Goal: Task Accomplishment & Management: Use online tool/utility

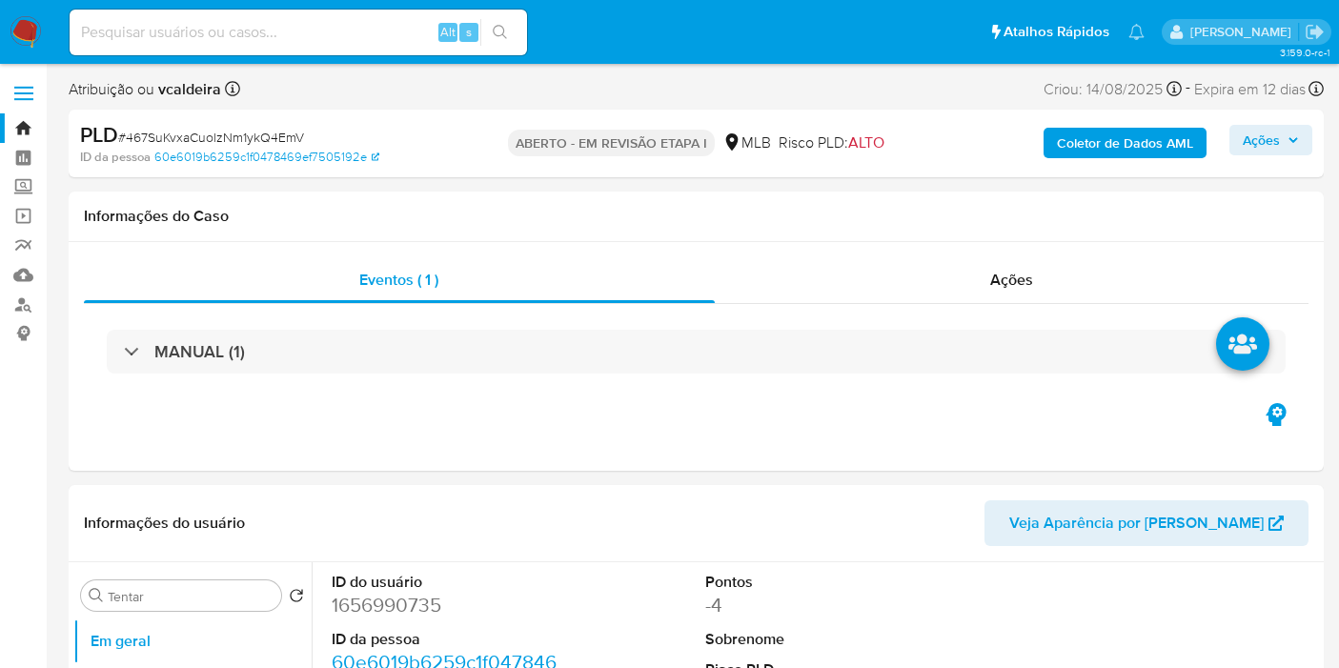
select select "10"
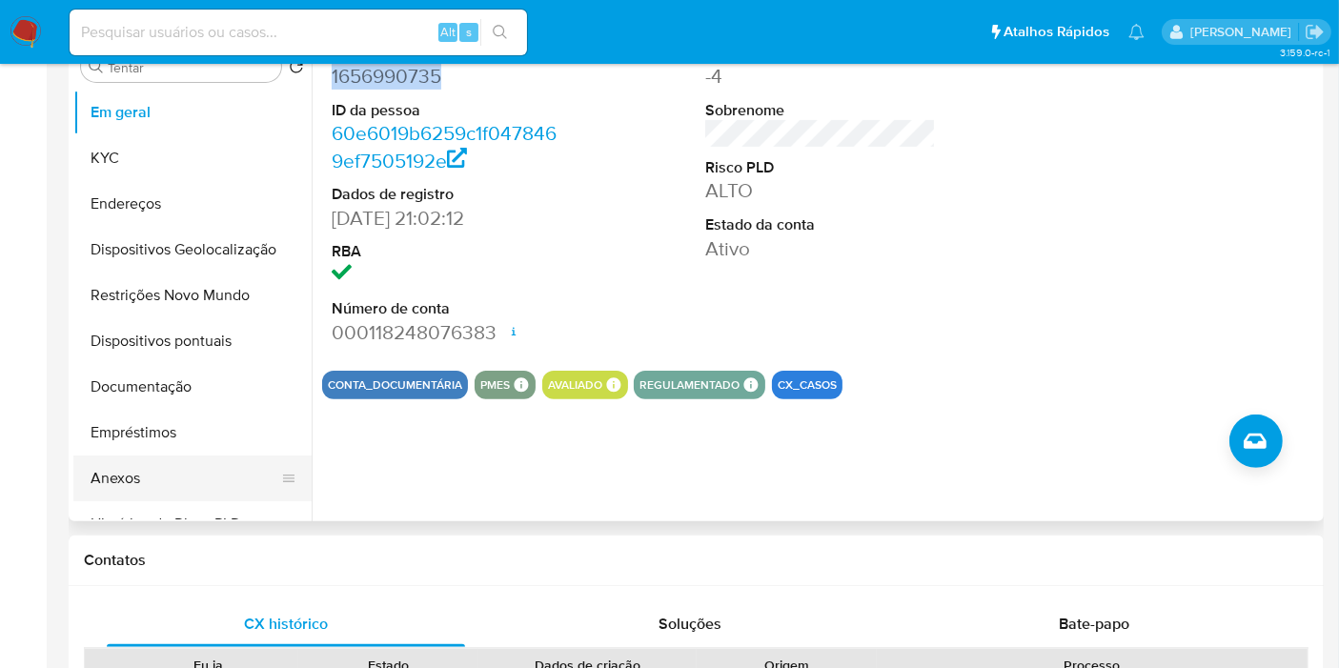
scroll to position [529, 0]
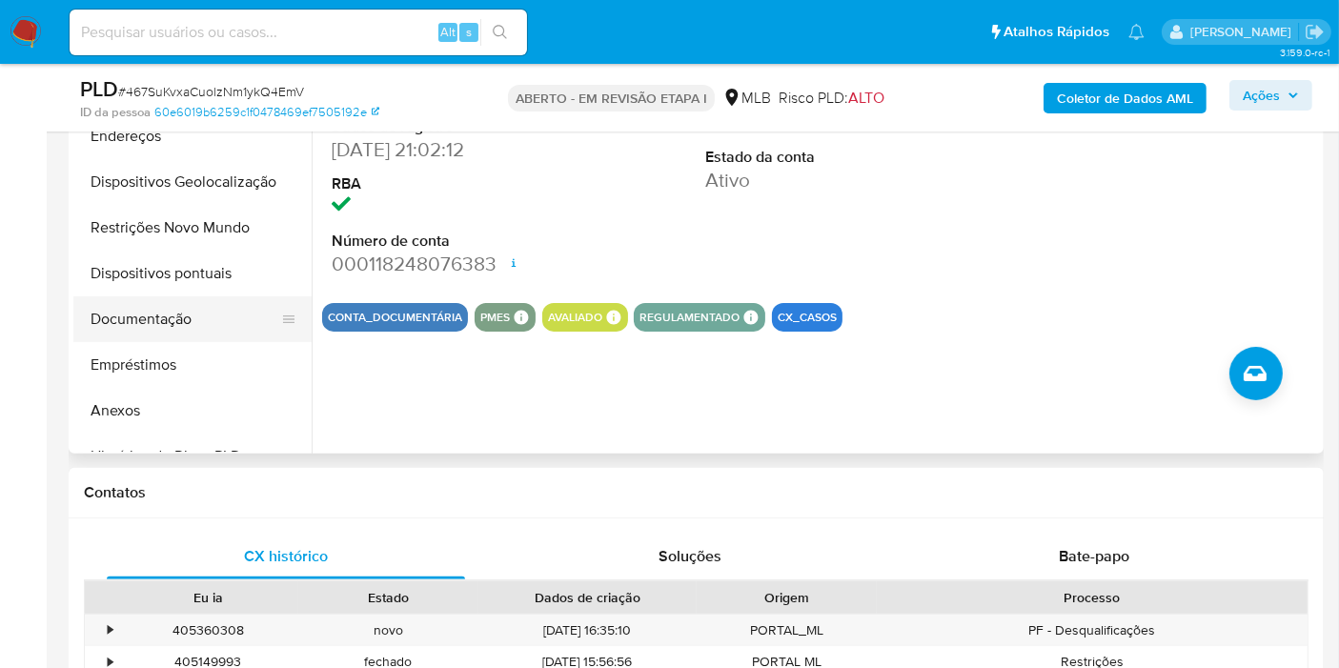
click at [138, 318] on button "Documentação" at bounding box center [184, 319] width 223 height 46
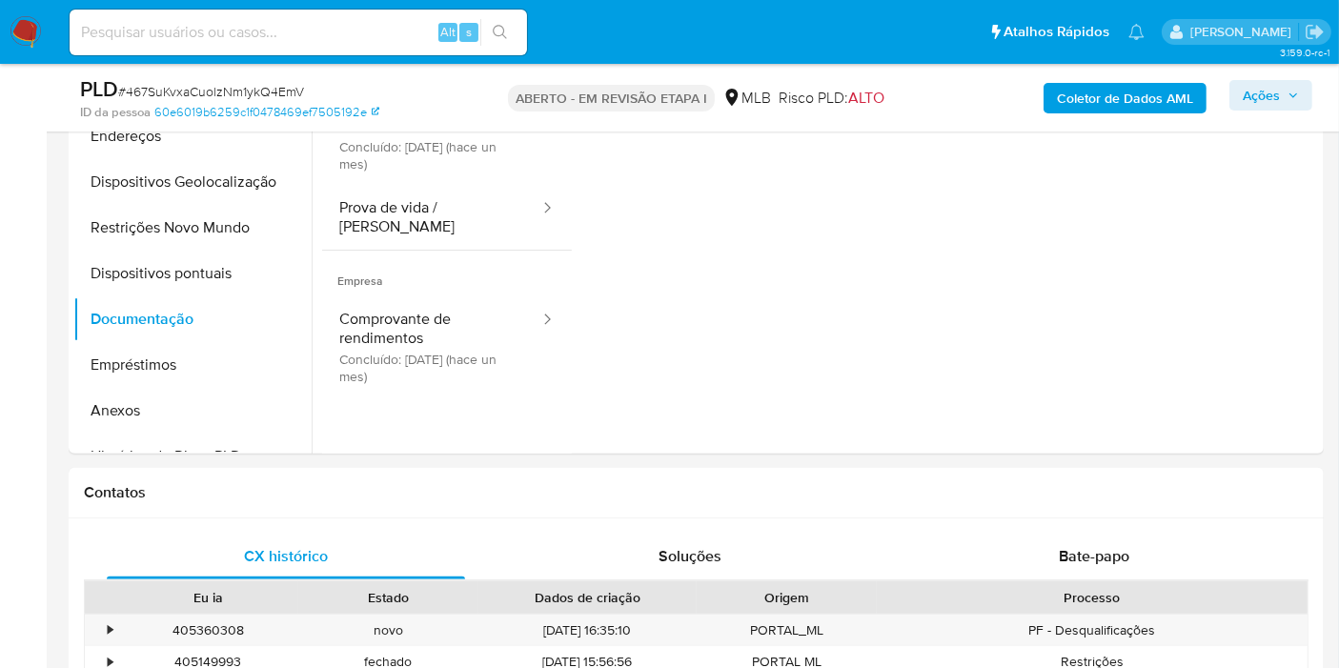
scroll to position [423, 0]
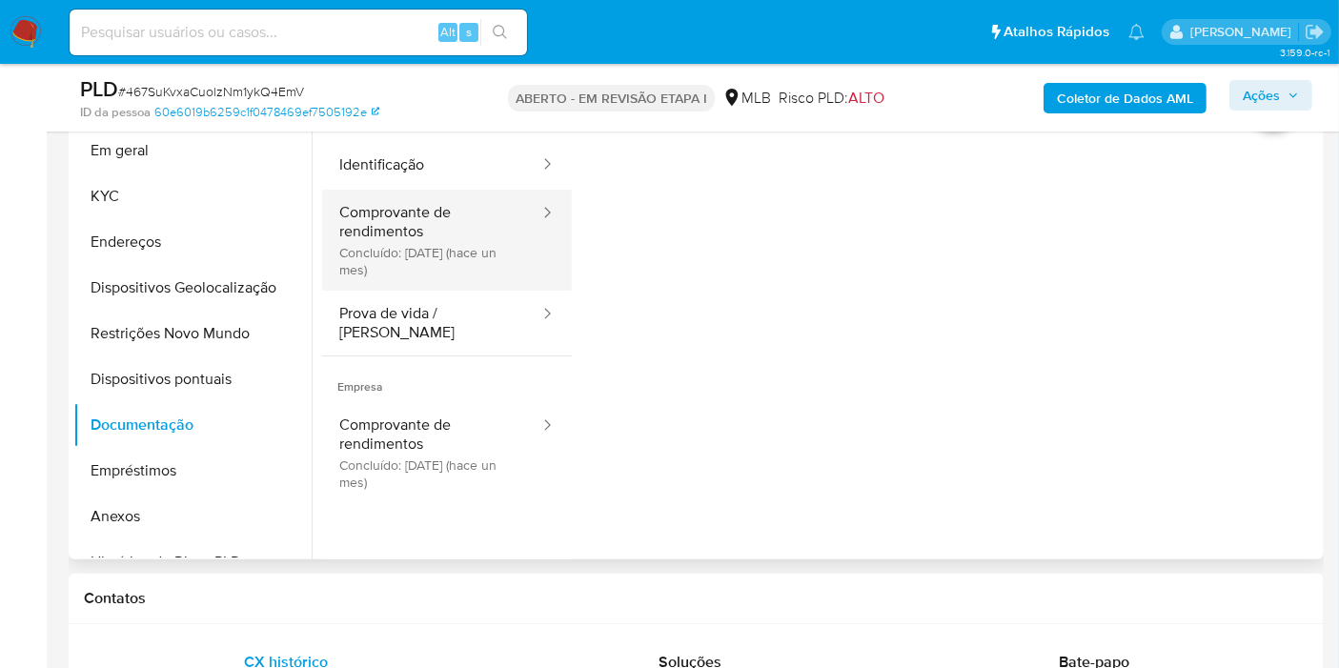
click at [383, 216] on button "Comprovante de rendimentos Concluído: [DATE] (hace un mes)" at bounding box center [431, 240] width 219 height 101
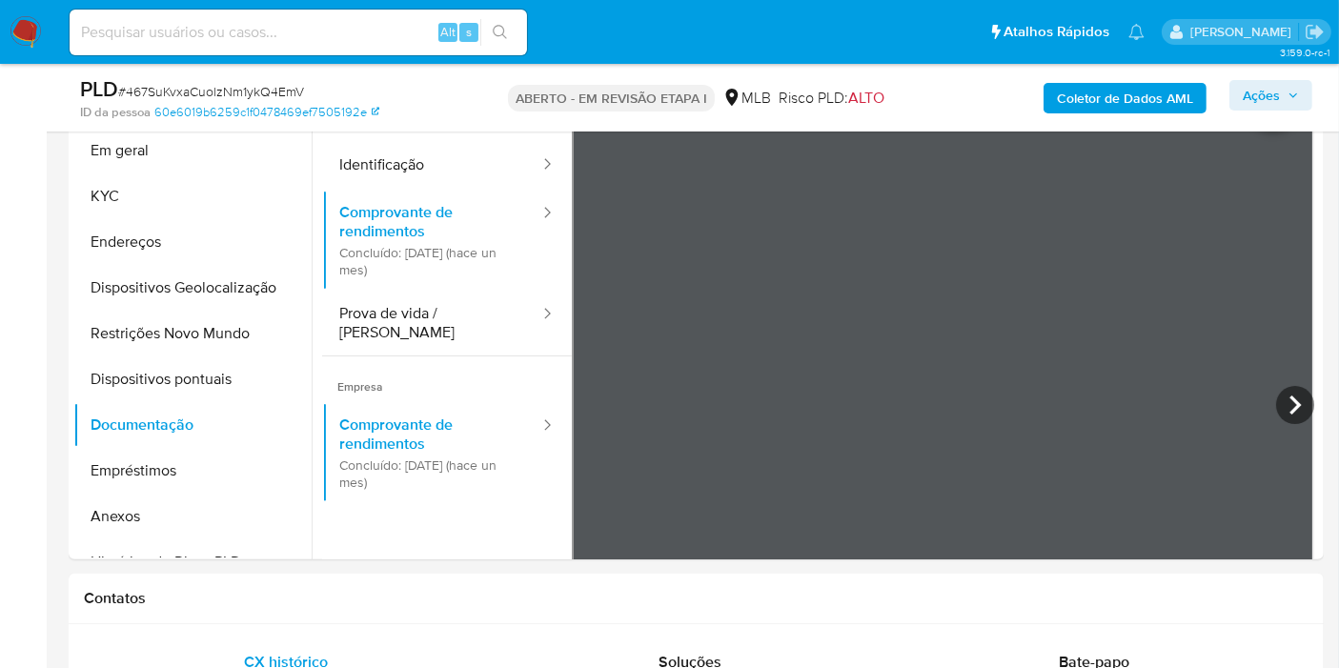
click at [146, 119] on font "ID da pessoa" at bounding box center [115, 112] width 71 height 18
click at [137, 164] on button "Em geral" at bounding box center [184, 151] width 223 height 46
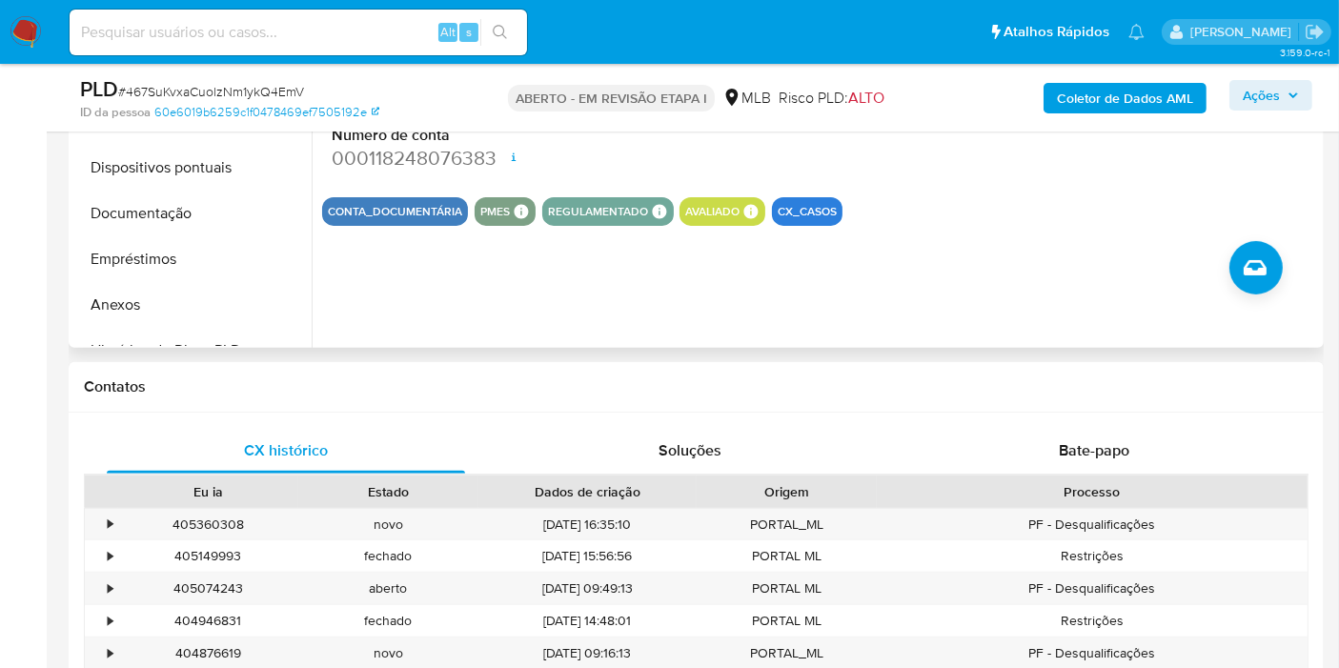
scroll to position [317, 0]
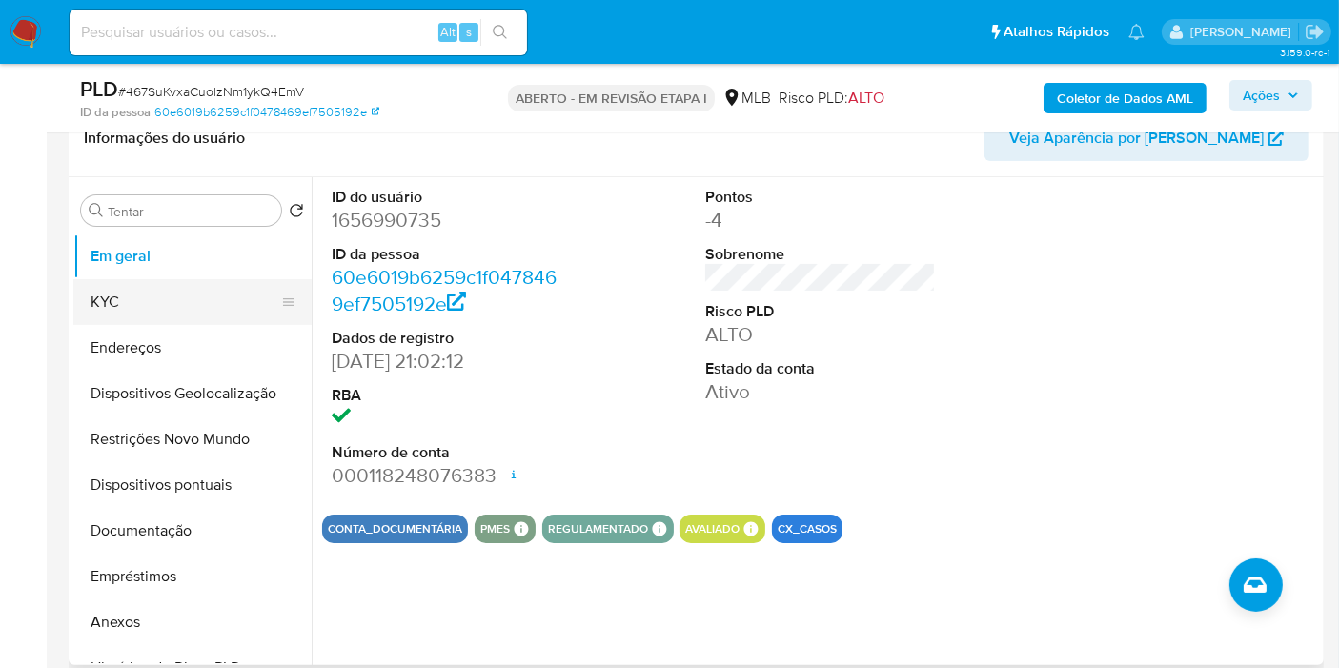
click at [90, 300] on button "KYC" at bounding box center [184, 302] width 223 height 46
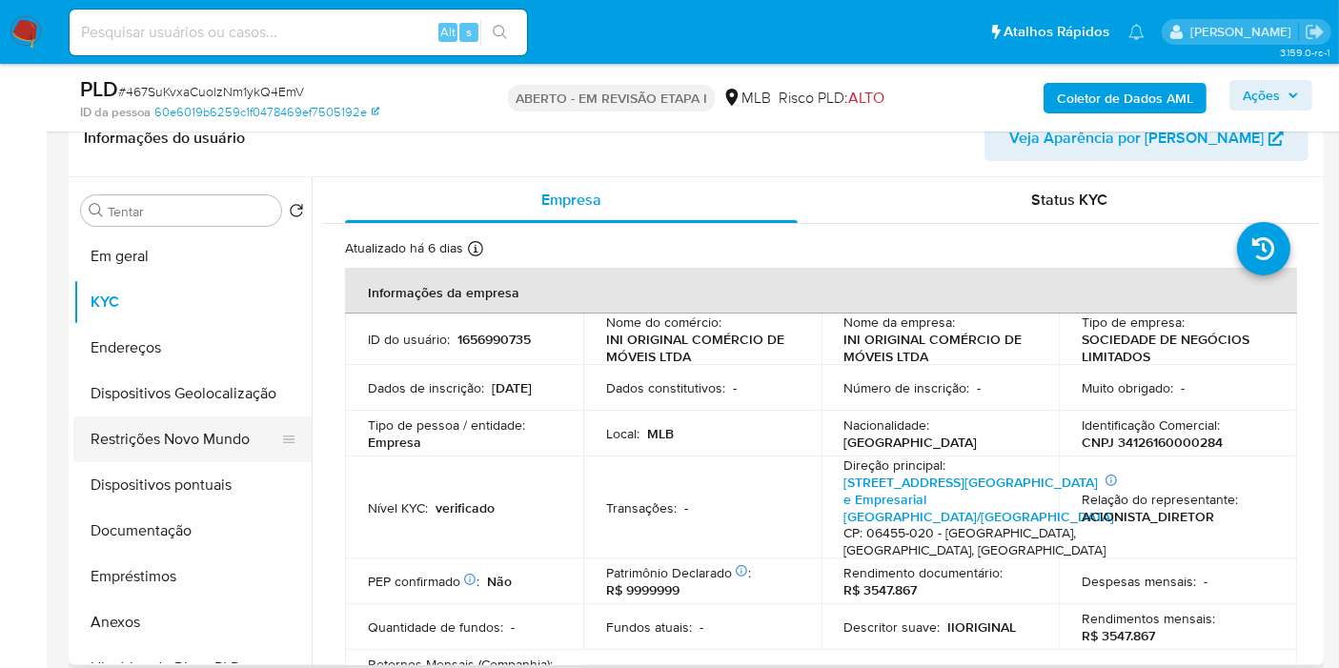
click at [132, 452] on button "Restrições Novo Mundo" at bounding box center [184, 439] width 223 height 46
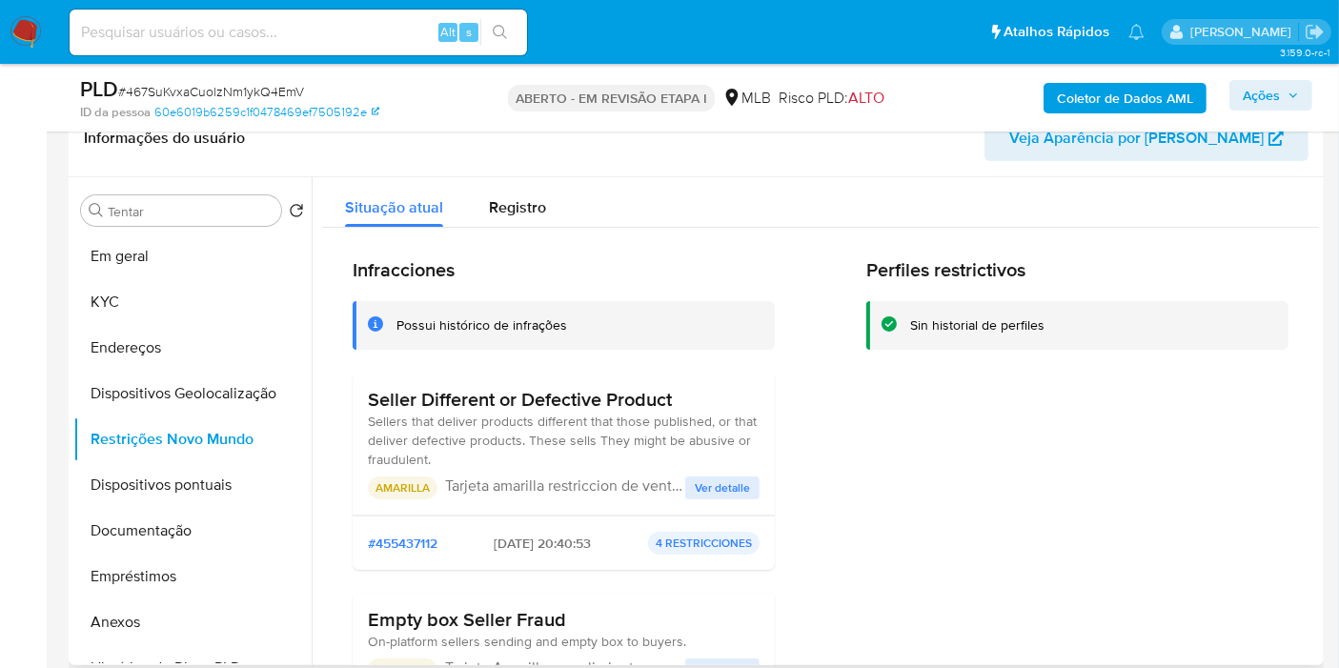
click at [680, 399] on h3 "Seller Different or Defective Product" at bounding box center [564, 400] width 392 height 24
drag, startPoint x: 699, startPoint y: 398, endPoint x: 348, endPoint y: 393, distance: 351.6
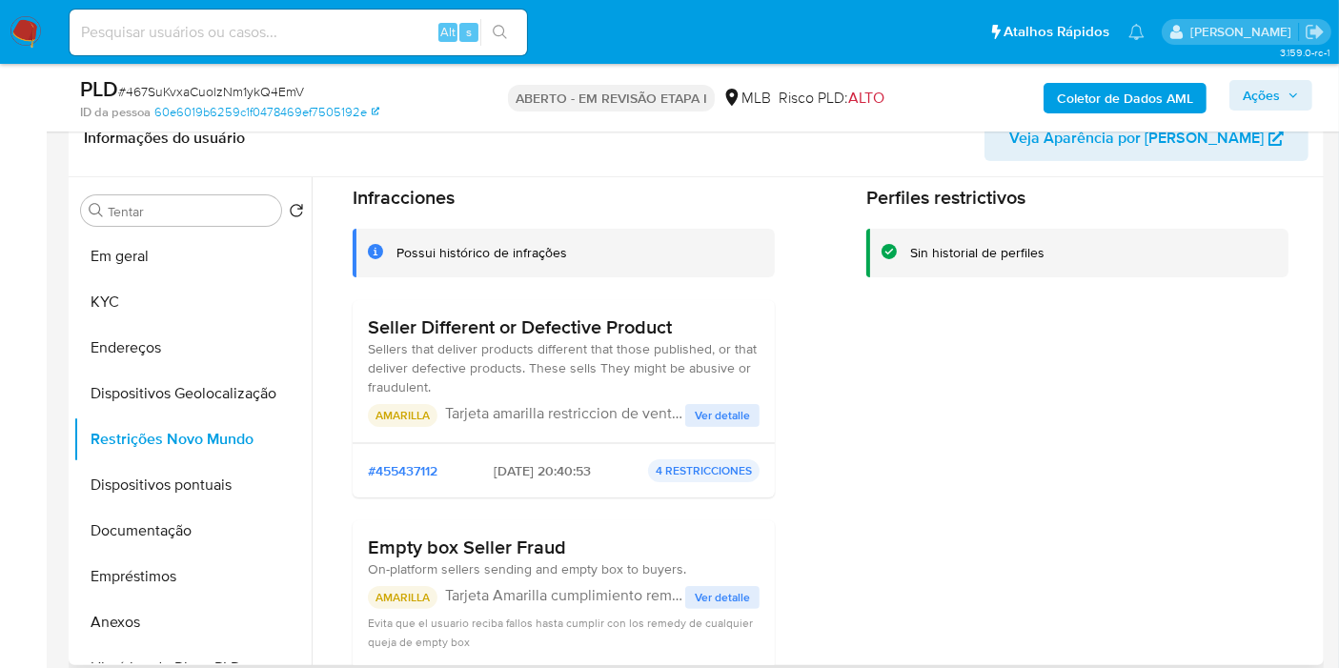
scroll to position [106, 0]
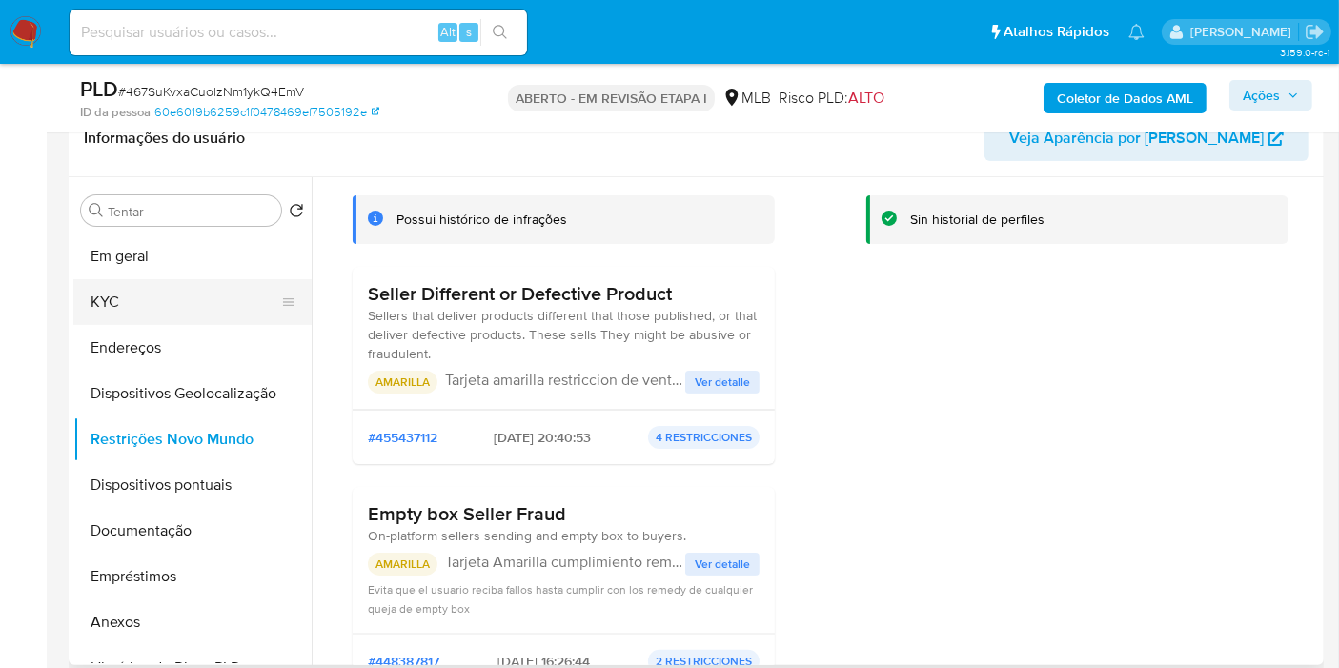
click at [138, 305] on button "KYC" at bounding box center [184, 302] width 223 height 46
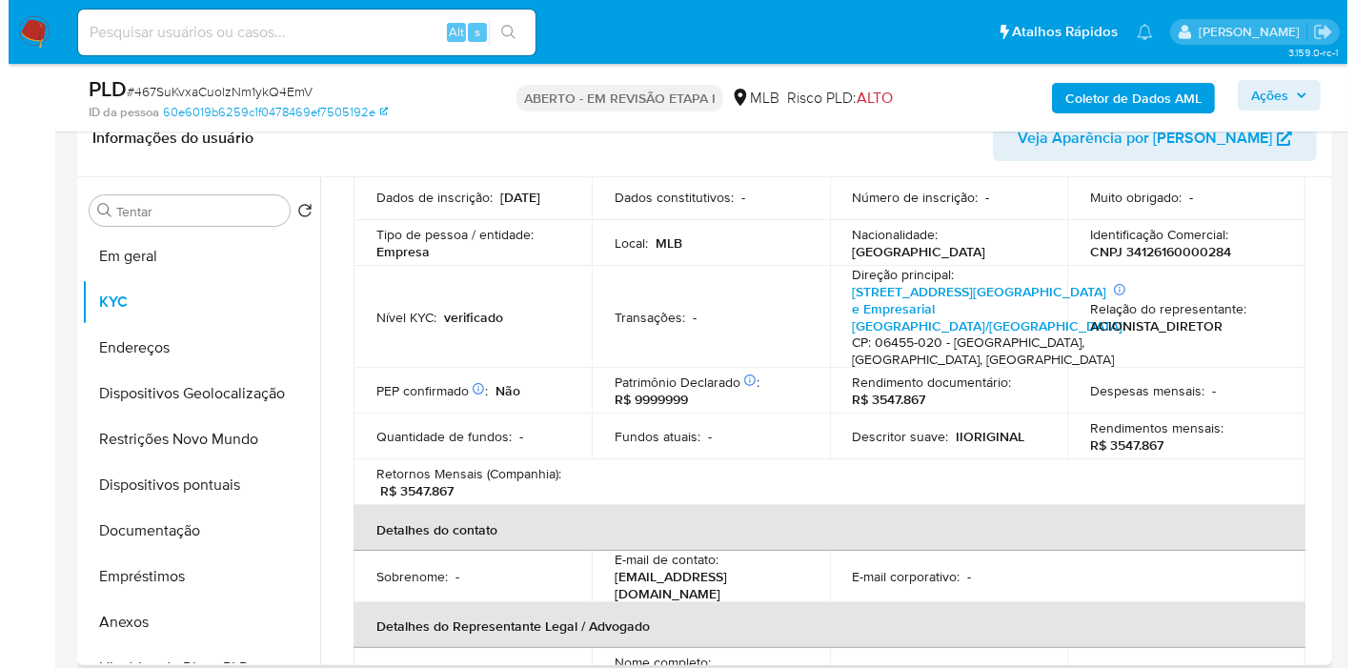
scroll to position [0, 0]
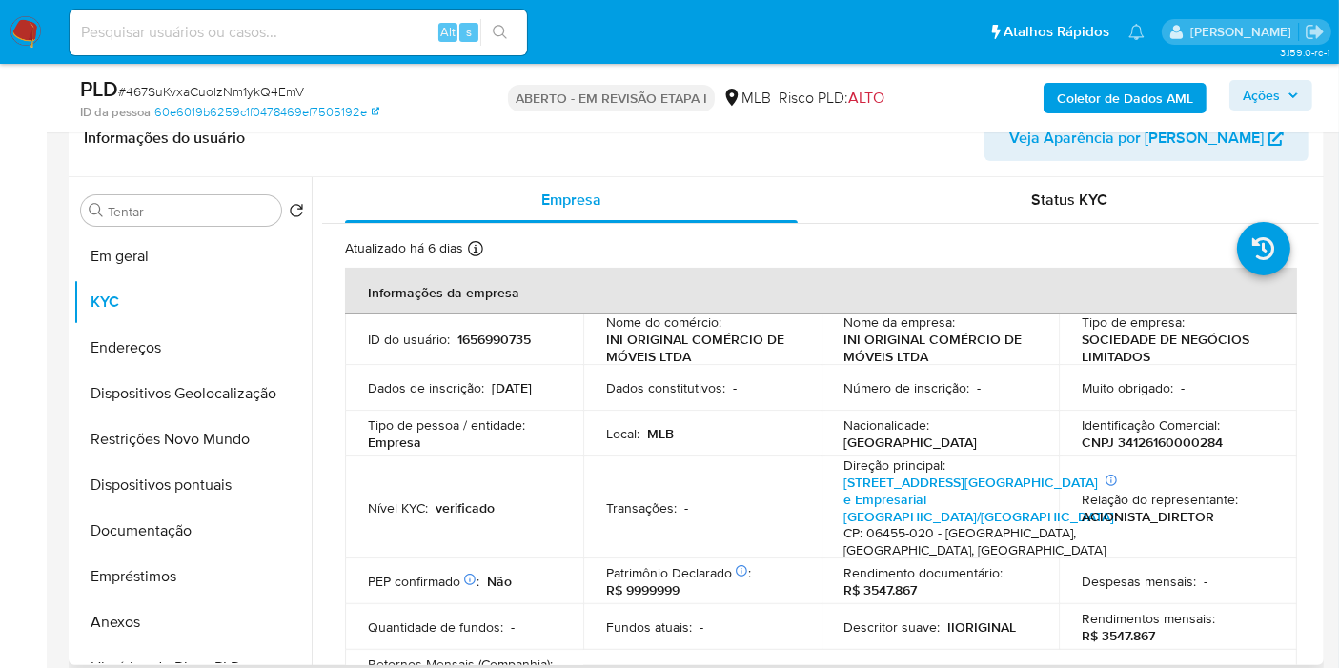
click at [1128, 444] on font "CNPJ 34126160000284" at bounding box center [1151, 442] width 141 height 19
copy font "34126160000284"
drag, startPoint x: 932, startPoint y: 357, endPoint x: 839, endPoint y: 344, distance: 93.4
click at [844, 344] on p "INI ORIGINAL COMÉRCIO DE MÓVEIS LTDA" at bounding box center [936, 348] width 185 height 34
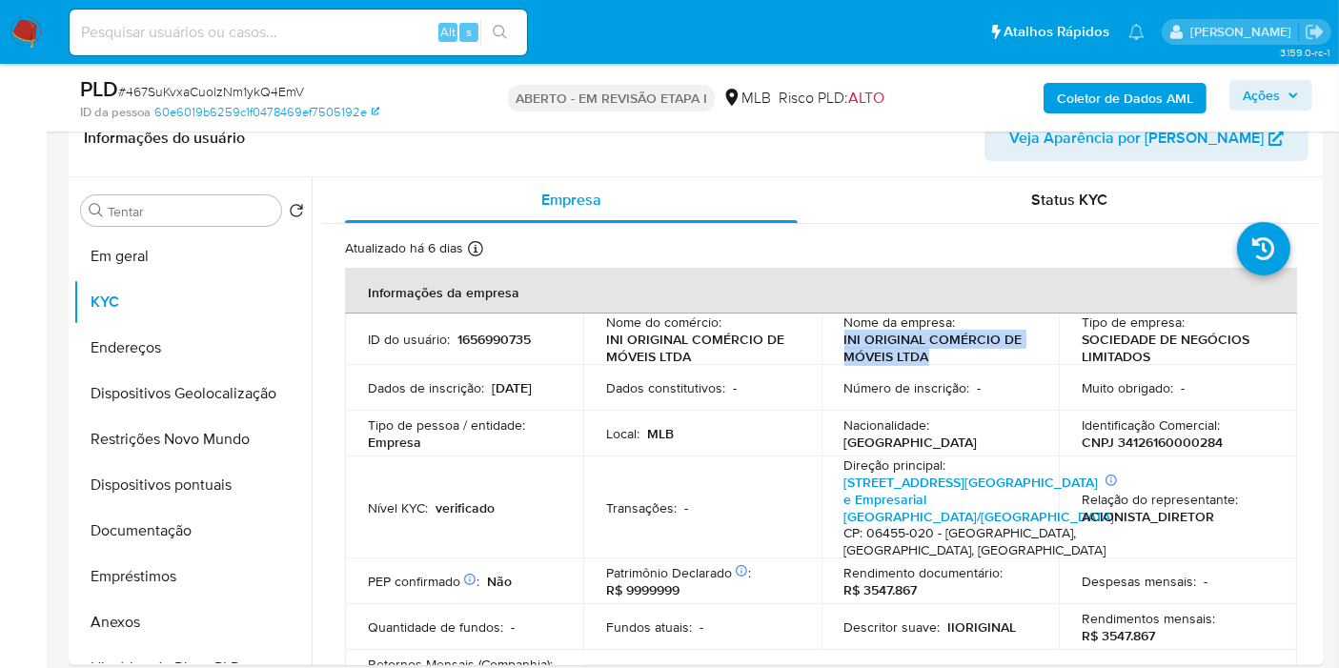
copy font "INI ORIGINAL COMÉRCIO DE MÓVEIS LTDA"
click at [1085, 93] on font "Coletor de Dados AML" at bounding box center [1125, 98] width 136 height 30
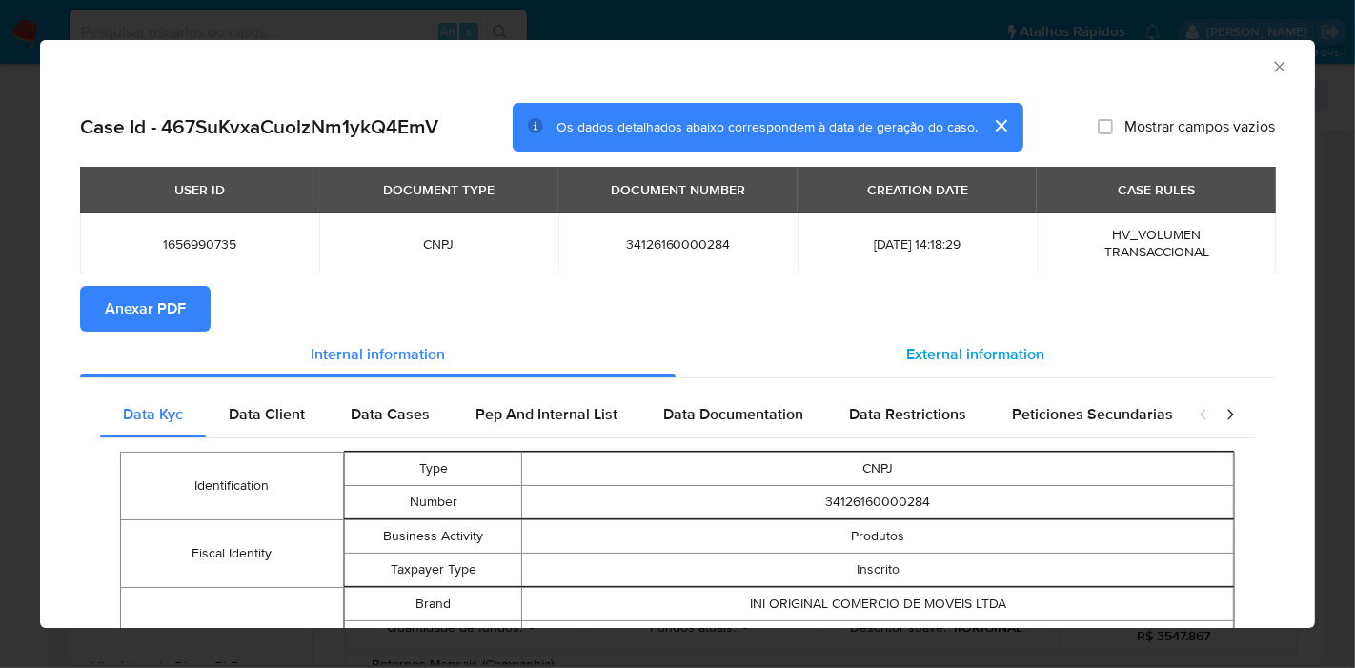
click at [993, 333] on div "External information" at bounding box center [975, 355] width 599 height 46
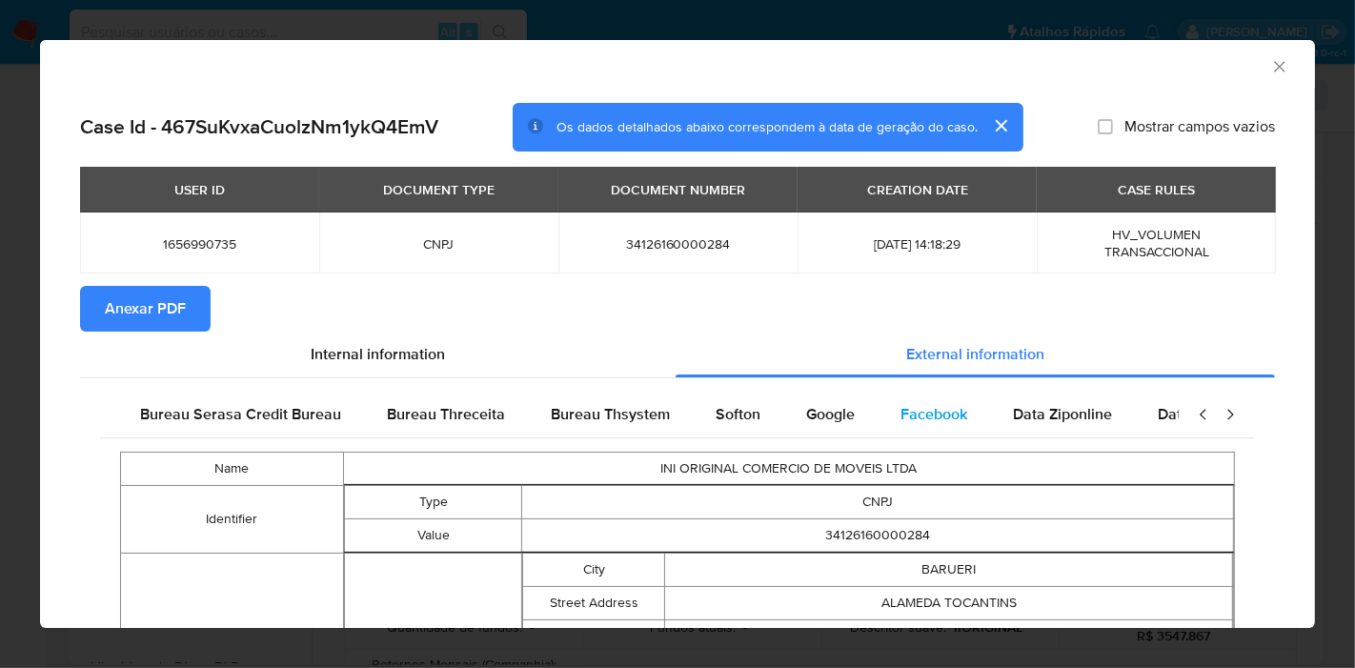
scroll to position [0, 640]
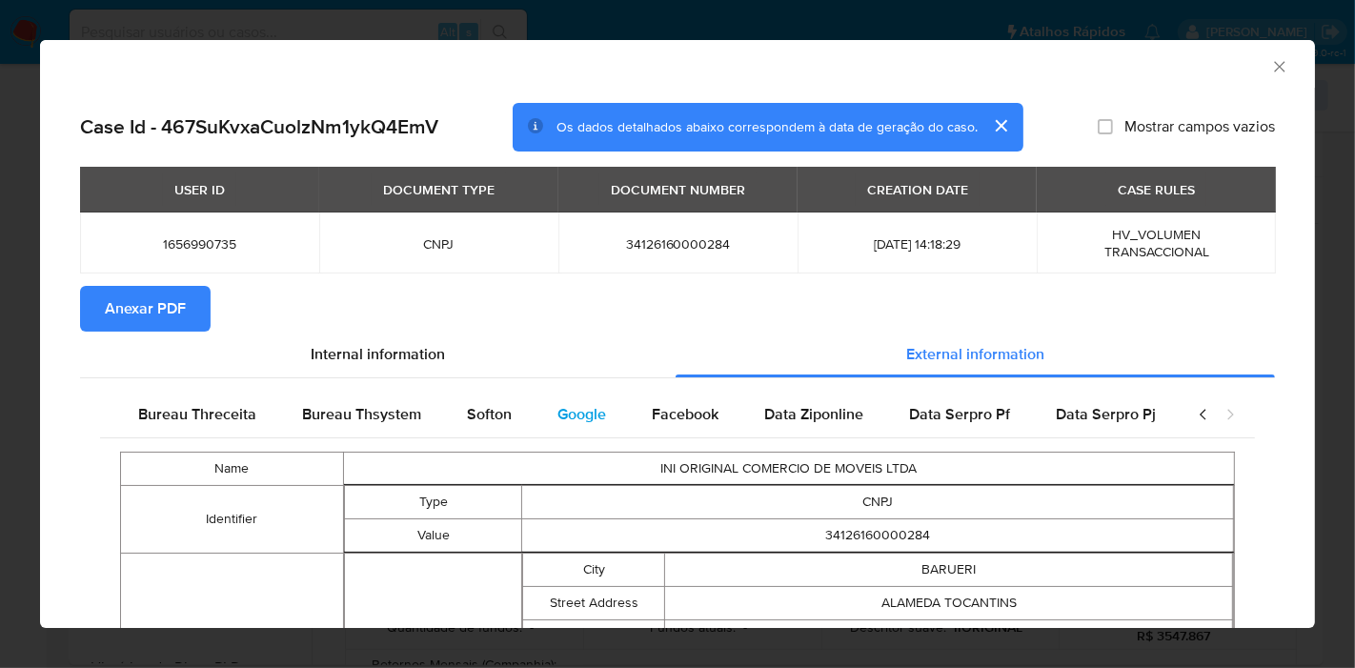
click at [610, 410] on div "Google" at bounding box center [582, 415] width 94 height 46
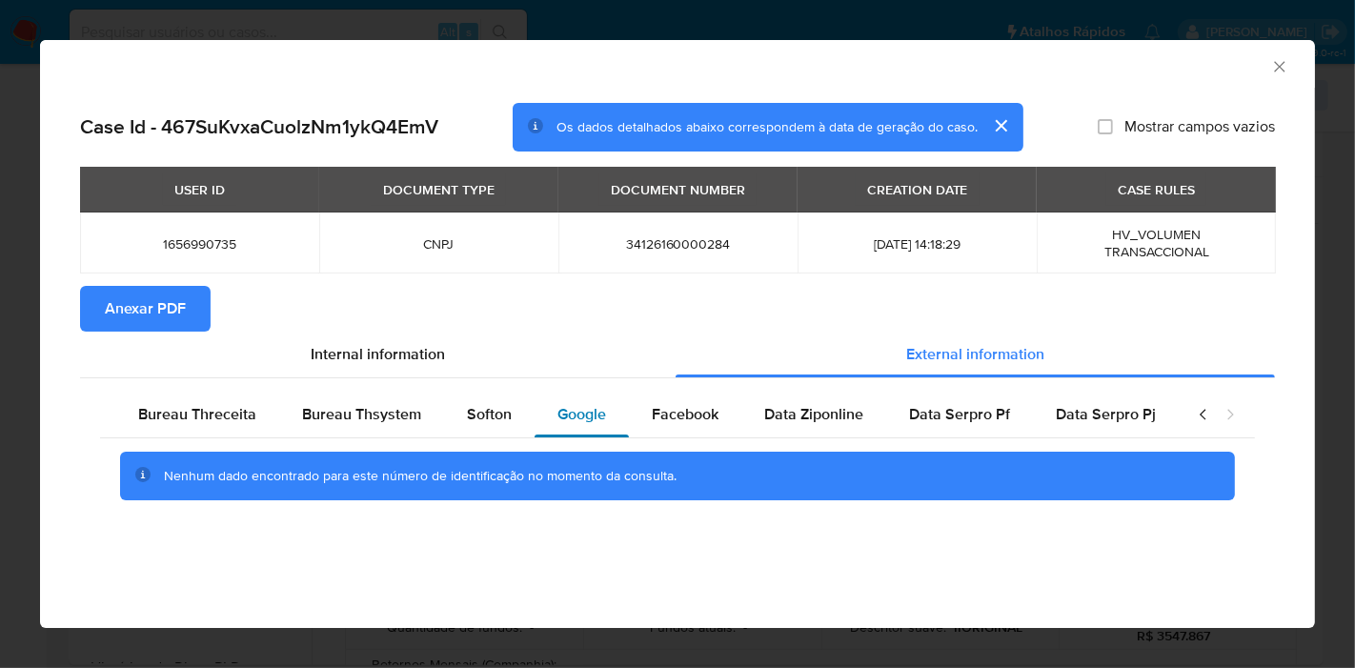
scroll to position [0, 624]
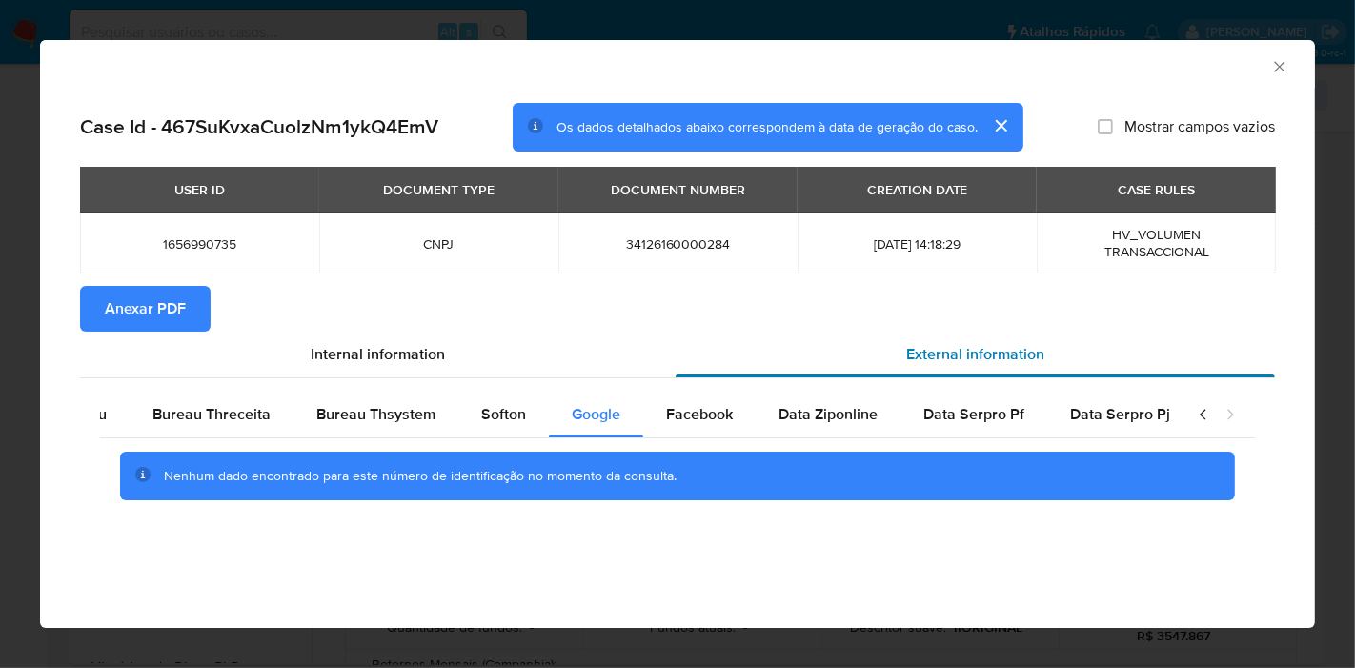
click at [782, 338] on div "External information" at bounding box center [975, 355] width 599 height 46
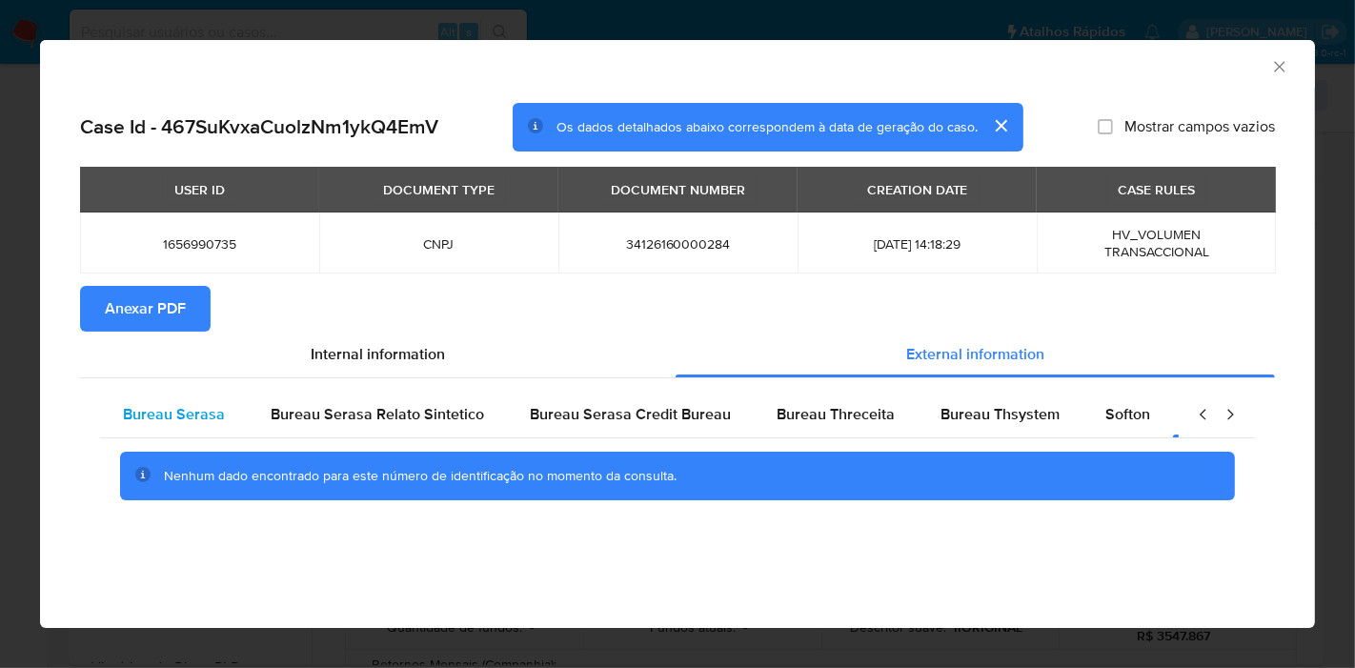
click at [192, 410] on span "Bureau Serasa" at bounding box center [174, 414] width 102 height 22
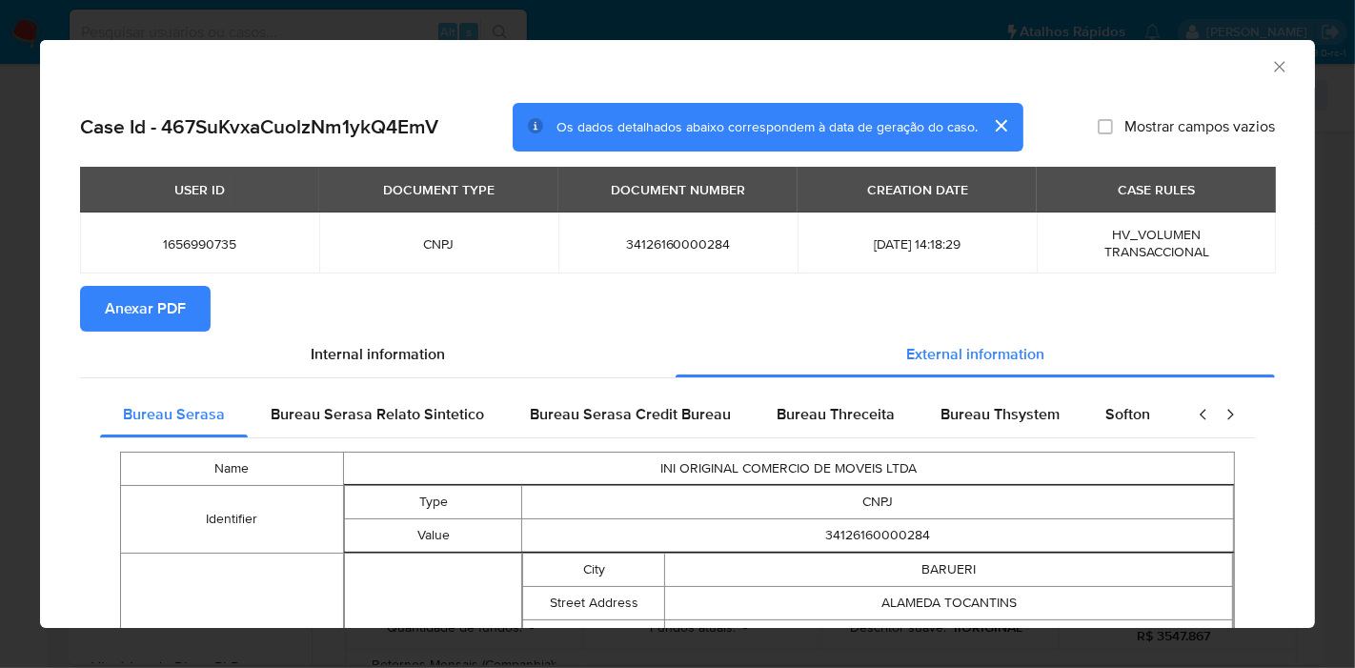
click at [529, 304] on section "Anexar PDF" at bounding box center [677, 309] width 1195 height 46
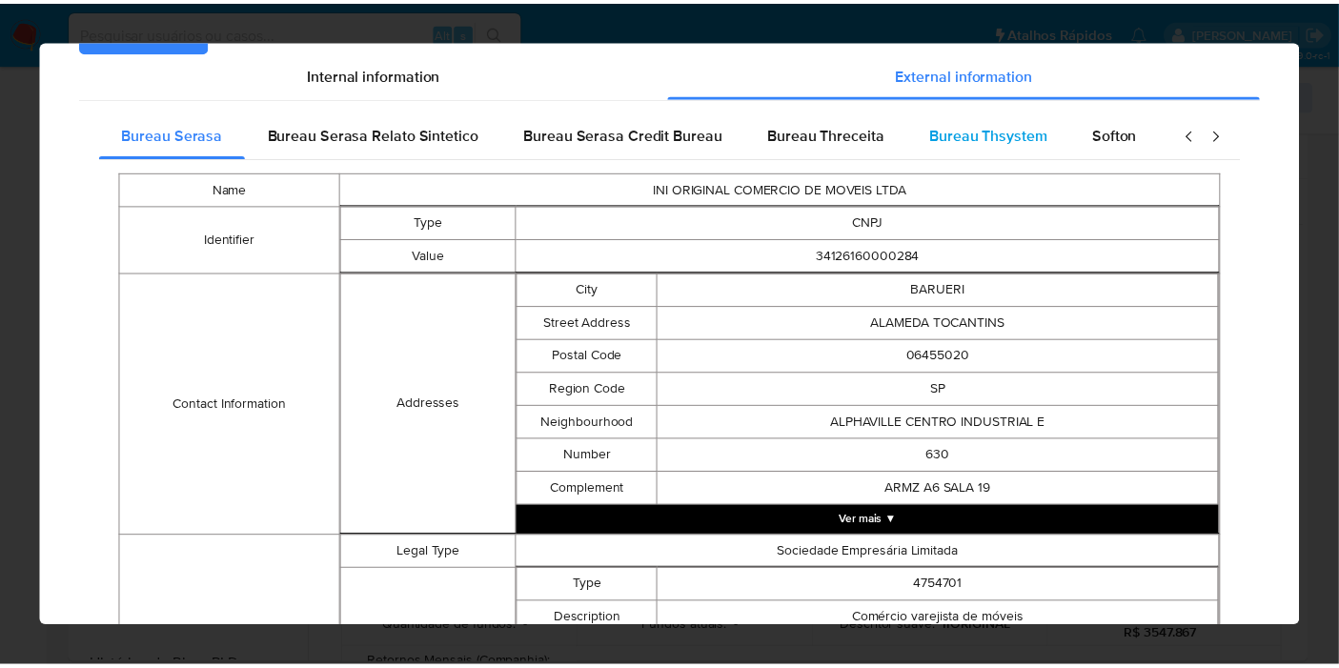
scroll to position [631, 0]
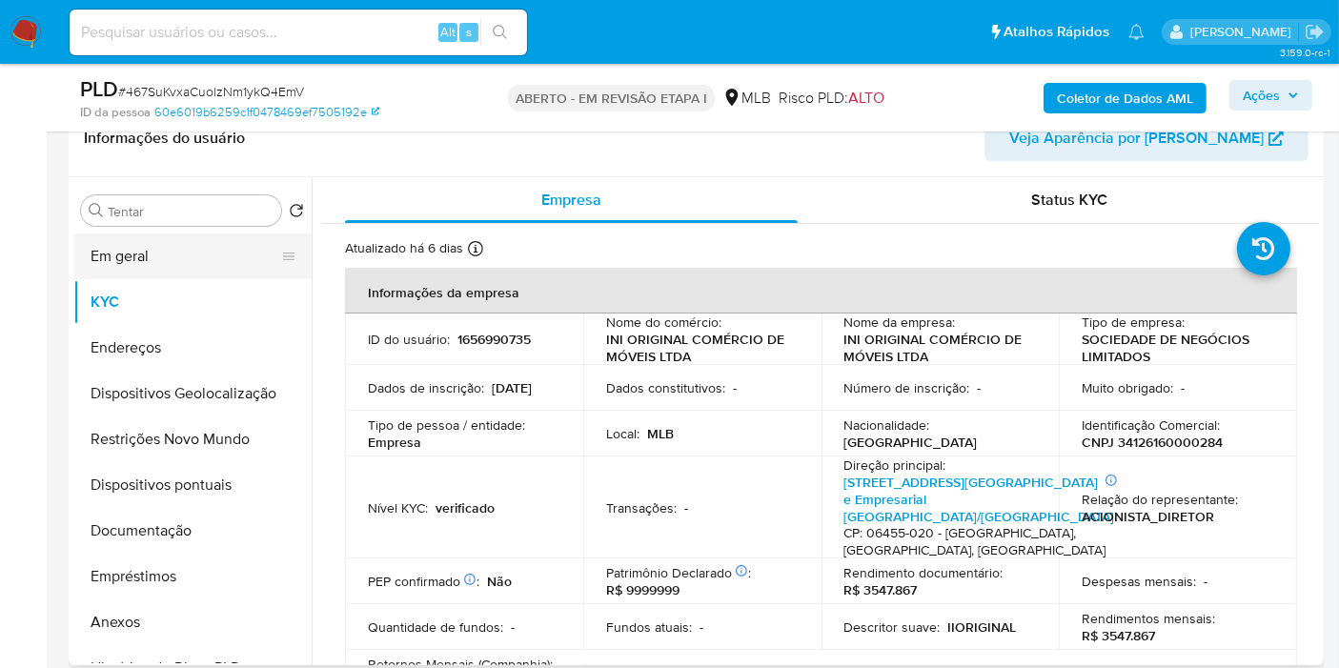
click at [127, 264] on button "Em geral" at bounding box center [184, 256] width 223 height 46
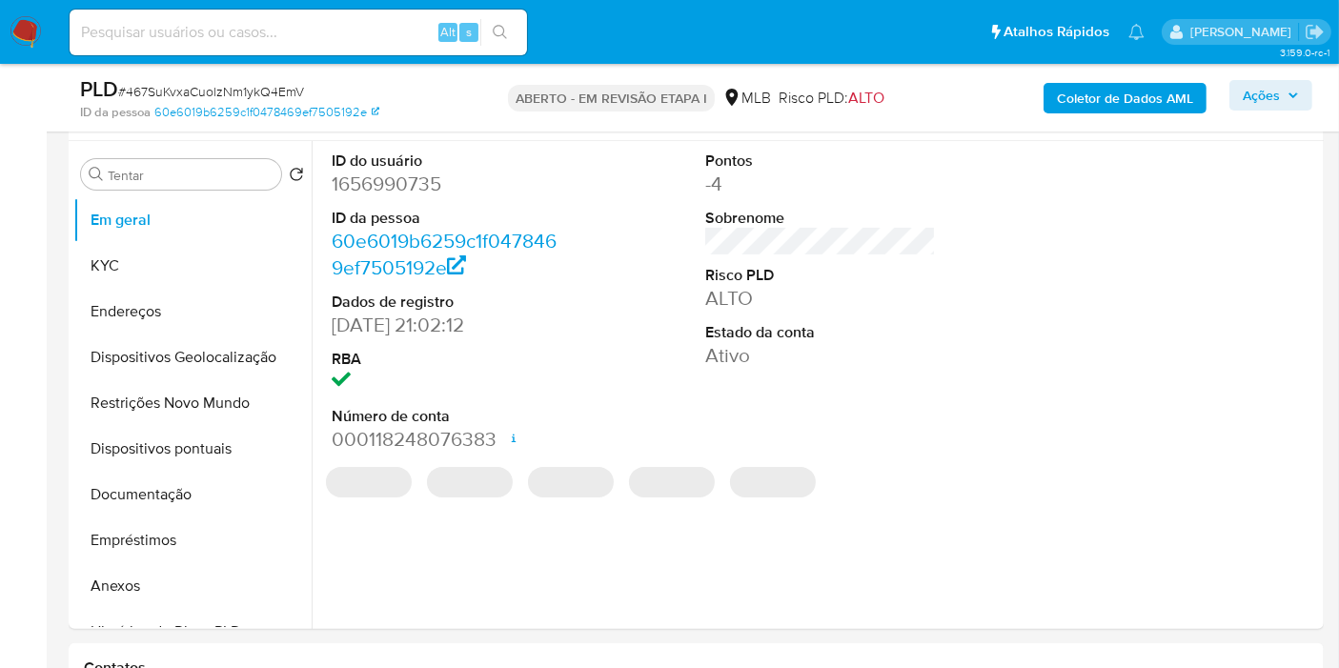
scroll to position [365, 0]
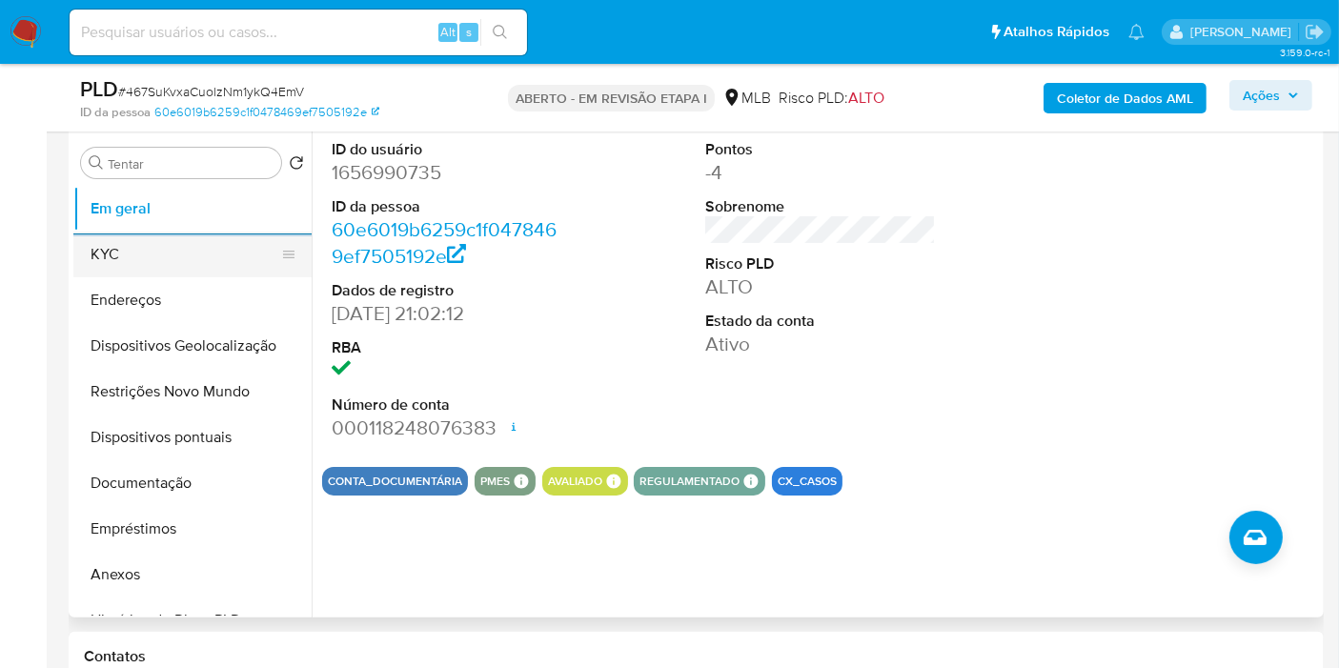
click at [131, 252] on button "KYC" at bounding box center [184, 255] width 223 height 46
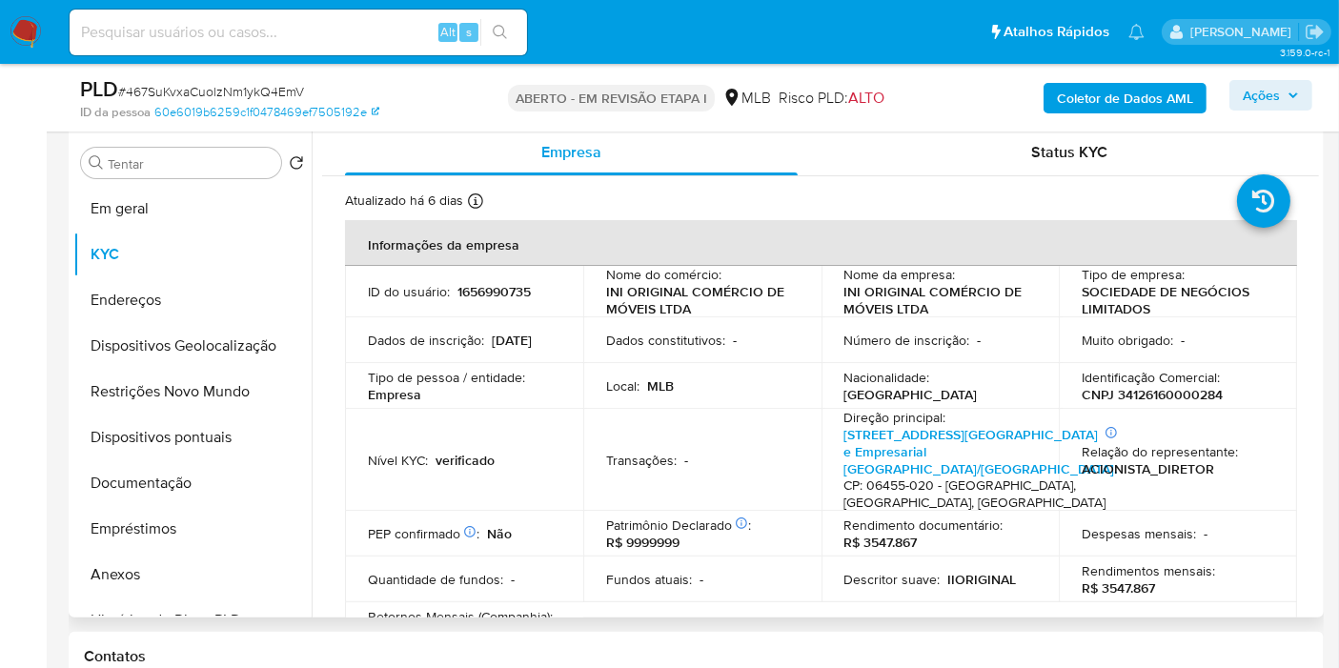
click at [620, 193] on div "Atualizado há 6 dias Criado: [DATE] 22:02:12 Atualizado: [DATE] 16:01:20" at bounding box center [796, 204] width 903 height 25
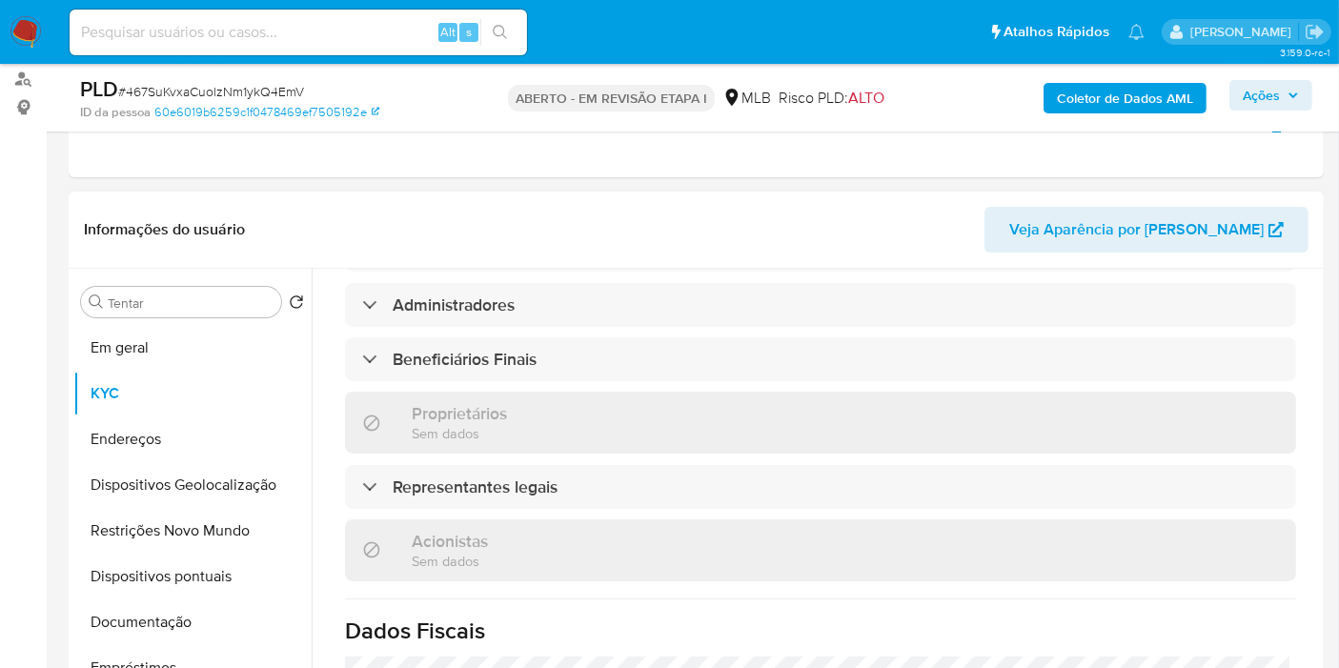
scroll to position [913, 0]
click at [485, 270] on div "Solicitação de desafios" at bounding box center [820, 248] width 951 height 44
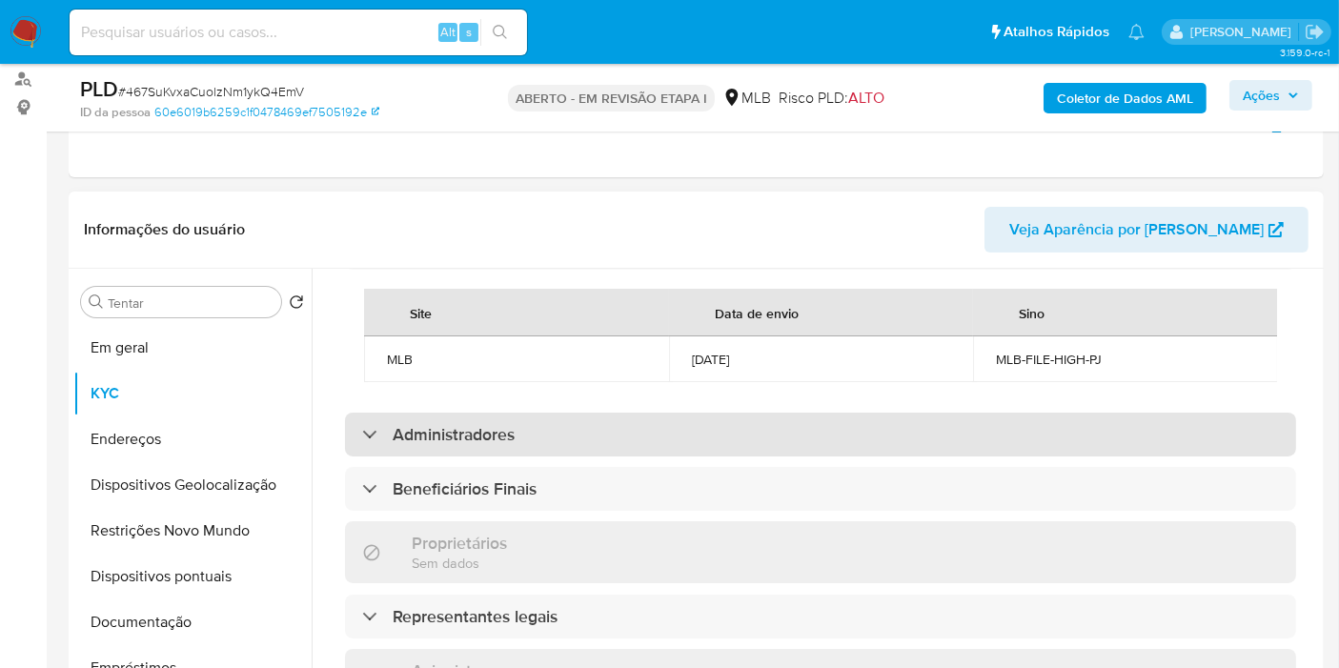
click at [411, 447] on font "Administradores" at bounding box center [454, 434] width 122 height 25
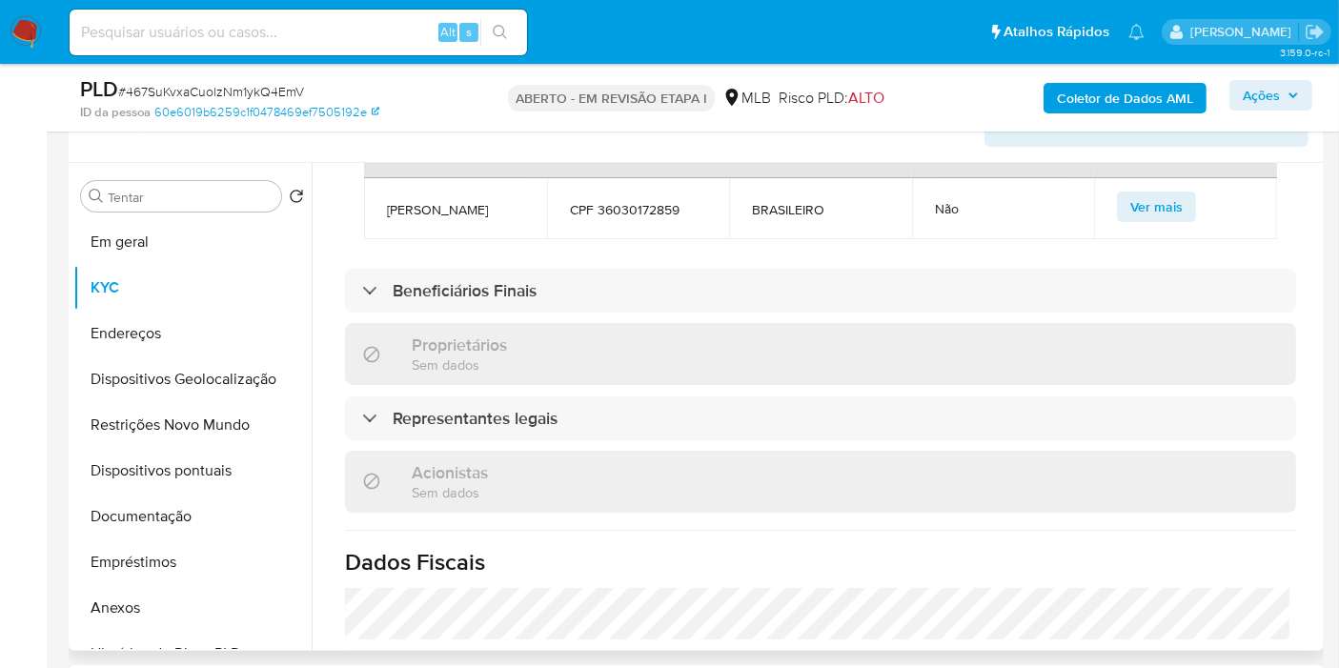
scroll to position [1230, 0]
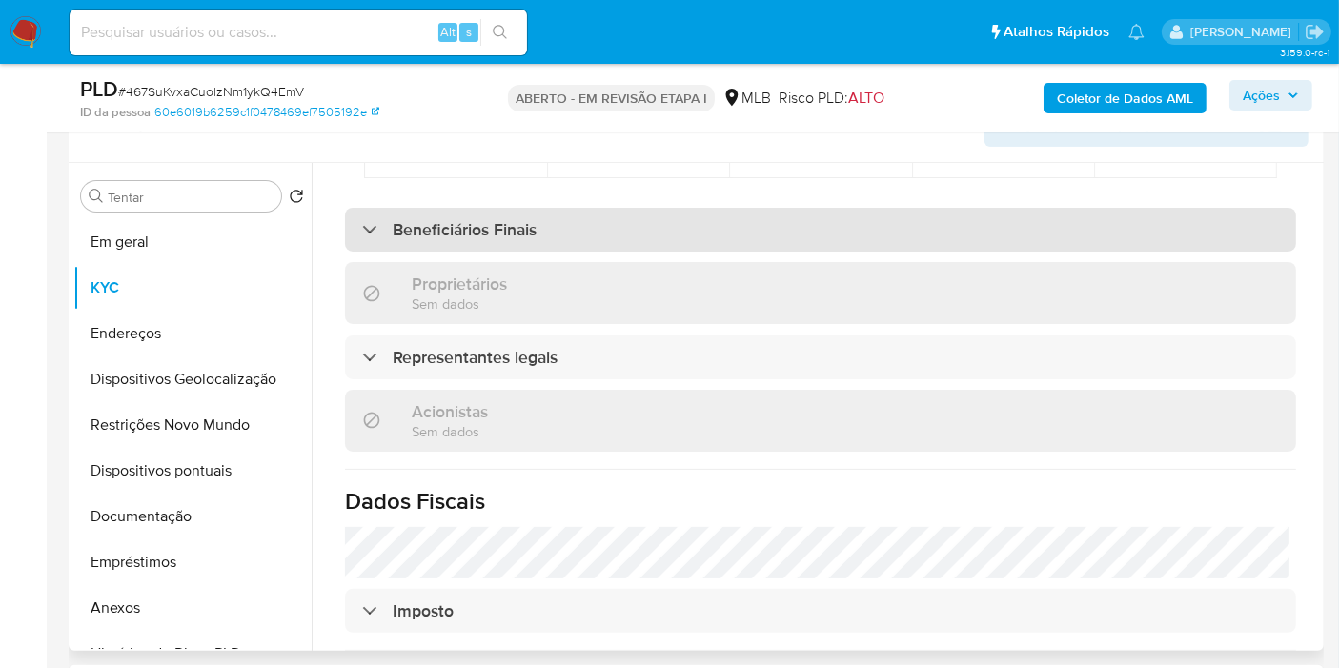
click at [494, 242] on font "Beneficiários Finais" at bounding box center [465, 229] width 144 height 25
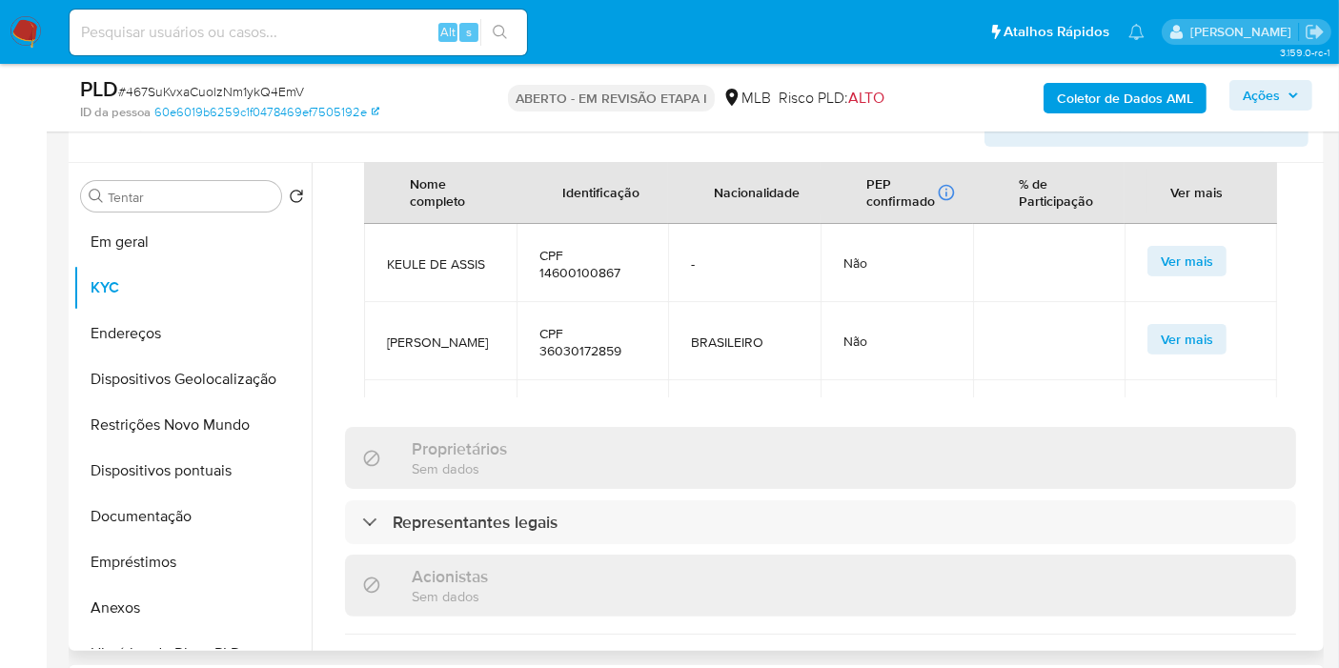
scroll to position [1443, 0]
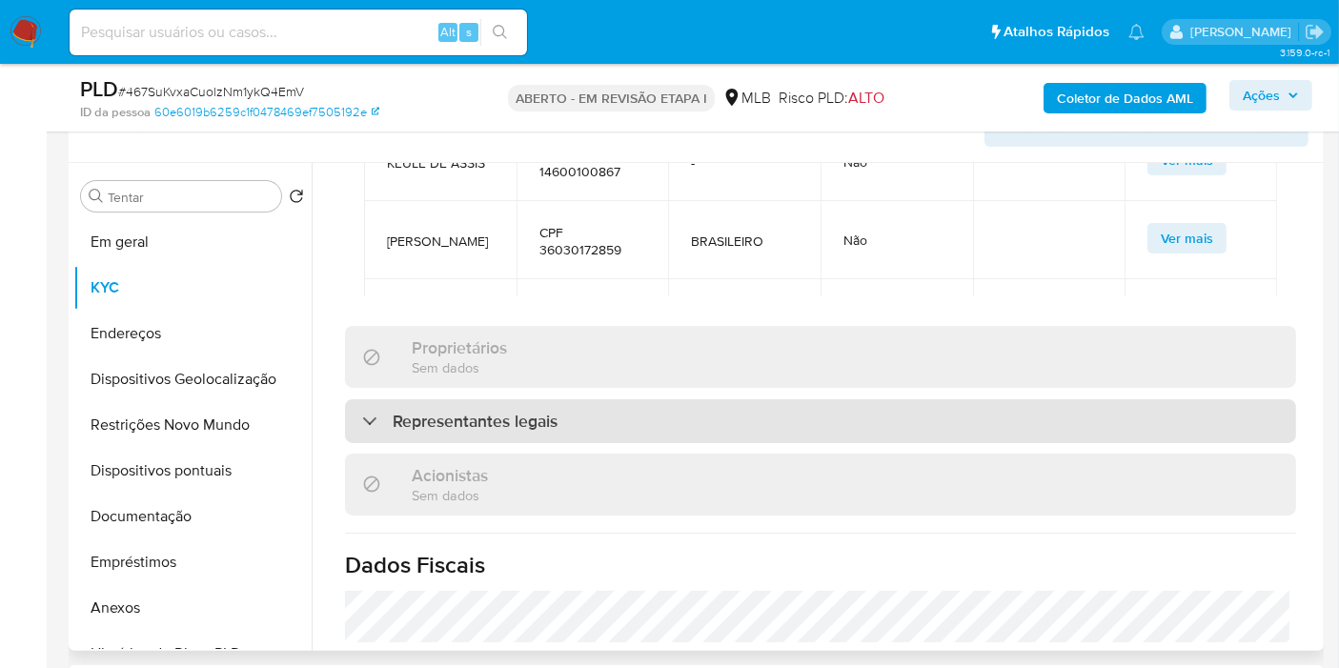
click at [496, 434] on font "Representantes legais" at bounding box center [475, 421] width 165 height 25
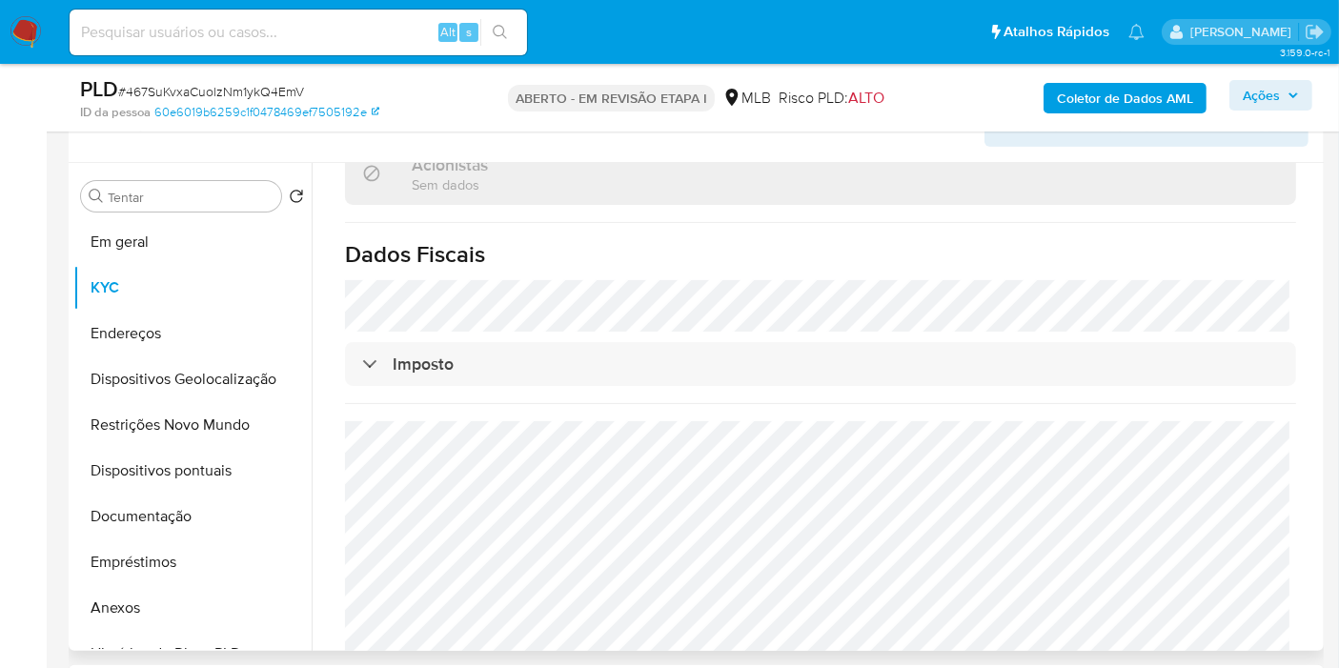
scroll to position [2077, 0]
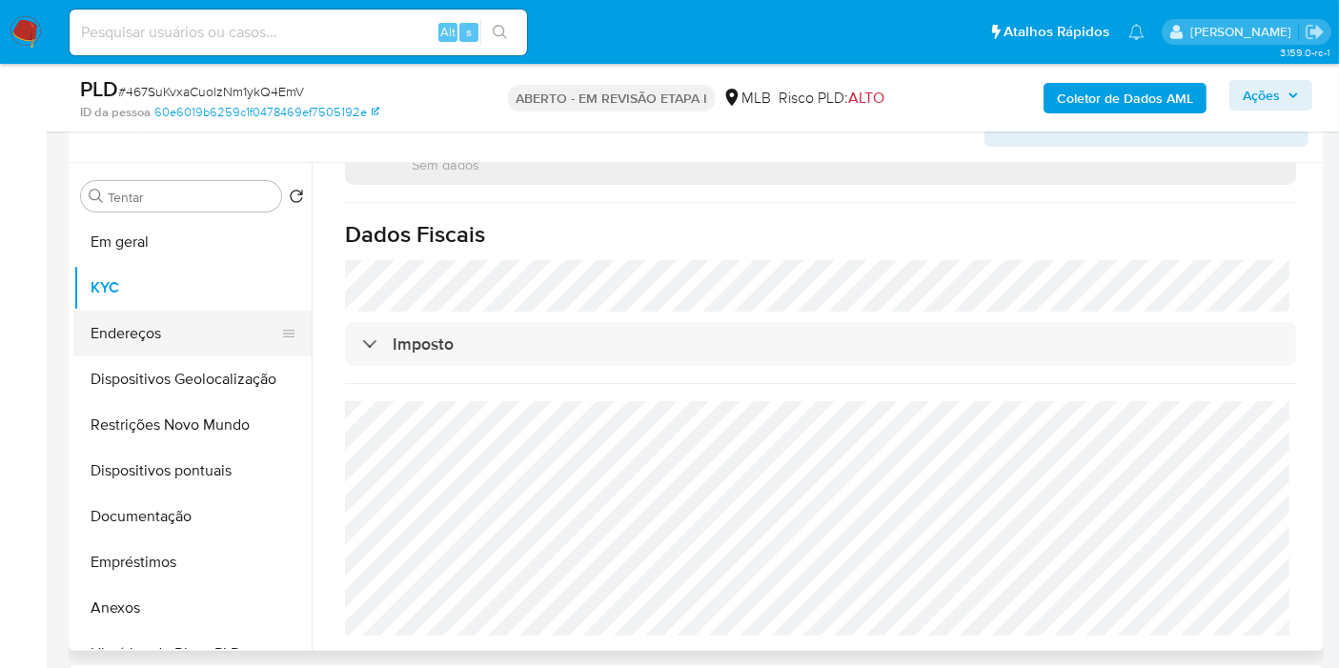
click at [154, 325] on button "Endereços" at bounding box center [184, 334] width 223 height 46
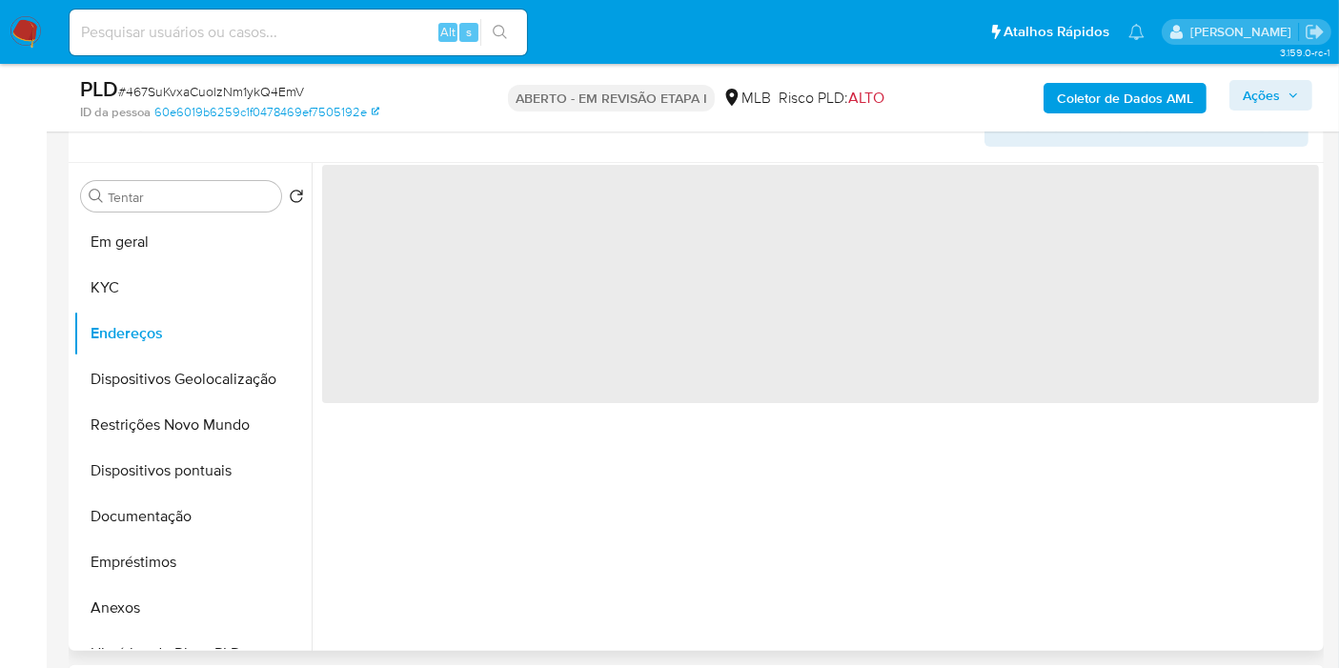
scroll to position [0, 0]
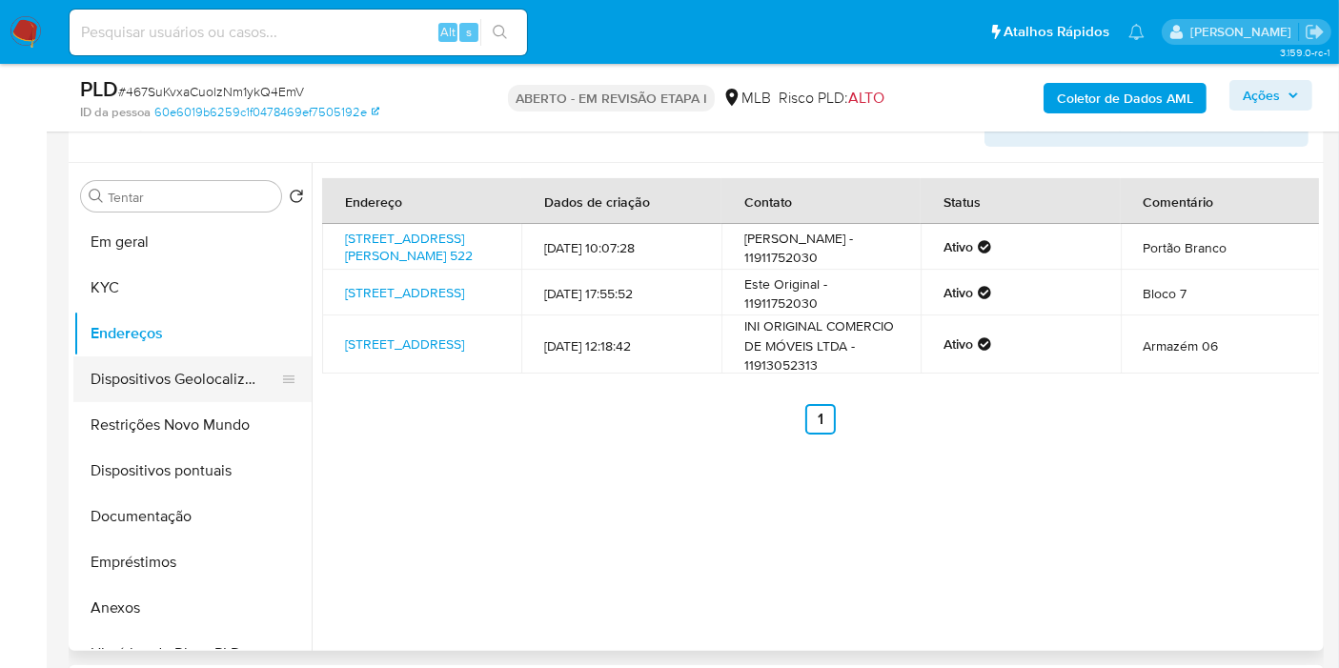
click at [172, 374] on button "Dispositivos Geolocalização" at bounding box center [184, 379] width 223 height 46
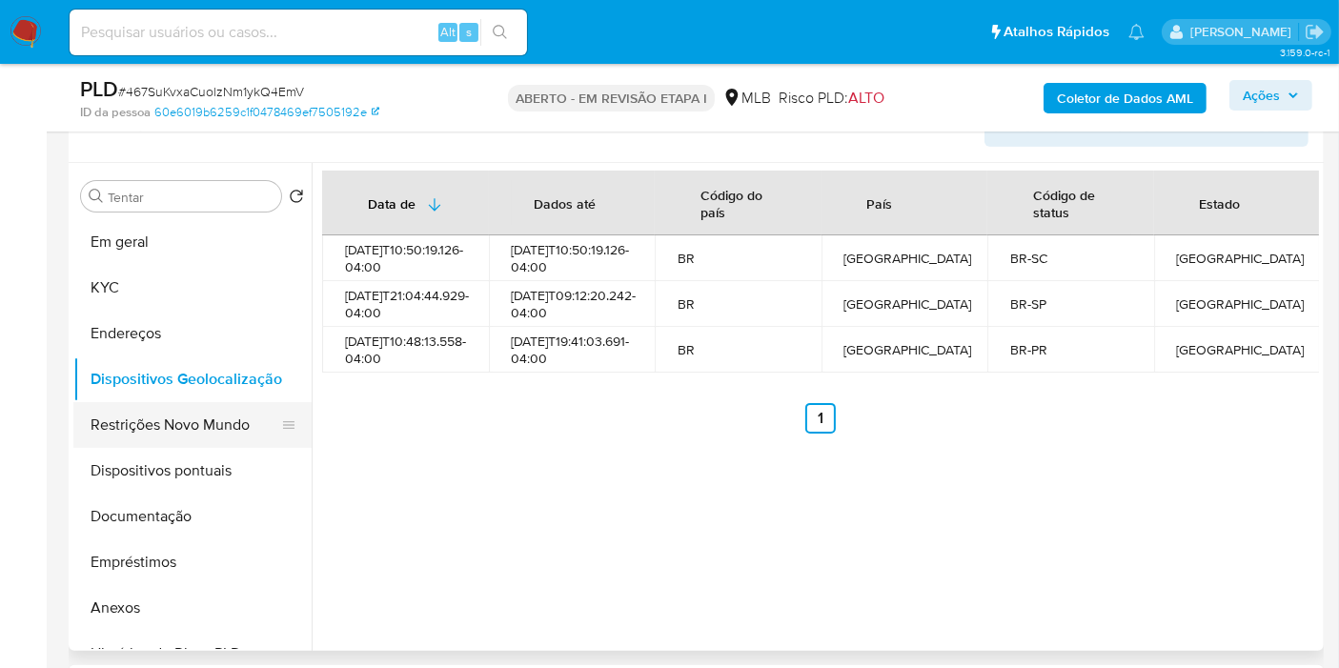
drag, startPoint x: 157, startPoint y: 453, endPoint x: 161, endPoint y: 437, distance: 15.7
click at [159, 451] on button "Dispositivos pontuais" at bounding box center [192, 471] width 238 height 46
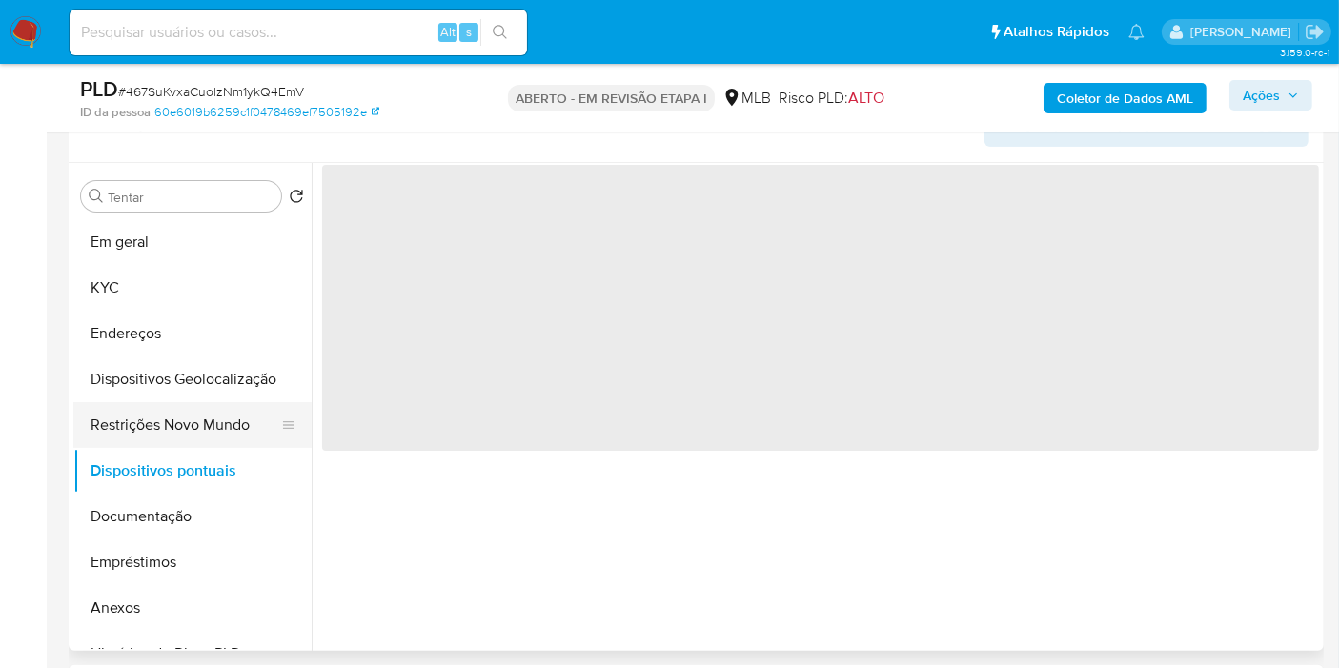
click at [161, 426] on button "Restrições Novo Mundo" at bounding box center [184, 425] width 223 height 46
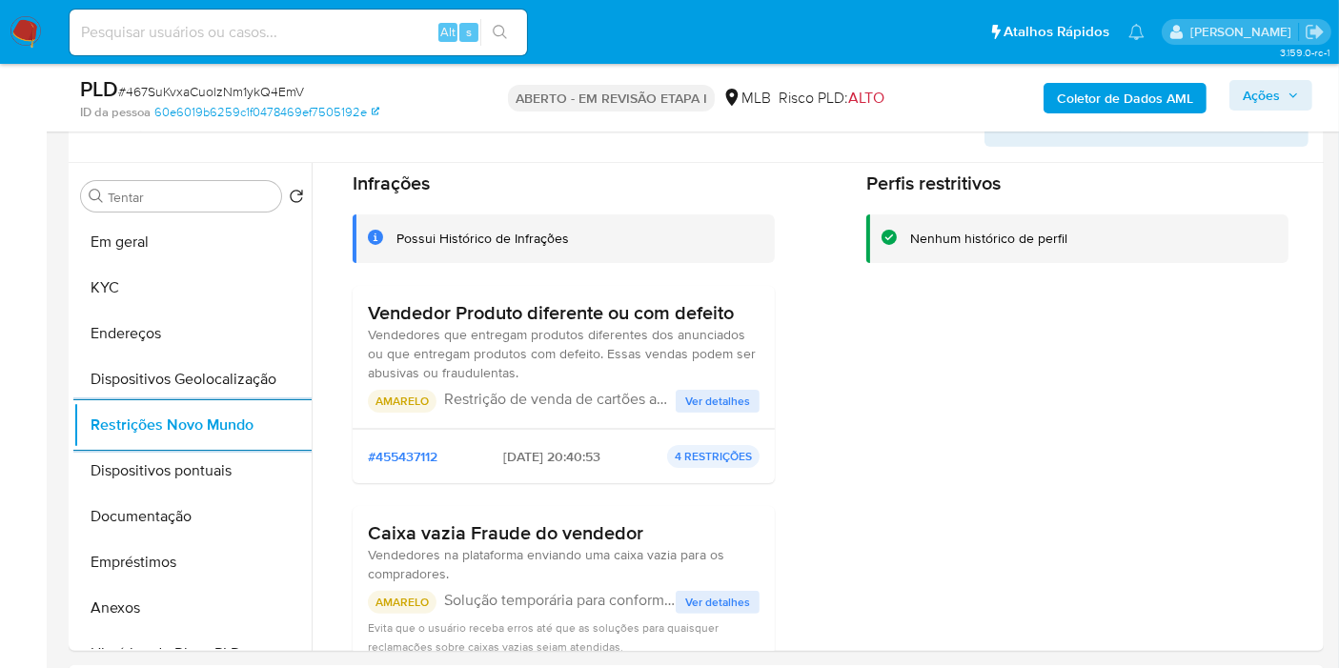
scroll to position [106, 0]
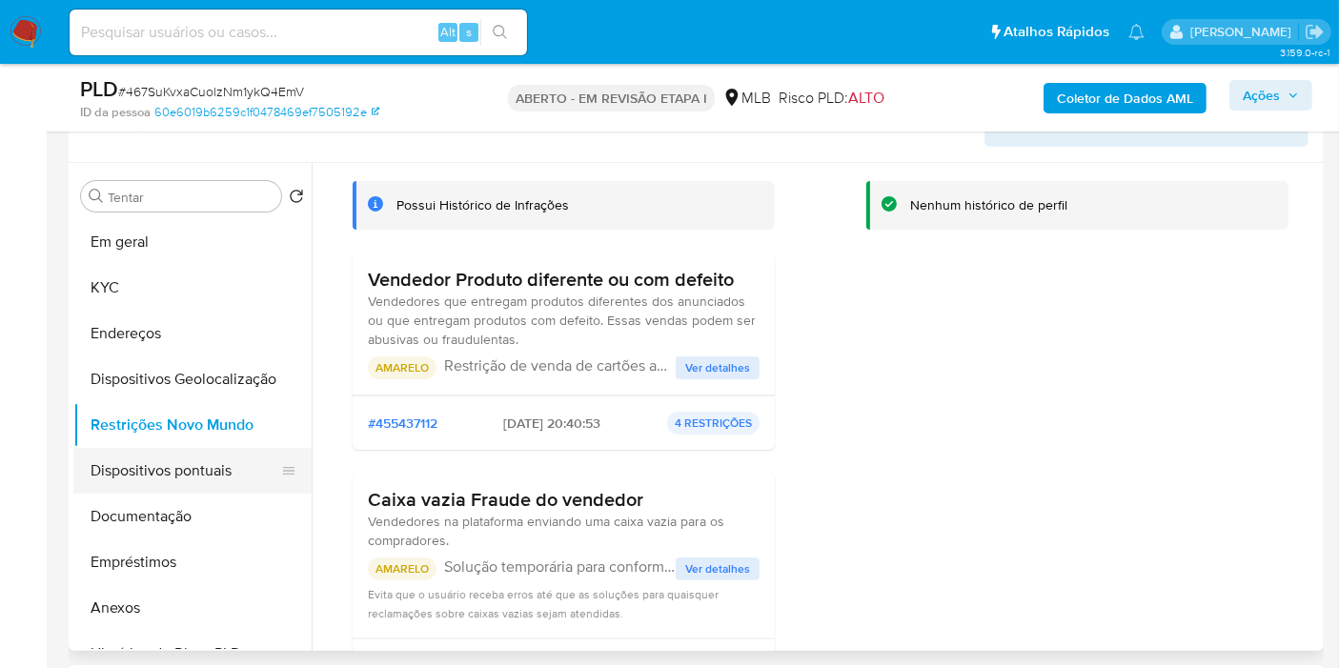
click at [257, 464] on button "Dispositivos pontuais" at bounding box center [184, 471] width 223 height 46
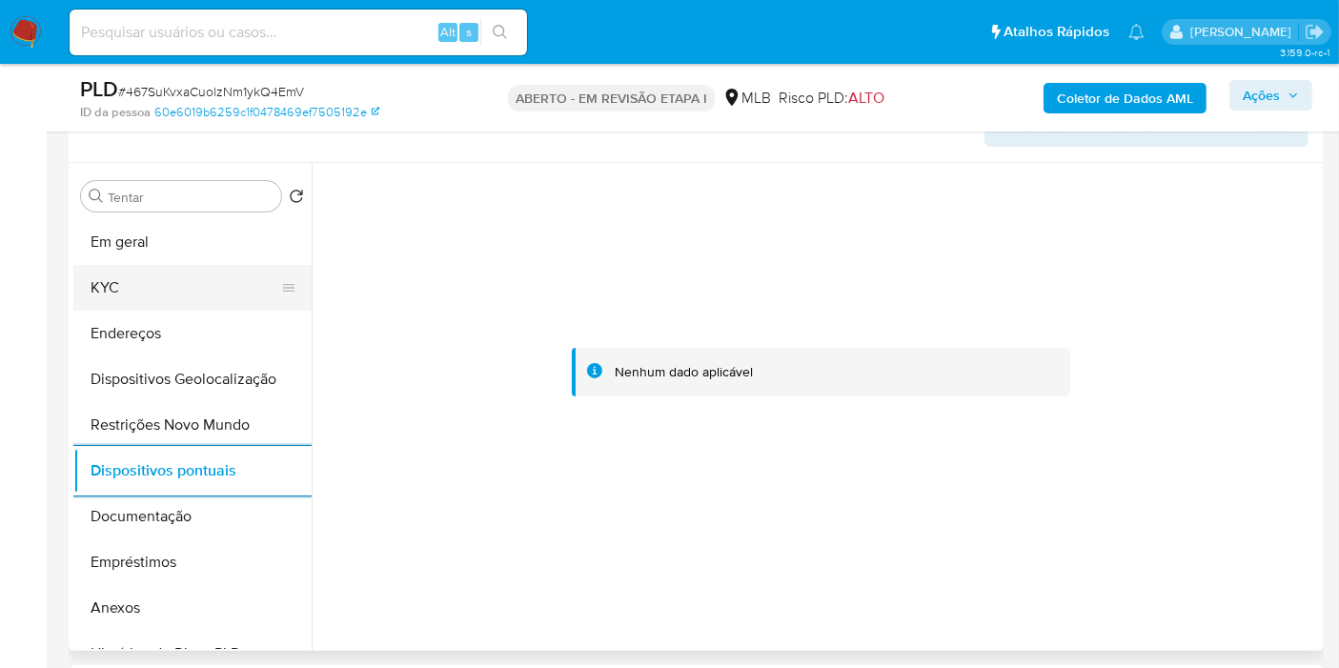
click at [124, 270] on button "KYC" at bounding box center [184, 288] width 223 height 46
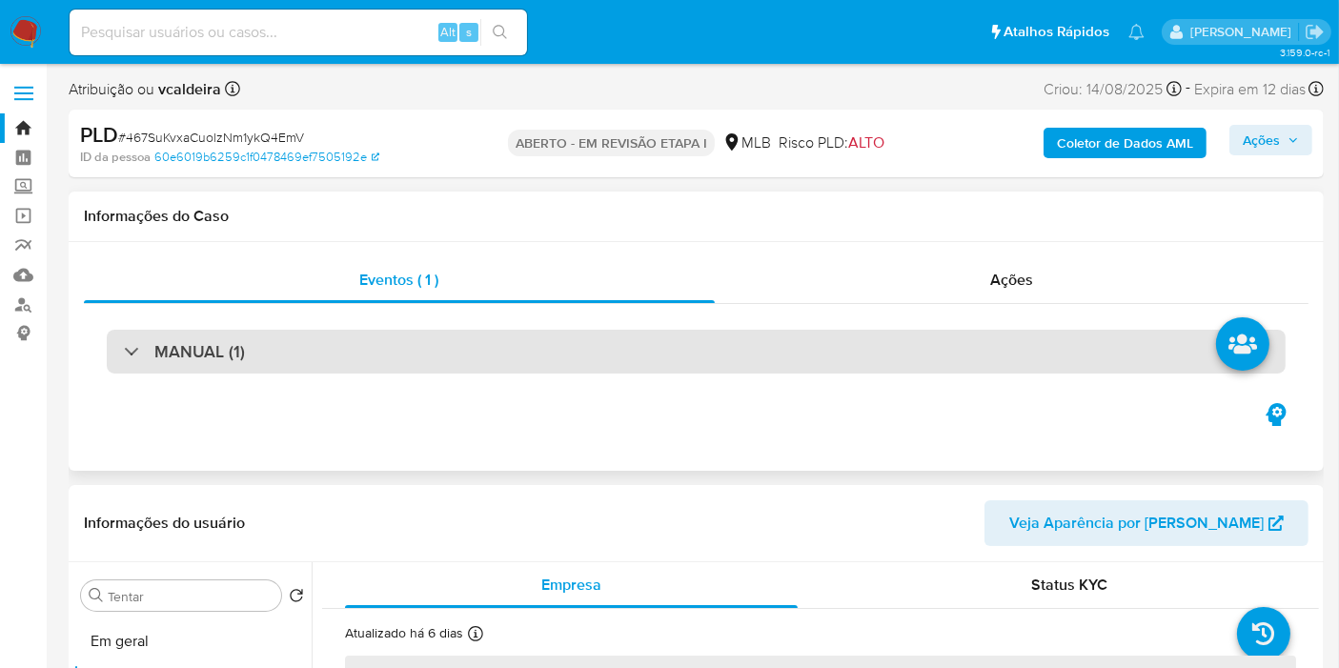
click at [269, 341] on div "MANUAL (1)" at bounding box center [696, 352] width 1179 height 44
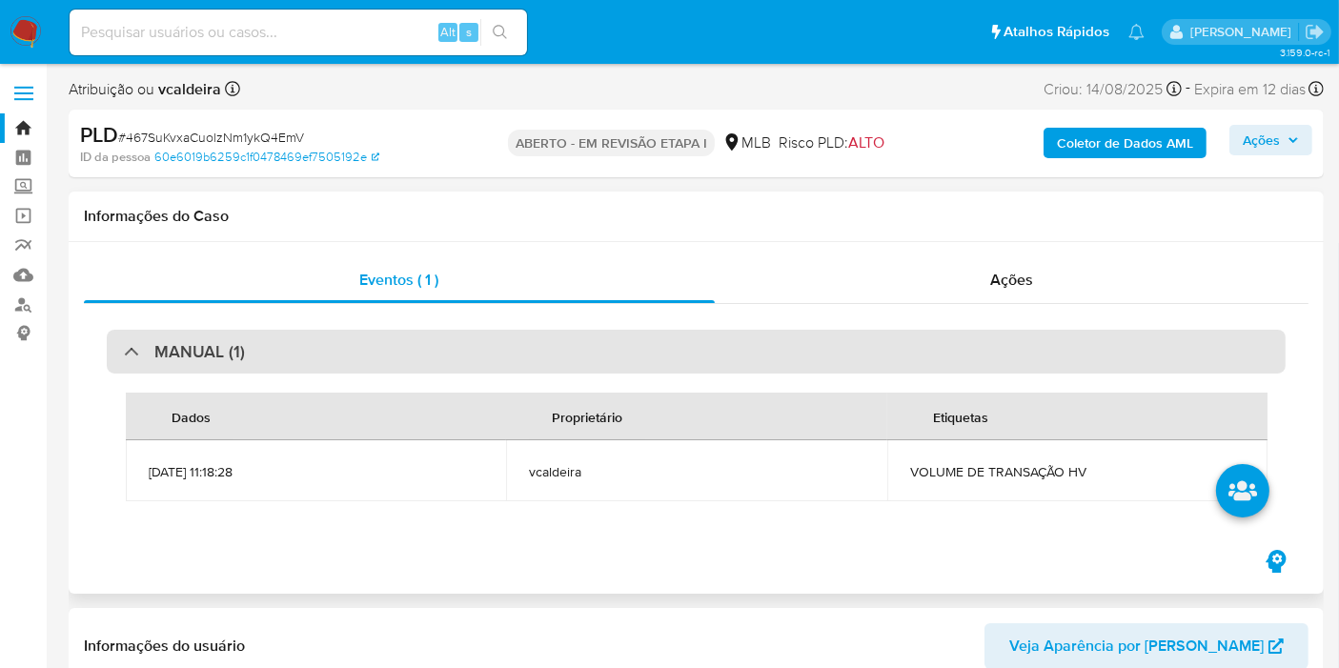
click at [160, 357] on font "MANUAL (1)" at bounding box center [199, 351] width 91 height 25
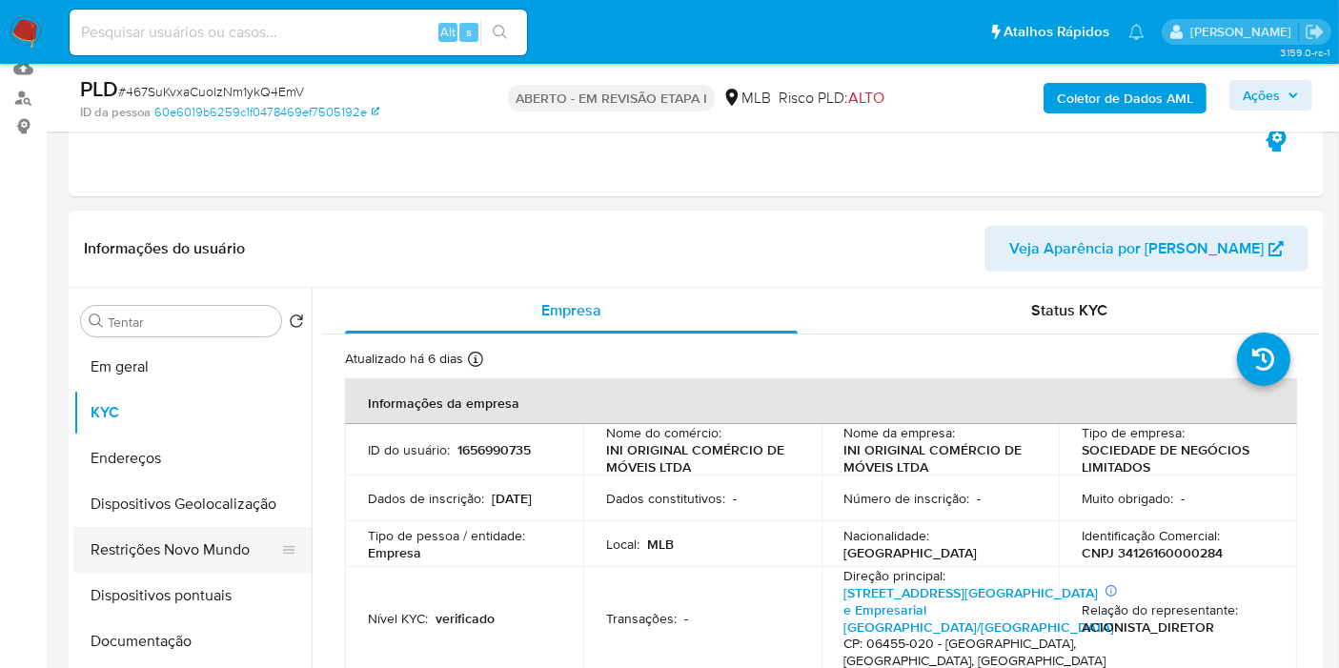
scroll to position [423, 0]
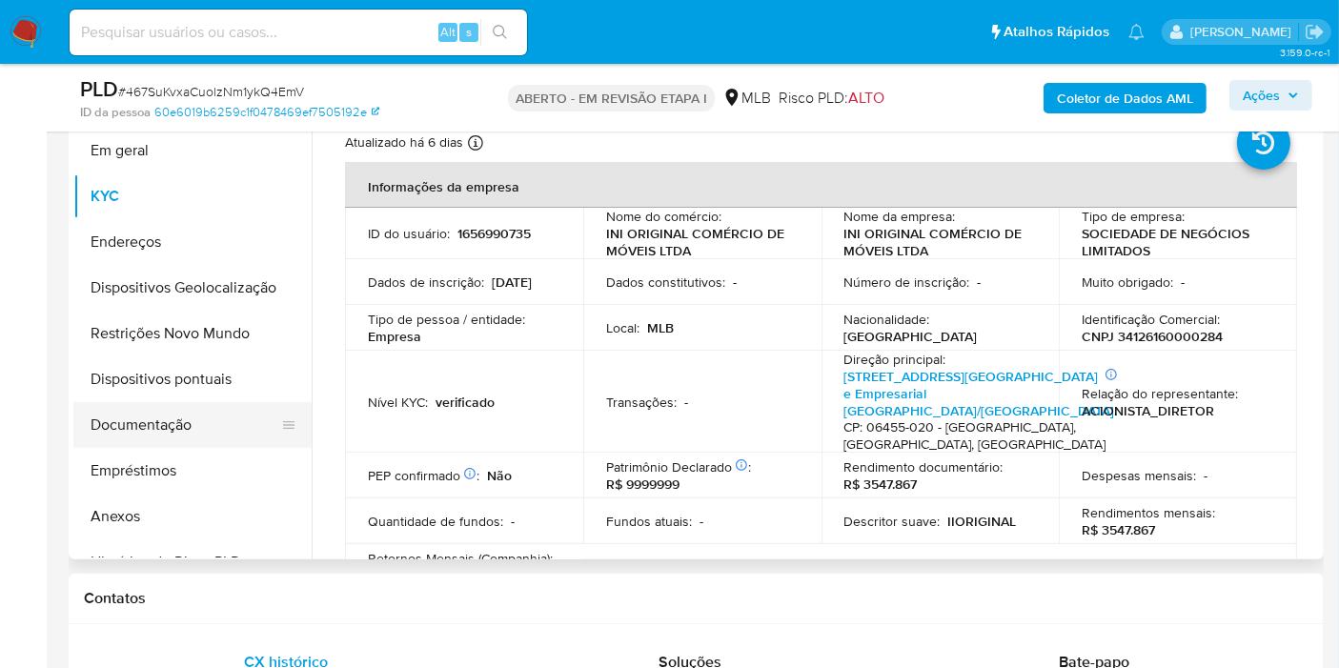
drag, startPoint x: 188, startPoint y: 412, endPoint x: 212, endPoint y: 412, distance: 23.8
click at [193, 416] on button "Documentação" at bounding box center [184, 425] width 223 height 46
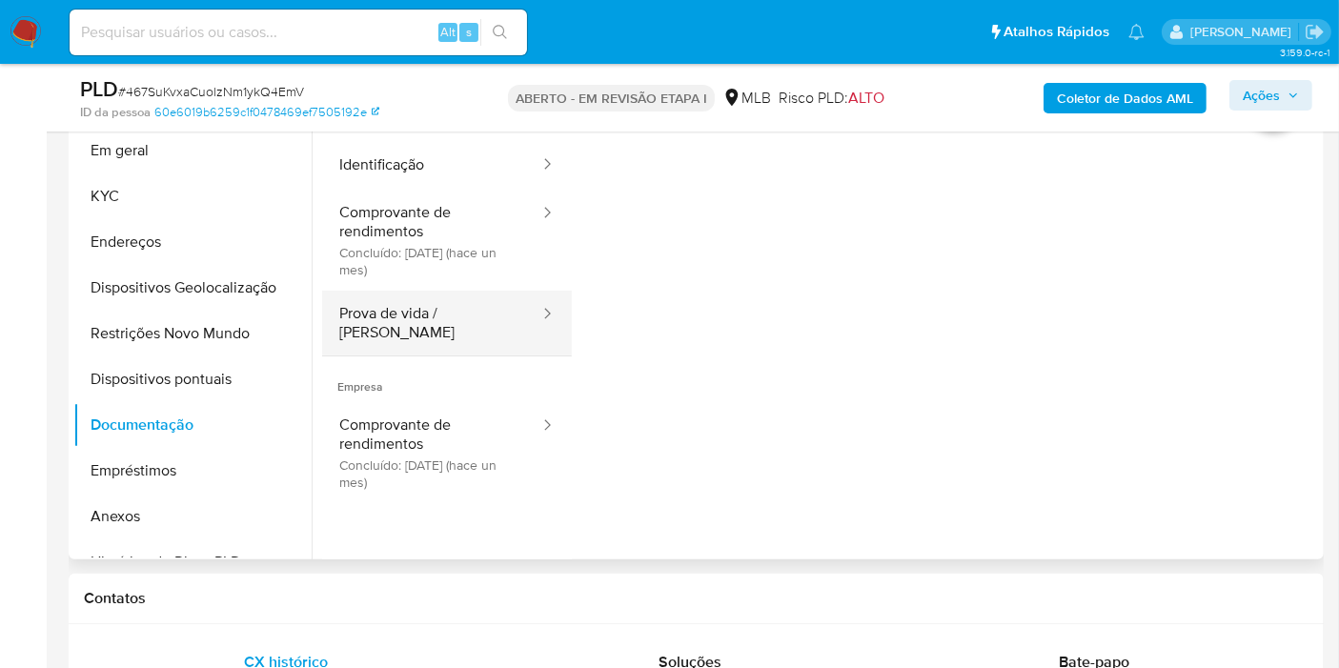
click at [445, 332] on button "Prova de vida / [PERSON_NAME]" at bounding box center [431, 323] width 219 height 65
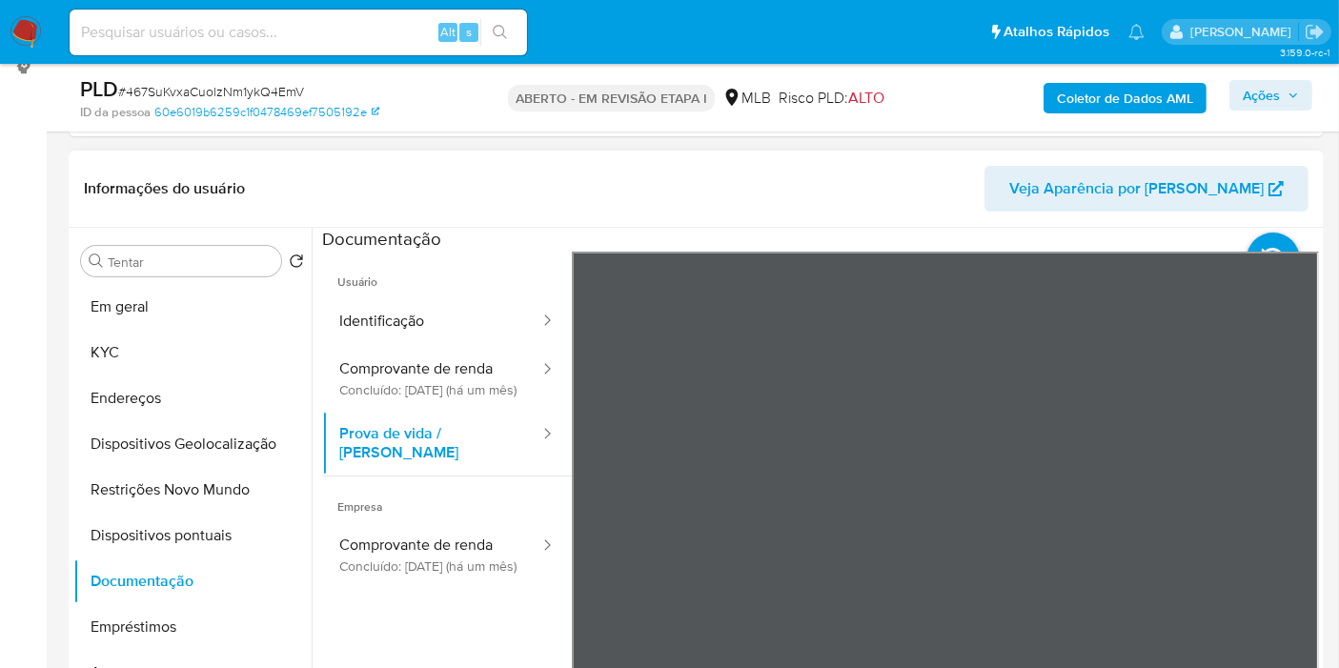
scroll to position [106, 0]
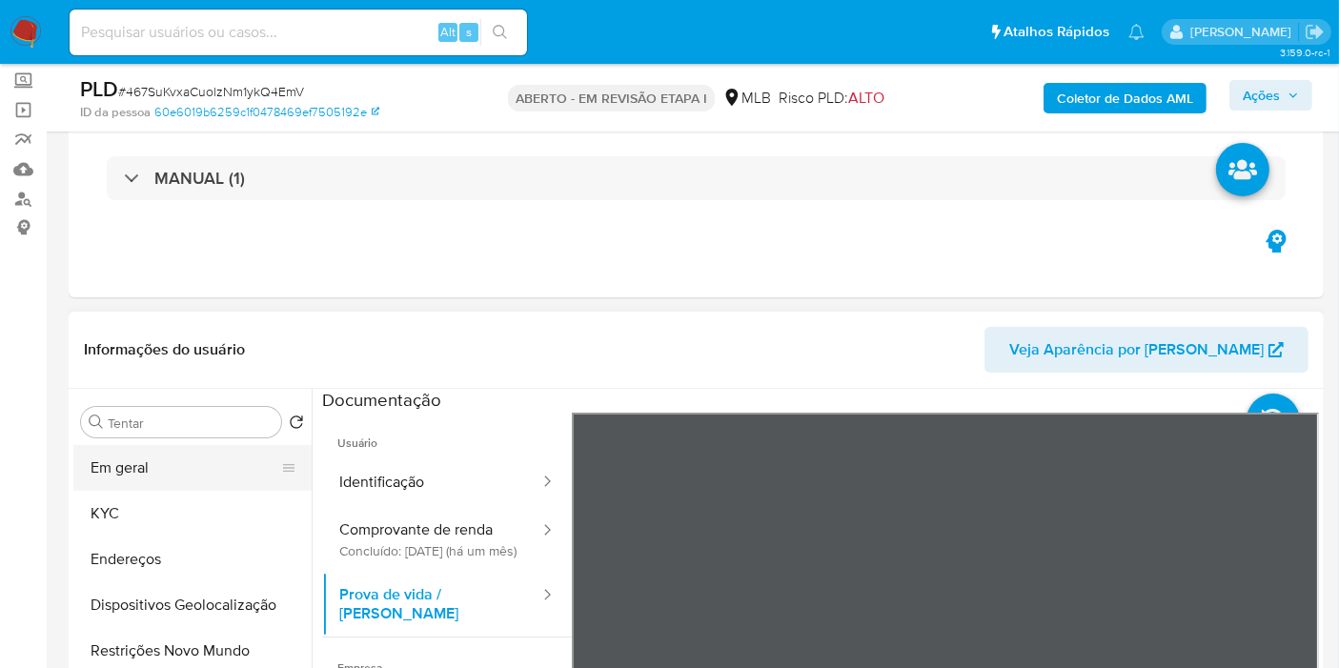
click at [128, 488] on ul "Em geral KYC Endereços Dispositivos Geolocalização Restrições Novo Mundo Dispos…" at bounding box center [192, 660] width 238 height 430
click at [123, 509] on button "KYC" at bounding box center [184, 514] width 223 height 46
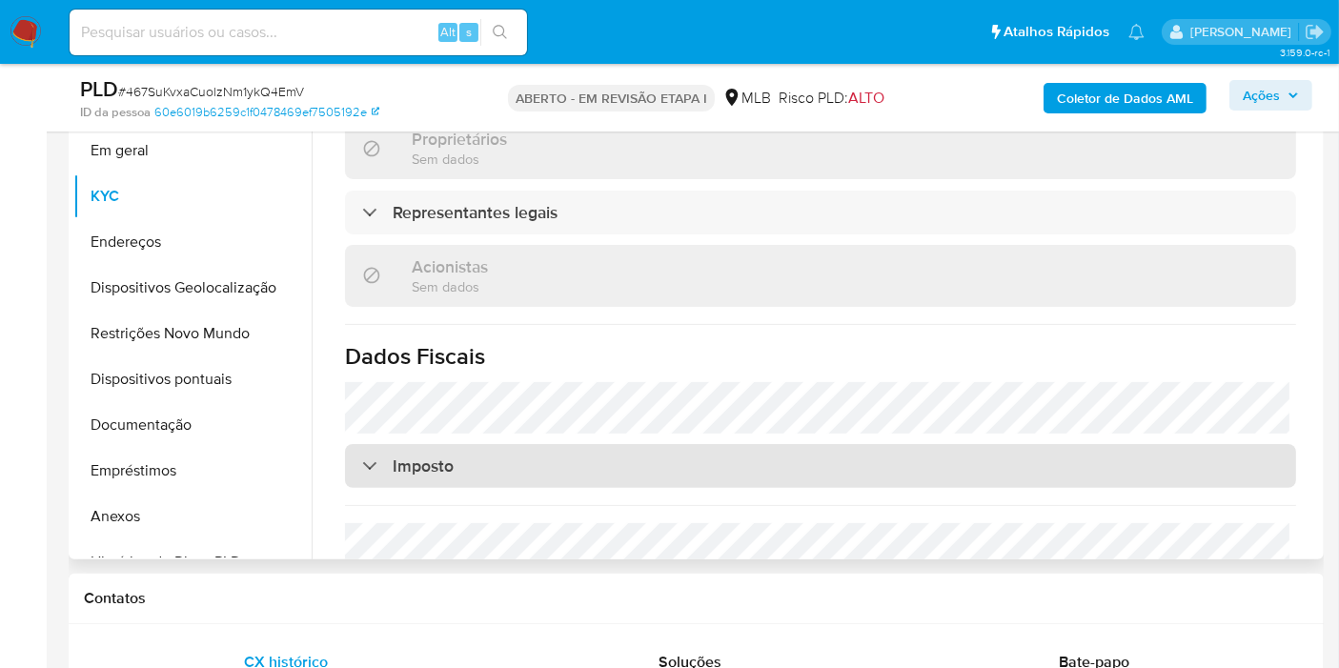
scroll to position [846, 0]
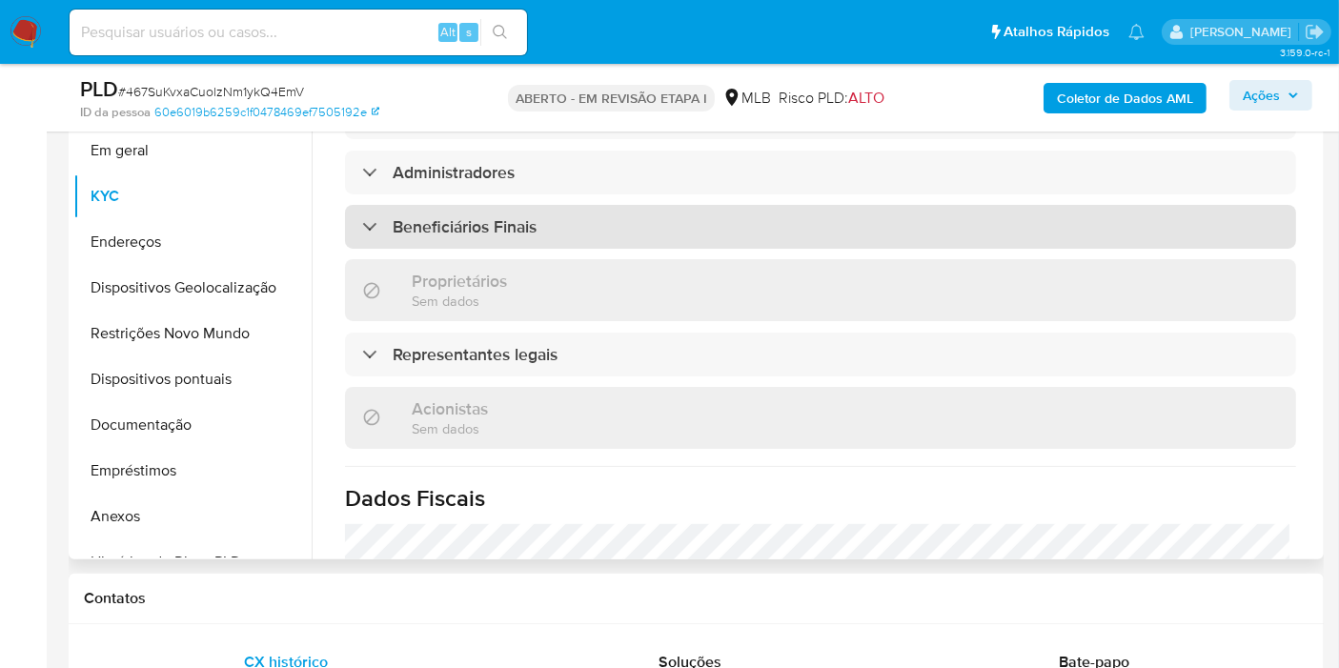
click at [446, 249] on div "Beneficiários Finais" at bounding box center [820, 227] width 951 height 44
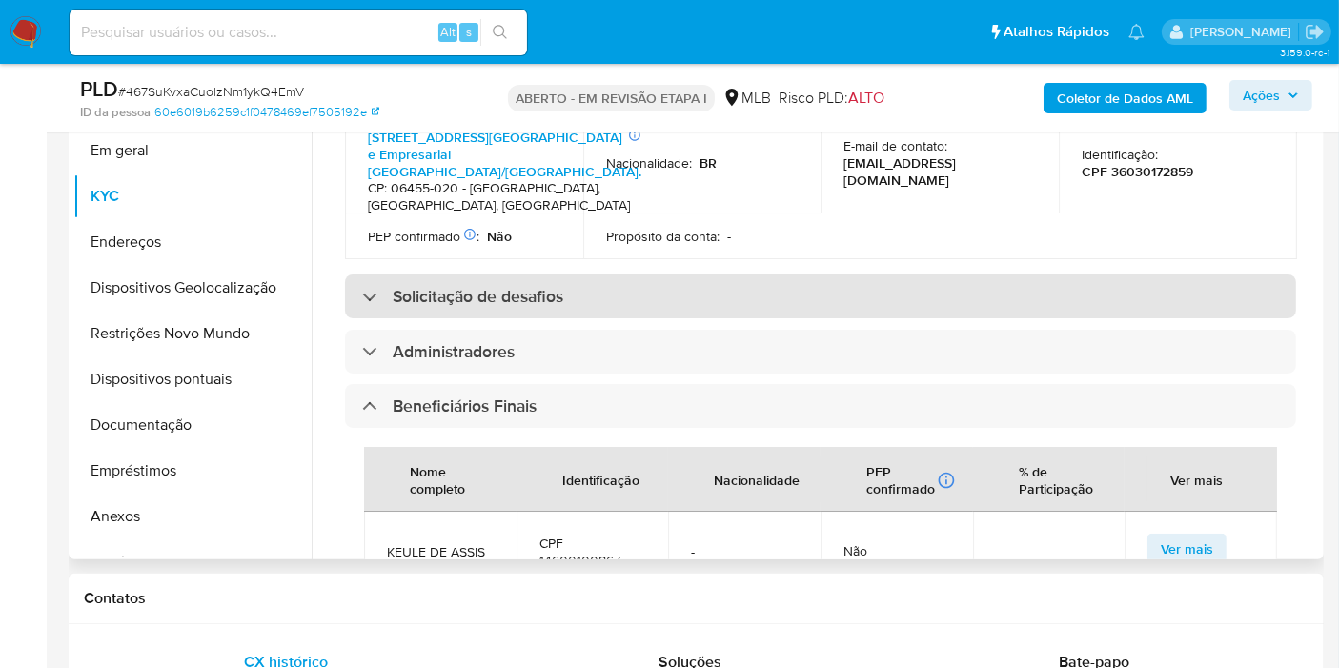
scroll to position [635, 0]
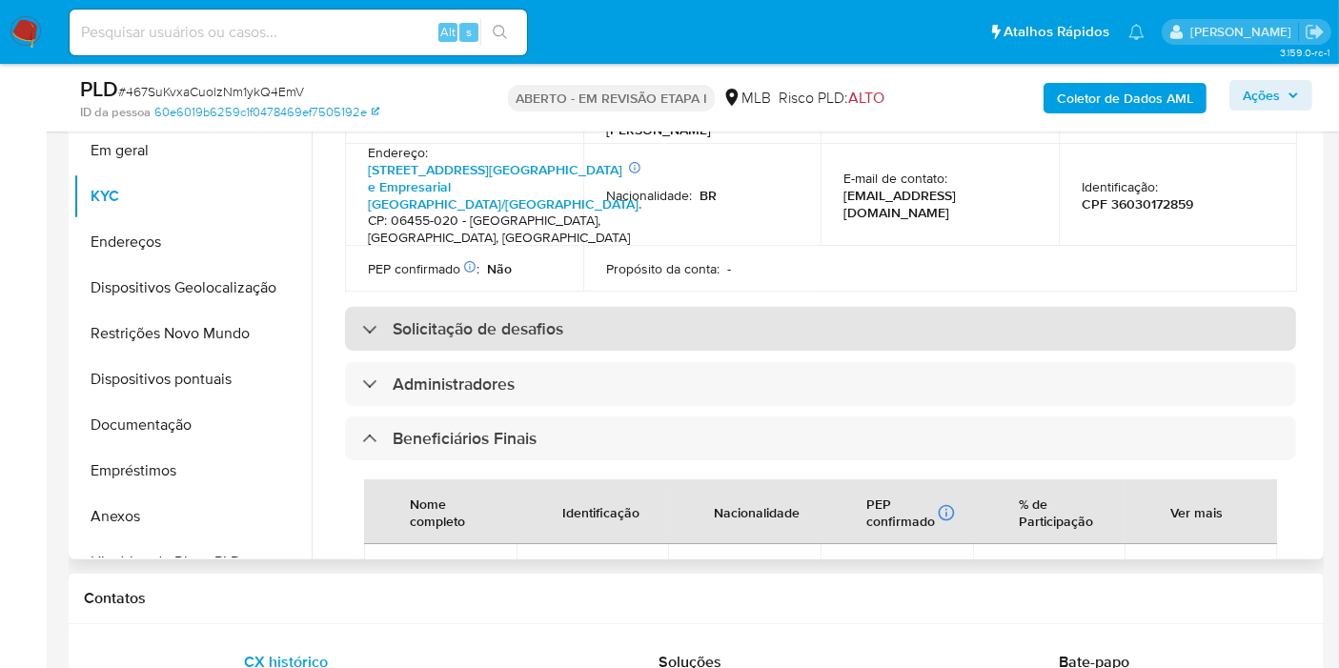
click at [475, 341] on font "Solicitação de desafios" at bounding box center [478, 328] width 171 height 25
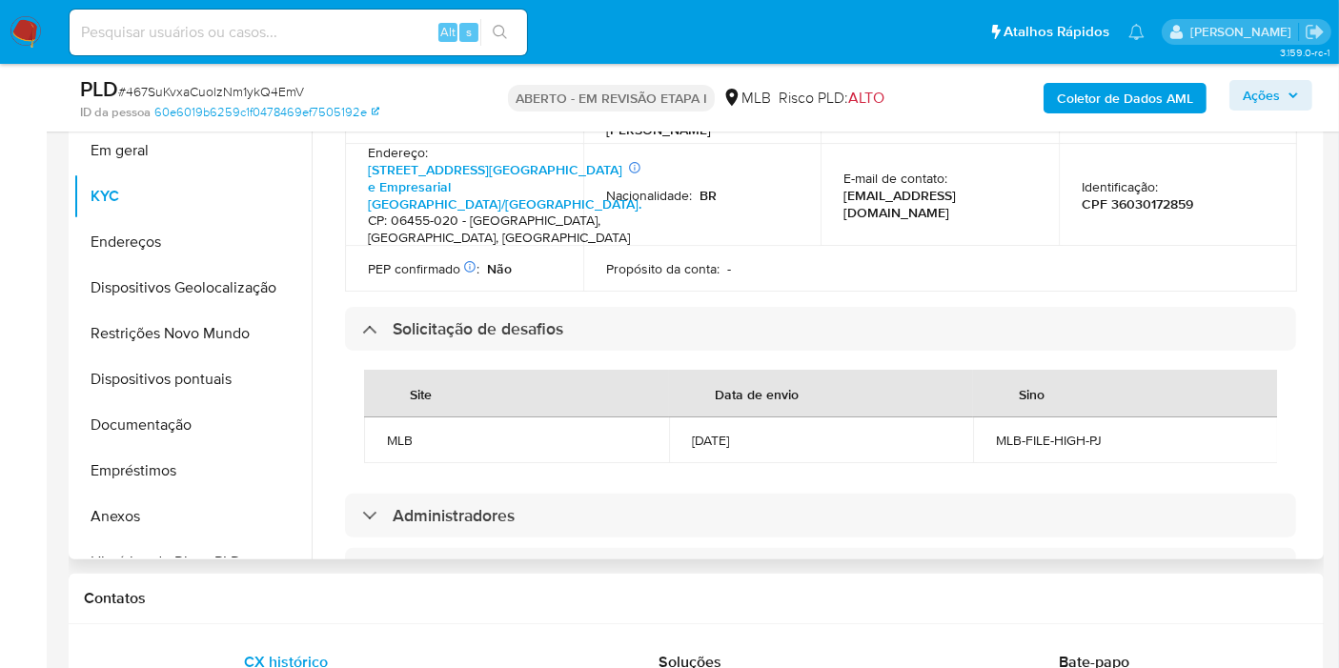
scroll to position [953, 0]
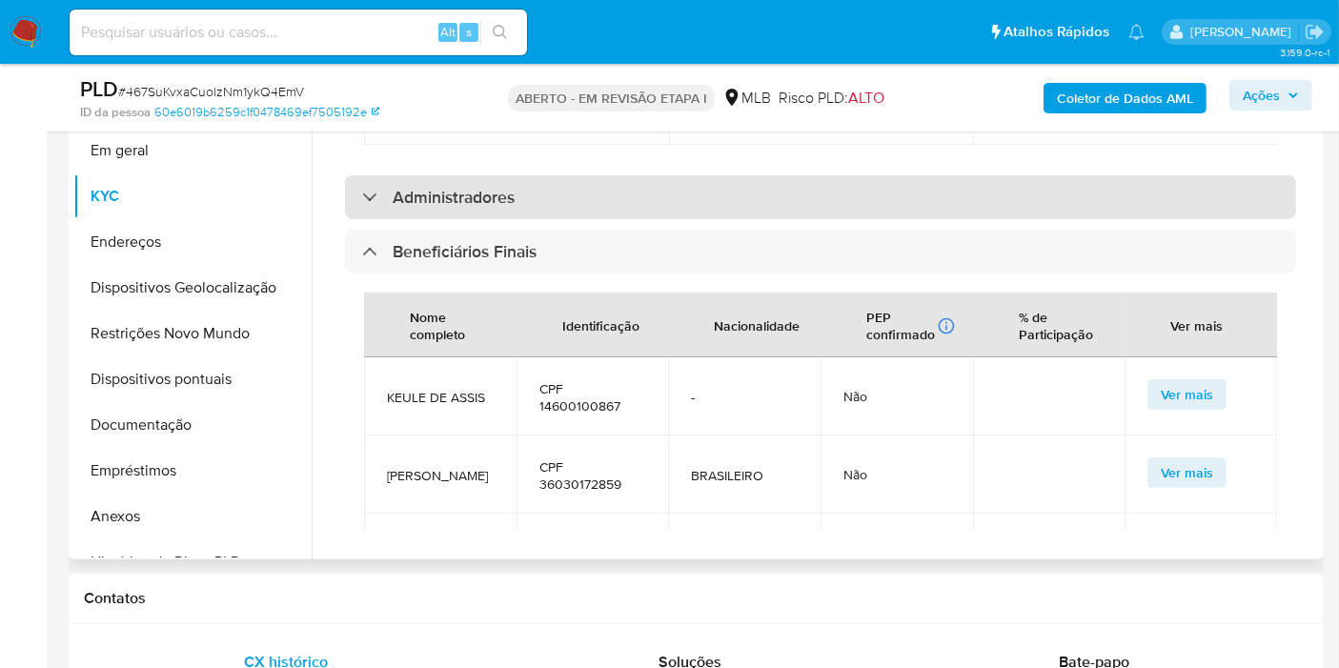
click at [360, 219] on div "Administradores" at bounding box center [820, 197] width 951 height 44
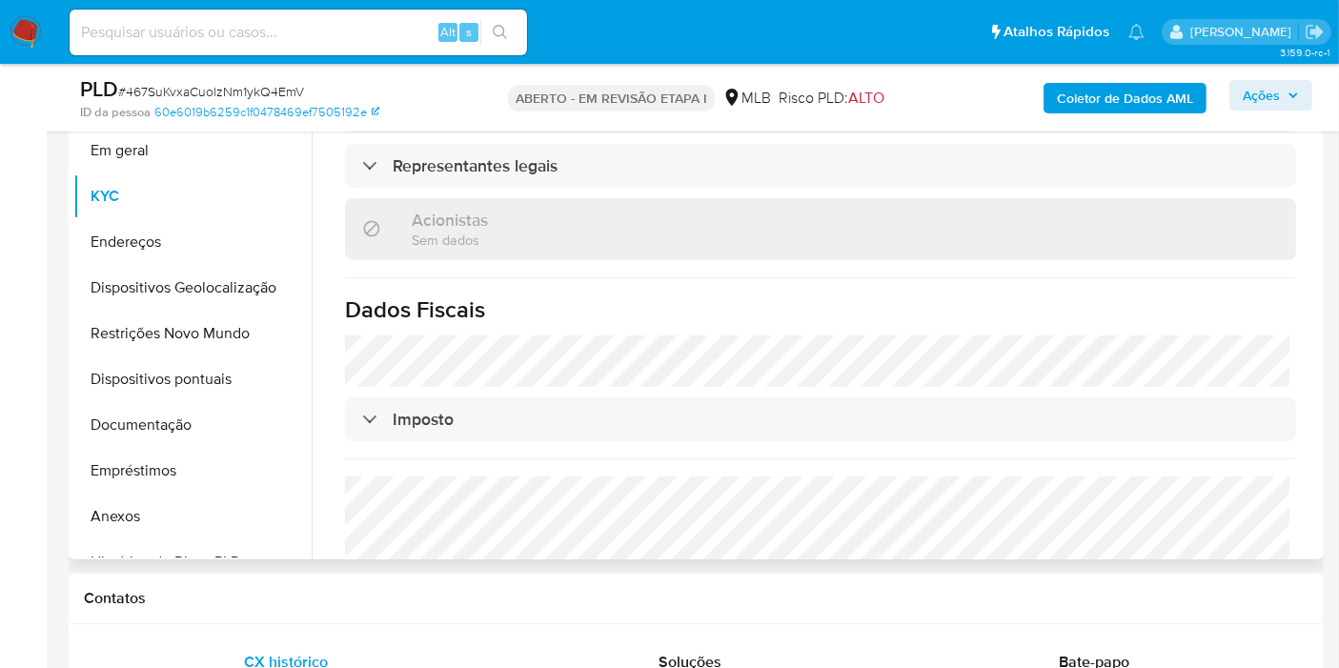
scroll to position [1482, 0]
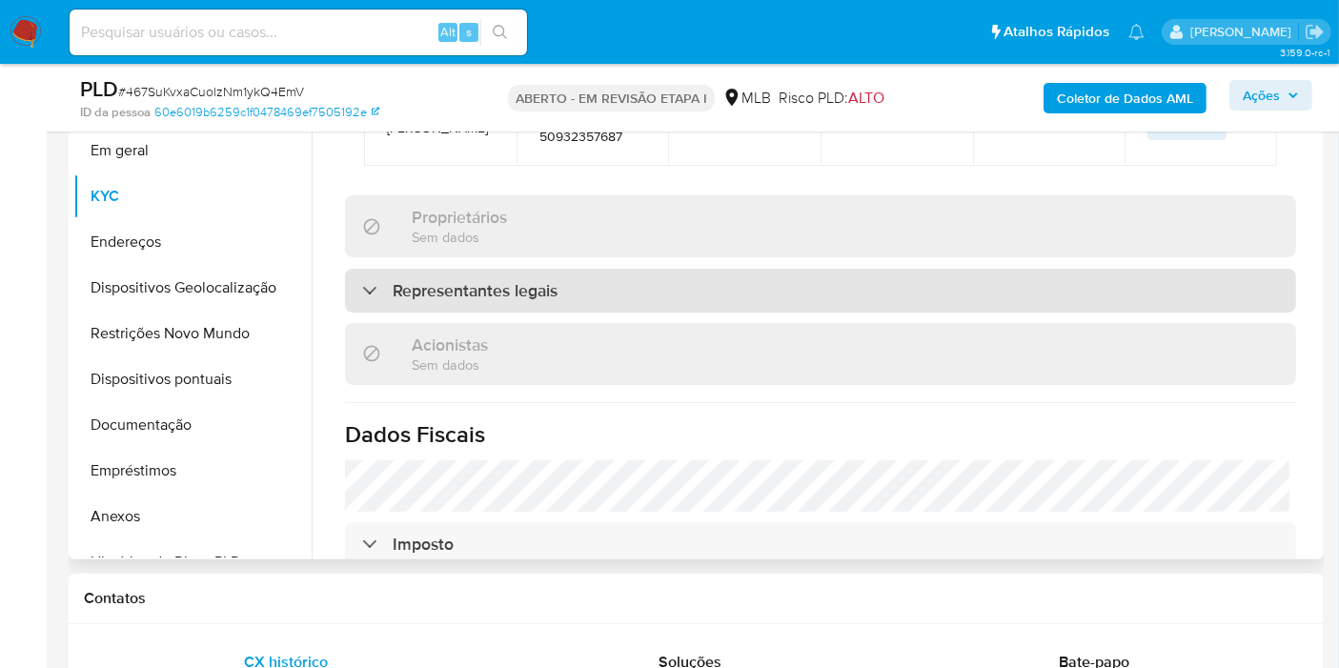
click at [434, 303] on font "Representantes legais" at bounding box center [475, 290] width 165 height 25
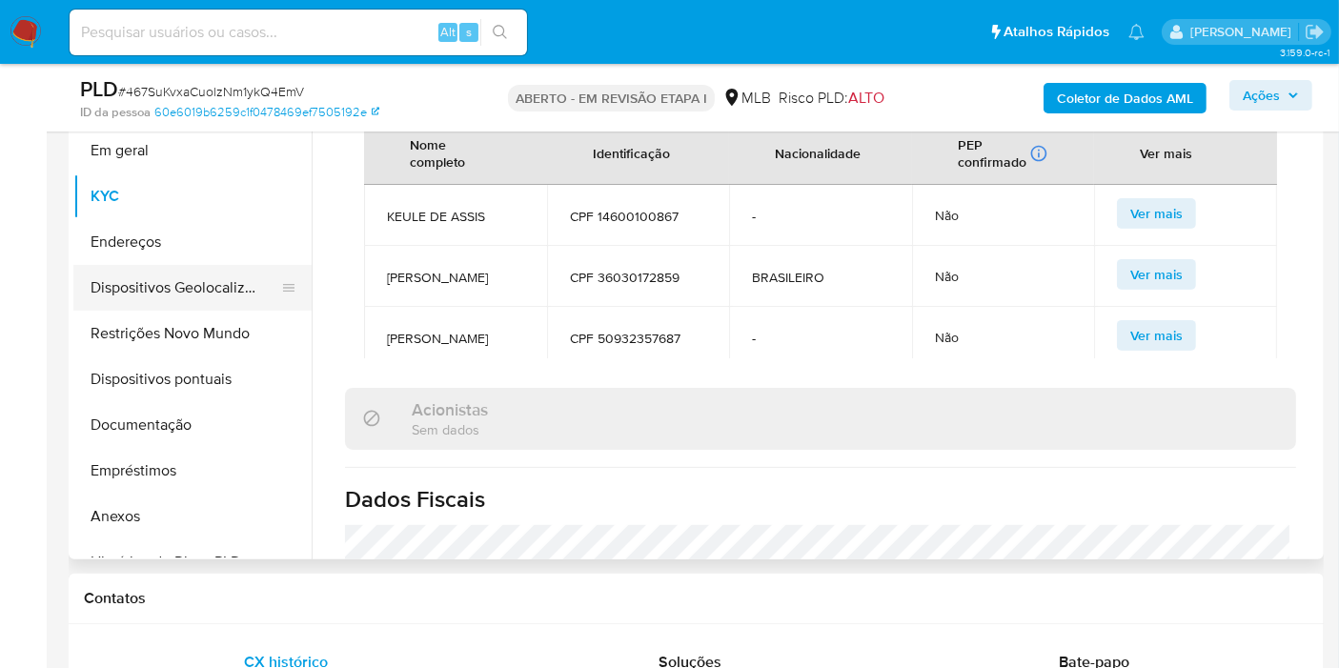
scroll to position [212, 0]
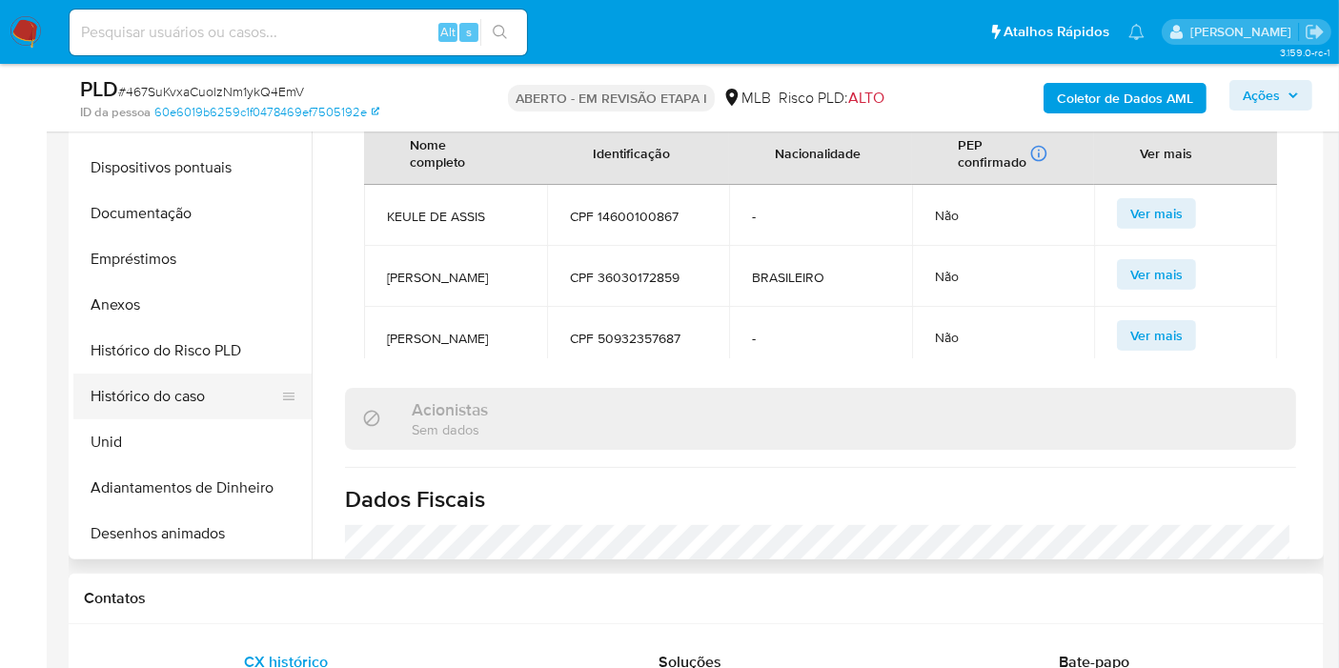
click at [108, 401] on button "Histórico do caso" at bounding box center [184, 396] width 223 height 46
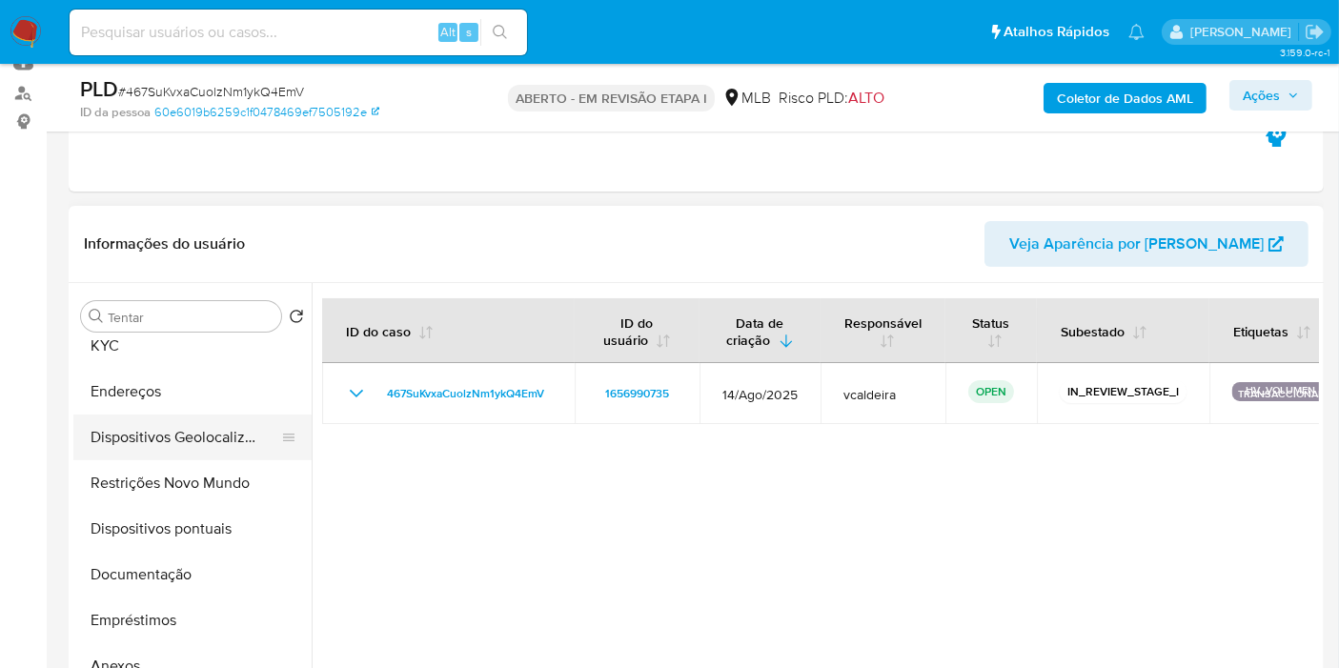
scroll to position [0, 0]
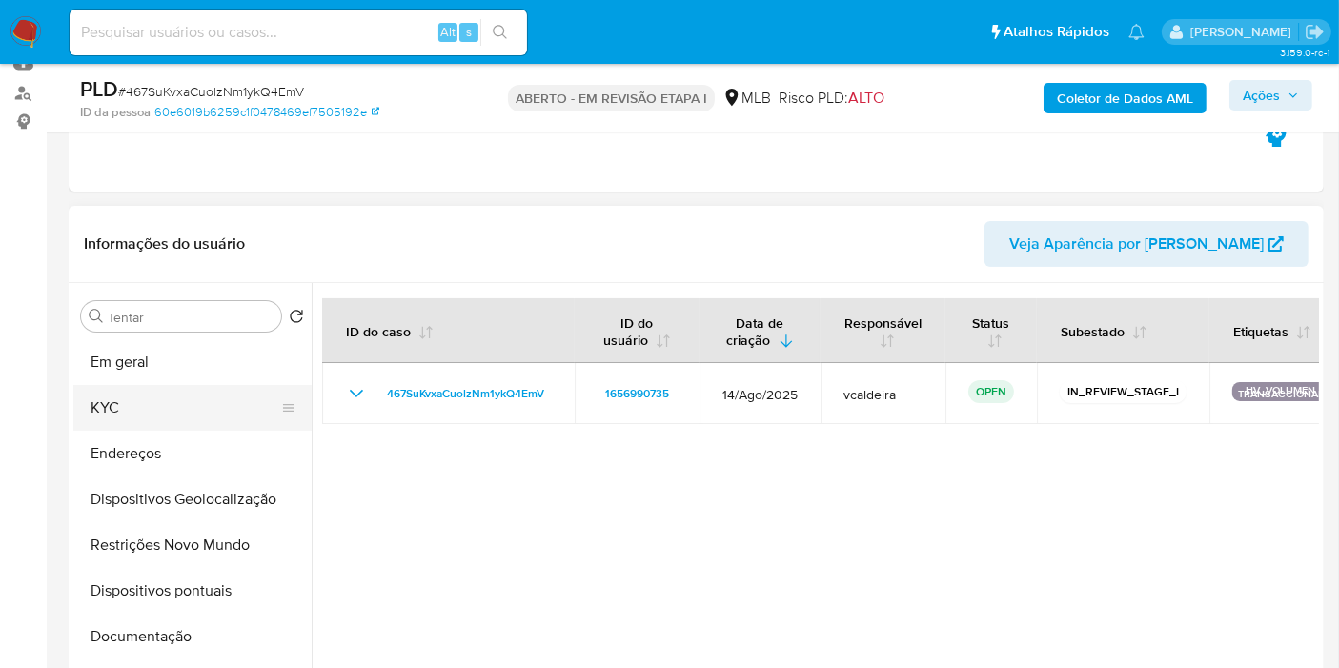
click at [140, 402] on button "KYC" at bounding box center [184, 408] width 223 height 46
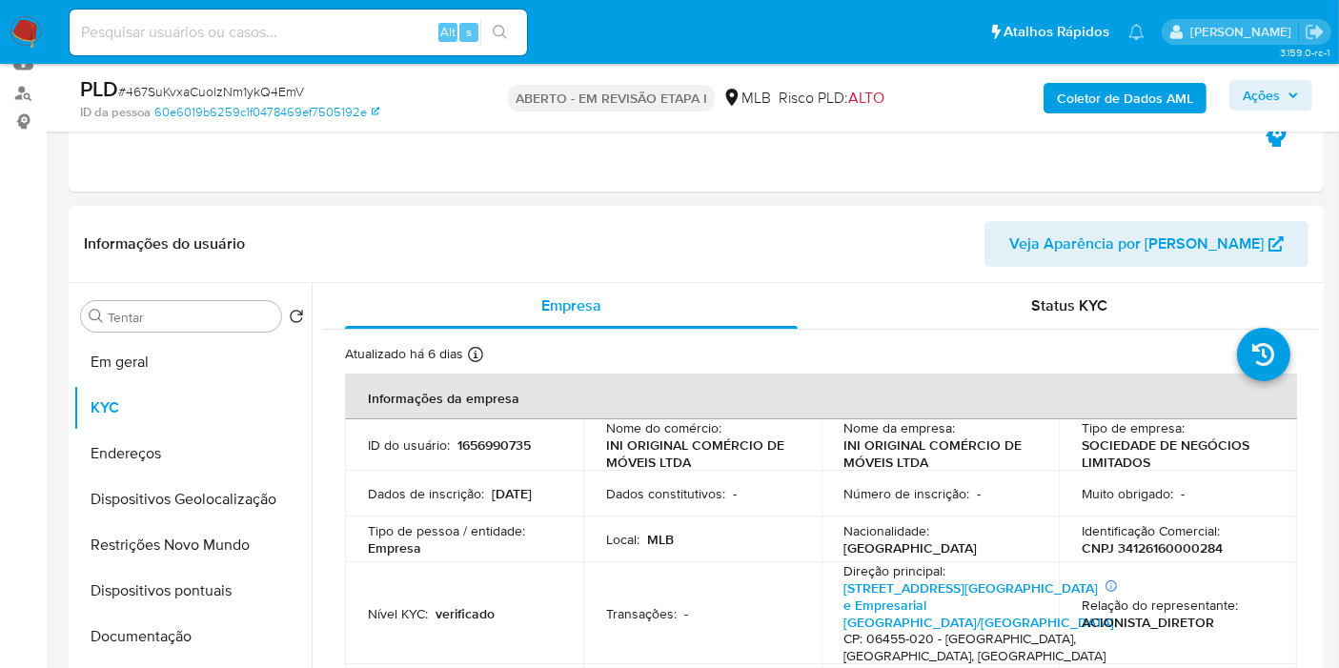
click at [1146, 550] on font "CNPJ 34126160000284" at bounding box center [1151, 547] width 141 height 19
copy font "34126160000284"
click at [924, 453] on font "INI ORIGINAL COMÉRCIO DE MÓVEIS LTDA" at bounding box center [933, 453] width 178 height 36
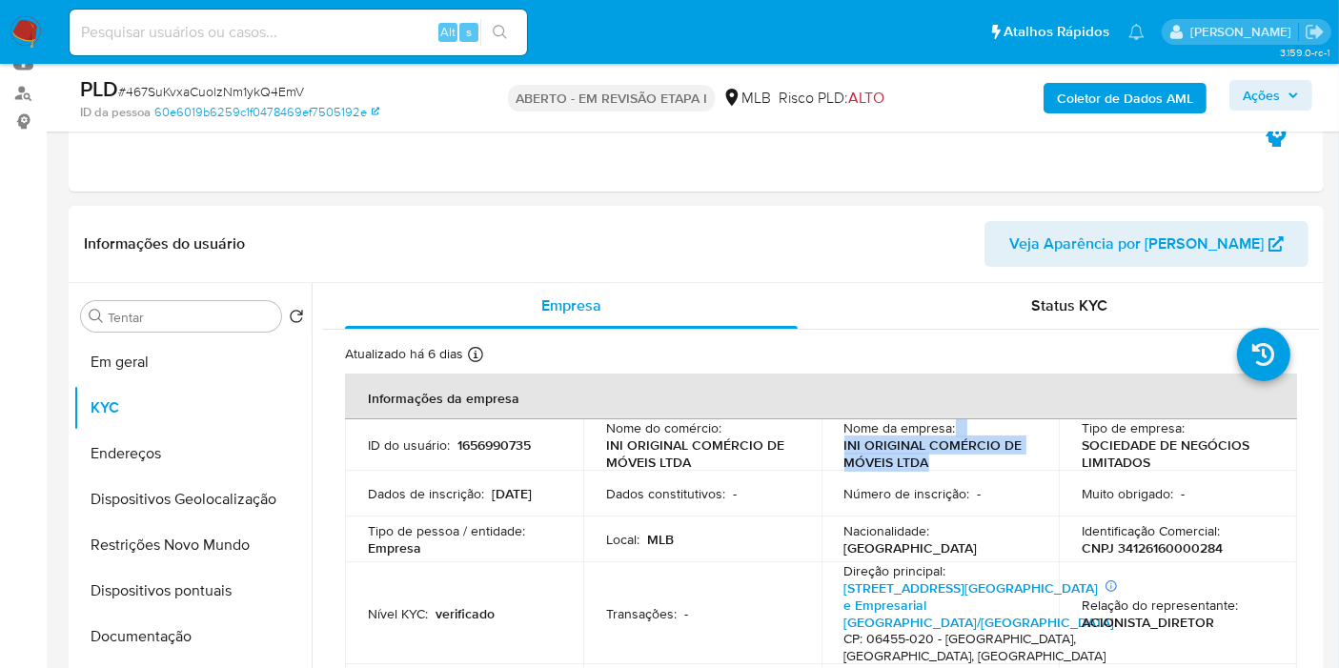
click at [924, 453] on font "INI ORIGINAL COMÉRCIO DE MÓVEIS LTDA" at bounding box center [933, 453] width 178 height 36
copy tr "INI ORIGINAL COMÉRCIO DE MÓVEIS LTDA"
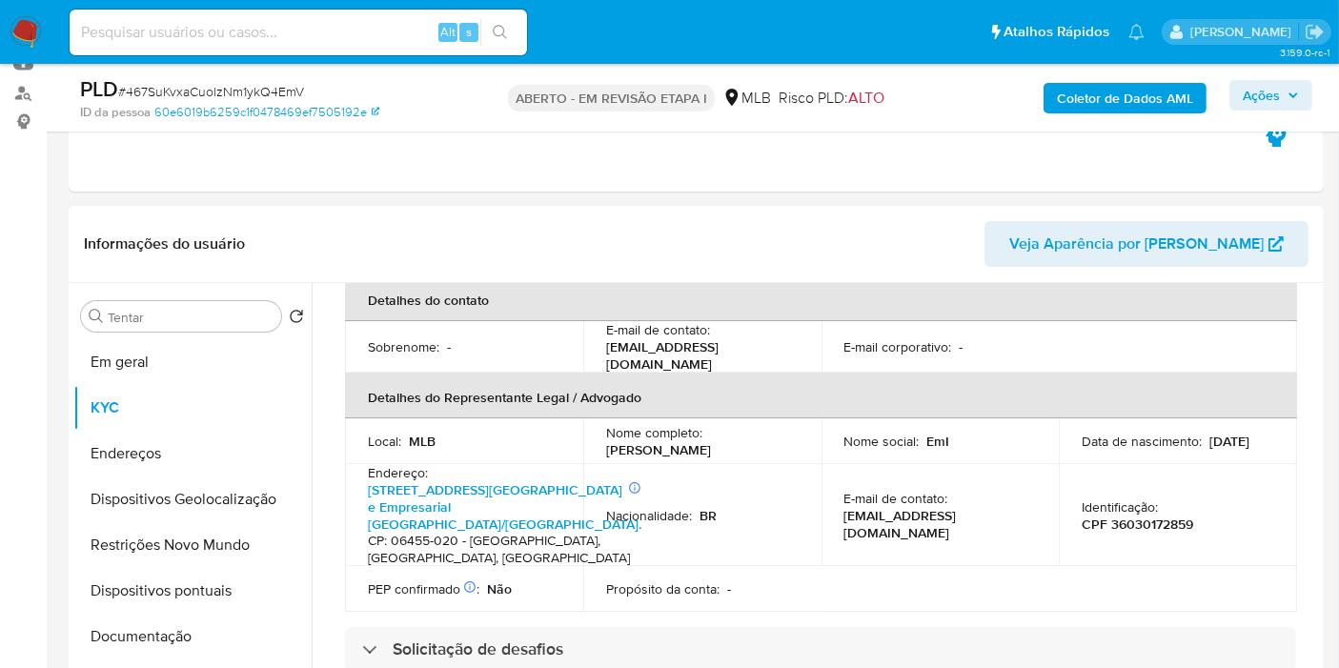
scroll to position [172, 0]
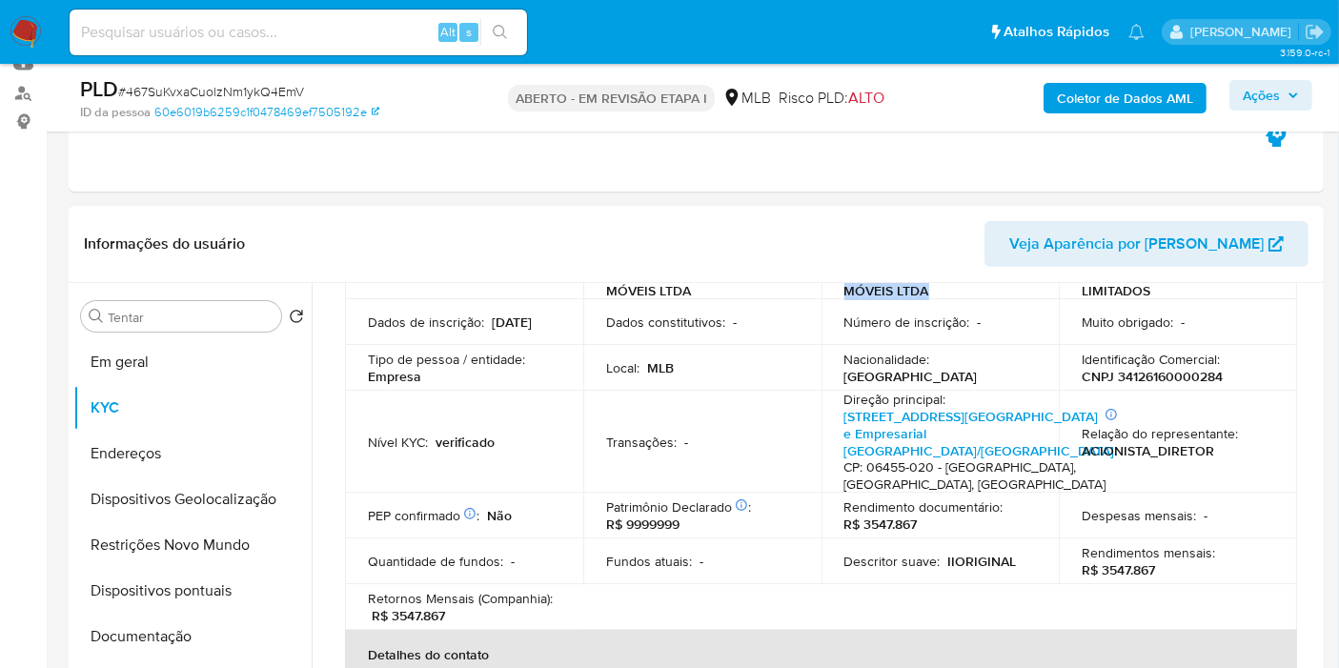
click at [1172, 384] on font "CNPJ 34126160000284" at bounding box center [1151, 376] width 141 height 19
copy font "34126160000284"
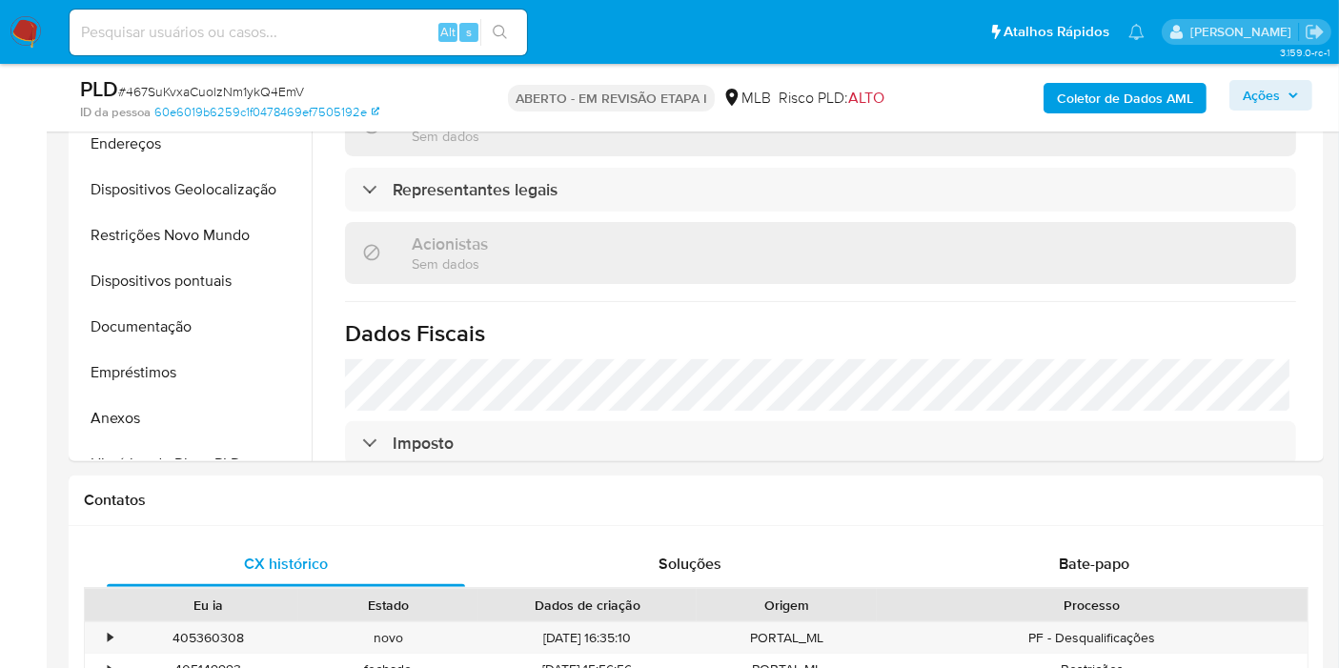
scroll to position [529, 0]
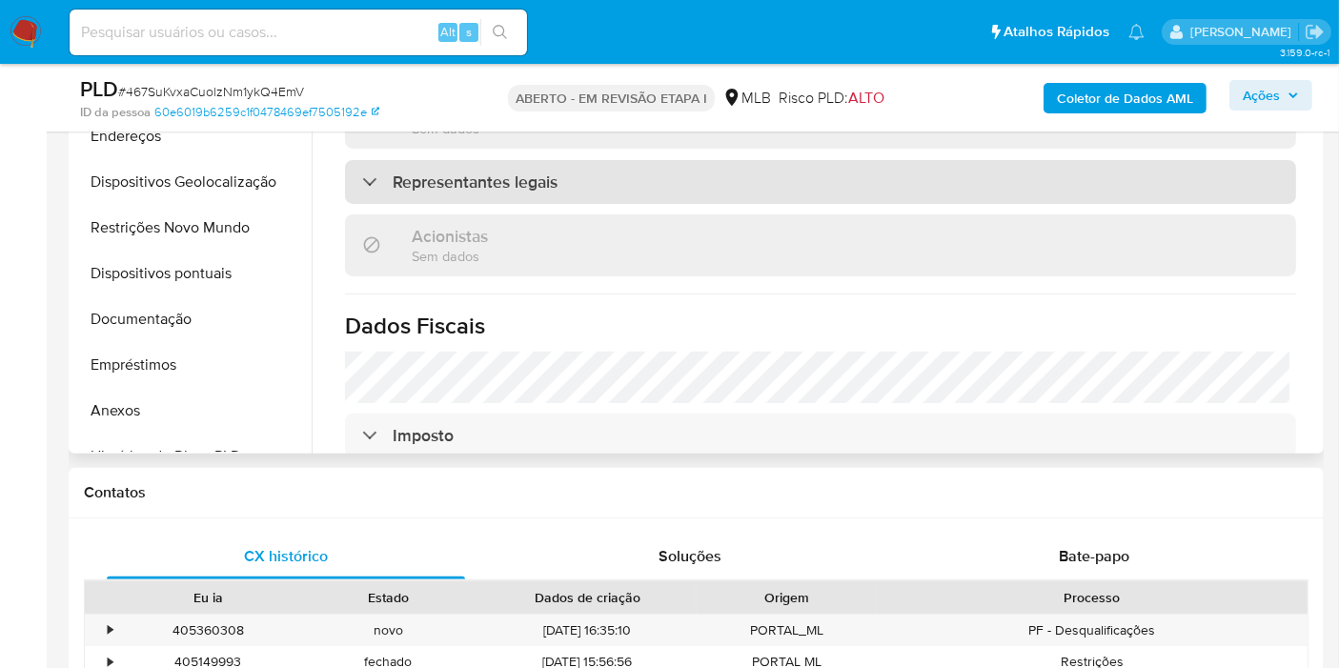
click at [504, 194] on font "Representantes legais" at bounding box center [475, 182] width 165 height 25
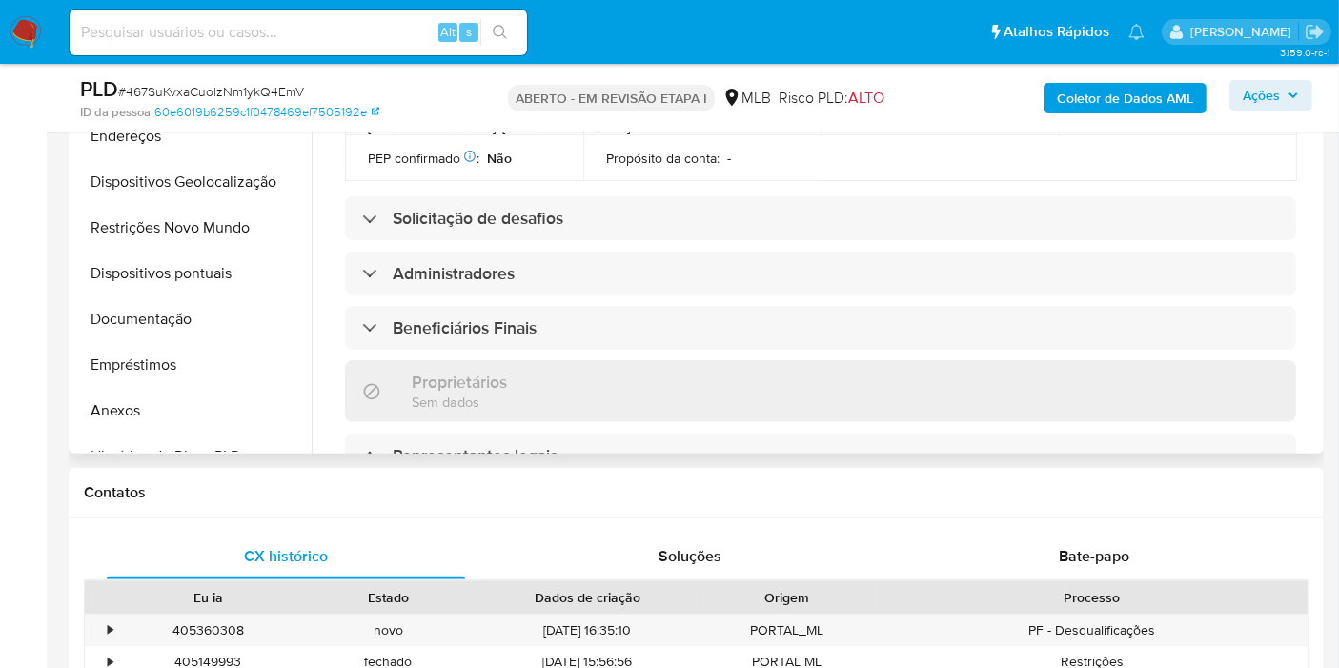
scroll to position [595, 0]
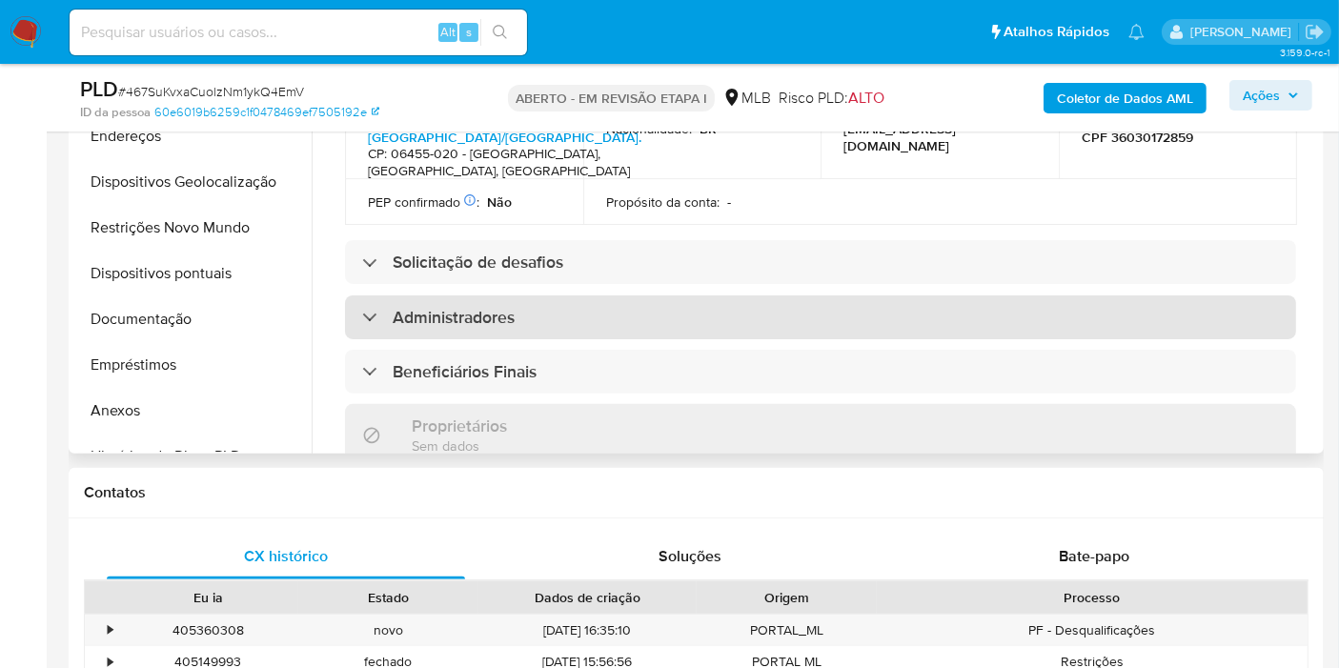
click at [442, 330] on font "Administradores" at bounding box center [454, 317] width 122 height 25
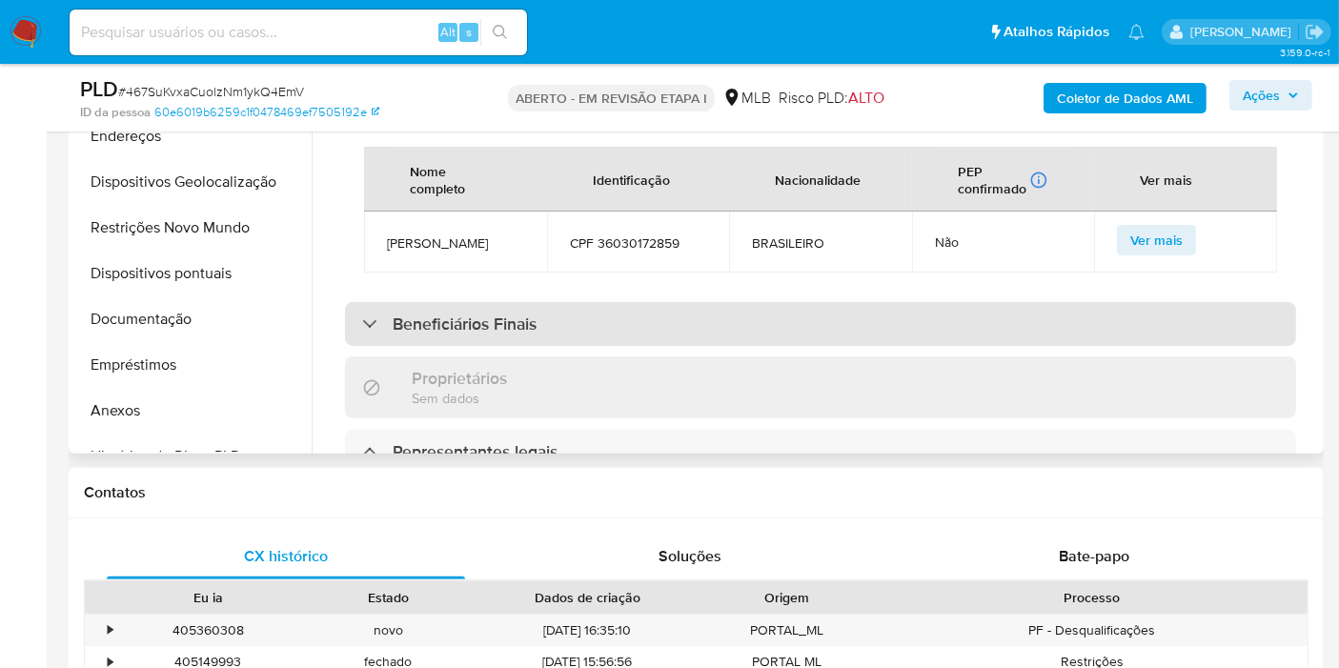
click at [471, 336] on font "Beneficiários Finais" at bounding box center [465, 324] width 144 height 25
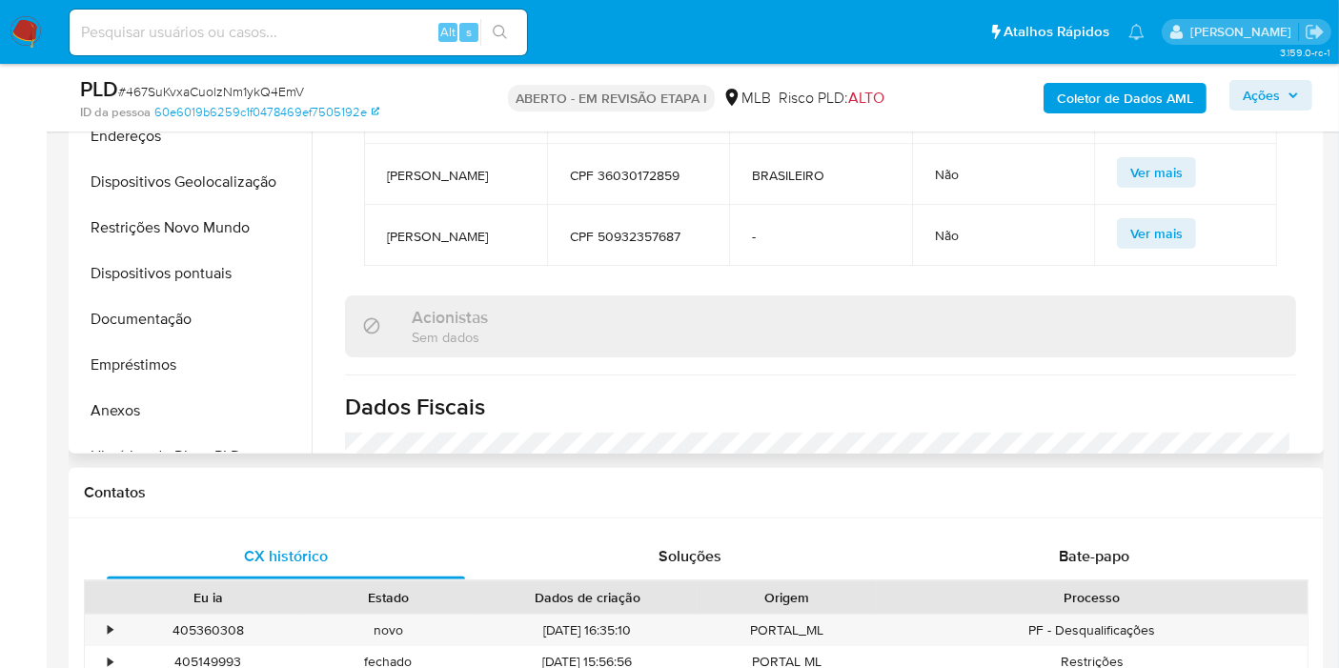
scroll to position [0, 0]
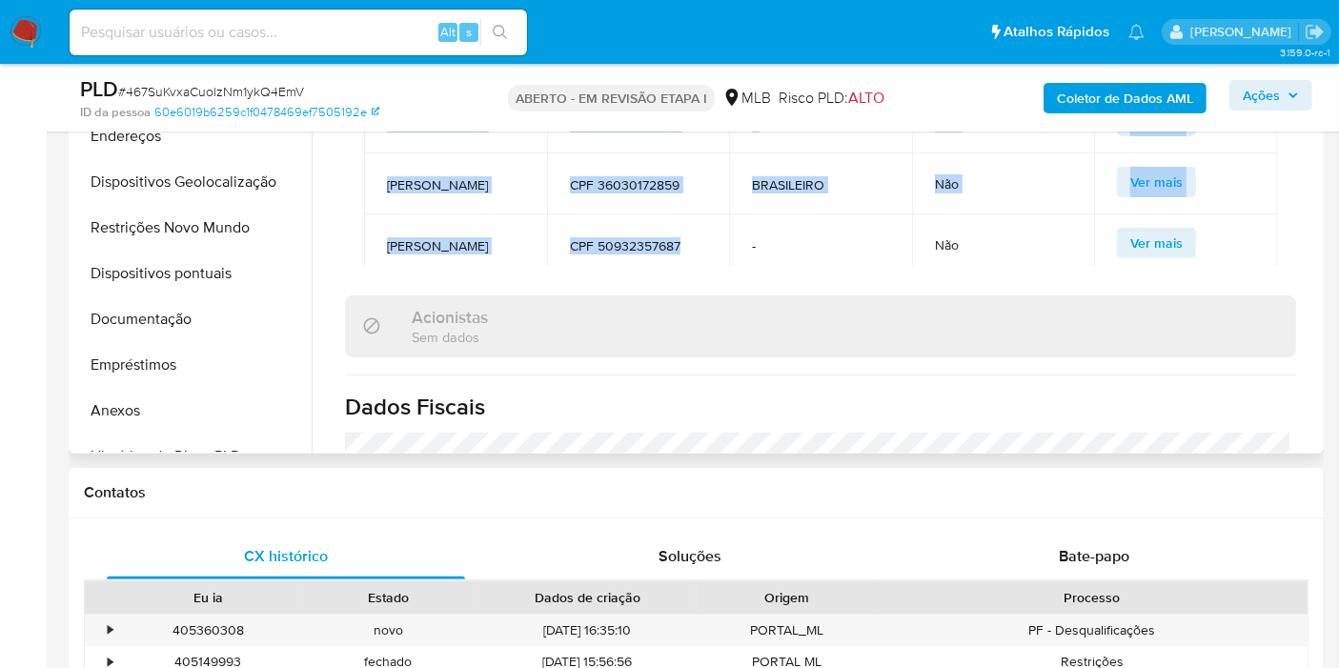
drag, startPoint x: 590, startPoint y: 281, endPoint x: 386, endPoint y: 172, distance: 231.5
click at [386, 172] on tbody "KEULE DE ASSIS CPF 14600100867 - Não Ver mais [PERSON_NAME] CPF 36030172859 BRA…" at bounding box center [820, 183] width 913 height 183
copy tbody "KEULE DE ASSIS CPF 14600100867 - Não Ver mais [PERSON_NAME] CPF 36030172859 BRA…"
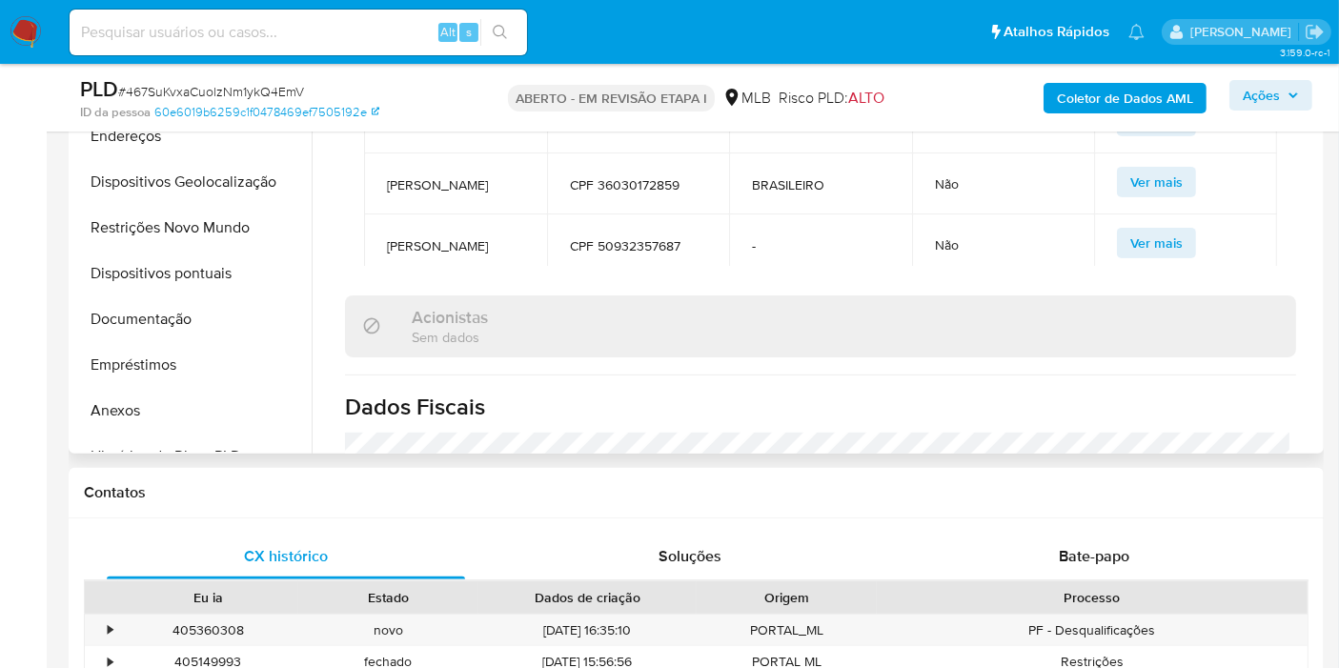
click at [612, 351] on div "Acionistas Sem dados" at bounding box center [820, 326] width 951 height 62
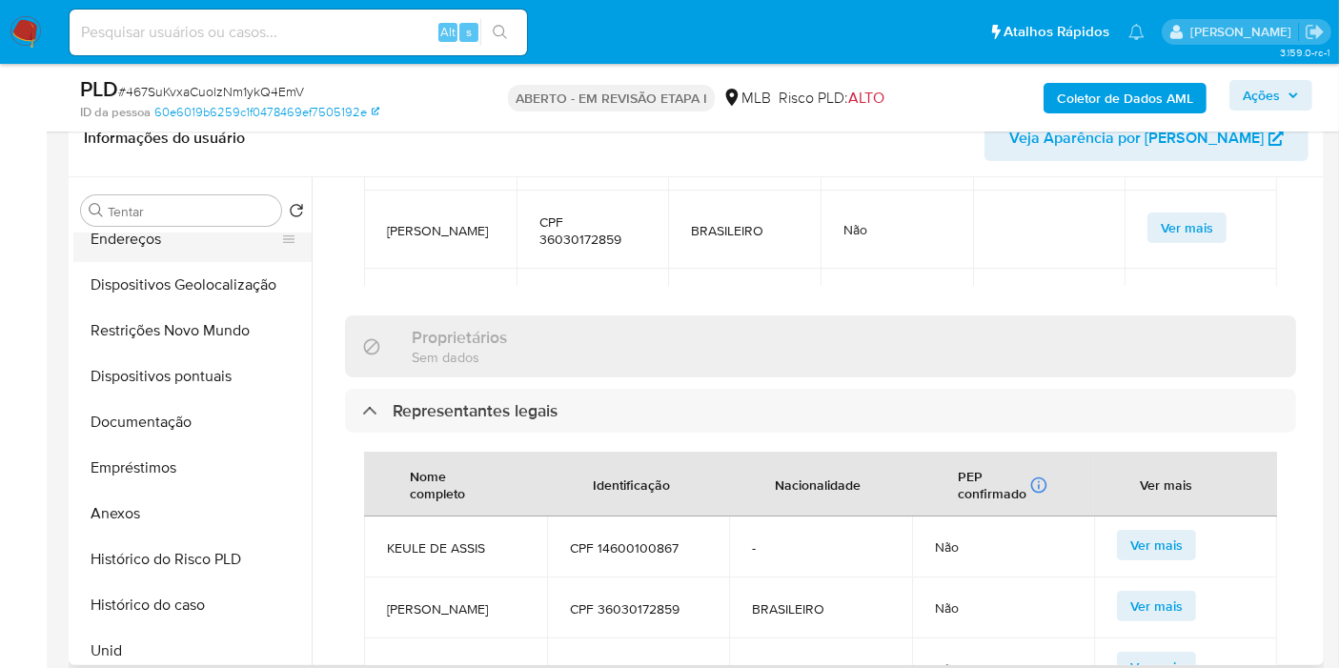
scroll to position [317, 0]
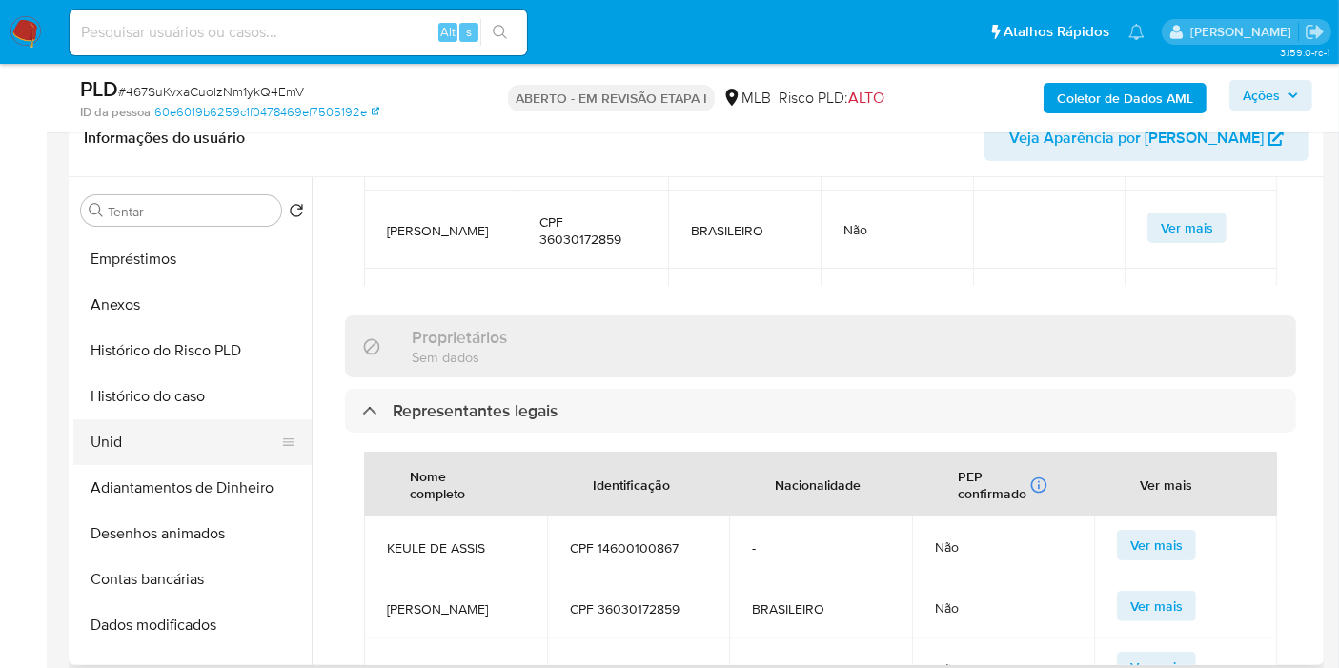
click at [118, 458] on button "Unid" at bounding box center [184, 442] width 223 height 46
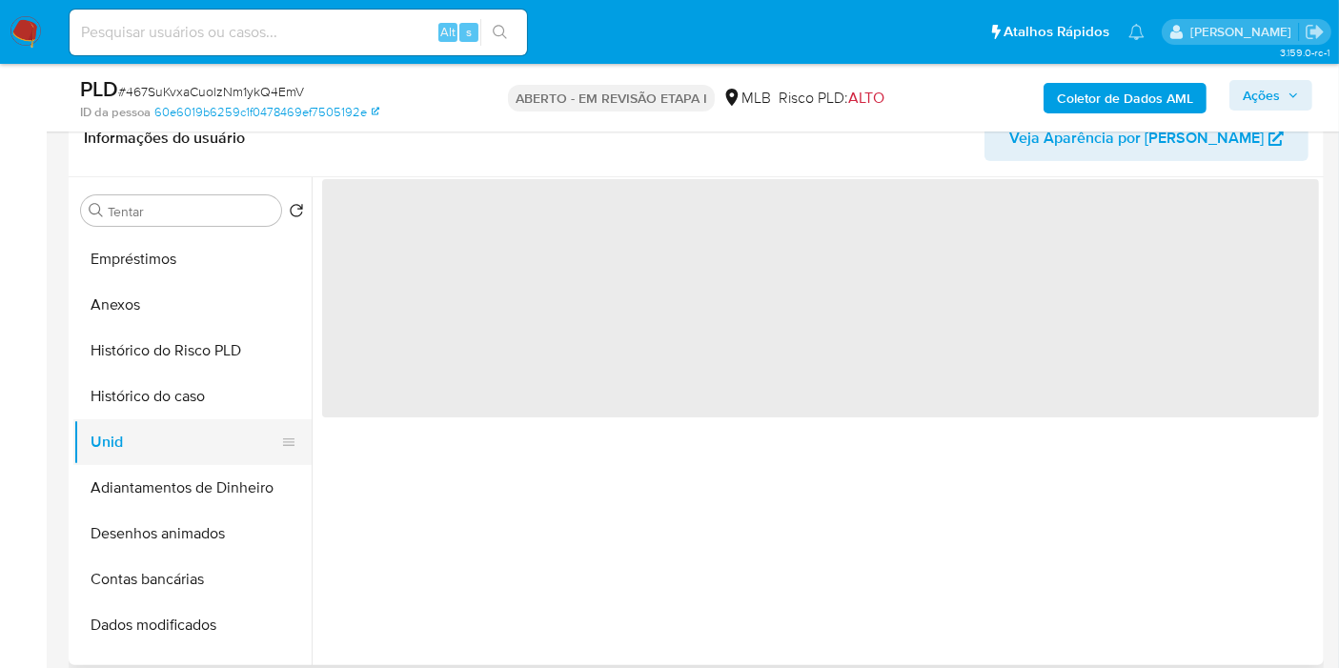
scroll to position [0, 0]
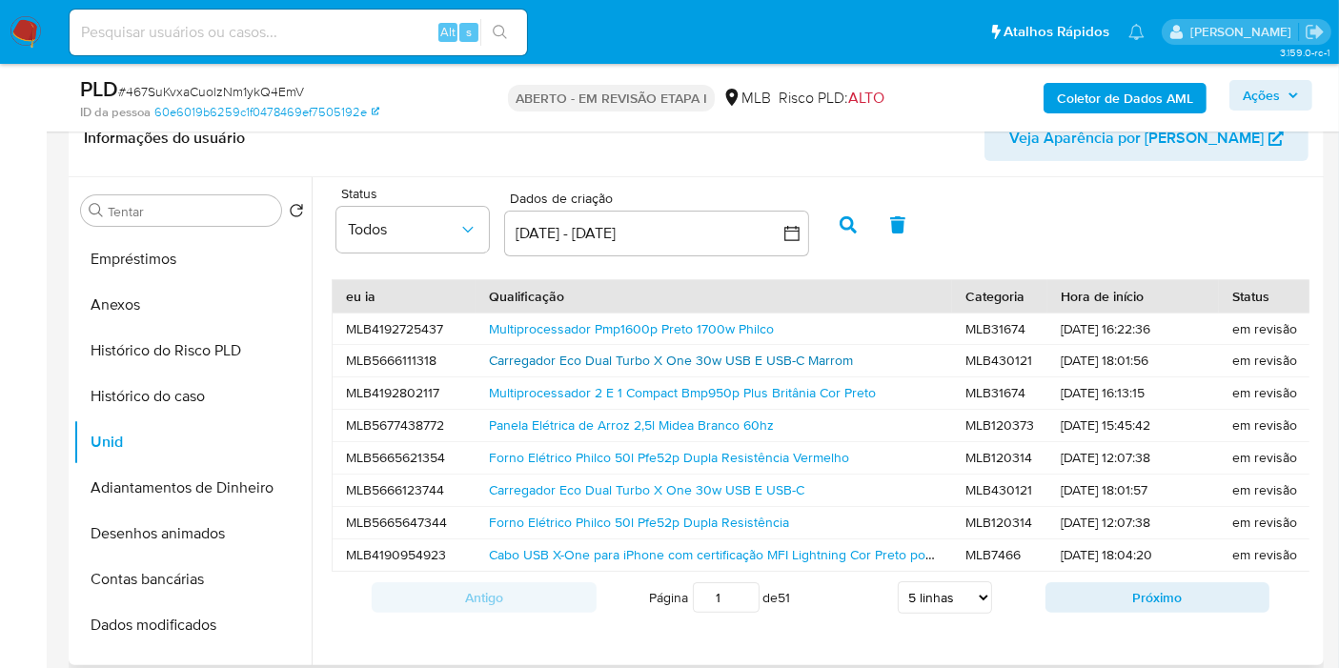
click at [623, 357] on font "Carregador Eco Dual Turbo X One 30w USB E USB-C Marrom" at bounding box center [671, 360] width 364 height 19
click at [535, 467] on div "Forno Elétrico Philco 50l Pfe52p Dupla Resistência Vermelho" at bounding box center [713, 457] width 476 height 31
click at [520, 419] on font "Panela Elétrica de Arroz 2,5l Midea Branco 60hz" at bounding box center [631, 424] width 285 height 19
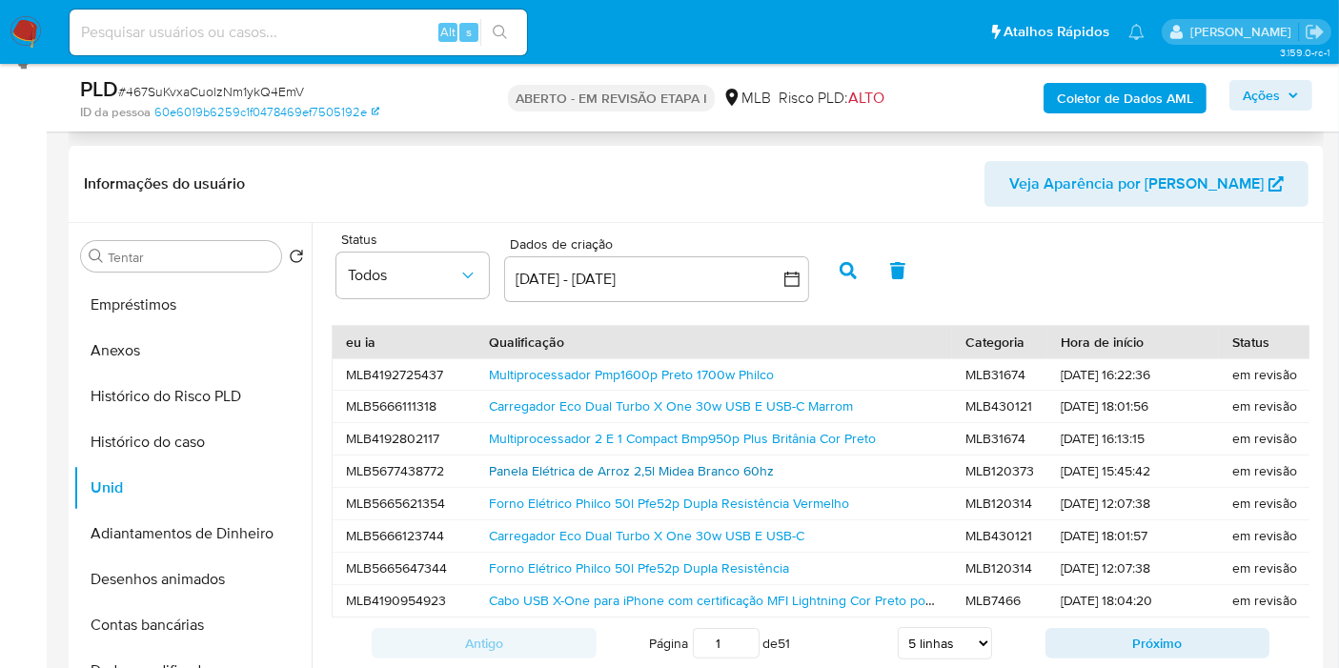
scroll to position [106, 0]
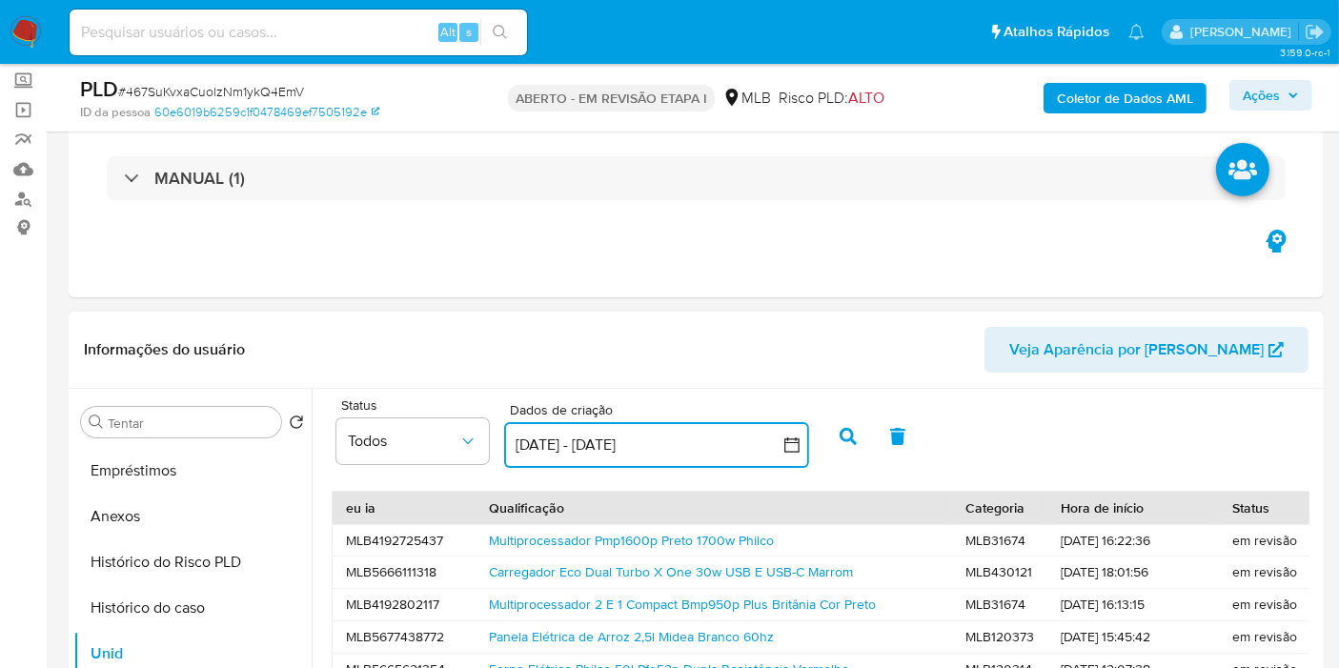
click at [592, 457] on button "[DATE] - [DATE]" at bounding box center [656, 445] width 305 height 46
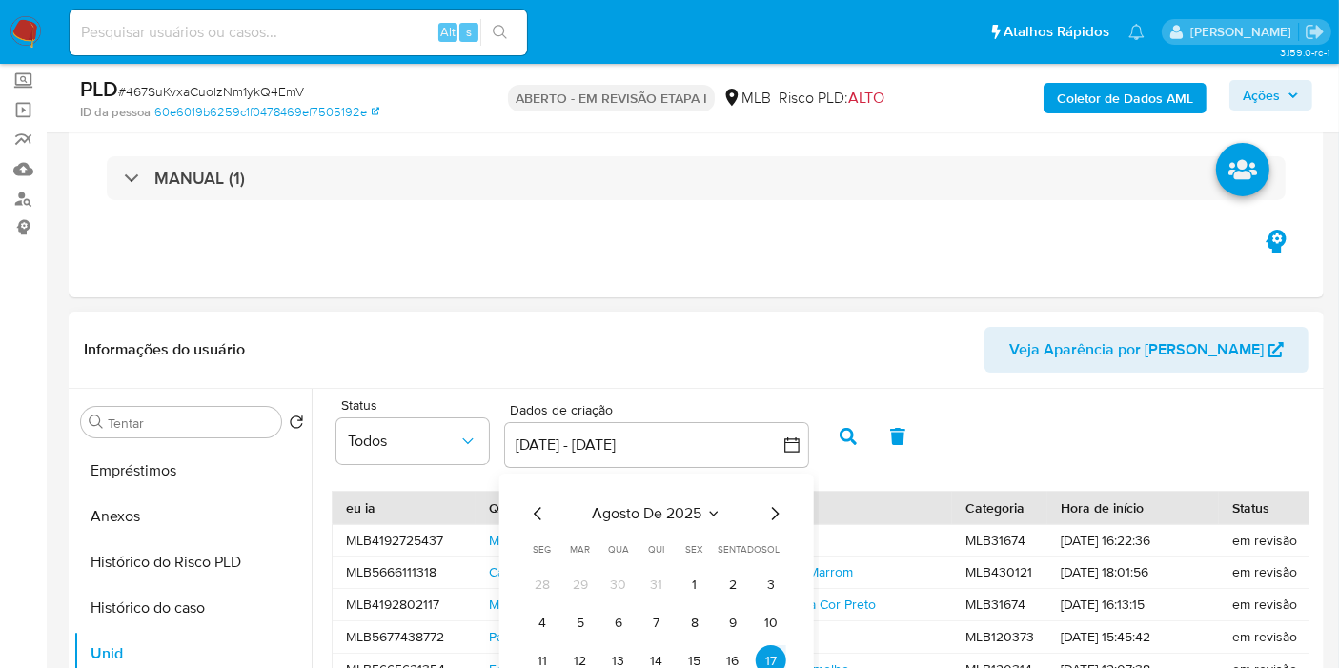
click at [686, 507] on font "Agosto de 2025" at bounding box center [647, 513] width 110 height 22
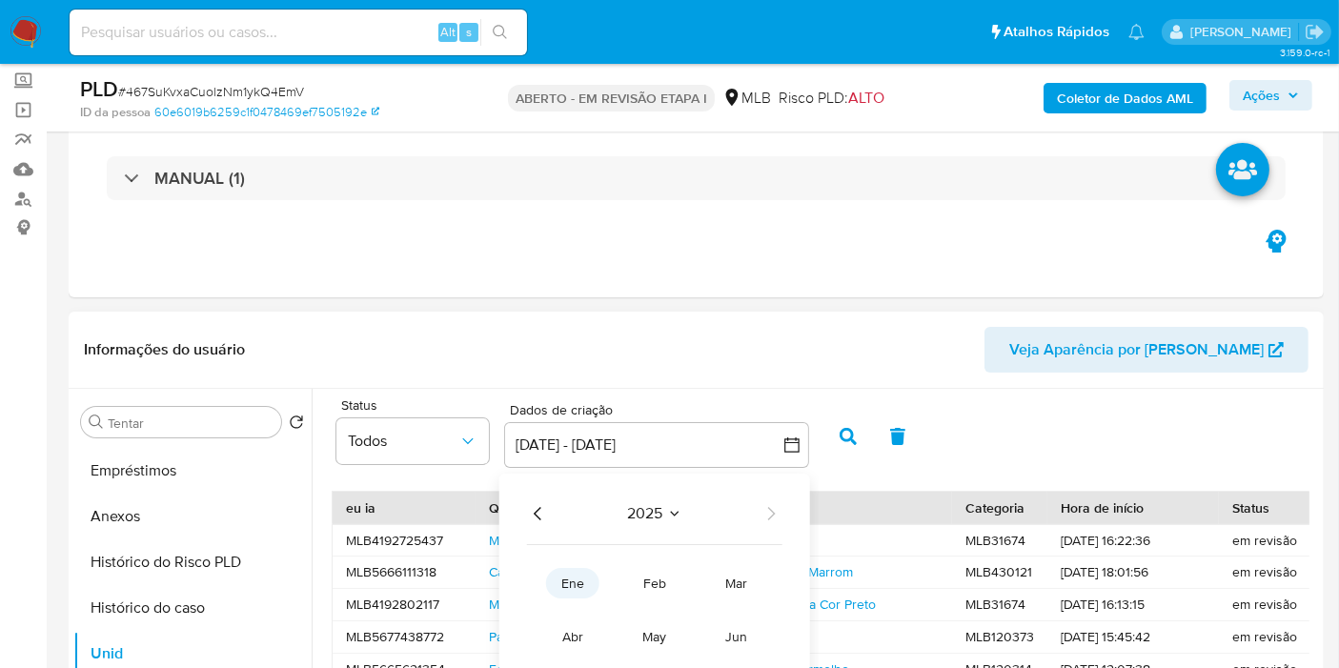
click at [555, 586] on button "ene" at bounding box center [572, 583] width 53 height 30
click at [607, 586] on button "1" at bounding box center [618, 584] width 30 height 30
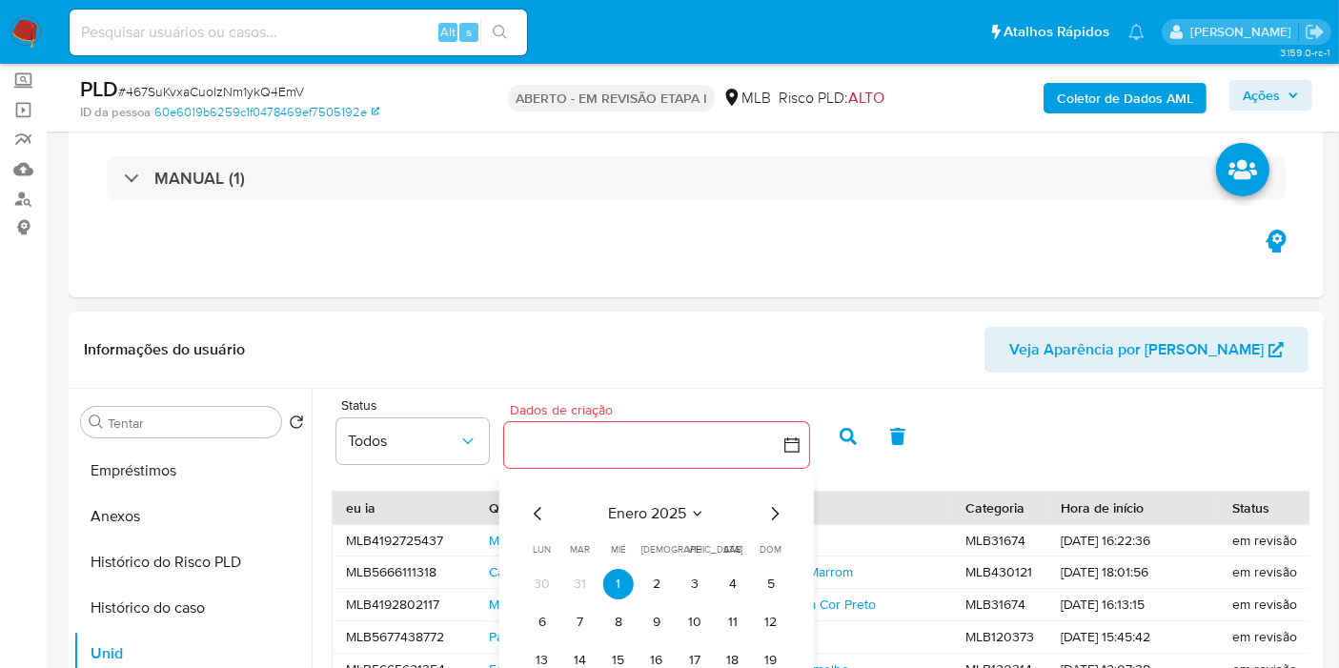
click at [697, 513] on icon "Seleccionar mes y año" at bounding box center [697, 513] width 15 height 15
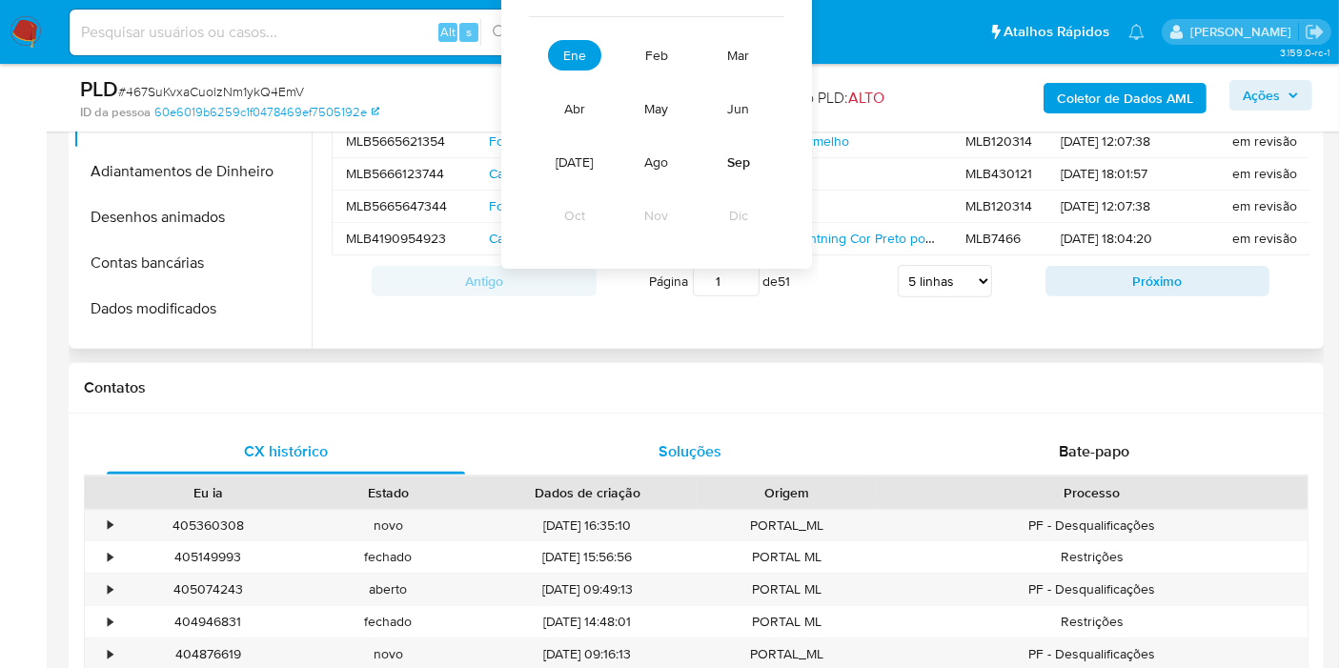
scroll to position [529, 0]
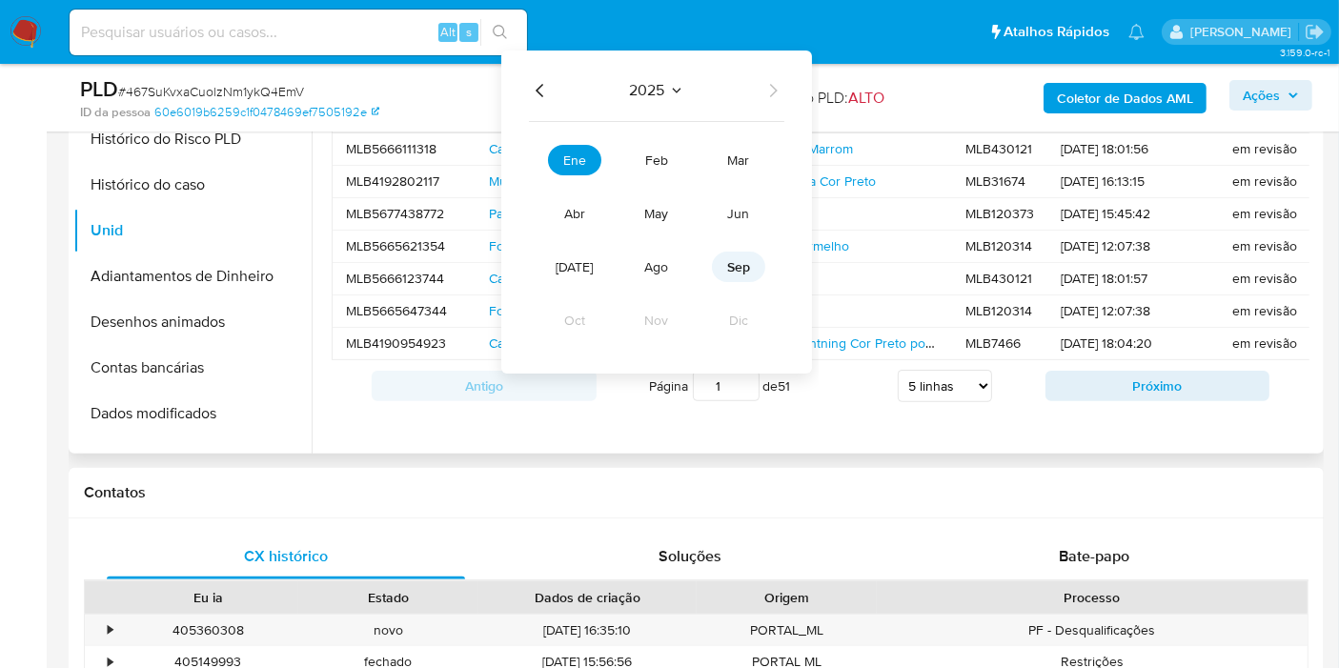
click at [725, 273] on button "sep" at bounding box center [738, 267] width 53 height 30
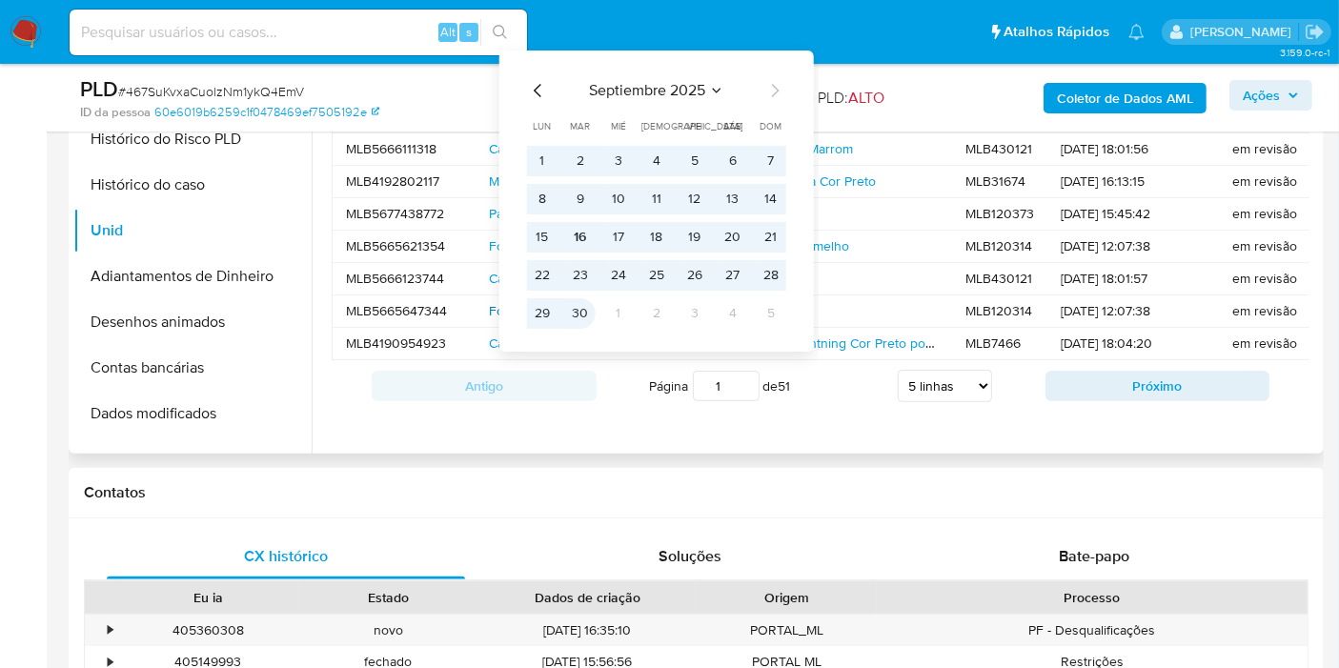
click at [588, 315] on button "30" at bounding box center [580, 313] width 30 height 30
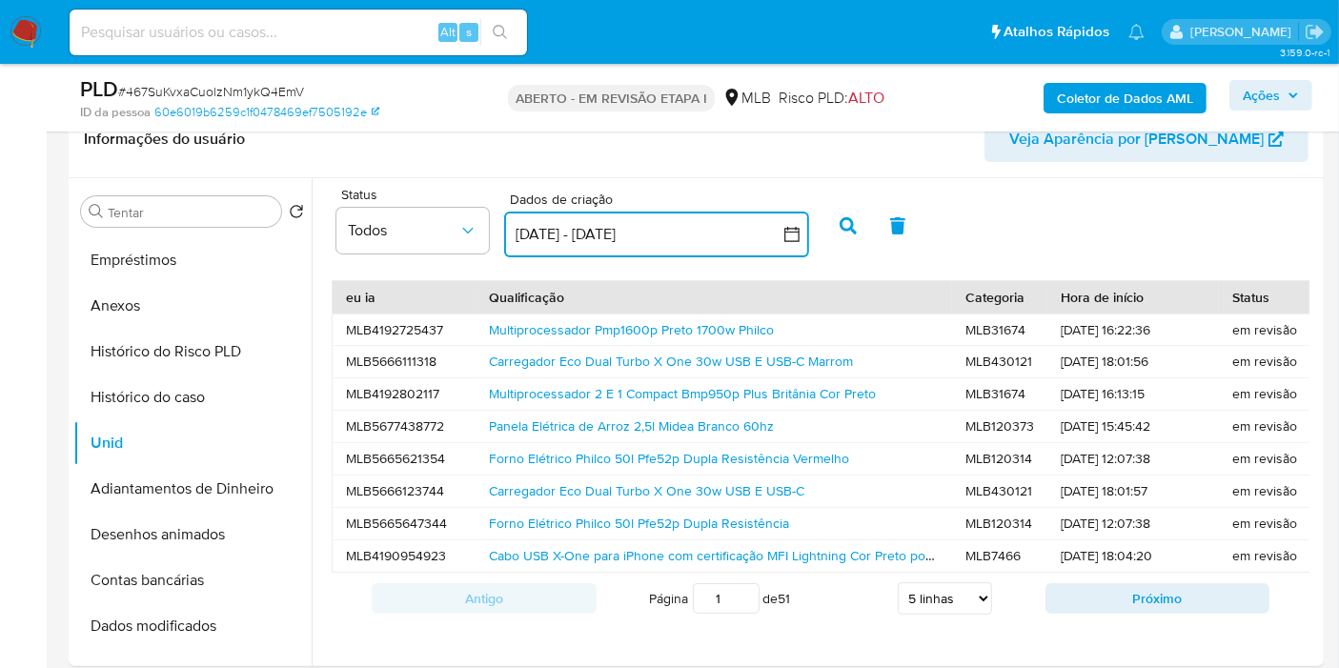
scroll to position [315, 0]
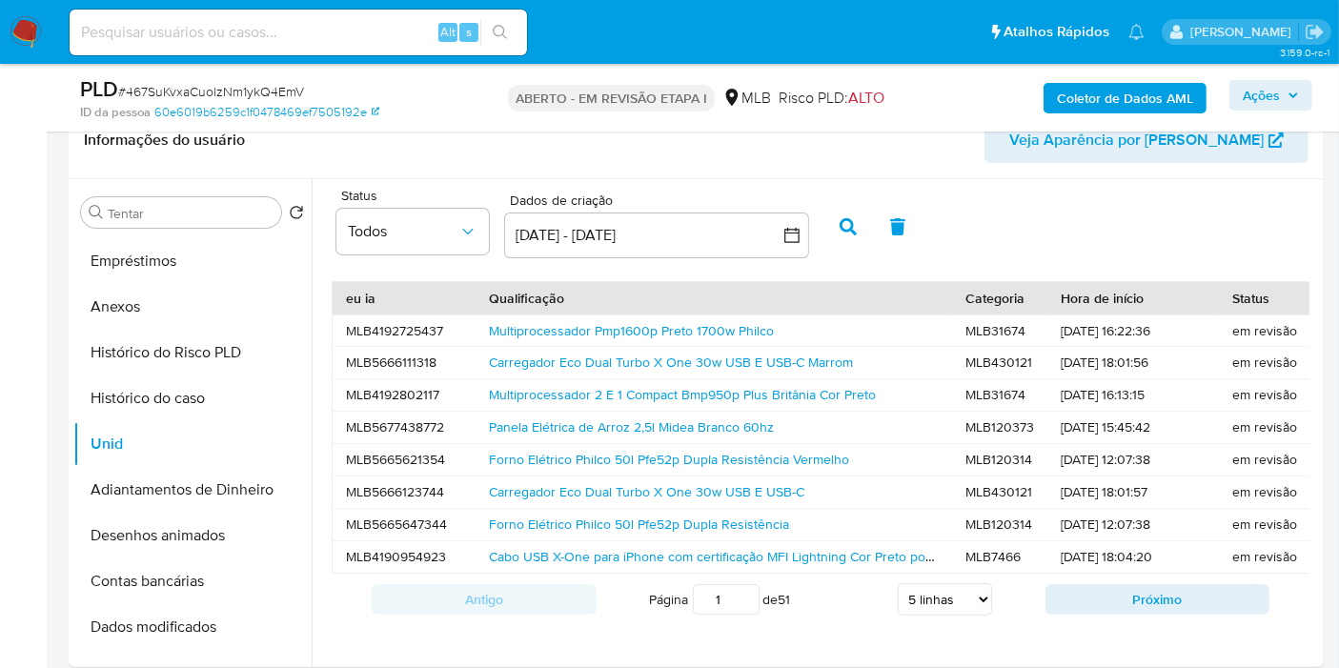
click at [845, 232] on icon "button" at bounding box center [847, 226] width 17 height 17
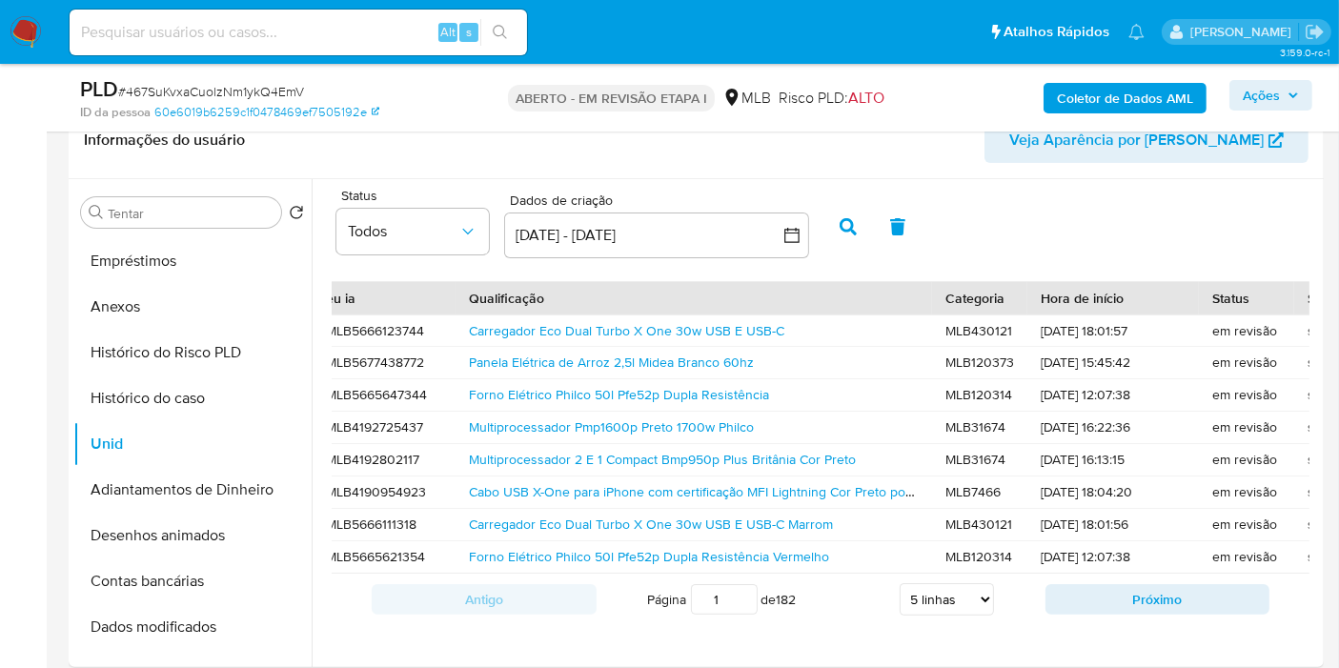
scroll to position [0, 0]
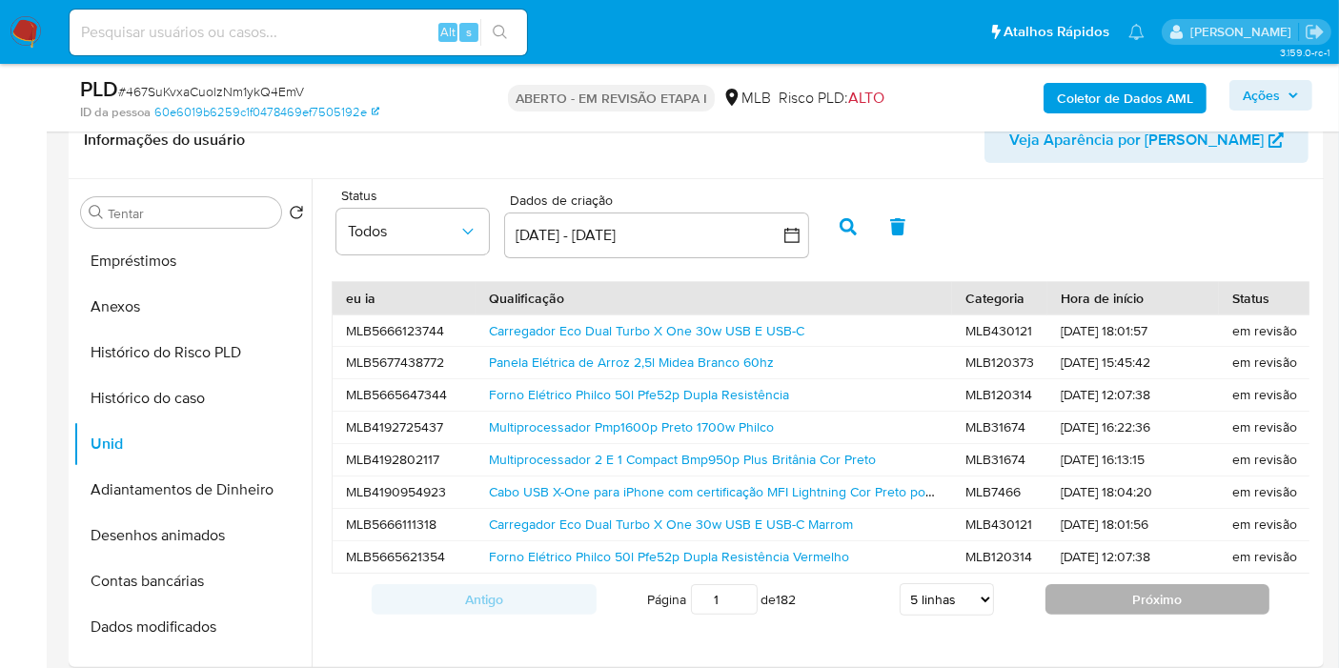
click at [1100, 597] on button "Próximo" at bounding box center [1157, 599] width 225 height 30
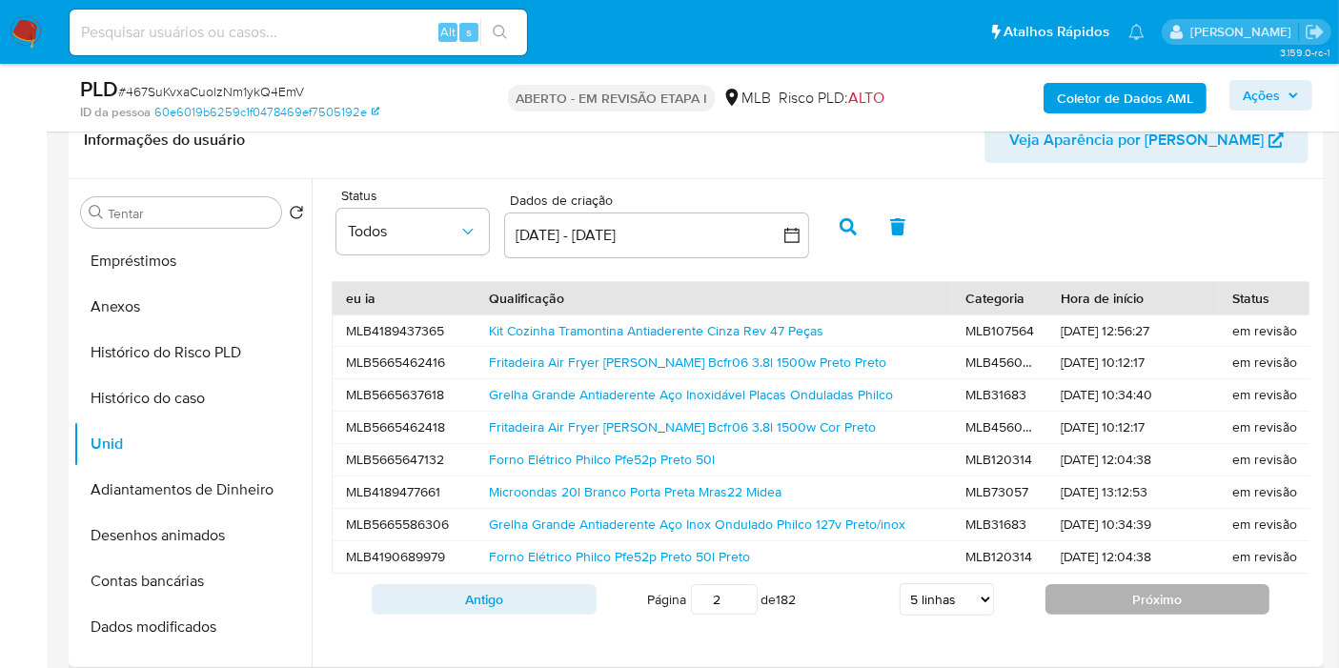
click at [1102, 598] on button "Próximo" at bounding box center [1157, 599] width 225 height 30
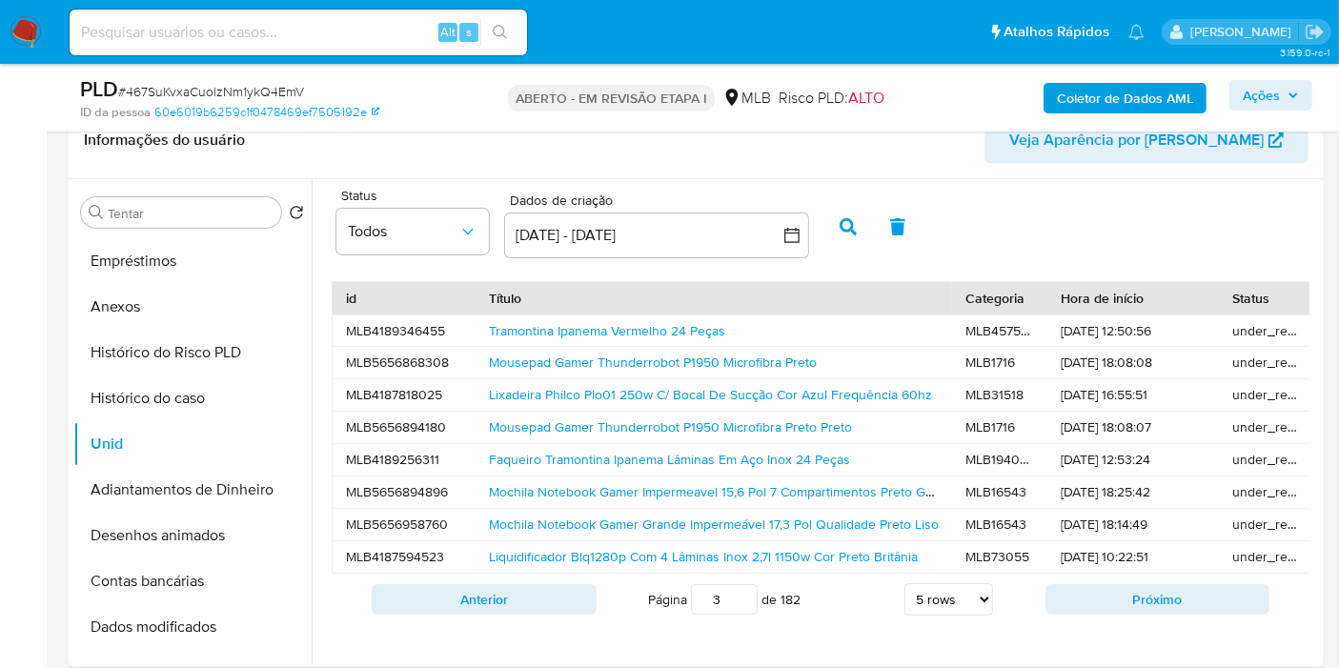
click at [1104, 604] on button "Próximo" at bounding box center [1157, 599] width 225 height 30
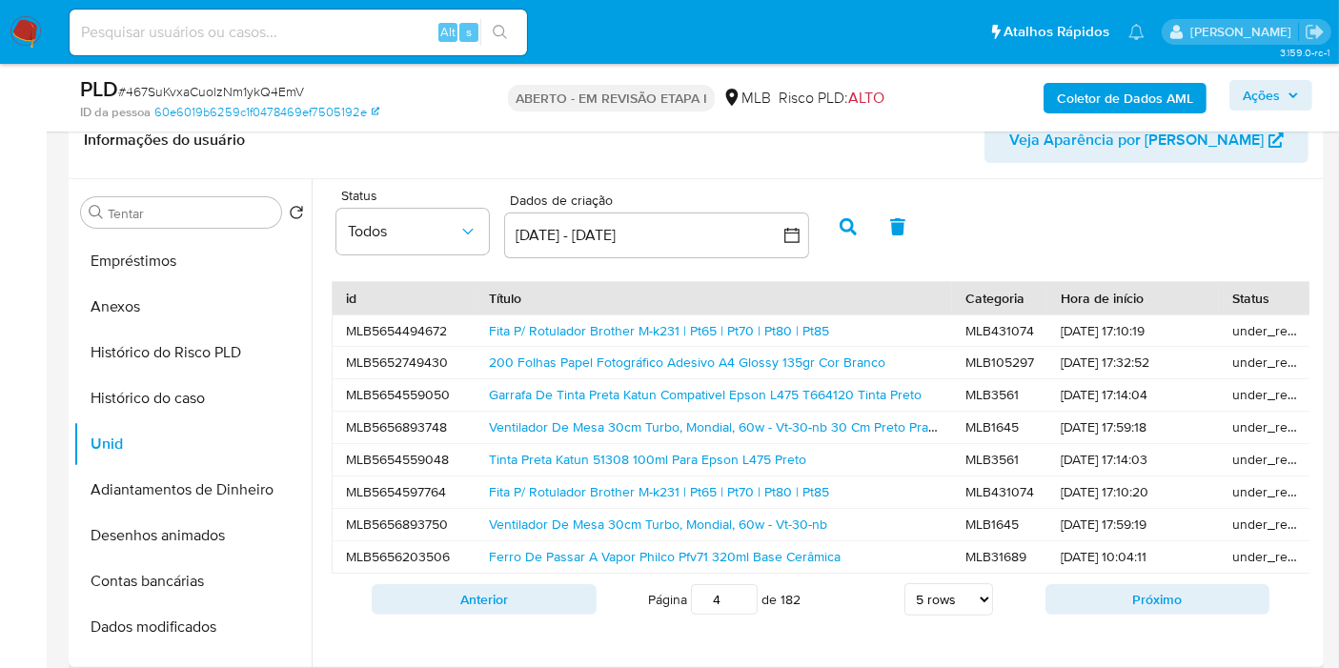
click at [1104, 604] on button "Próximo" at bounding box center [1157, 599] width 225 height 30
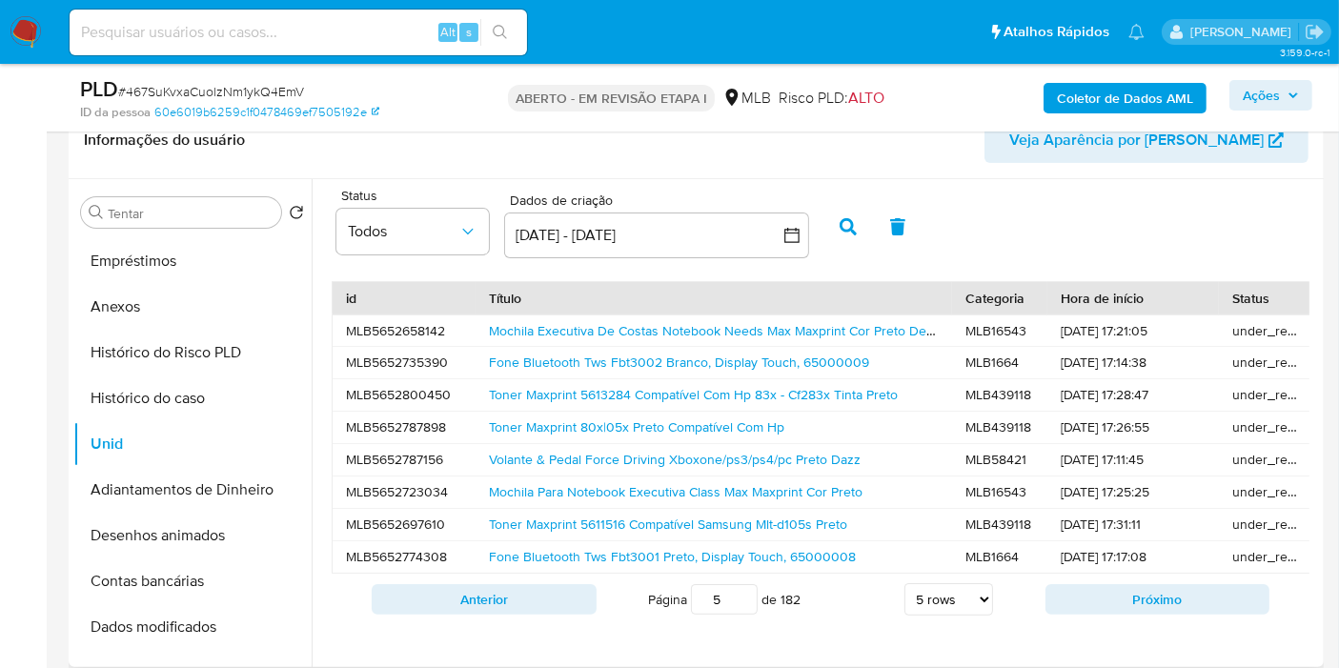
click at [1104, 604] on button "Próximo" at bounding box center [1157, 599] width 225 height 30
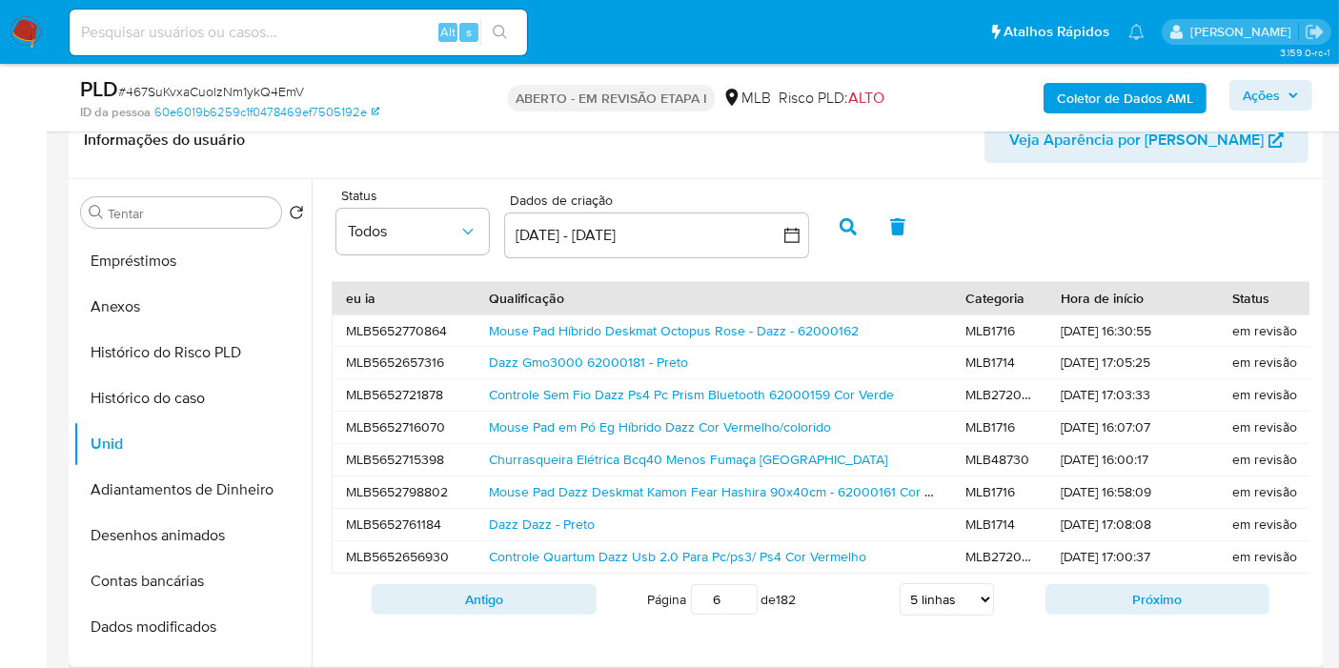
click at [1104, 604] on button "Próximo" at bounding box center [1157, 599] width 225 height 30
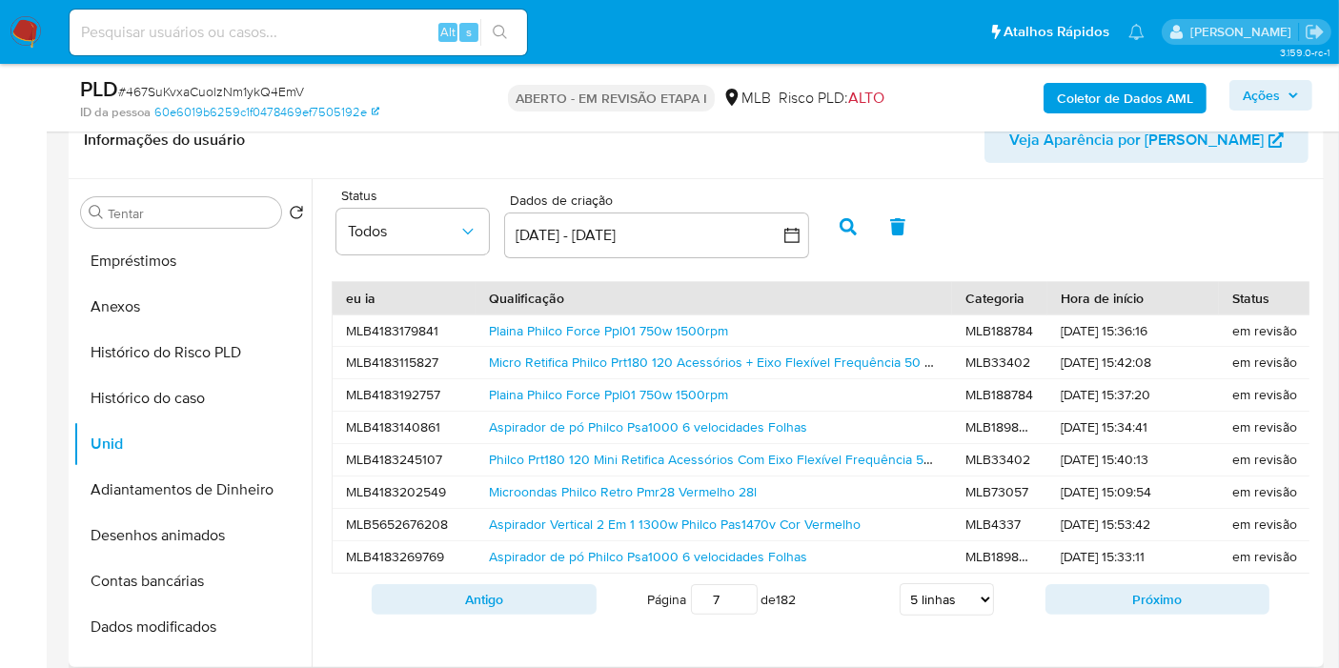
click at [1104, 604] on button "Próximo" at bounding box center [1157, 599] width 225 height 30
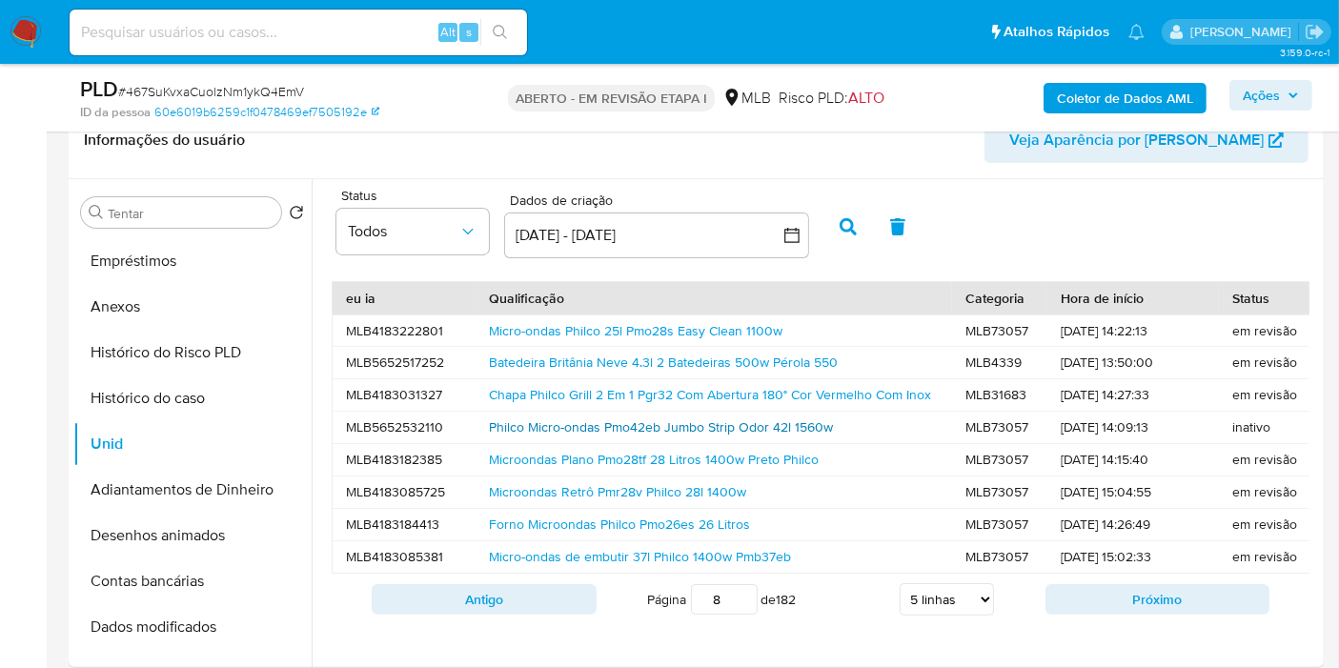
click at [716, 431] on font "Philco Micro-ondas Pmo42eb Jumbo Strip Odor 42l 1560w" at bounding box center [661, 426] width 344 height 19
click at [1141, 609] on font "Próximo" at bounding box center [1157, 599] width 50 height 19
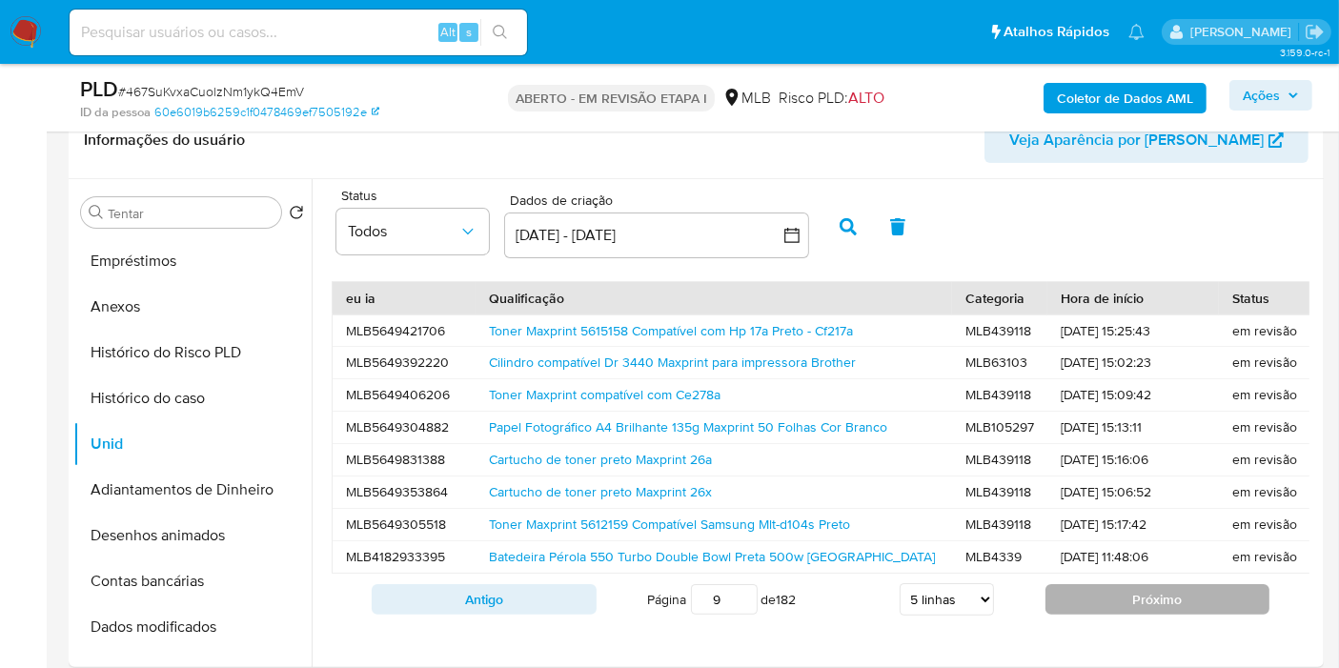
click at [1196, 615] on button "Próximo" at bounding box center [1157, 599] width 225 height 30
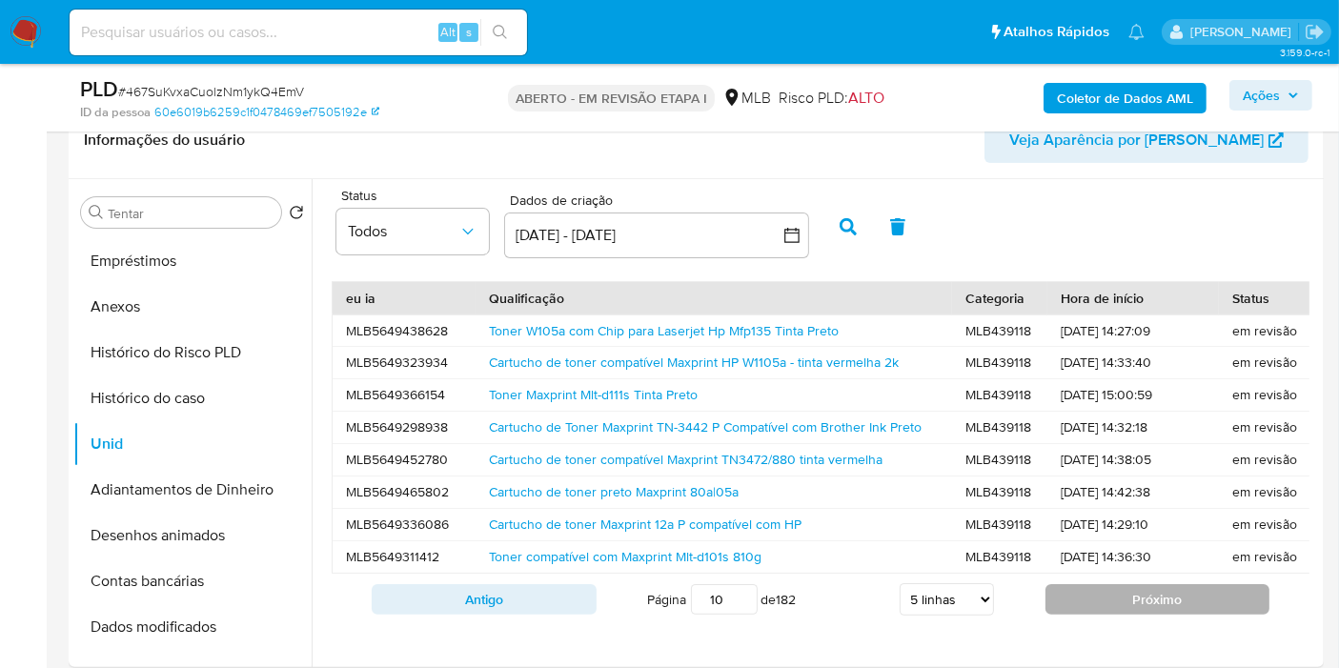
click at [1183, 615] on button "Próximo" at bounding box center [1157, 599] width 225 height 30
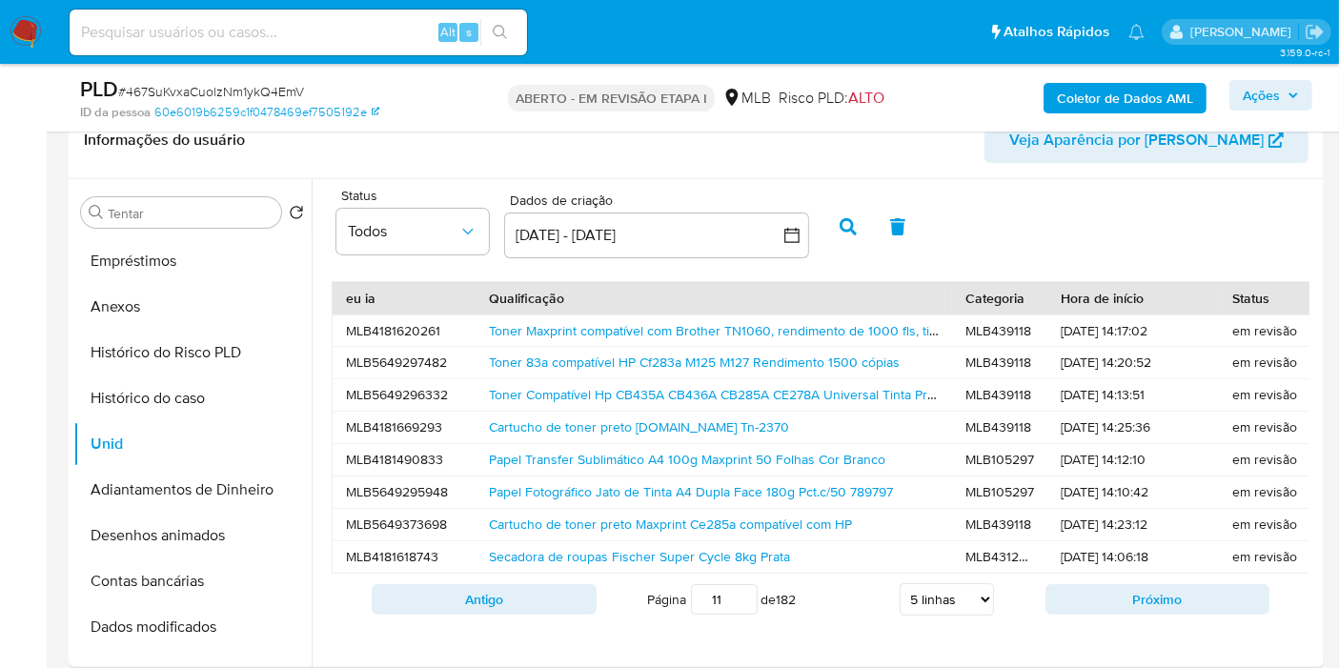
click at [1173, 625] on div "Antigo Página 11 de 182 5 linhas 10 linhas 20 linhas 25 linhas 50 linhas 100 li…" at bounding box center [821, 599] width 978 height 51
click at [1173, 609] on font "Próximo" at bounding box center [1157, 599] width 50 height 19
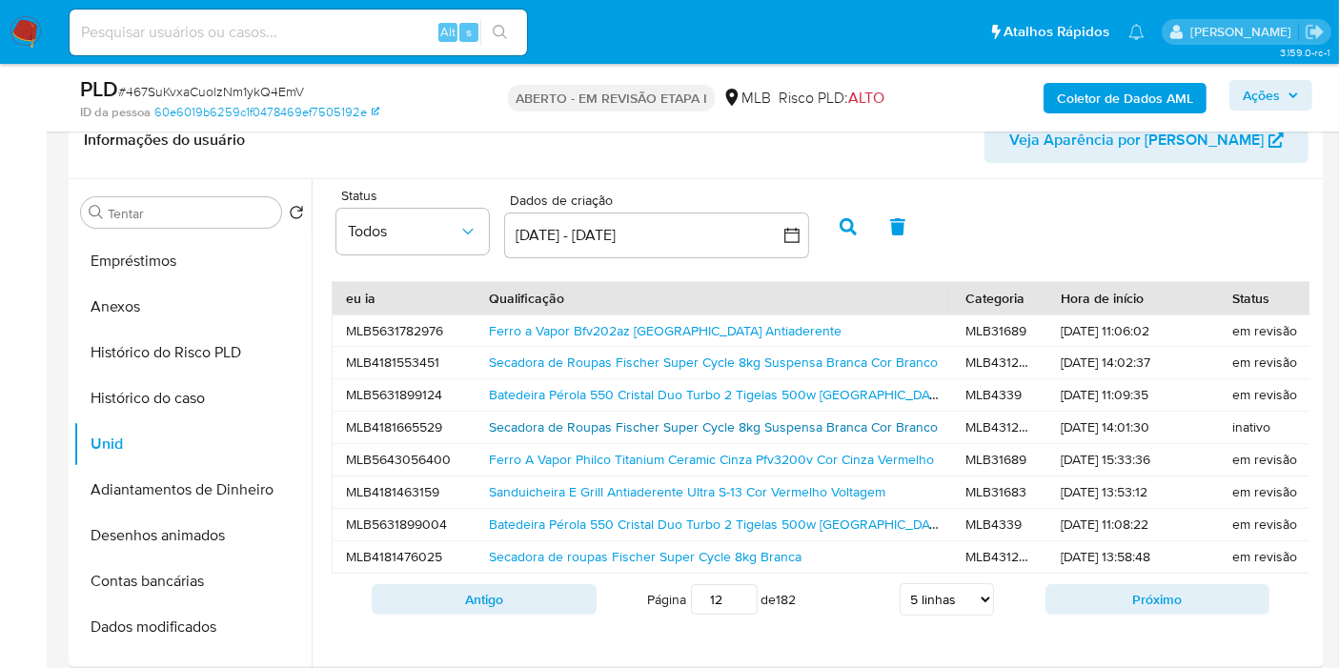
click at [696, 434] on font "Secadora de Roupas Fischer Super Cycle 8kg Suspensa Branca Cor Branco" at bounding box center [713, 426] width 449 height 19
click at [1192, 604] on button "Próximo" at bounding box center [1157, 599] width 225 height 30
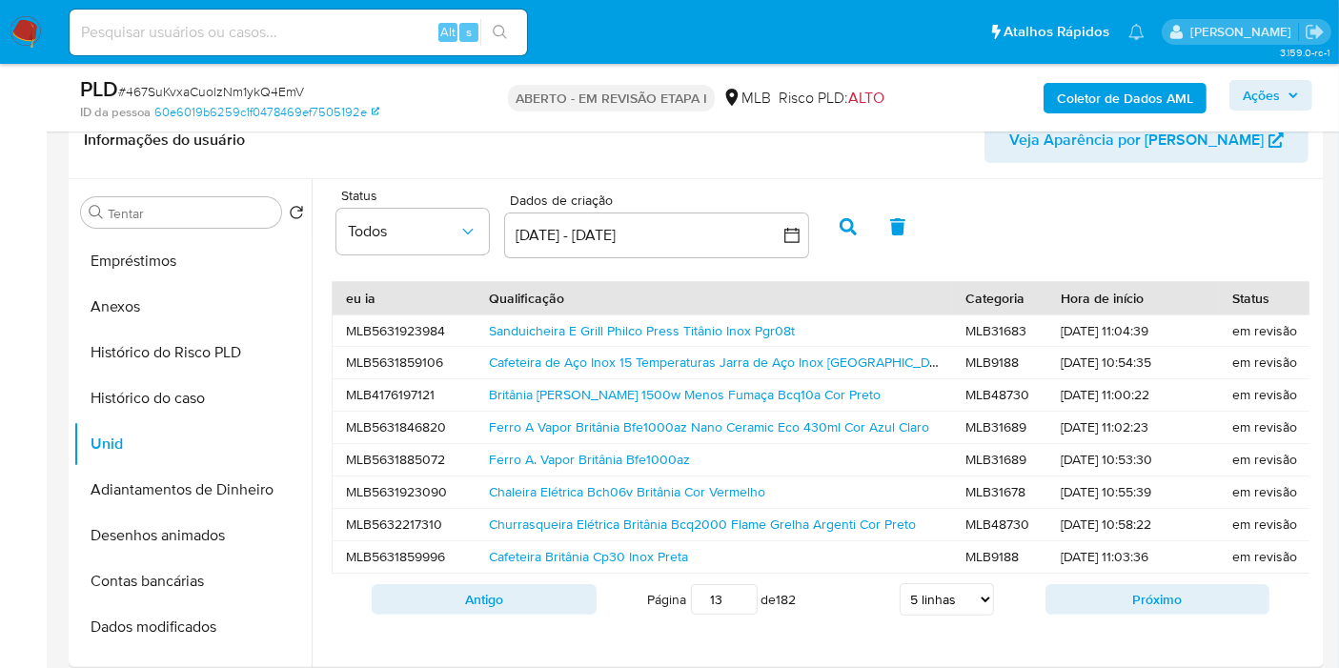
click at [1173, 588] on div "Antigo Página 13 de 182 5 linhas 10 linhas 20 linhas 25 linhas 50 linhas 100 li…" at bounding box center [821, 599] width 978 height 51
click at [1142, 609] on font "Próximo" at bounding box center [1157, 599] width 50 height 19
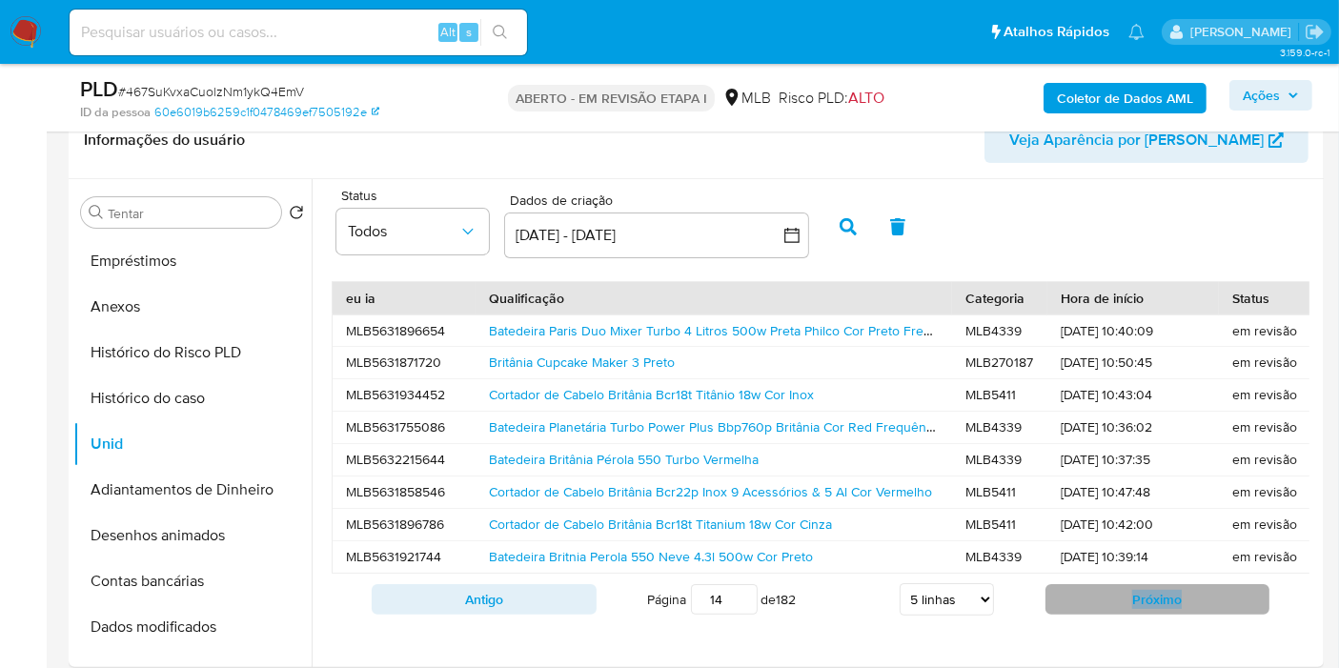
click at [1140, 602] on font "Próximo" at bounding box center [1157, 599] width 50 height 19
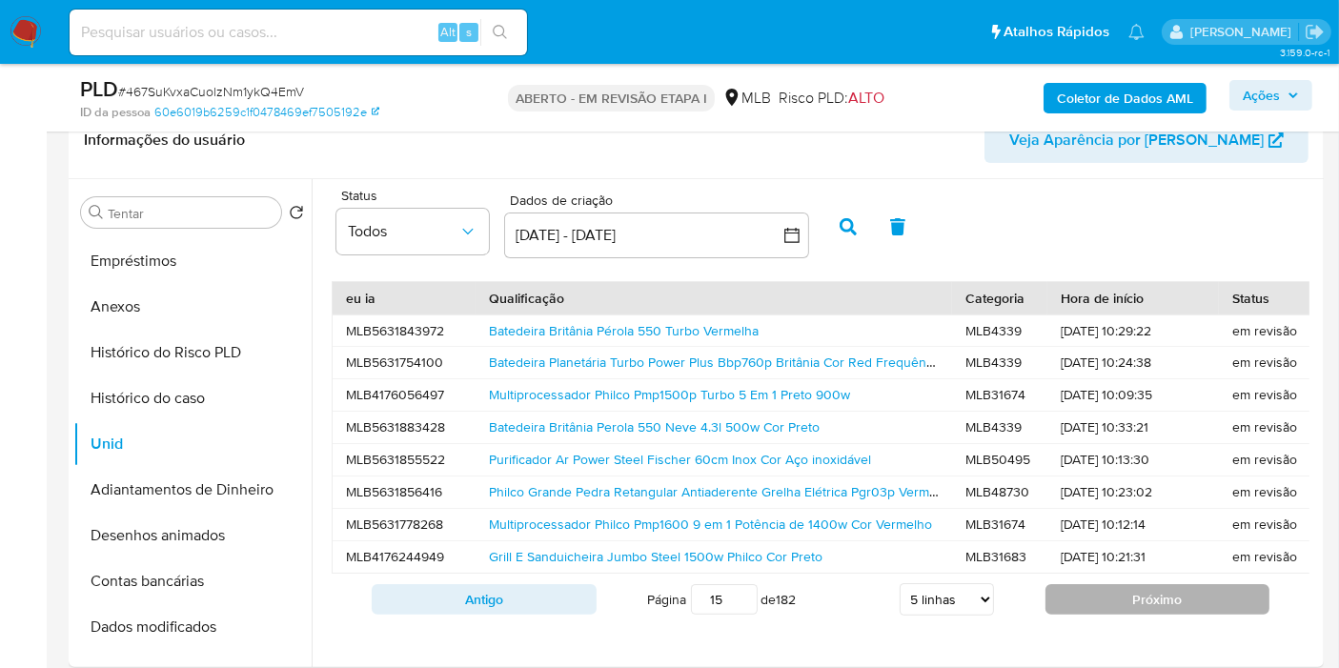
click at [1127, 600] on button "Próximo" at bounding box center [1157, 599] width 225 height 30
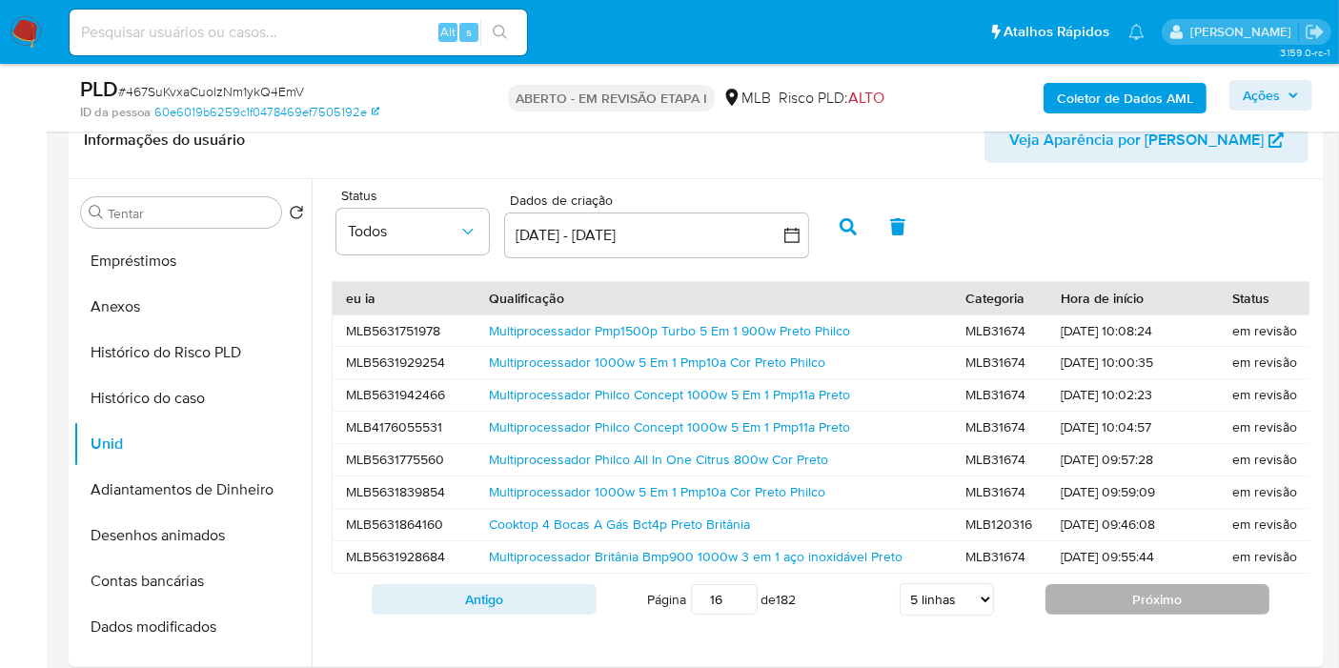
click at [1126, 600] on button "Próximo" at bounding box center [1157, 599] width 225 height 30
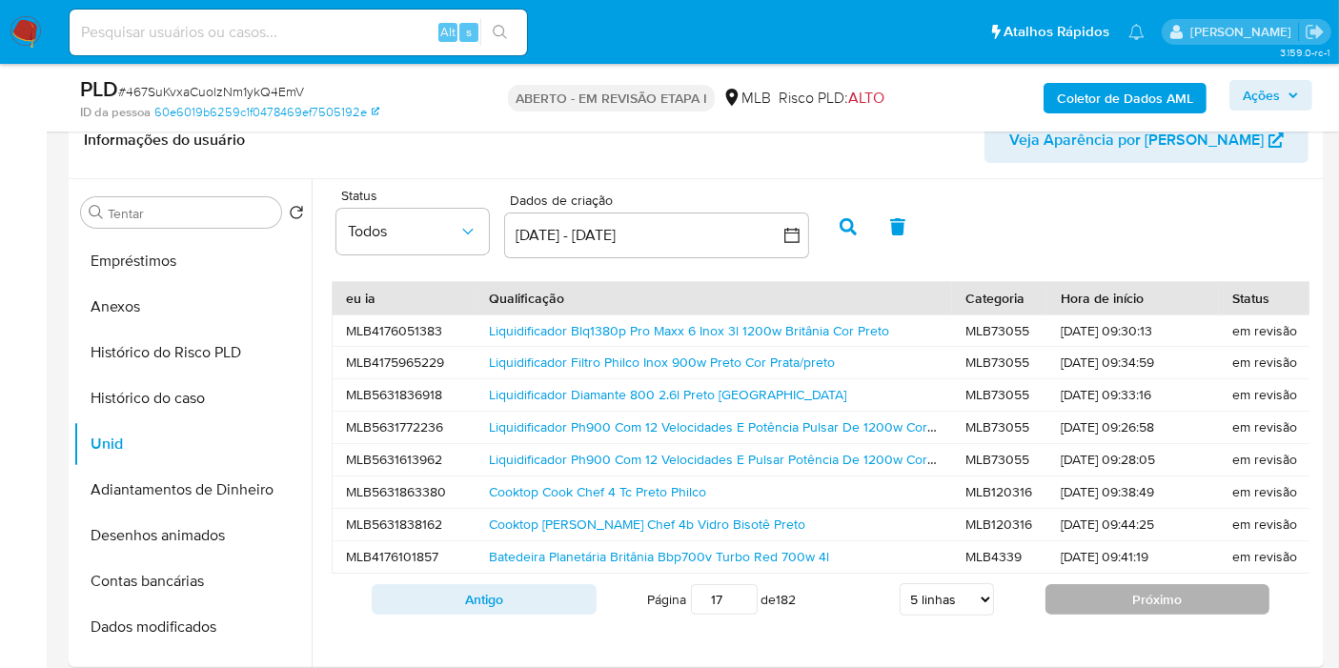
click at [1172, 604] on font "Próximo" at bounding box center [1157, 599] width 50 height 19
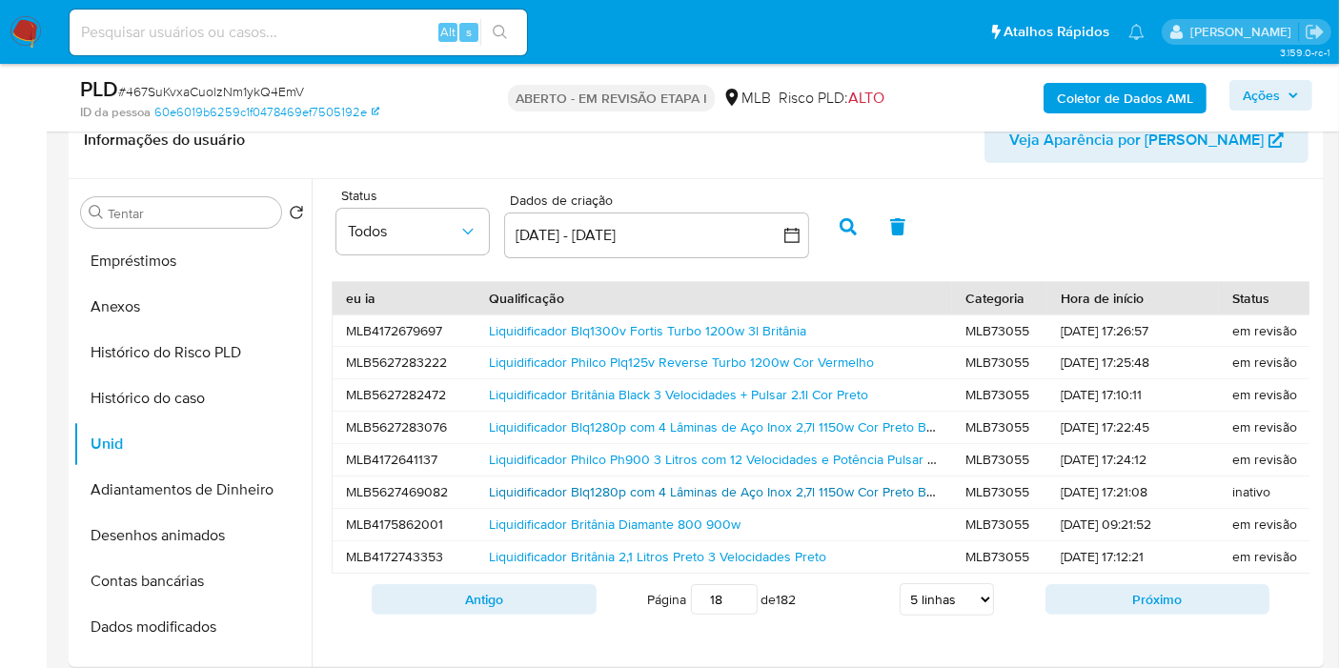
click at [734, 482] on font "Liquidificador Blq1280p com 4 Lâminas de Aço Inox 2,7l 1150w Cor Preto Britânia" at bounding box center [725, 491] width 473 height 19
click at [1164, 609] on font "Próximo" at bounding box center [1157, 599] width 50 height 19
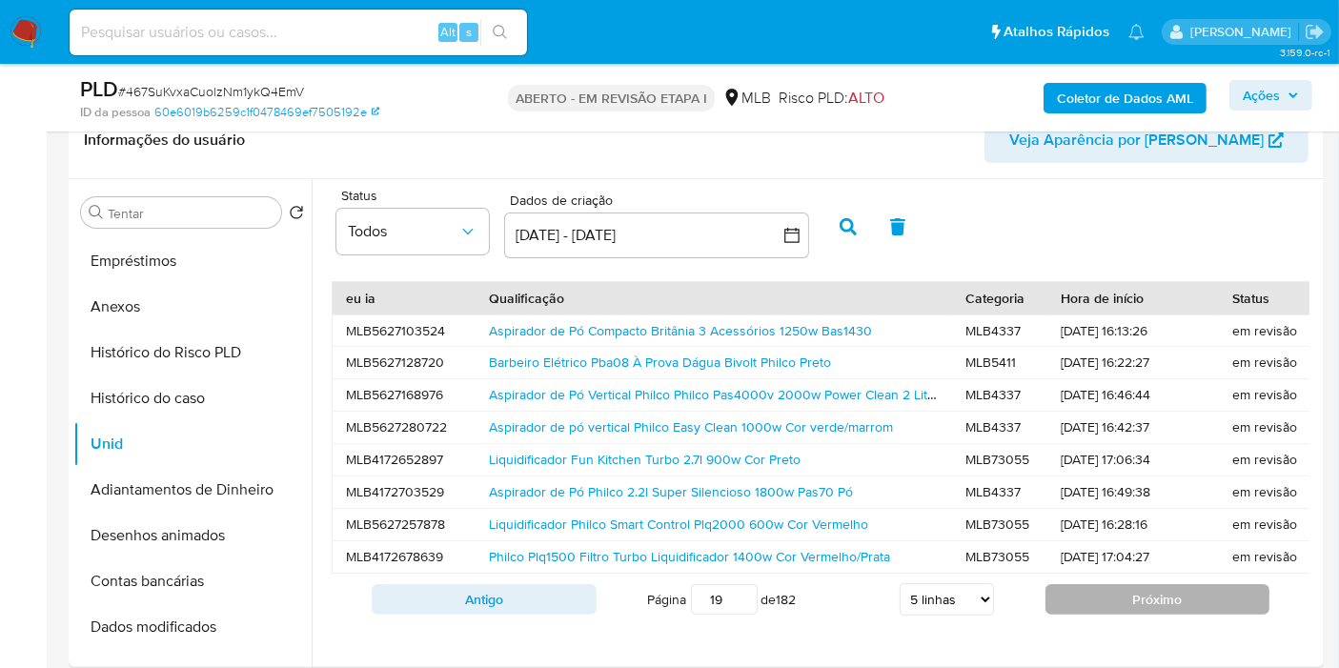
click at [1124, 609] on button "Próximo" at bounding box center [1157, 599] width 225 height 30
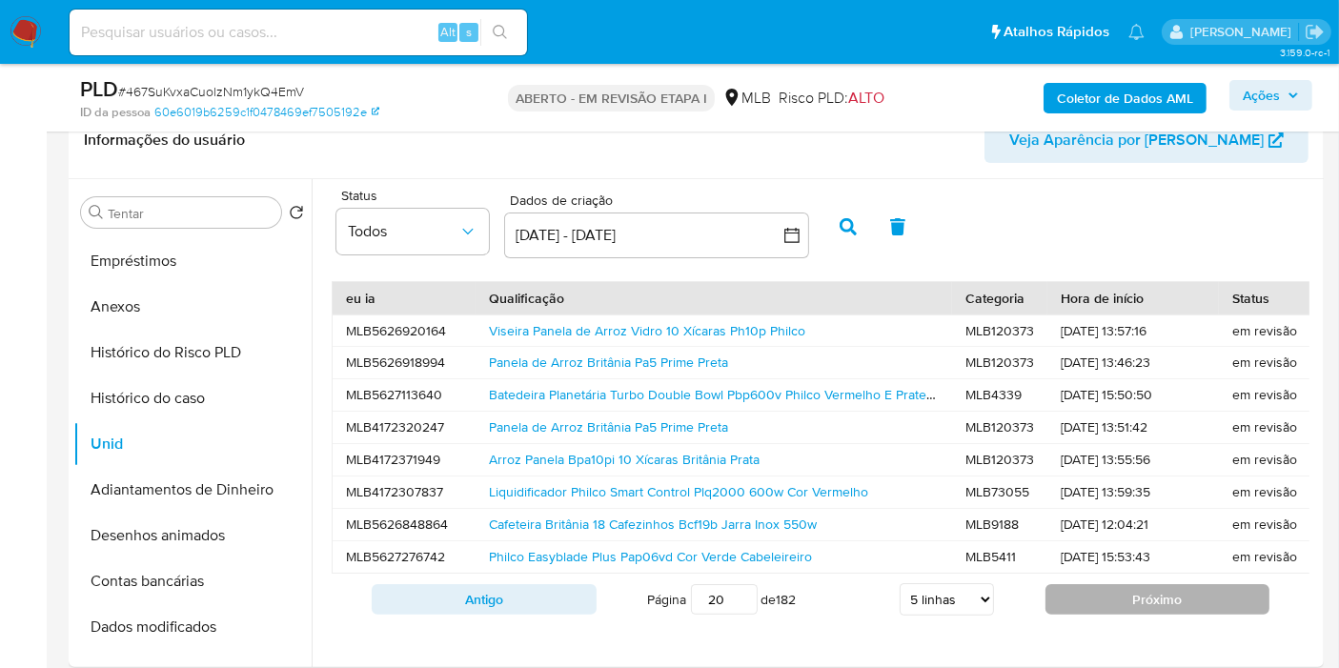
click at [1108, 610] on button "Próximo" at bounding box center [1157, 599] width 225 height 30
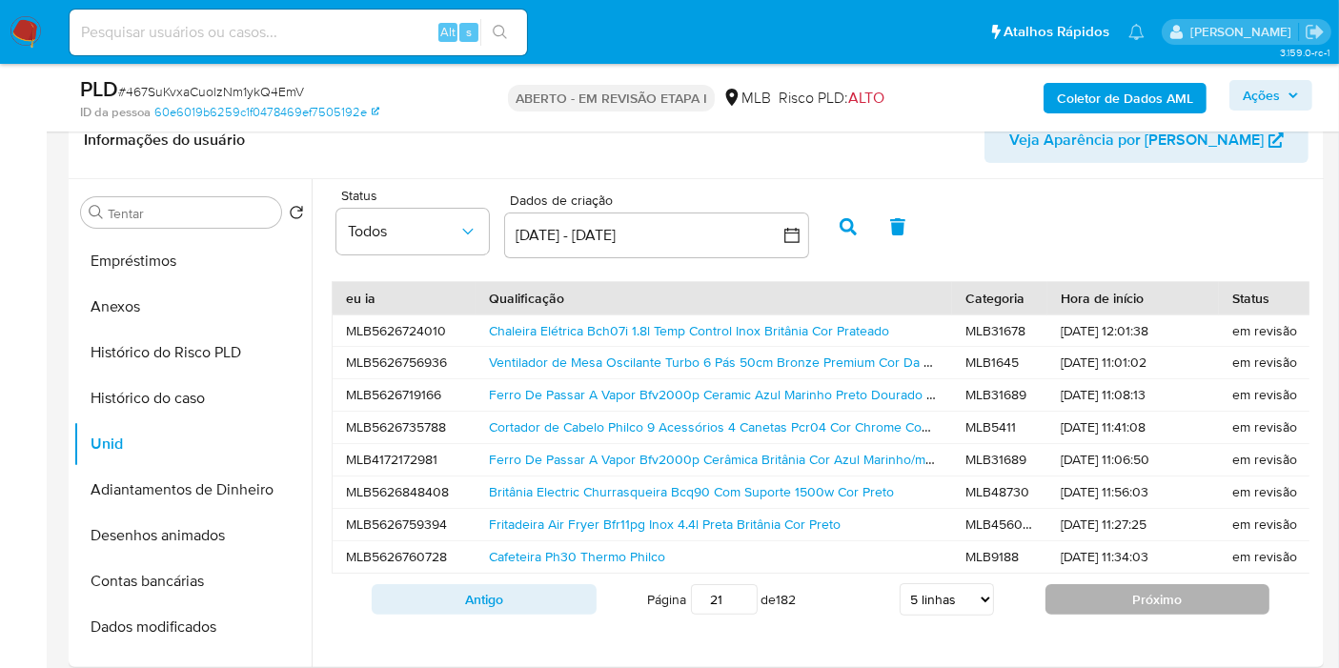
click at [1096, 611] on button "Próximo" at bounding box center [1157, 599] width 225 height 30
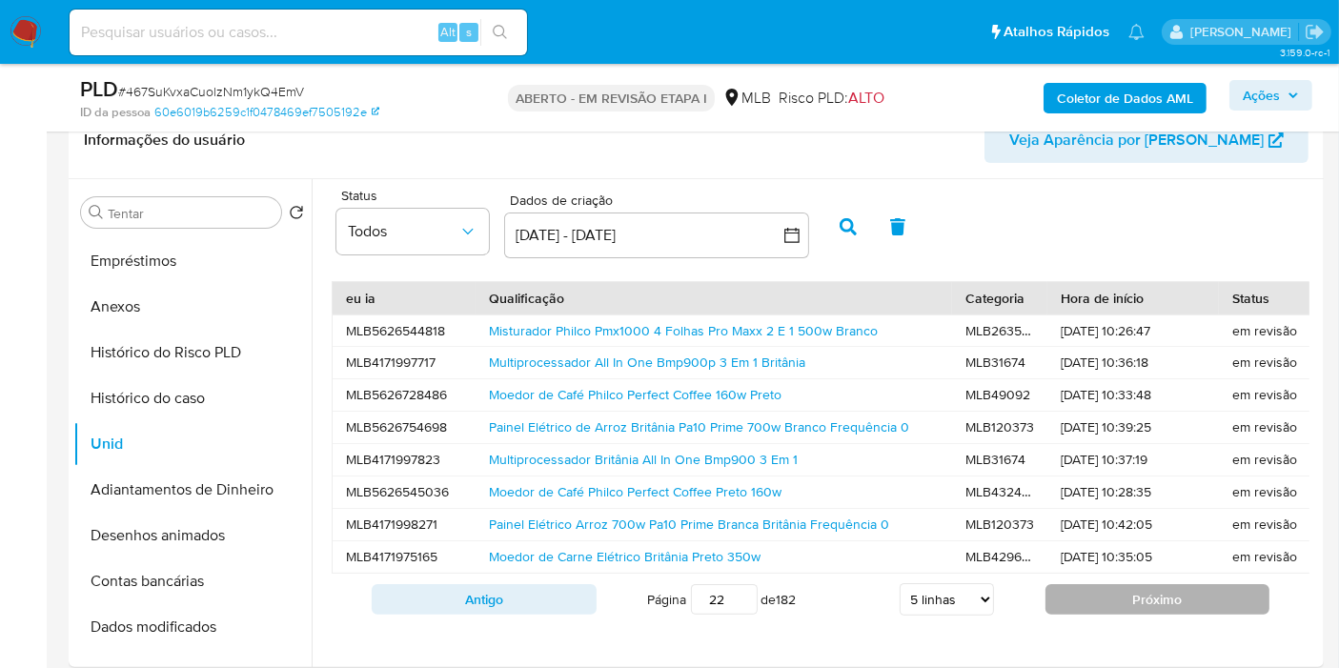
click at [1067, 595] on button "Próximo" at bounding box center [1157, 599] width 225 height 30
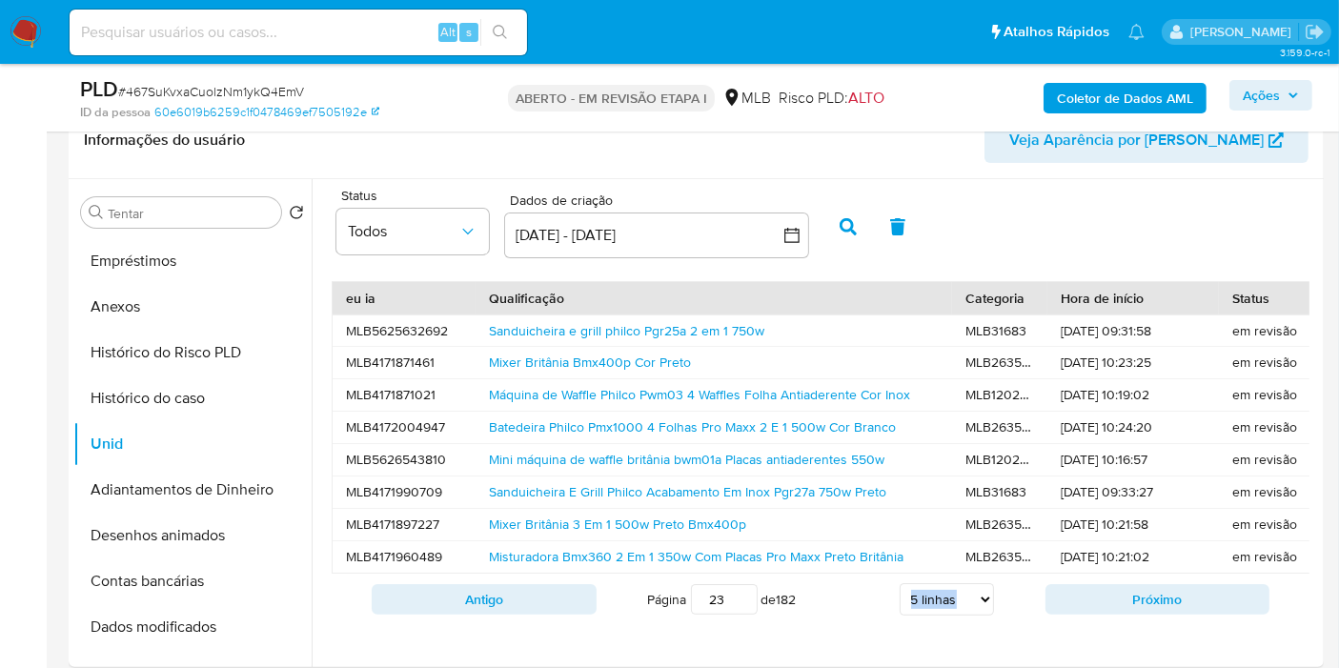
click at [1038, 589] on div "Antigo Página 23 de 182 5 linhas 10 linhas 20 linhas 25 linhas 50 linhas 100 li…" at bounding box center [821, 599] width 978 height 51
click at [1065, 609] on button "Próximo" at bounding box center [1157, 599] width 225 height 30
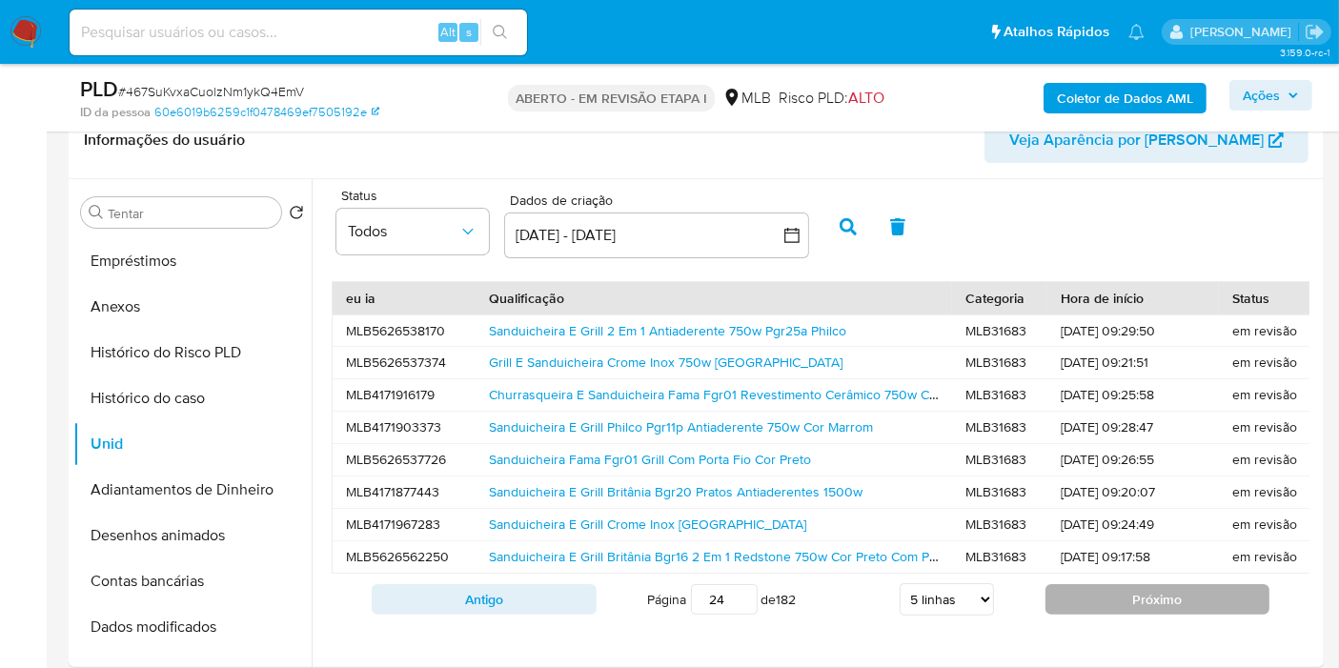
click at [1062, 615] on button "Próximo" at bounding box center [1157, 599] width 225 height 30
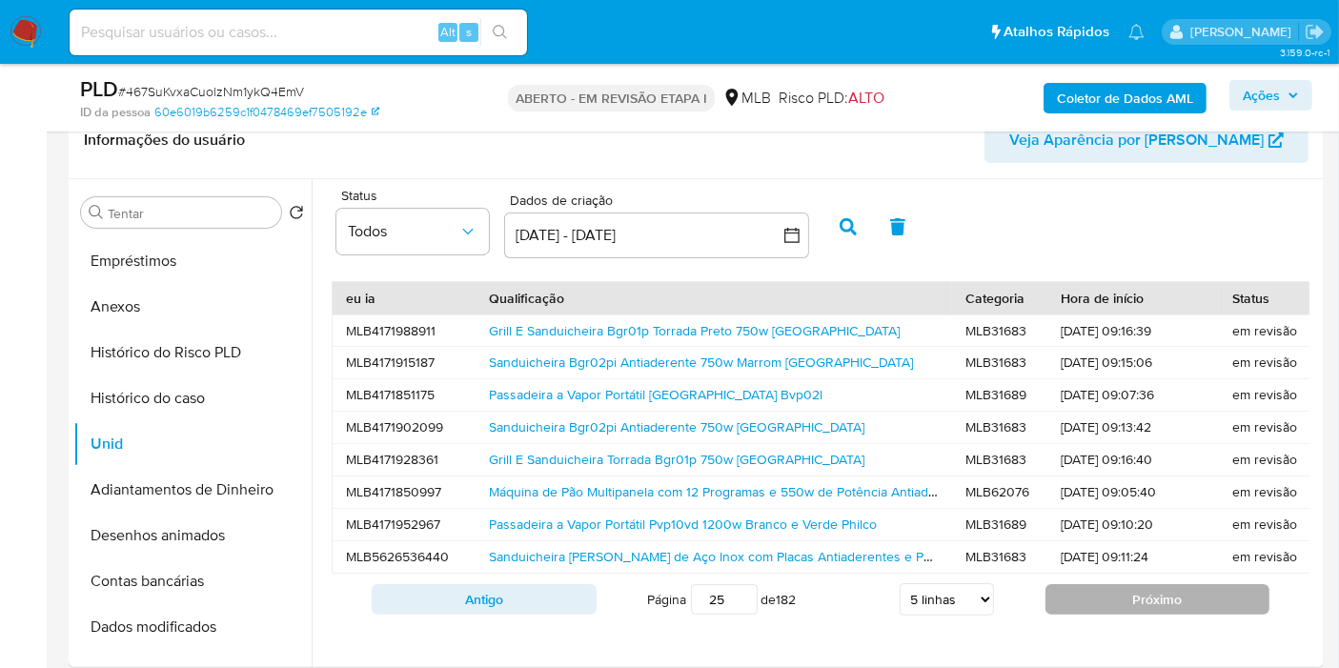
click at [1061, 615] on button "Próximo" at bounding box center [1157, 599] width 225 height 30
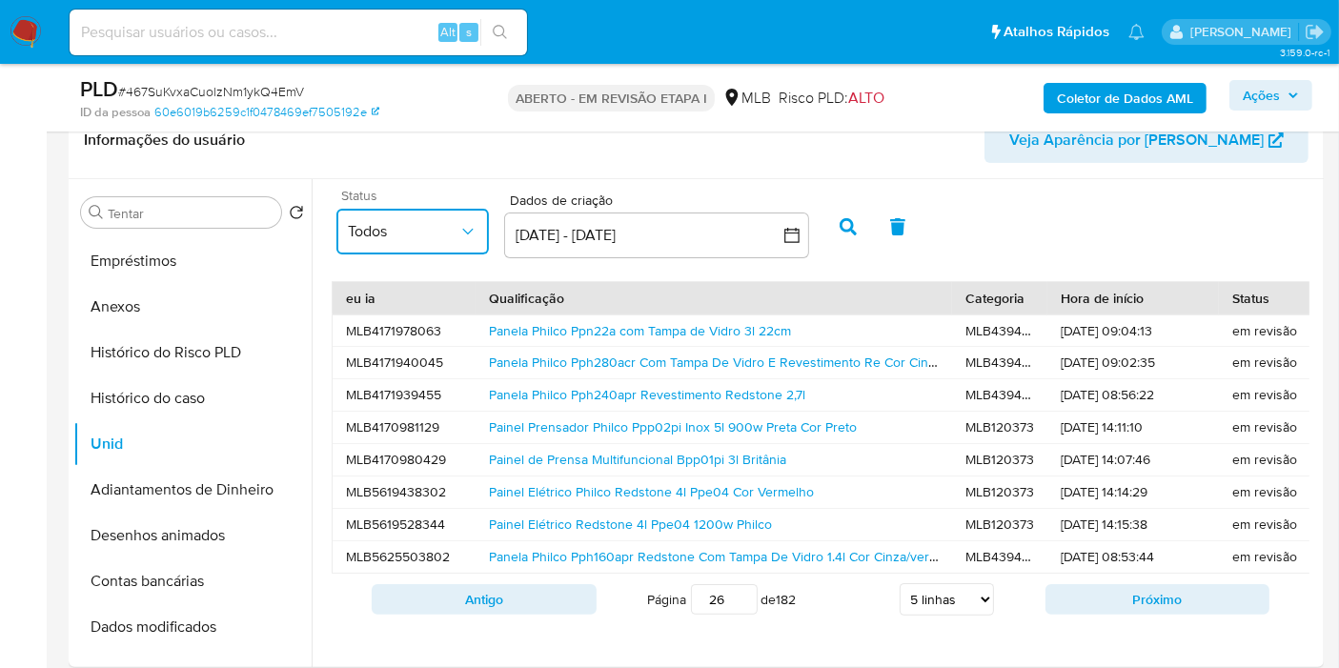
click at [434, 219] on button "Todos" at bounding box center [412, 232] width 152 height 46
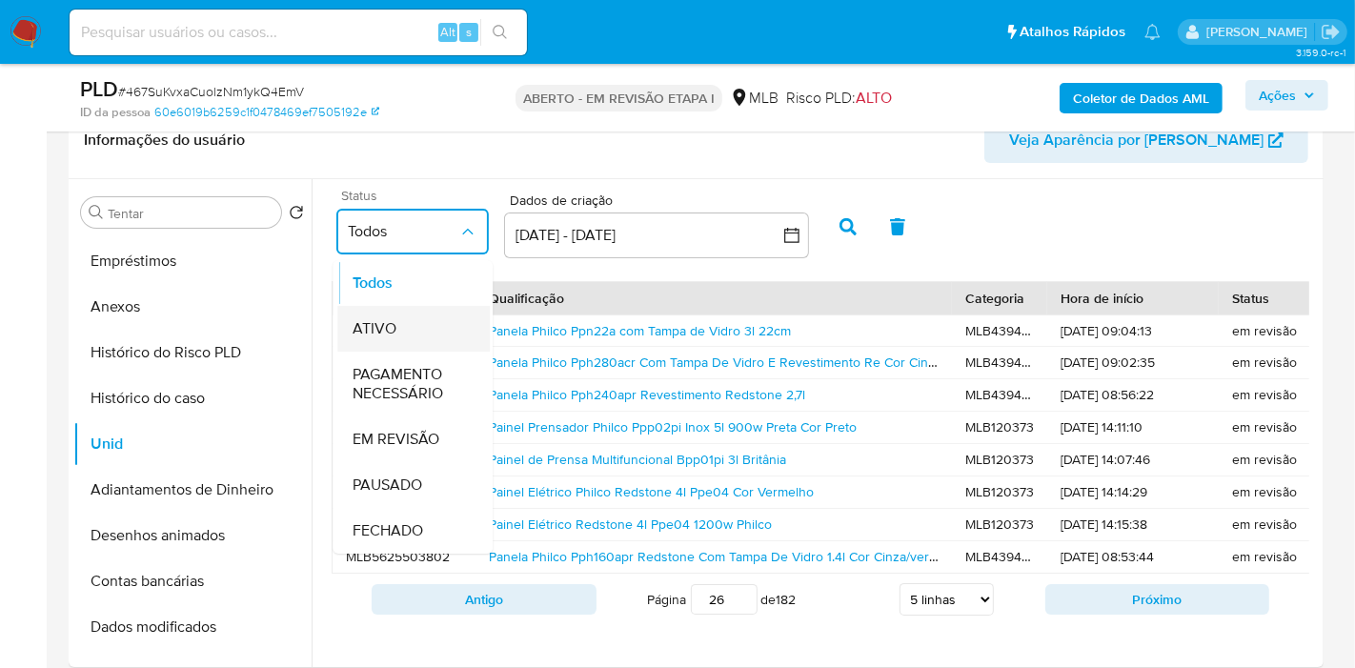
click at [409, 335] on div "ATIVO" at bounding box center [414, 329] width 122 height 46
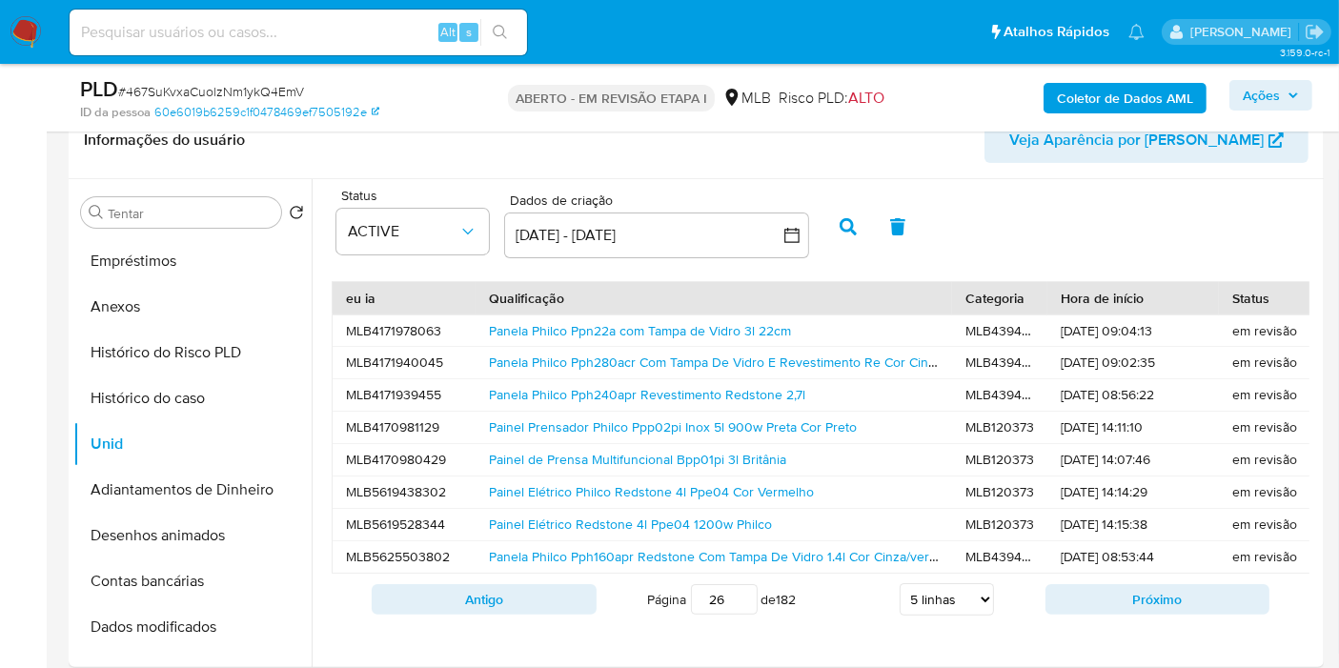
click at [849, 233] on icon "button" at bounding box center [847, 226] width 17 height 17
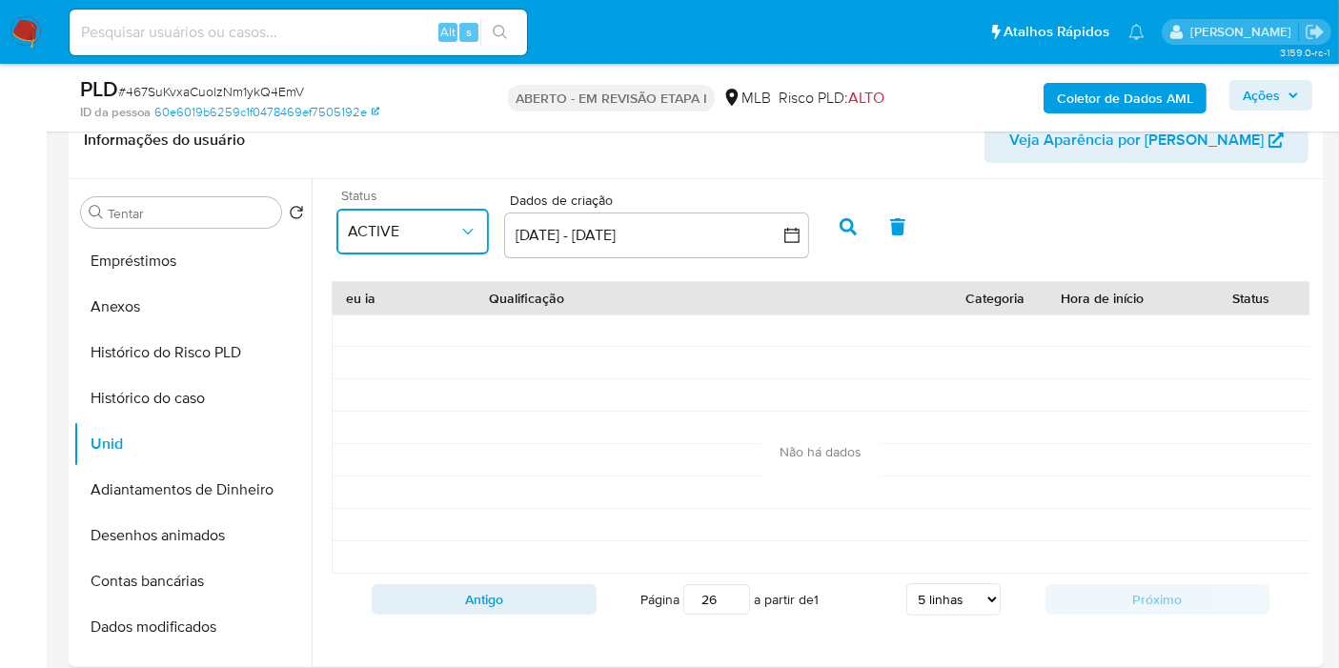
click at [464, 245] on button "ACTIVE" at bounding box center [412, 232] width 152 height 46
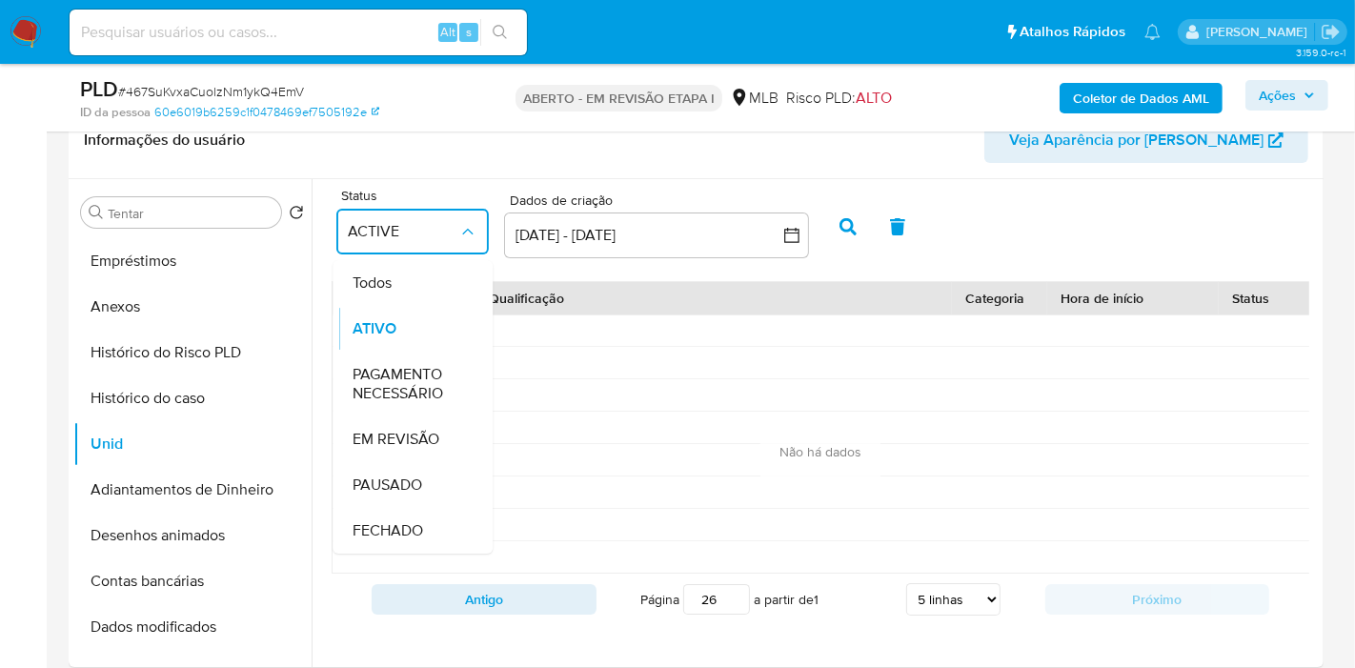
click at [405, 446] on font "EM REVISÃO" at bounding box center [396, 439] width 87 height 22
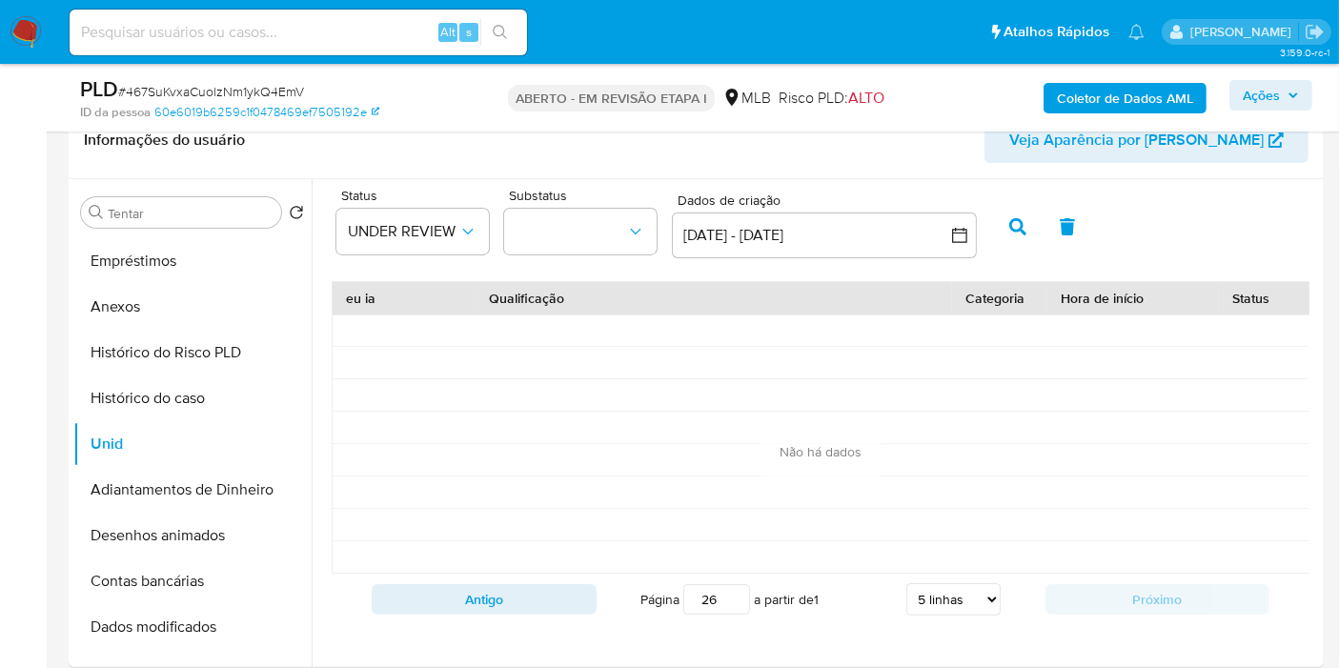
click at [989, 230] on div "Status UNDER REVIEW Substatus Dados de criação Dados de criação [DATE] - [DATE]…" at bounding box center [820, 225] width 997 height 73
click at [1018, 232] on icon "button" at bounding box center [1017, 226] width 17 height 17
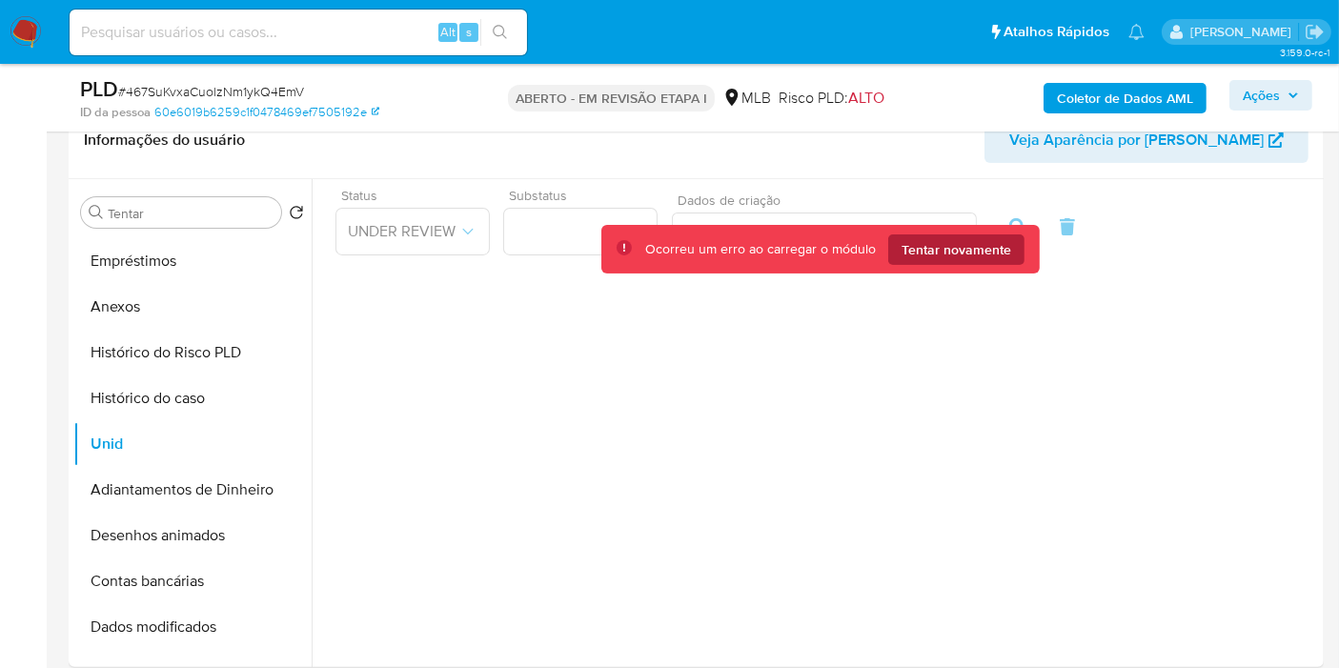
click at [950, 252] on font "Tentar novamente" at bounding box center [956, 249] width 110 height 30
click at [962, 247] on font "Tentar novamente" at bounding box center [956, 249] width 110 height 30
click at [464, 240] on div "Status UNDER REVIEW Substatus Dados de criação Dados de criação [DATE] - [DATE]…" at bounding box center [820, 225] width 997 height 73
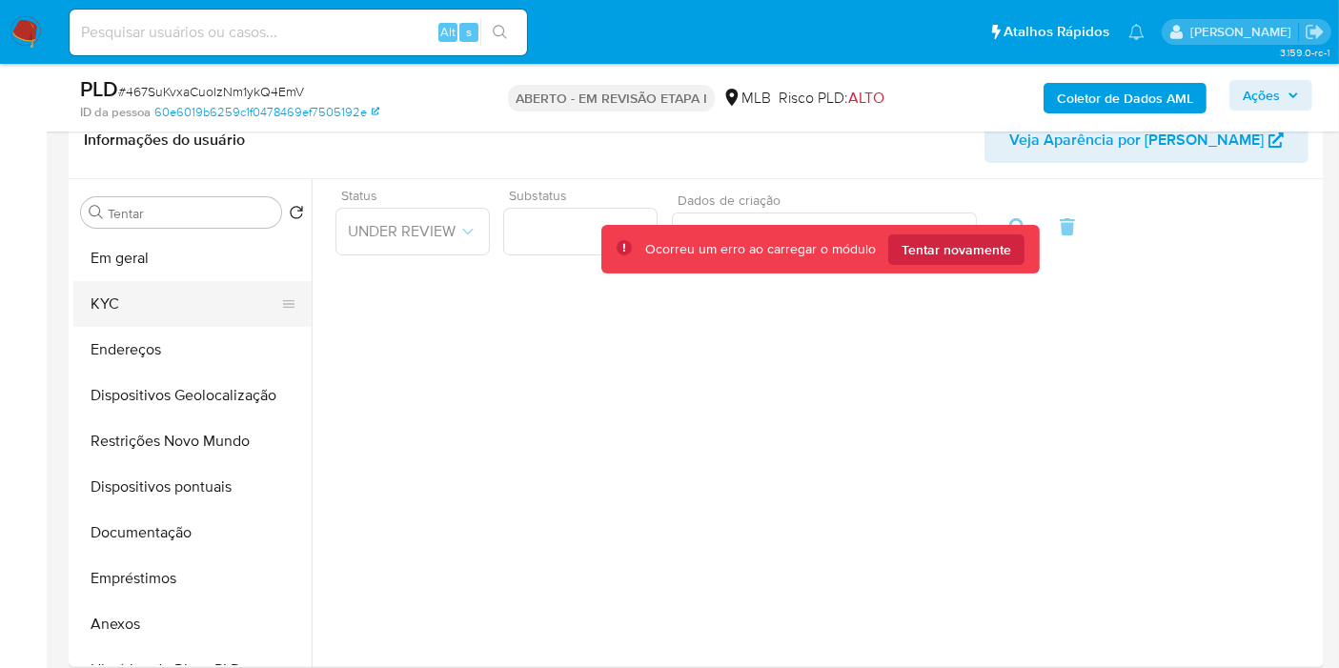
click at [115, 306] on button "KYC" at bounding box center [184, 304] width 223 height 46
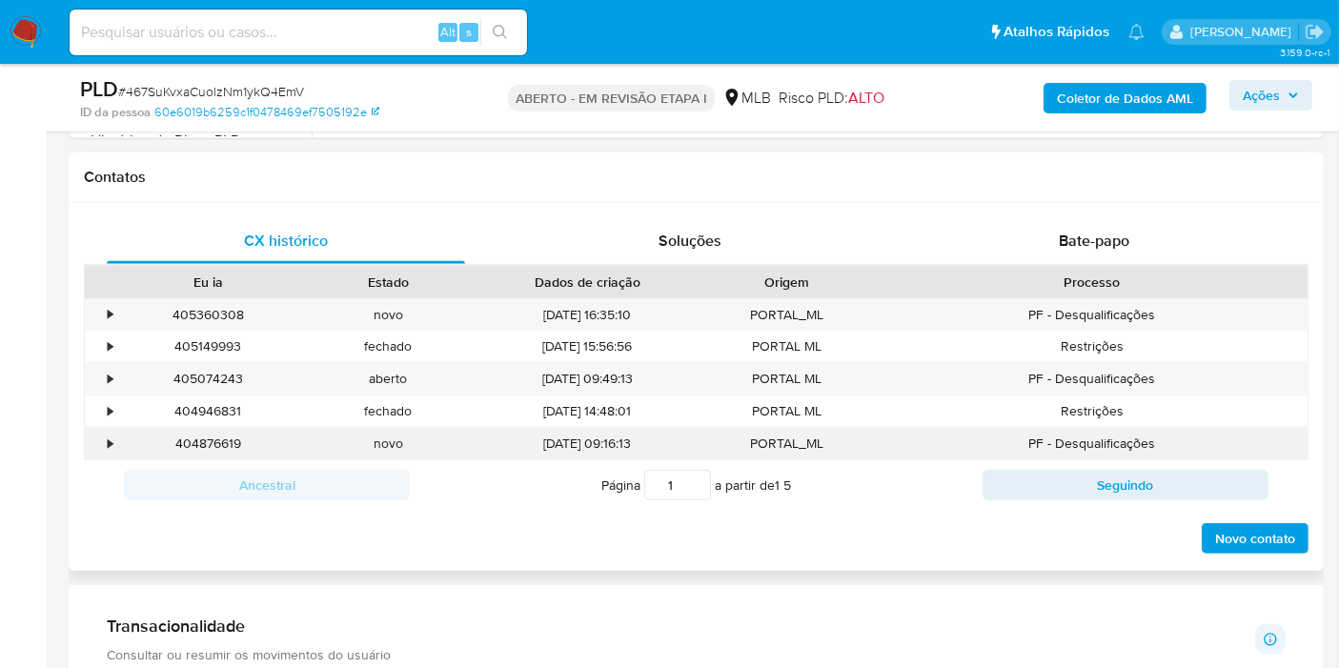
scroll to position [1268, 0]
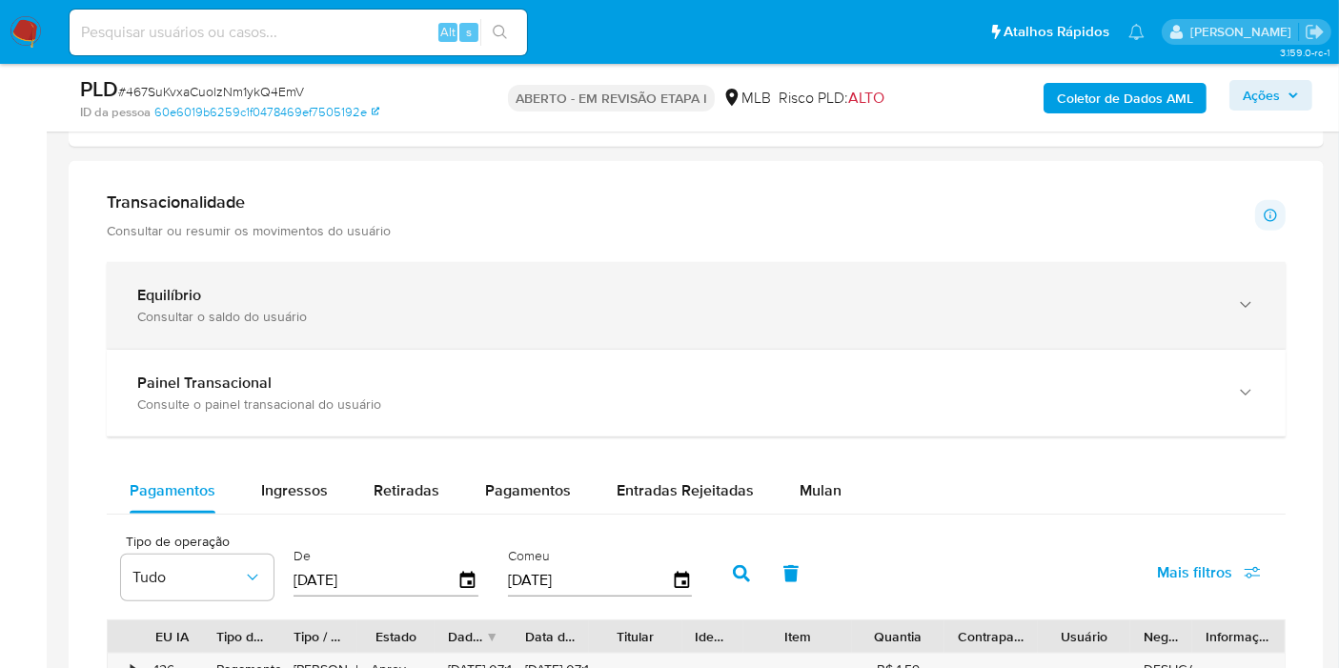
click at [249, 292] on div "Equilíbrio" at bounding box center [677, 295] width 1080 height 19
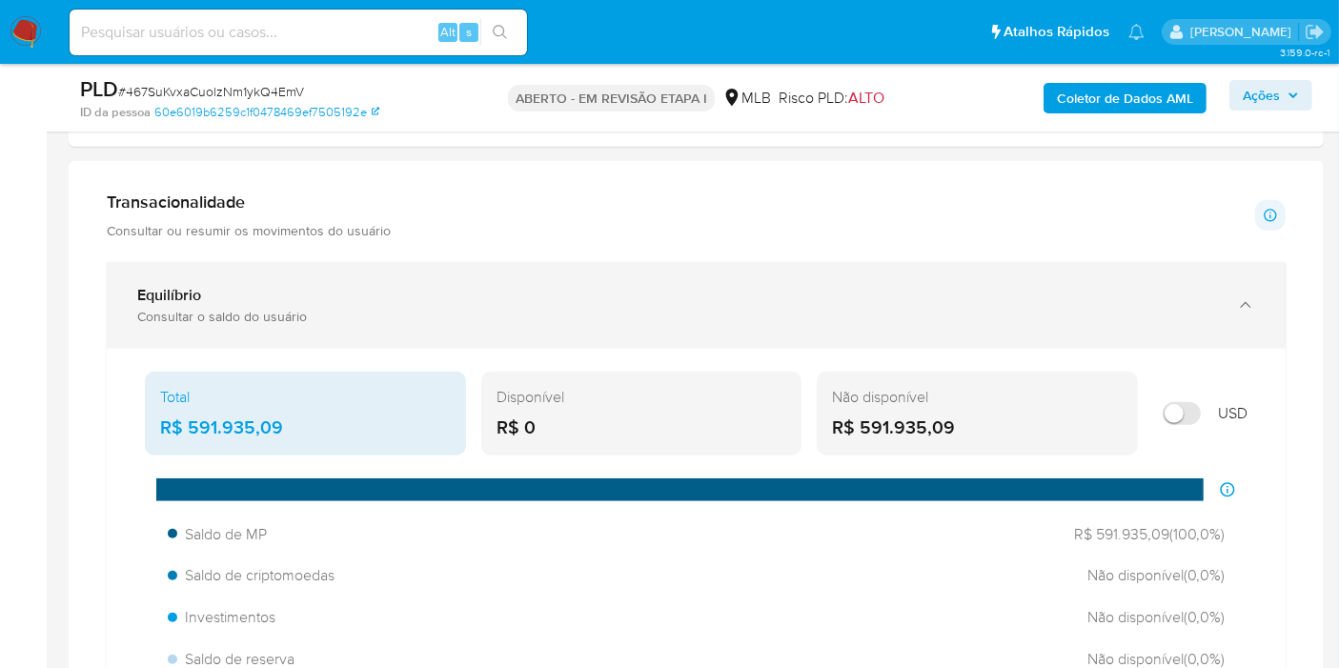
click at [317, 286] on div "Equilíbrio" at bounding box center [677, 295] width 1080 height 19
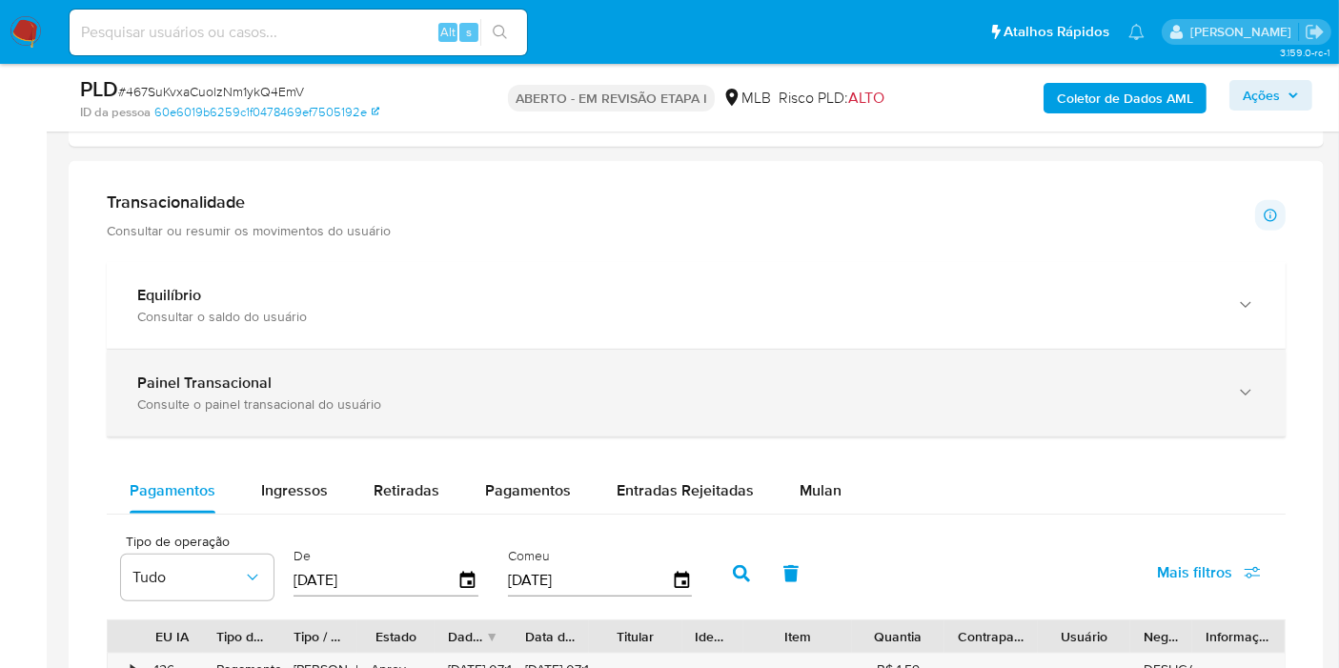
click at [246, 388] on font "Painel Transacional" at bounding box center [204, 383] width 134 height 22
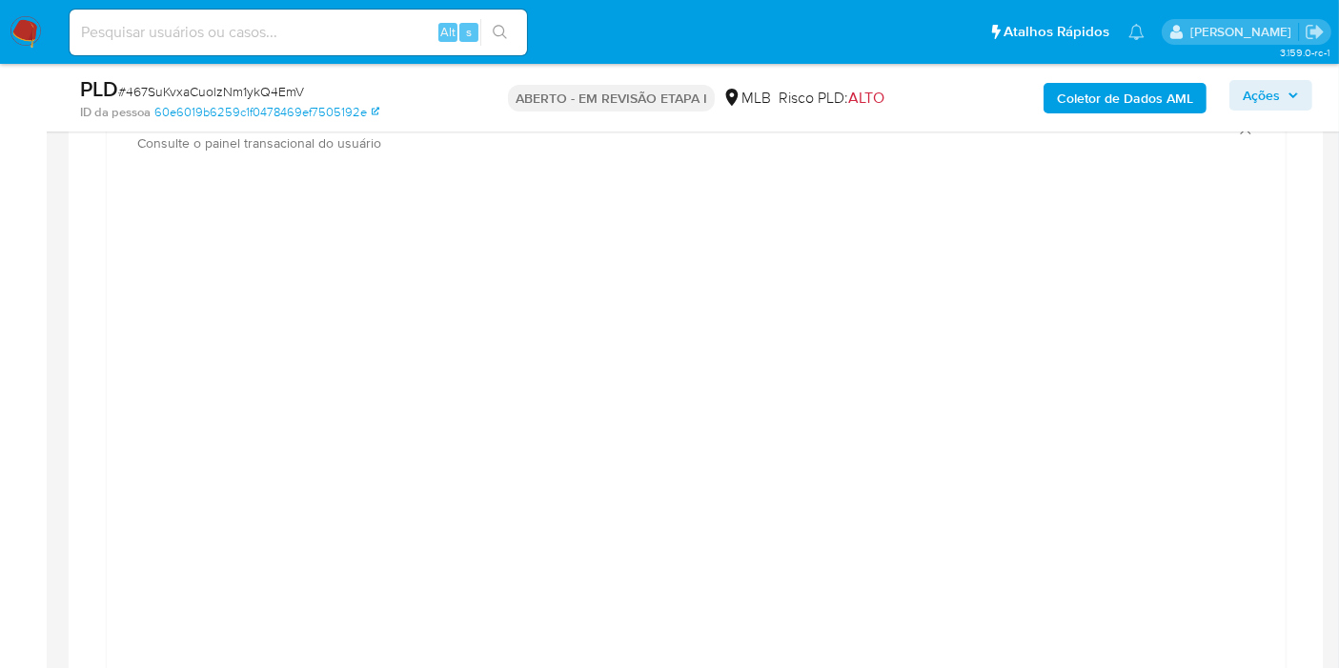
scroll to position [1480, 0]
click at [1277, 88] on font "Ações" at bounding box center [1260, 95] width 37 height 30
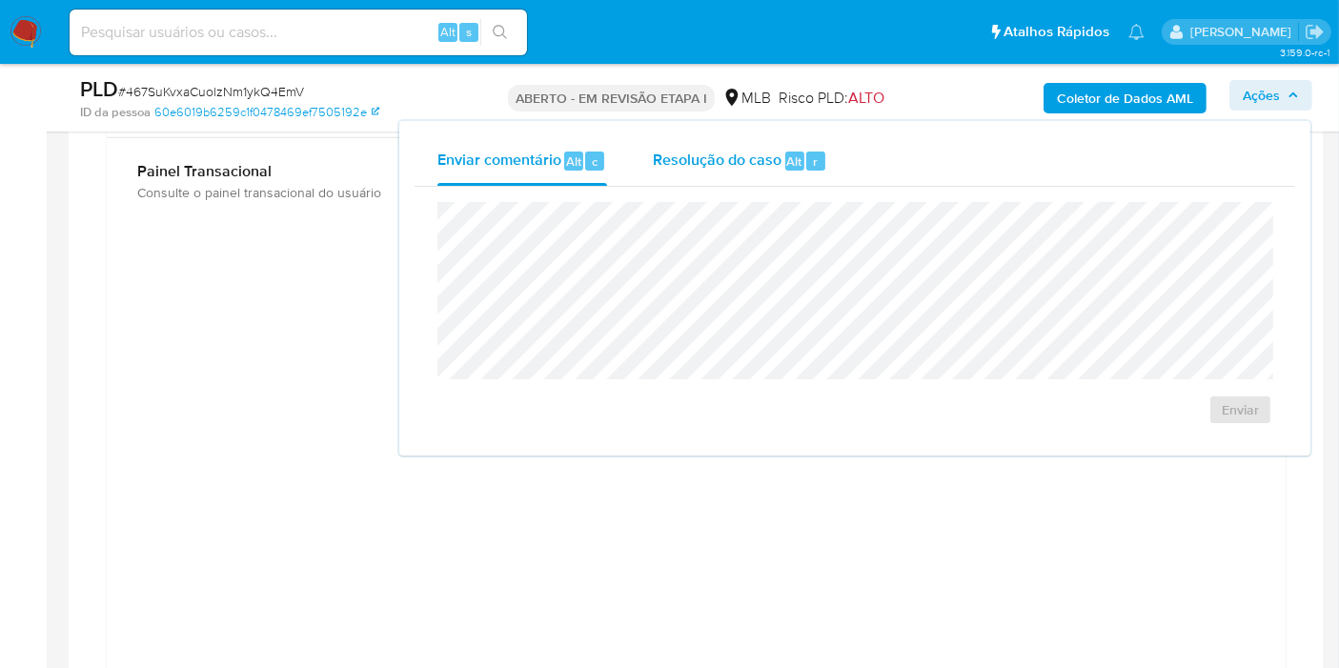
click at [750, 181] on div "Resolução do caso Alt r" at bounding box center [740, 161] width 174 height 50
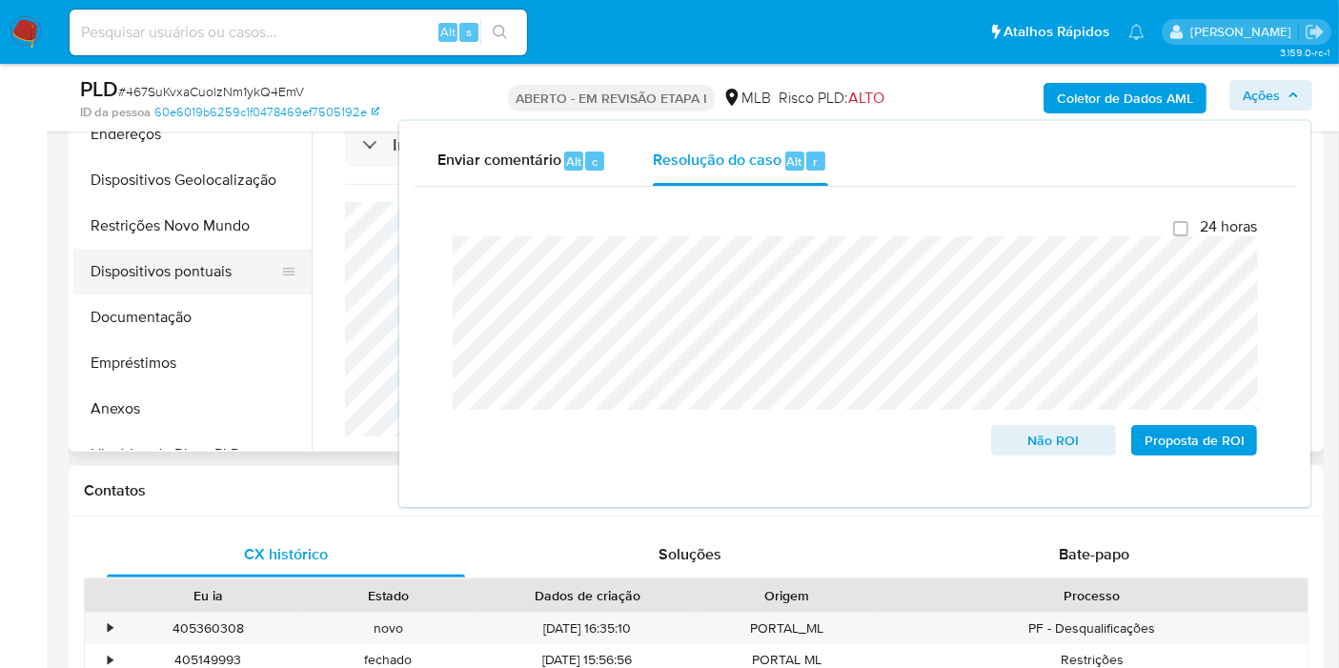
scroll to position [527, 0]
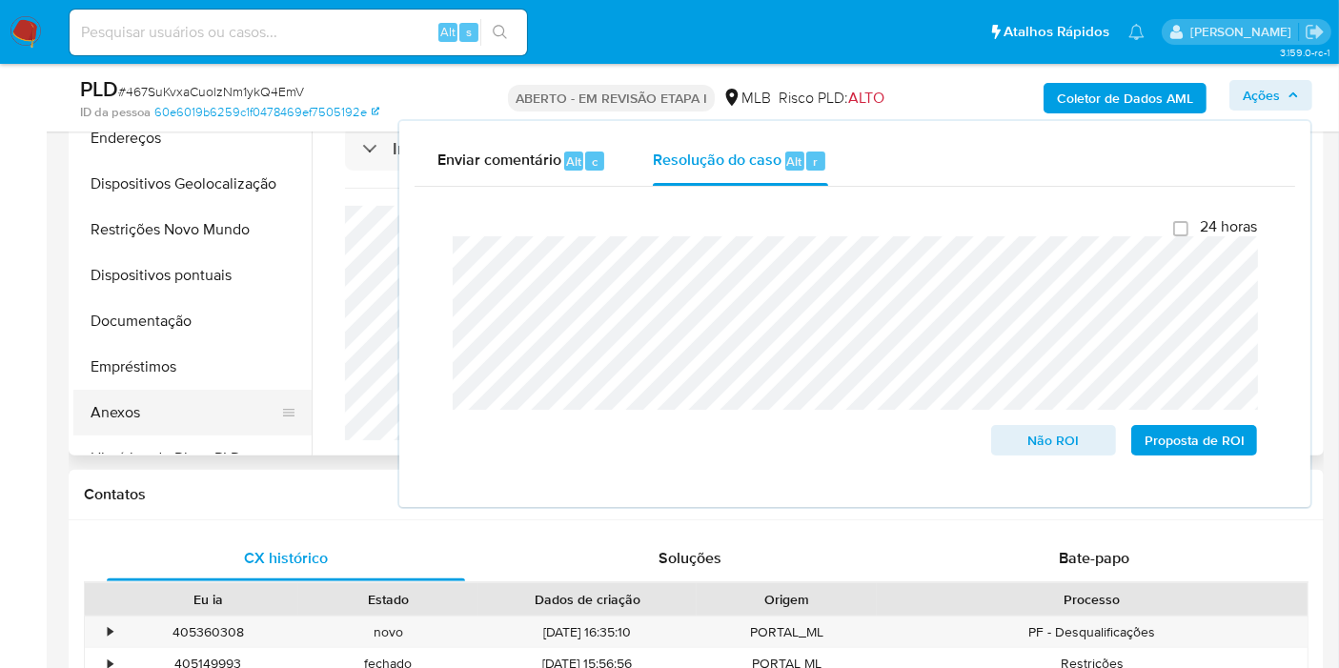
click at [139, 396] on button "Anexos" at bounding box center [184, 413] width 223 height 46
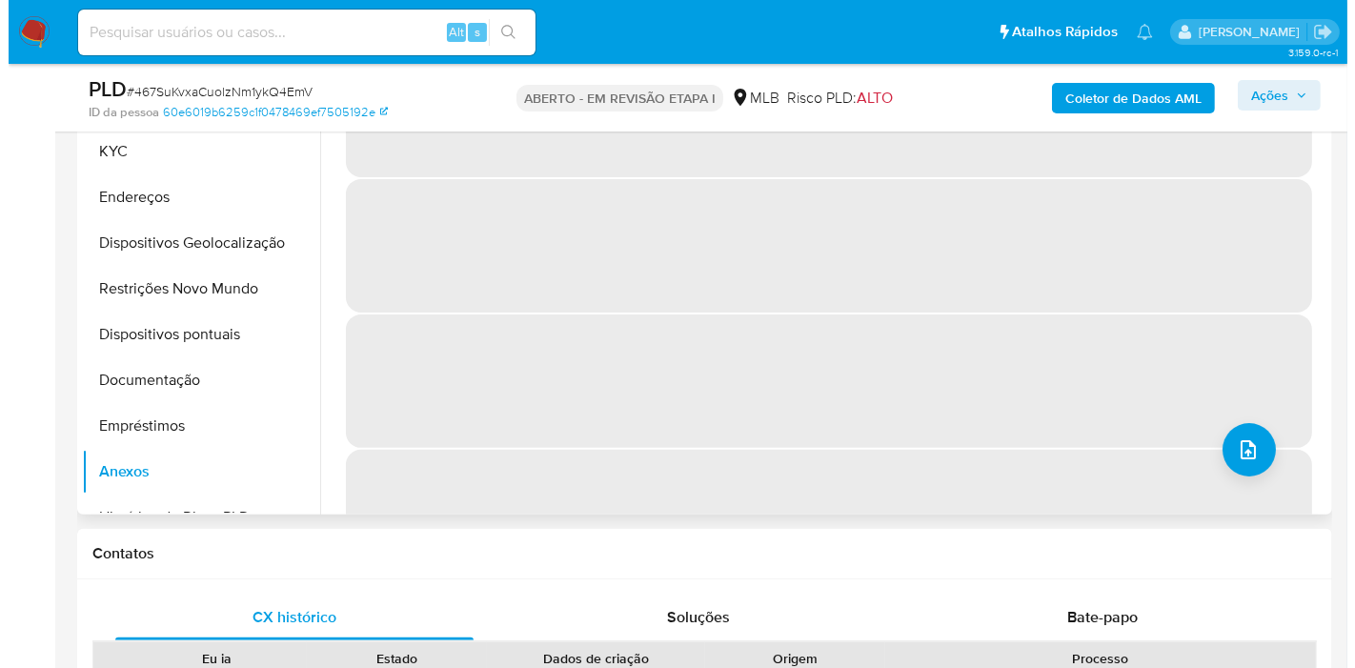
scroll to position [315, 0]
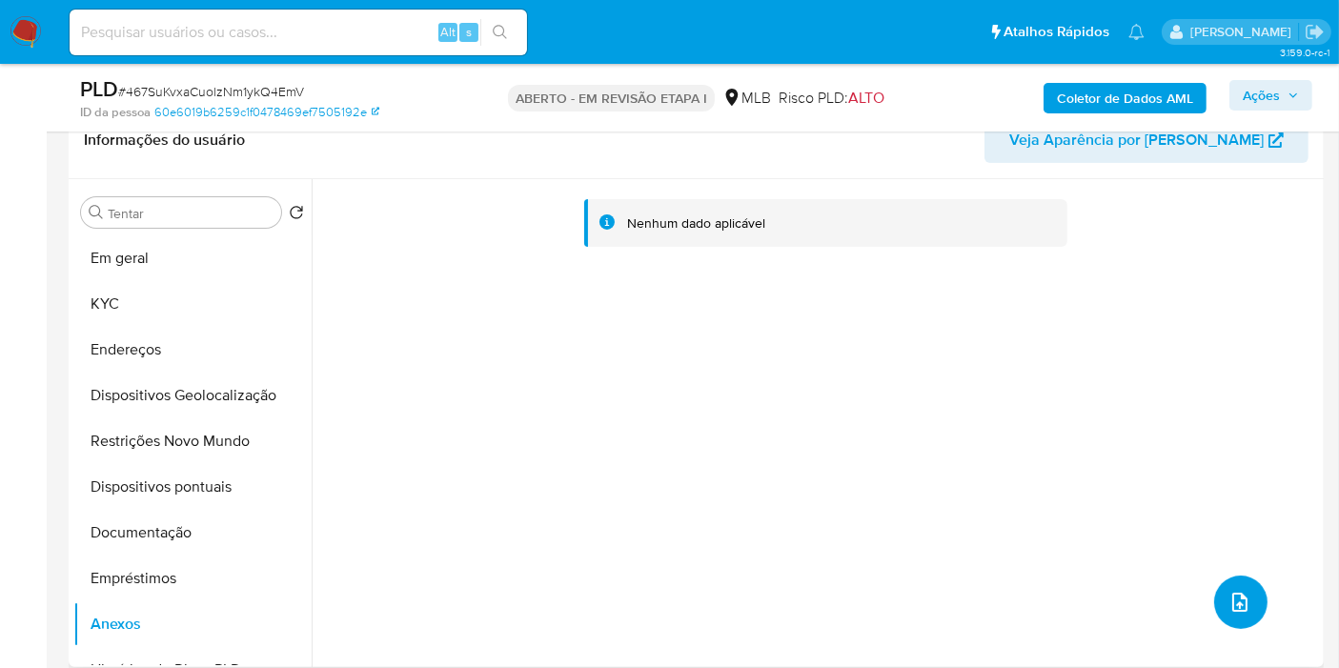
click at [1253, 612] on button "upload de arquivo" at bounding box center [1240, 601] width 53 height 53
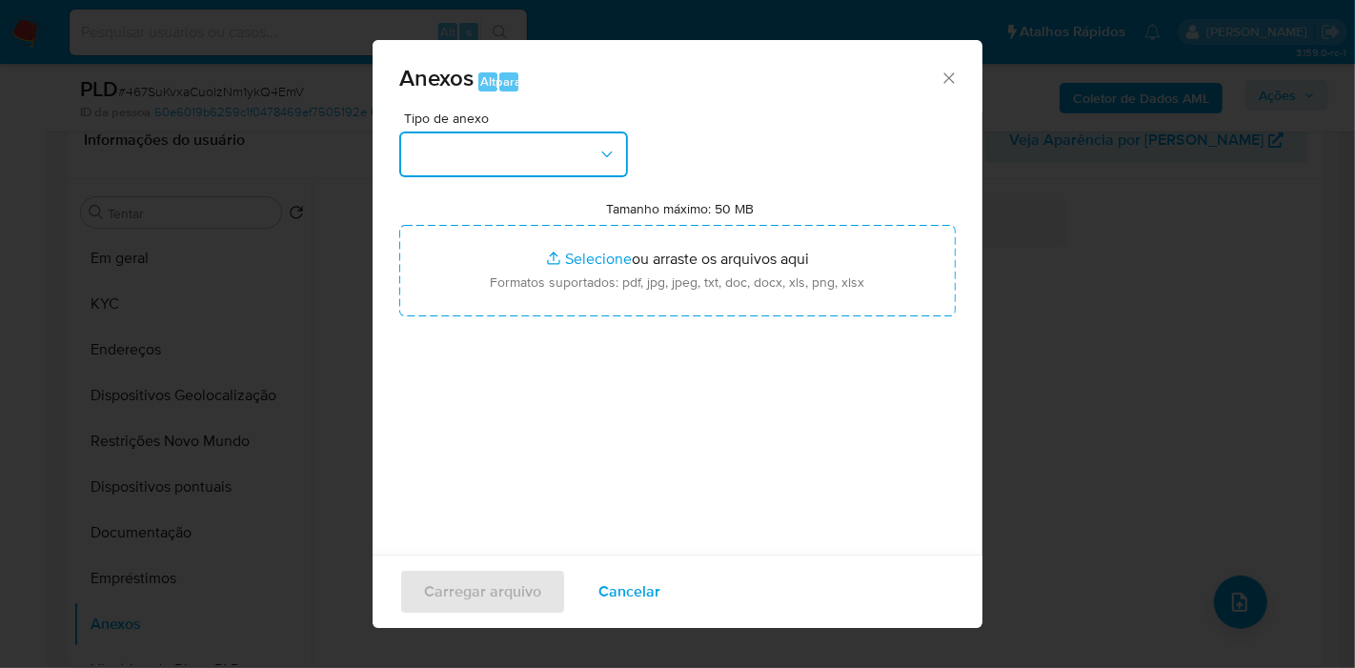
click at [547, 162] on button "button" at bounding box center [513, 154] width 229 height 46
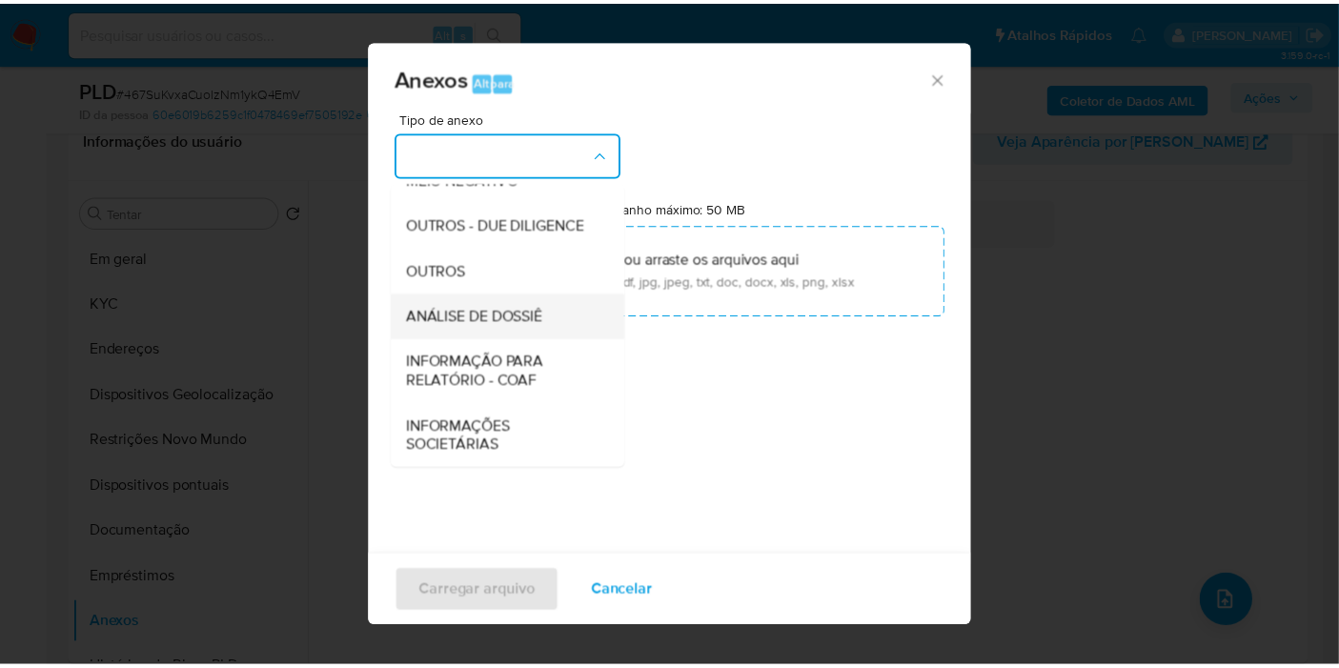
scroll to position [312, 0]
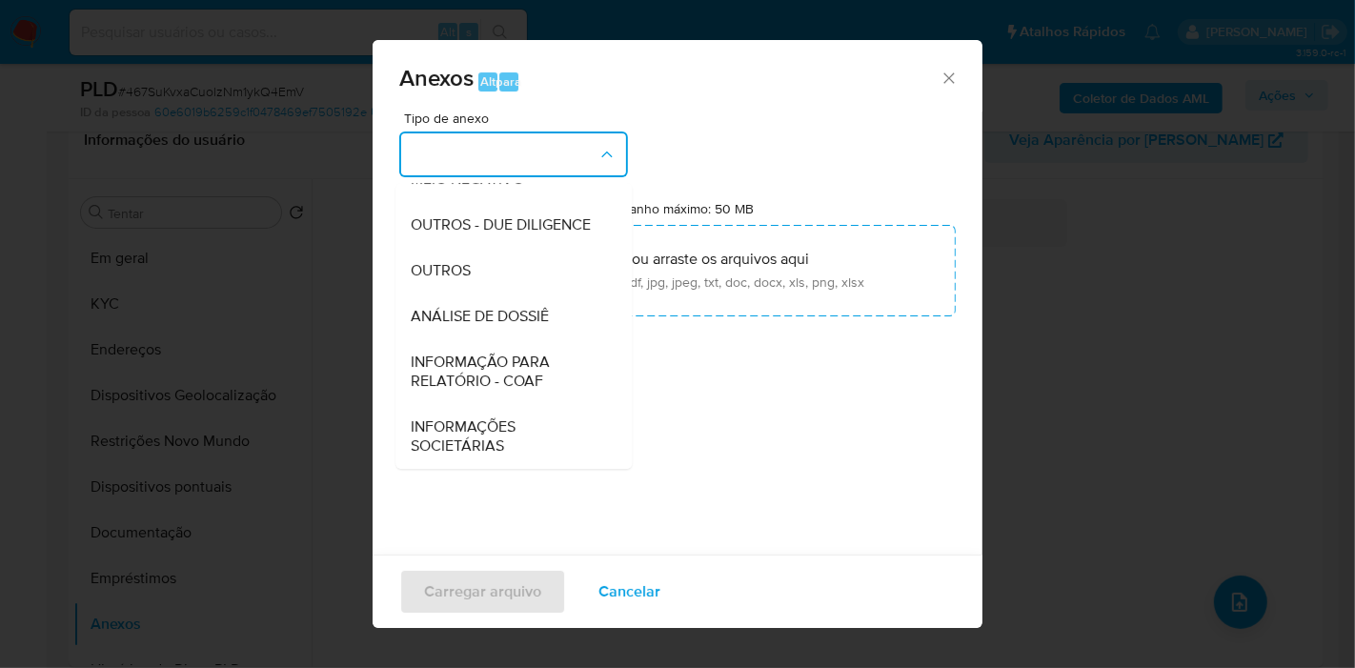
click at [501, 323] on font "ANÁLISE DE DOSSIÊ" at bounding box center [480, 316] width 138 height 22
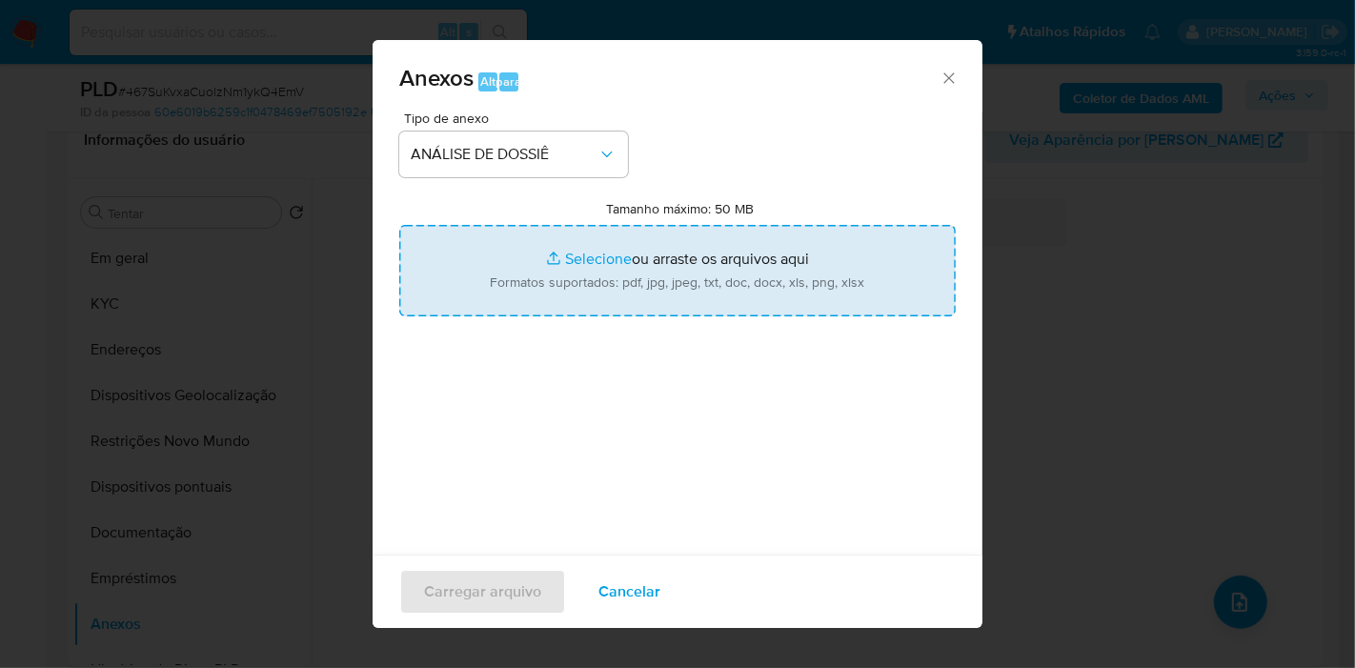
type input "C:\fakepath\Mulan 1656990735_2025_09_15_09_03_59.pdf"
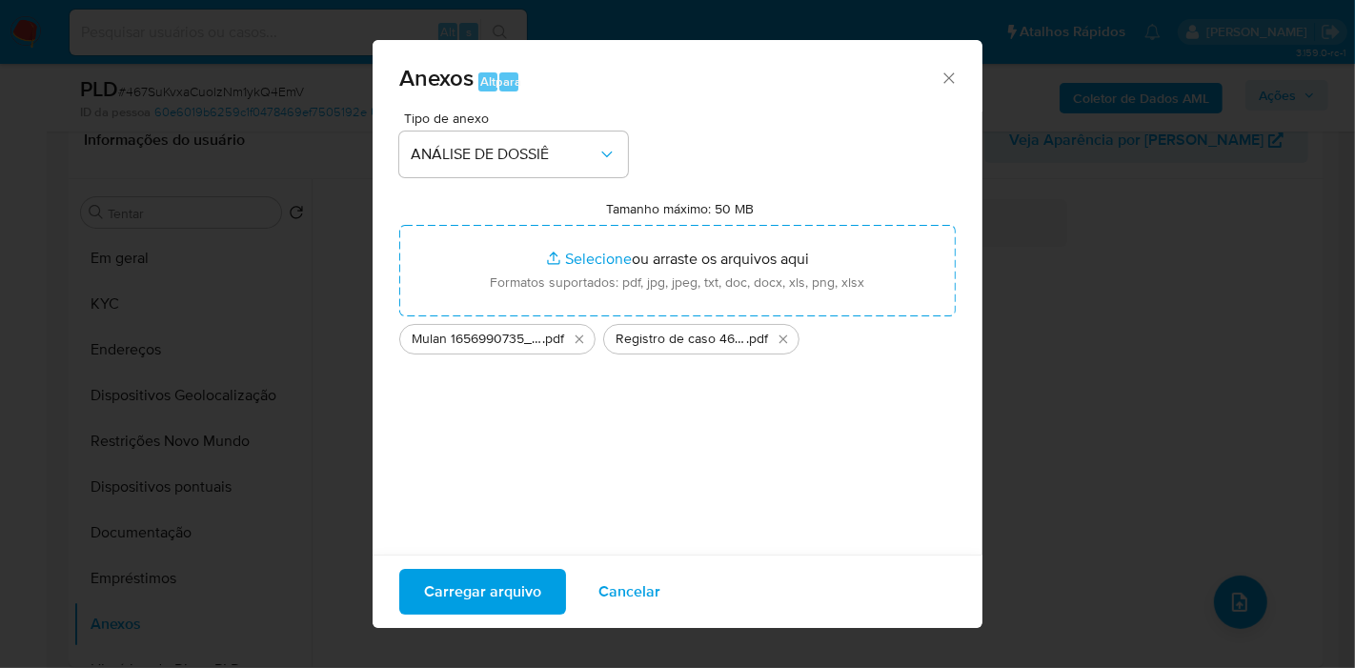
click at [487, 585] on font "Carregar arquivo" at bounding box center [482, 592] width 117 height 46
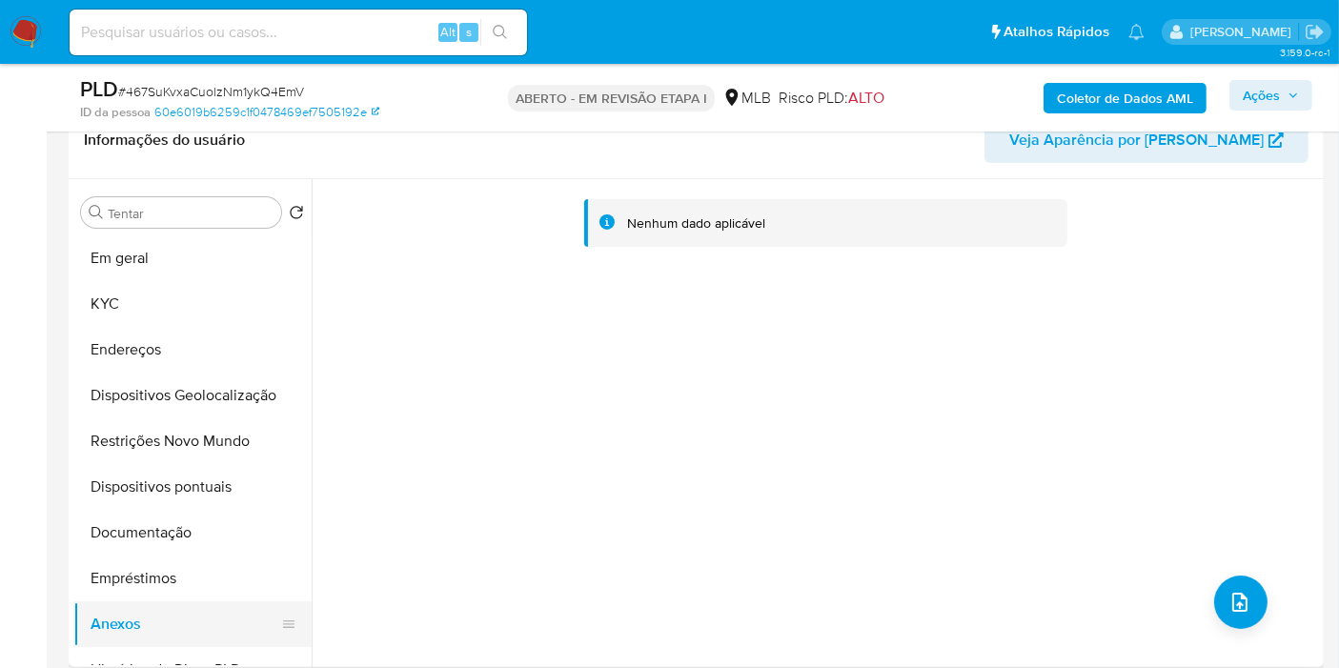
click at [156, 572] on button "Empréstimos" at bounding box center [192, 578] width 238 height 46
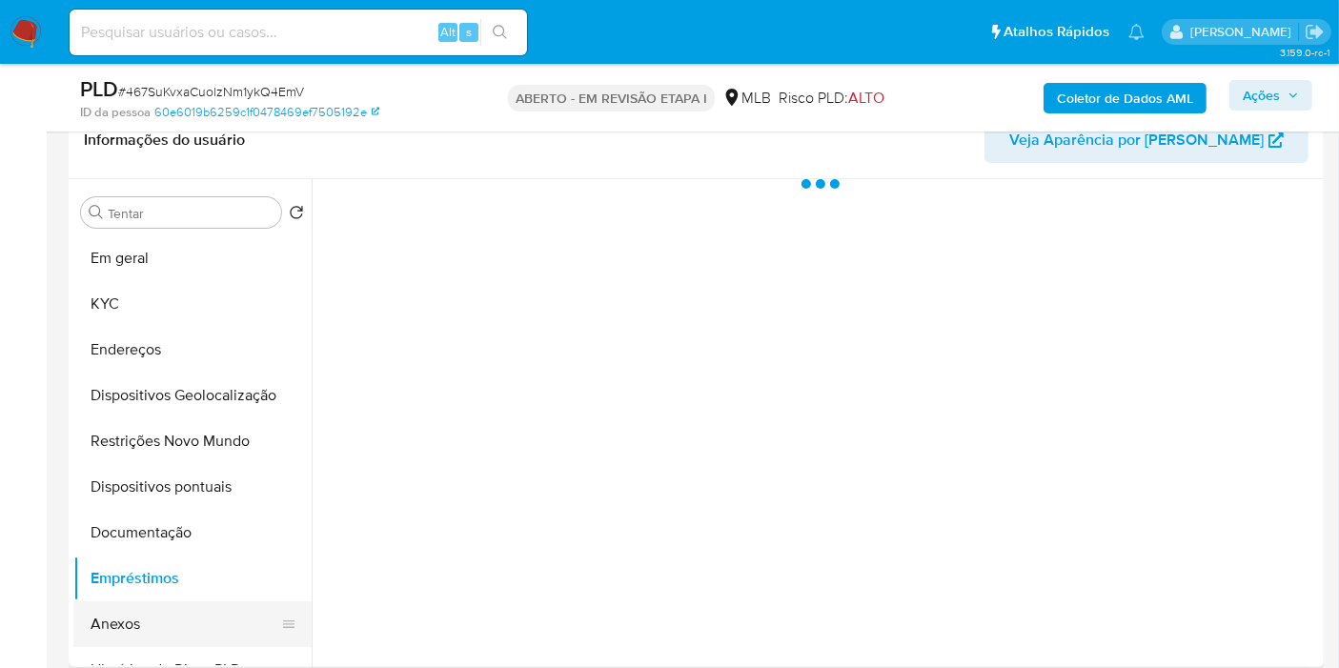
click at [131, 619] on button "Anexos" at bounding box center [184, 624] width 223 height 46
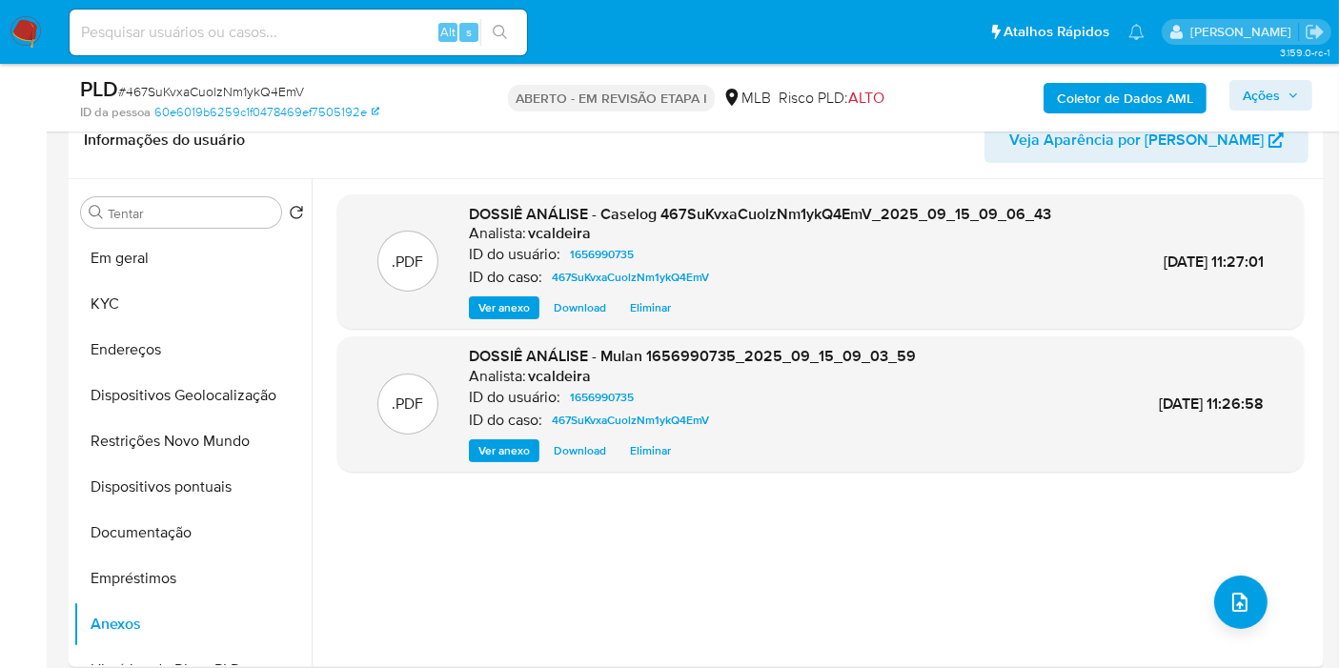
click at [1113, 109] on font "Coletor de Dados AML" at bounding box center [1125, 98] width 136 height 30
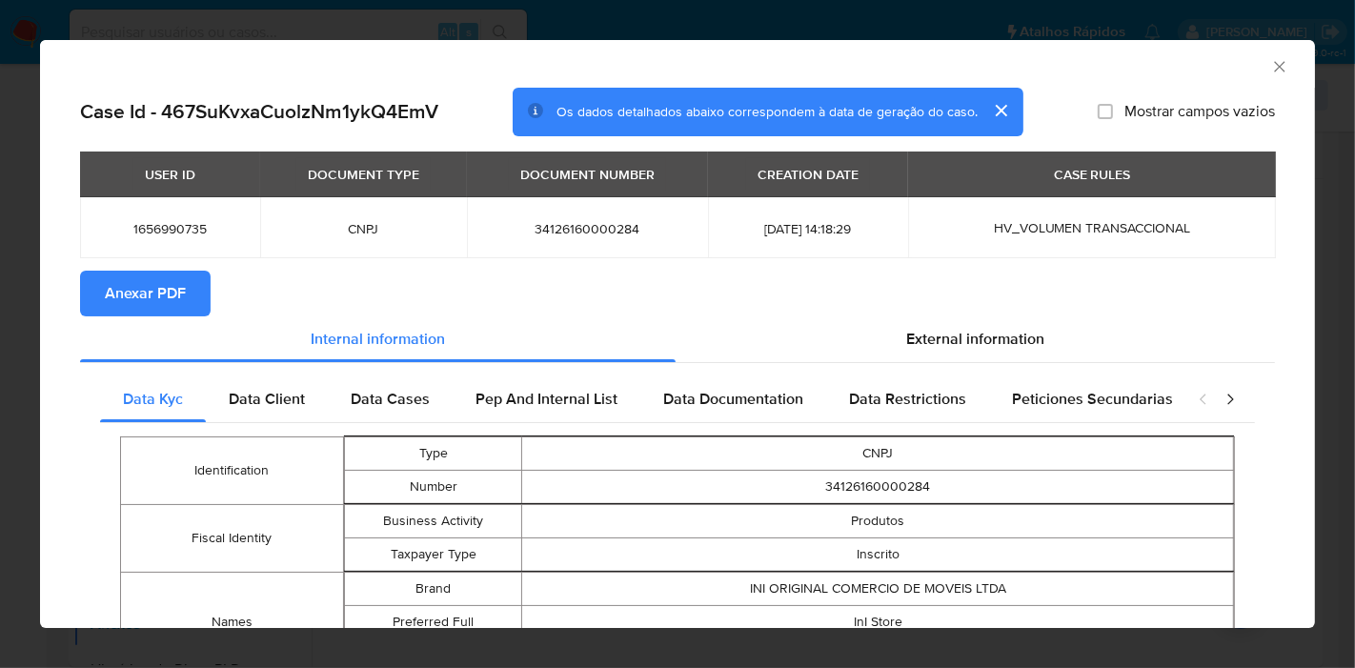
click at [174, 287] on span "Anexar PDF" at bounding box center [145, 293] width 81 height 42
click at [1270, 72] on icon "Fechar a janela" at bounding box center [1279, 66] width 19 height 19
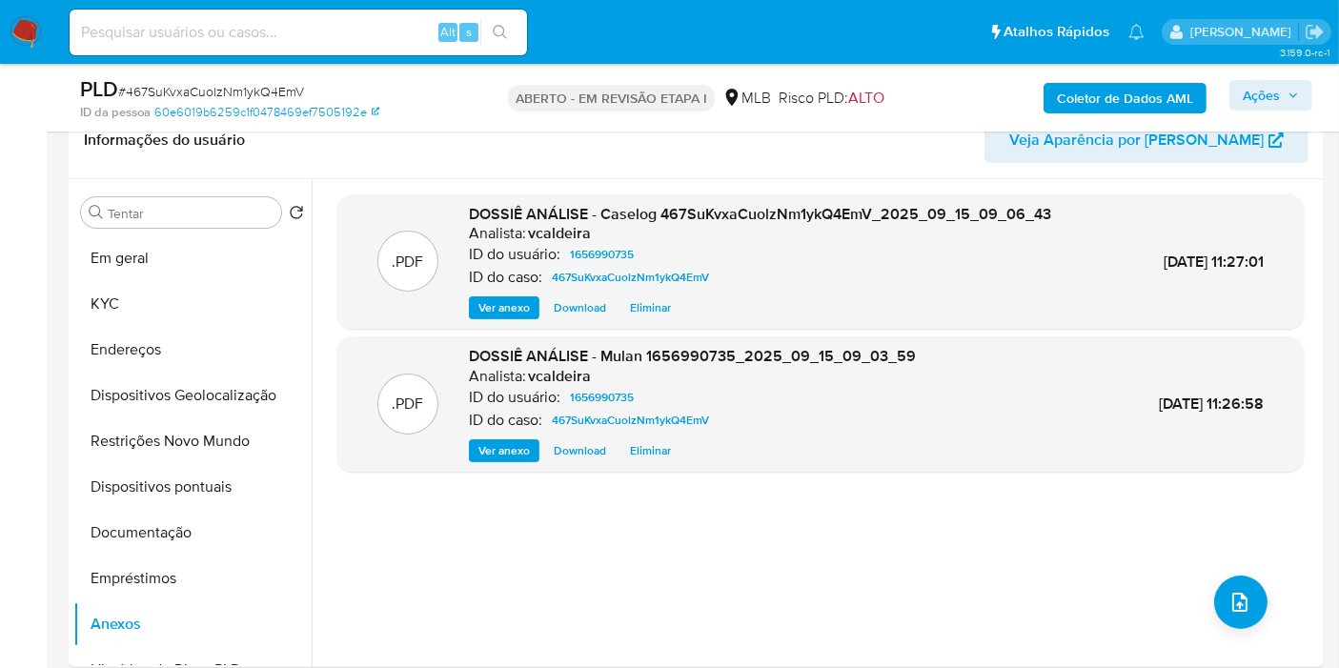
click at [1277, 105] on font "Ações" at bounding box center [1260, 95] width 37 height 30
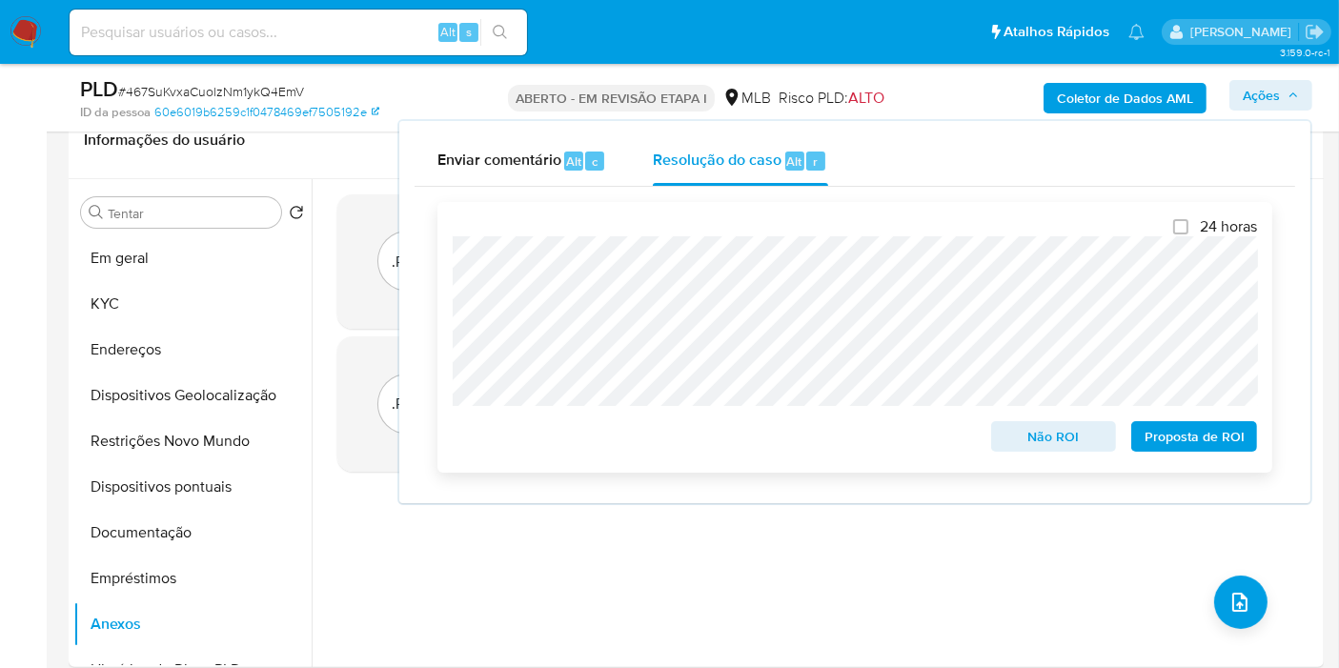
click at [1077, 425] on font "Não ROI" at bounding box center [1053, 436] width 51 height 30
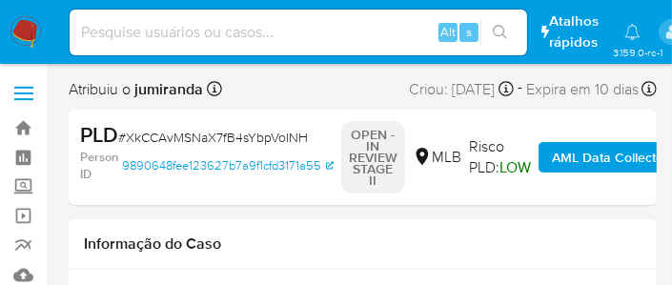
select select "10"
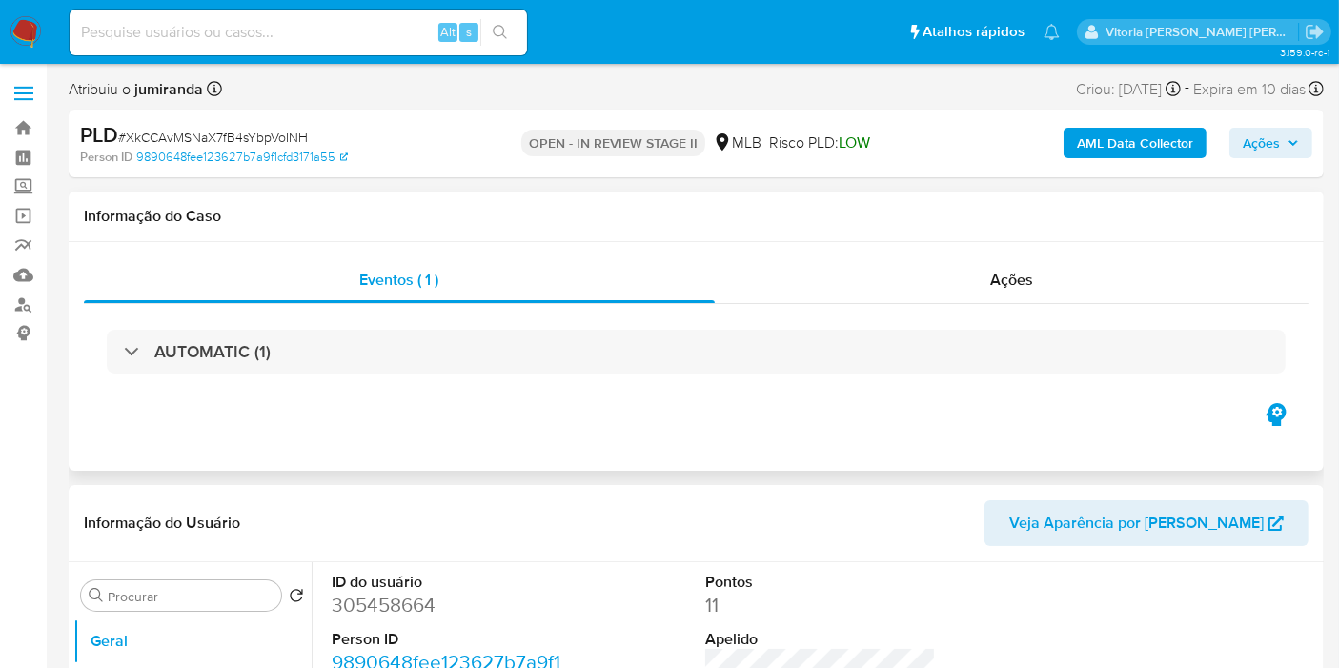
click at [478, 322] on div "AUTOMATIC (1)" at bounding box center [696, 351] width 1224 height 95
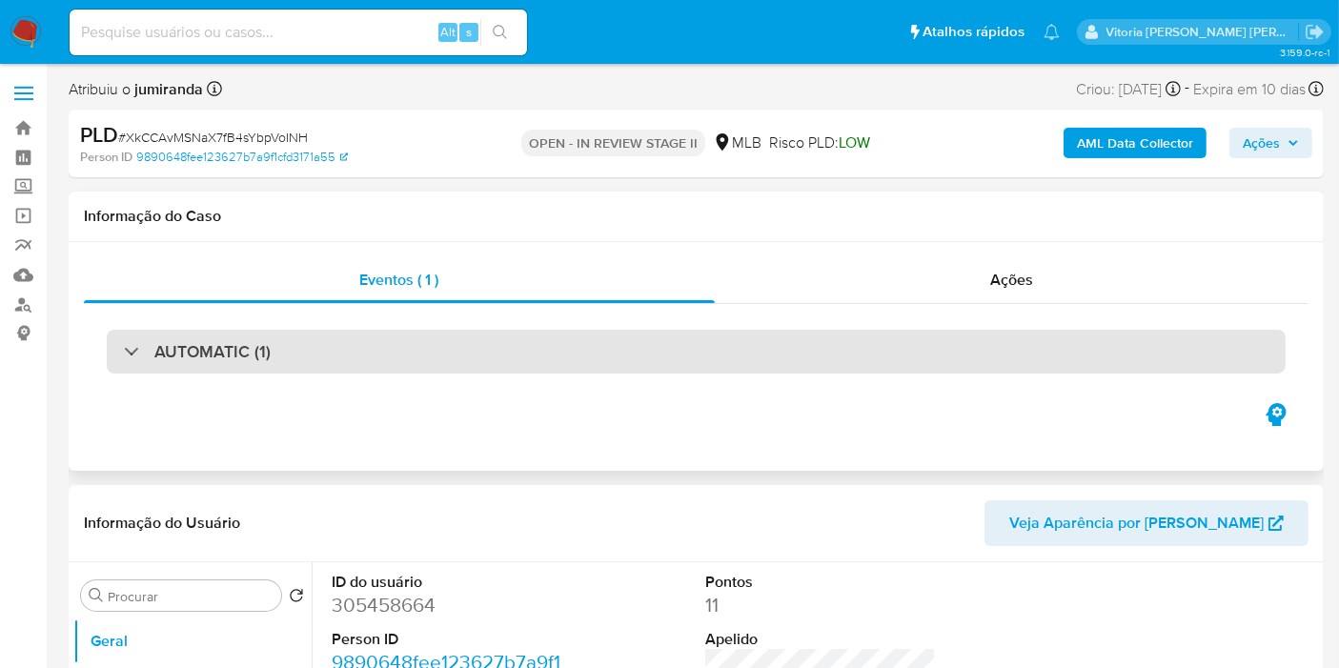
click at [468, 346] on div "AUTOMATIC (1)" at bounding box center [696, 352] width 1179 height 44
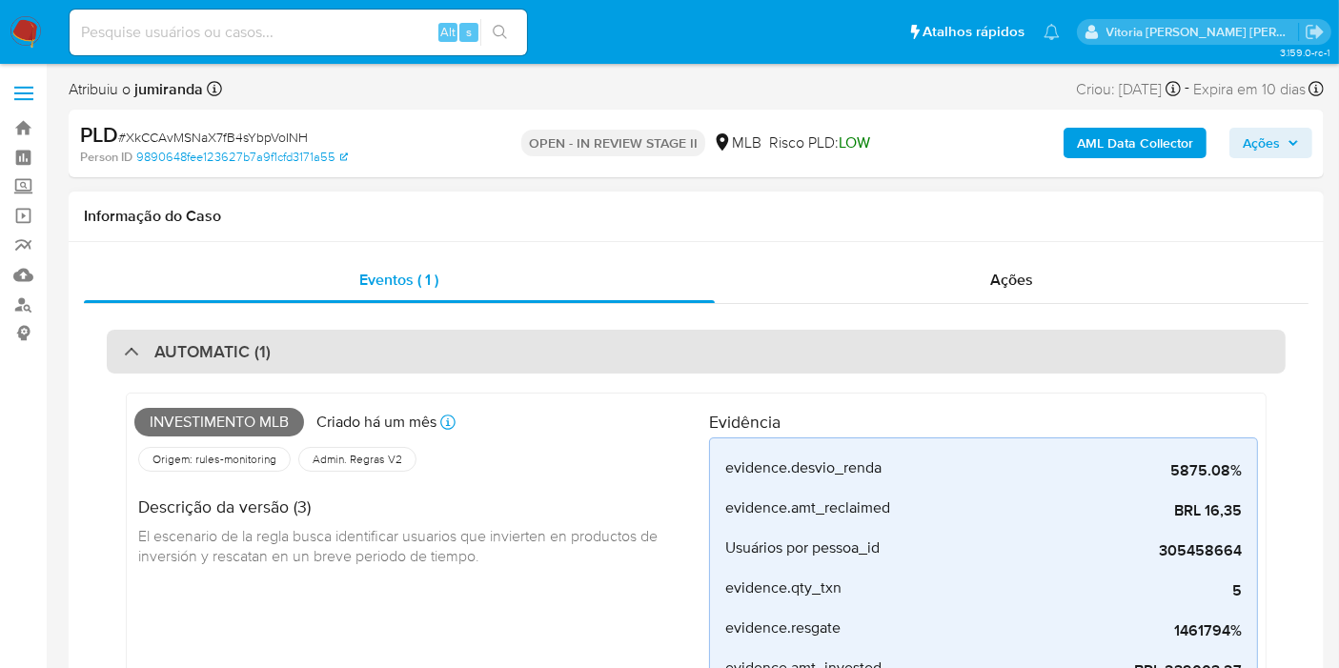
click at [470, 341] on div "AUTOMATIC (1)" at bounding box center [696, 352] width 1179 height 44
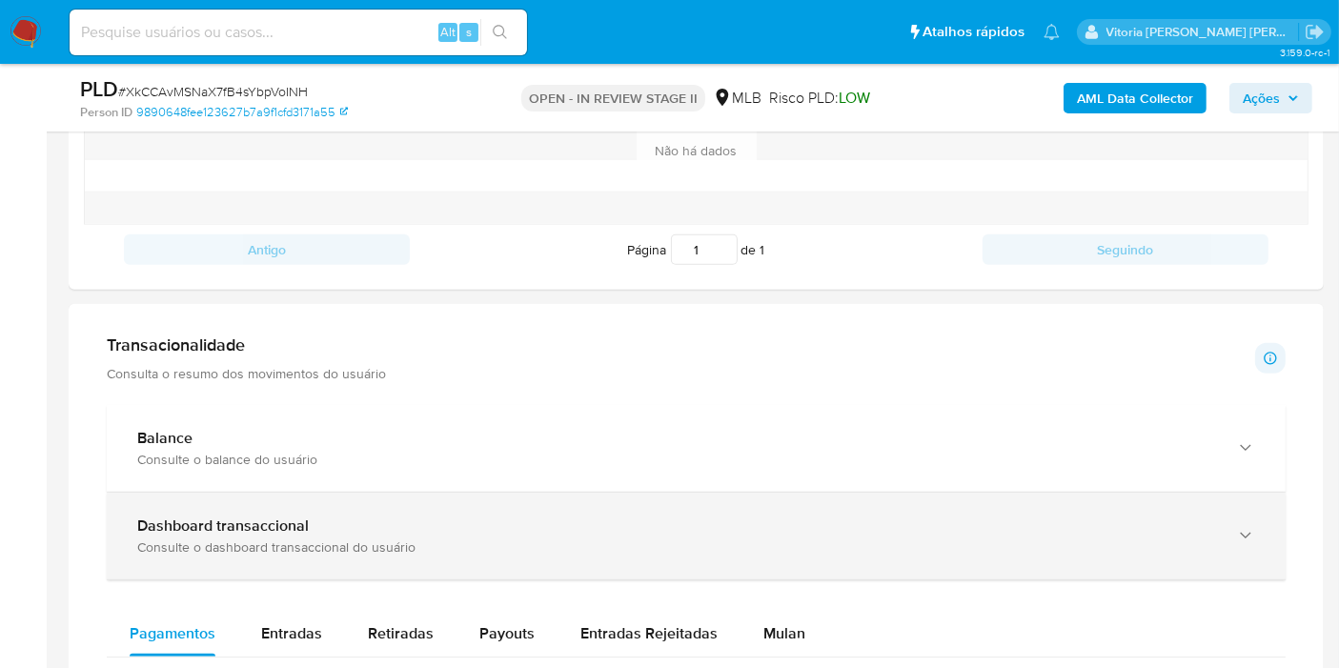
scroll to position [1164, 0]
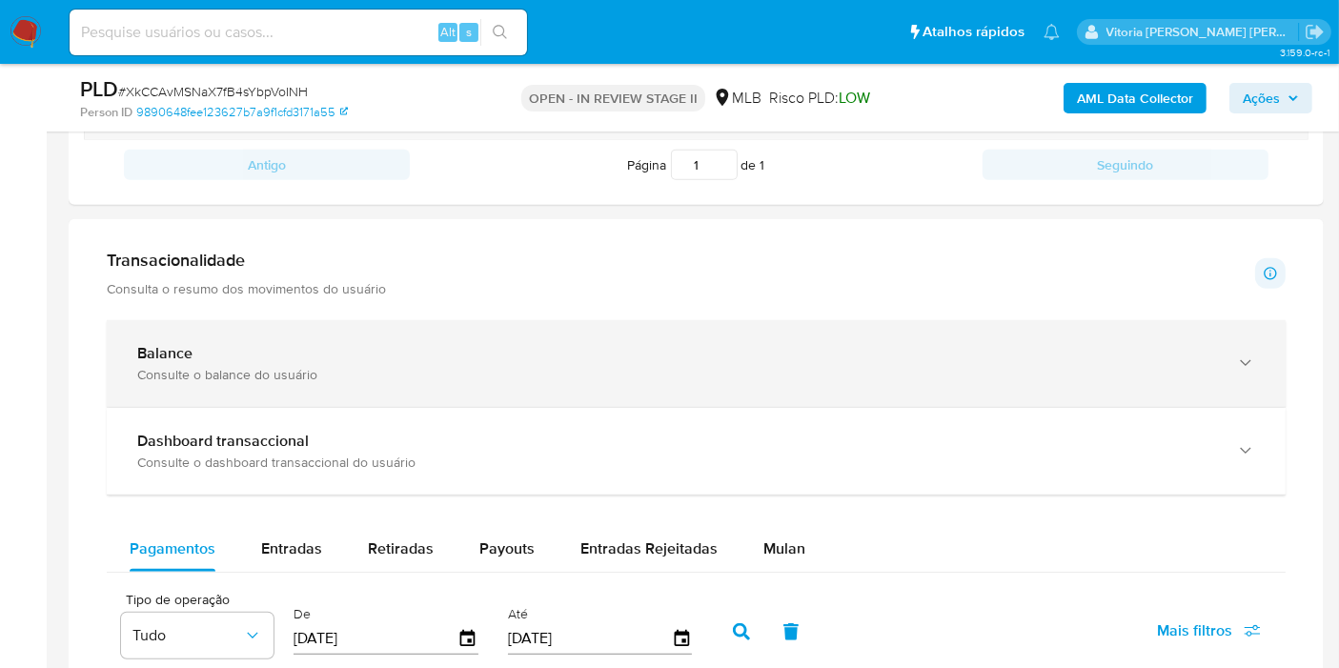
click at [1258, 397] on div "Balance Consulte o balance do usuário" at bounding box center [696, 363] width 1179 height 87
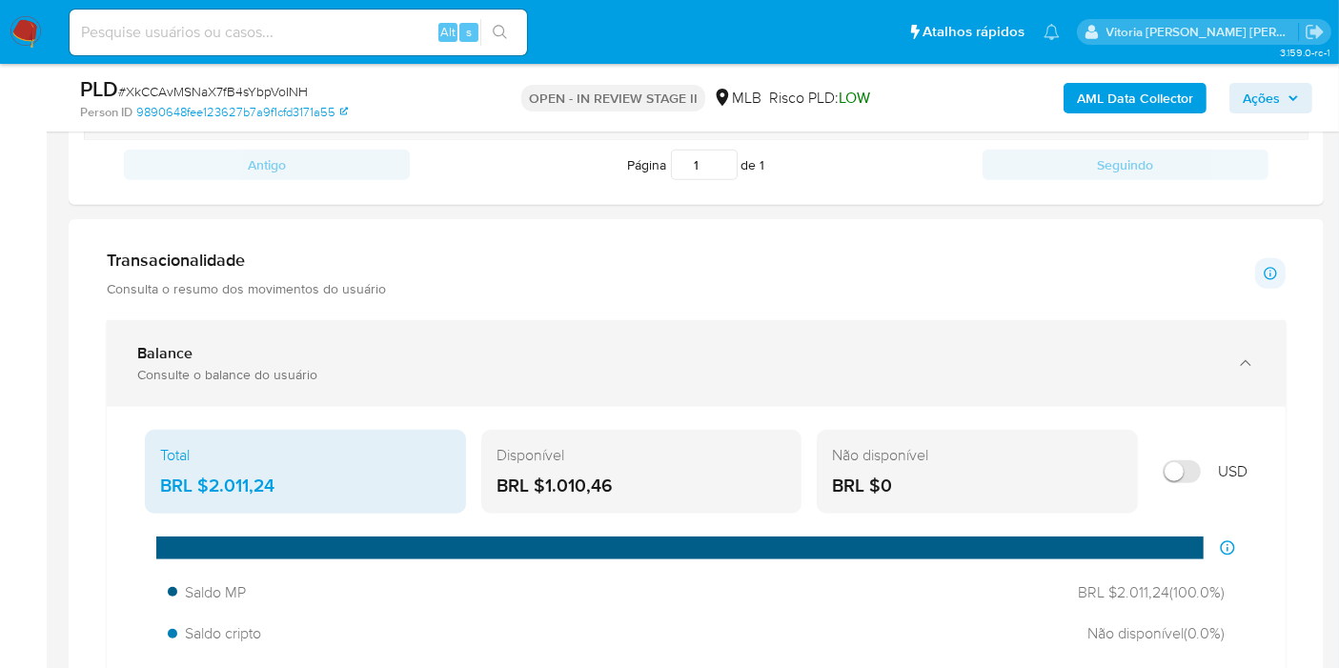
click at [1253, 360] on icon "button" at bounding box center [1245, 362] width 19 height 19
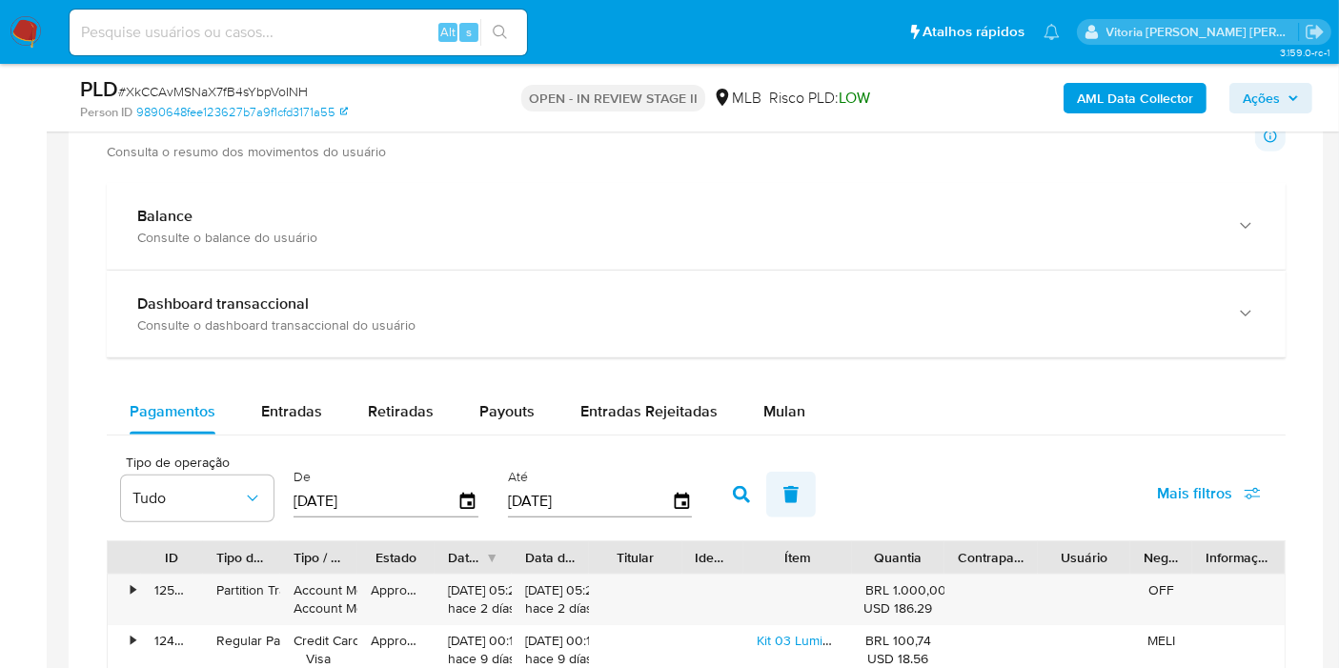
scroll to position [1376, 0]
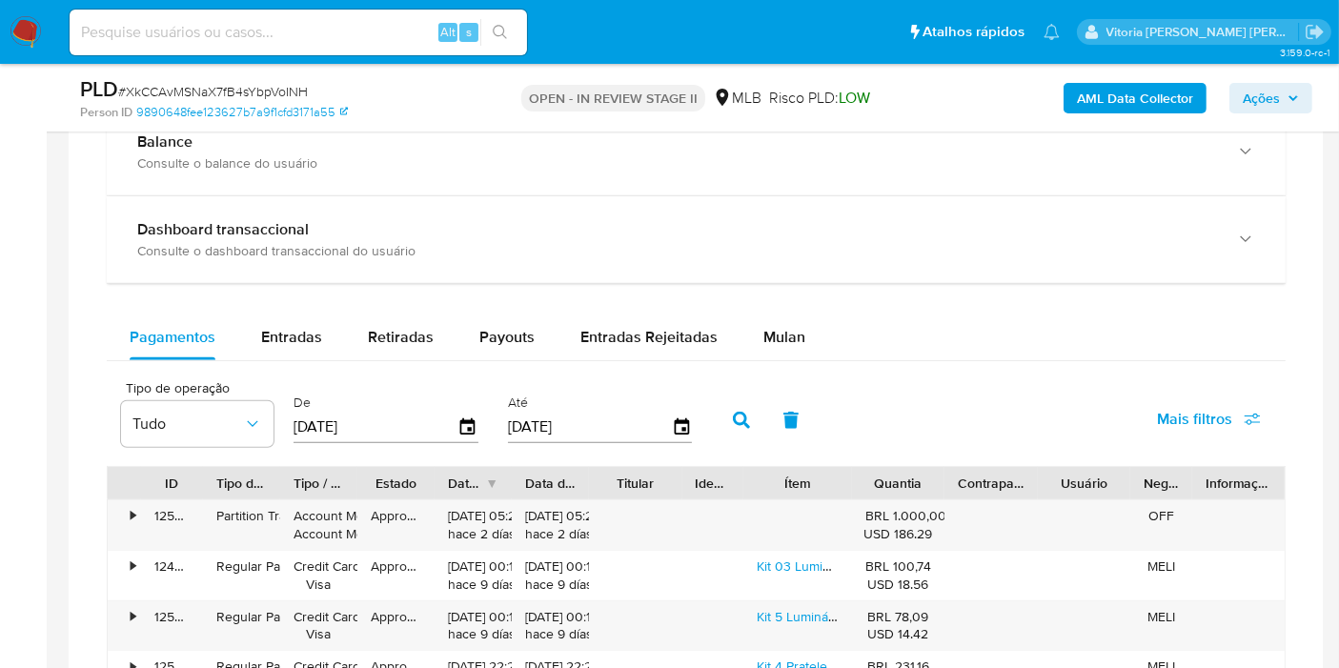
click at [713, 291] on div "Balance Consulte o balance do usuário Total BRL $2.011,24 Disponível BRL $1.010…" at bounding box center [696, 582] width 1179 height 946
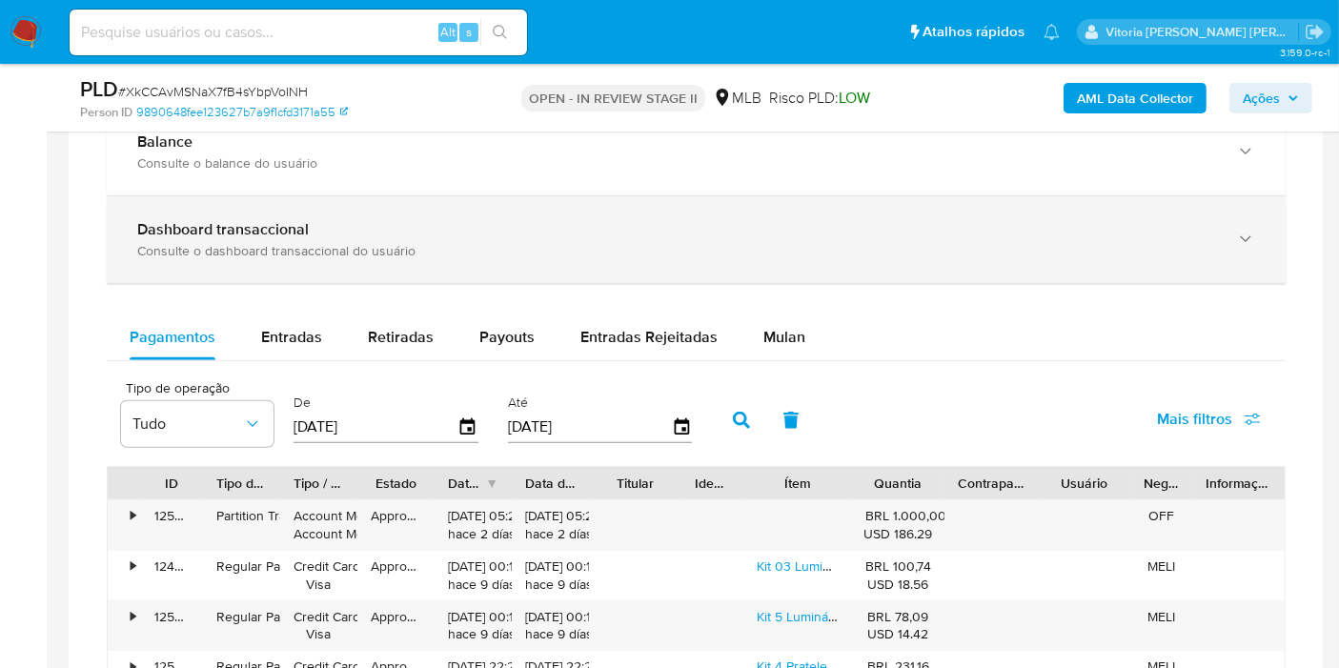
click at [716, 261] on div "Dashboard transaccional Consulte o dashboard transaccional do usuário" at bounding box center [696, 239] width 1179 height 87
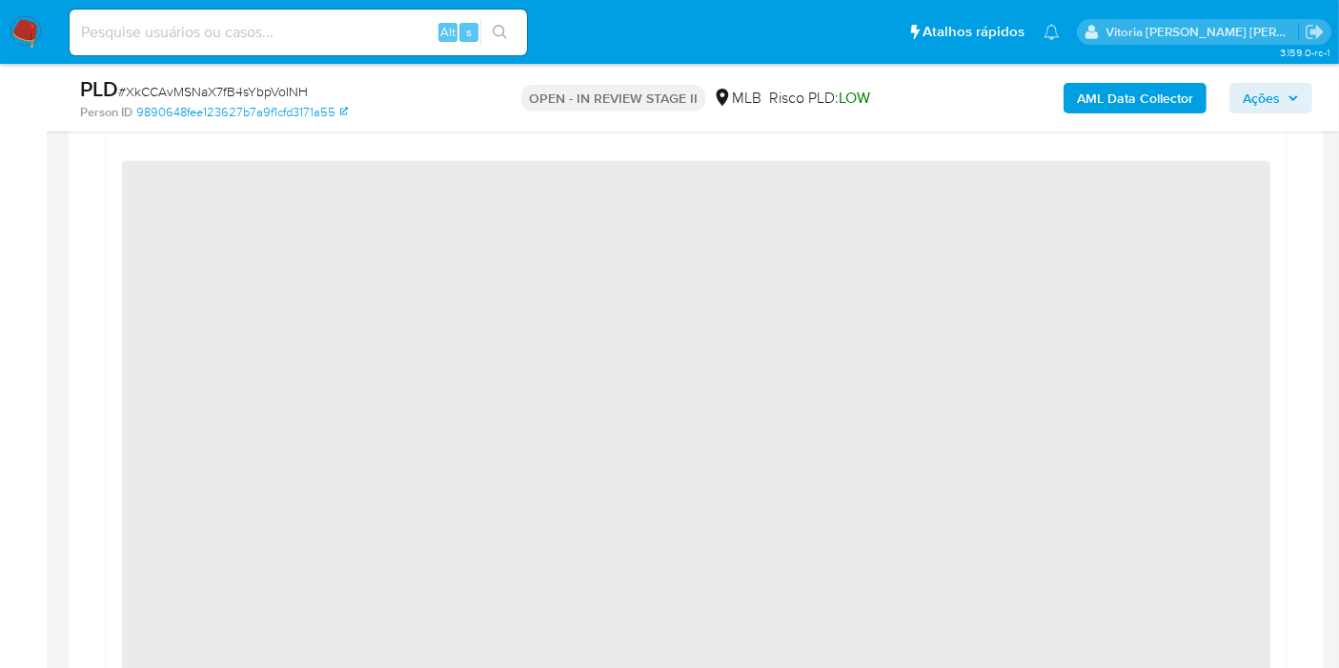
scroll to position [1482, 0]
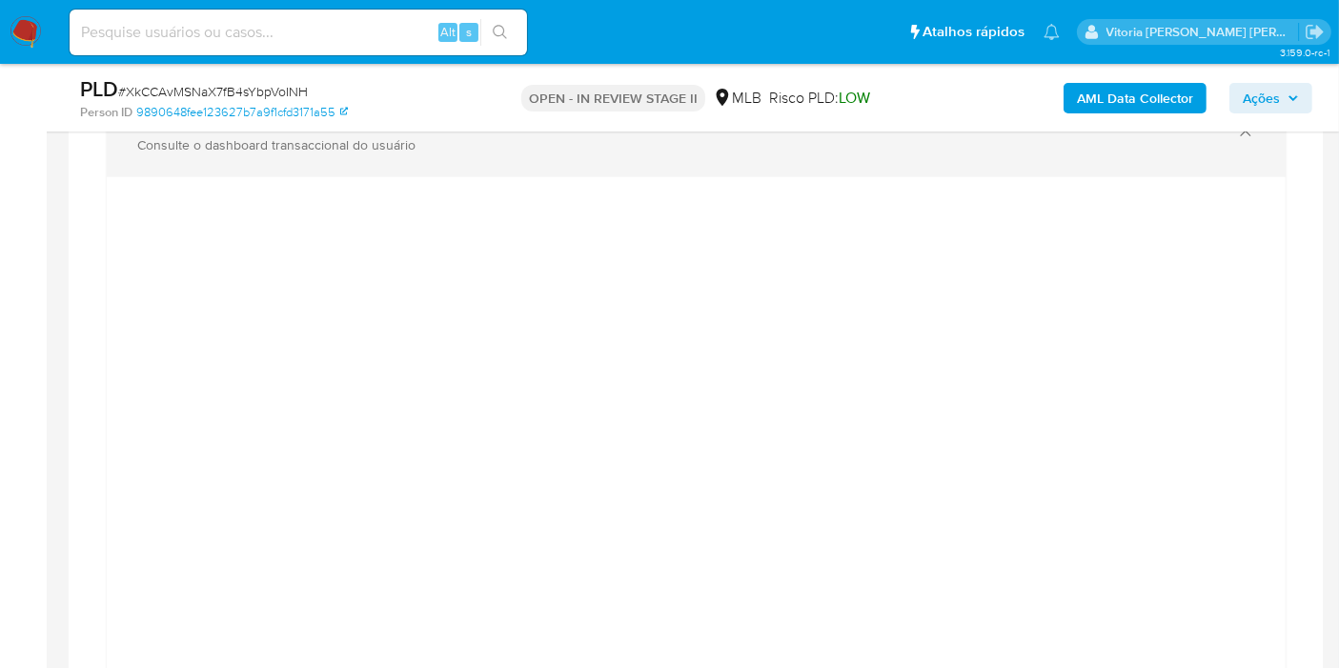
click at [471, 159] on div "Dashboard transaccional Consulte o dashboard transaccional do usuário" at bounding box center [696, 134] width 1179 height 87
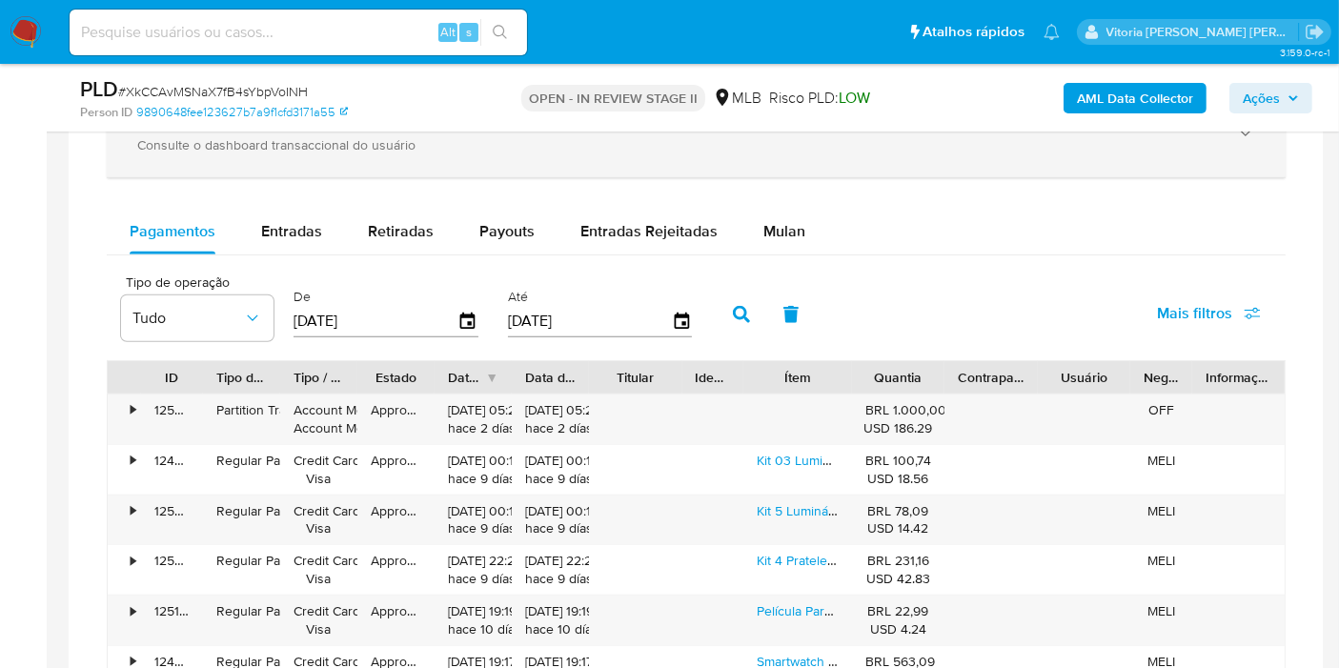
click at [427, 136] on div "Consulte o dashboard transaccional do usuário" at bounding box center [677, 144] width 1080 height 17
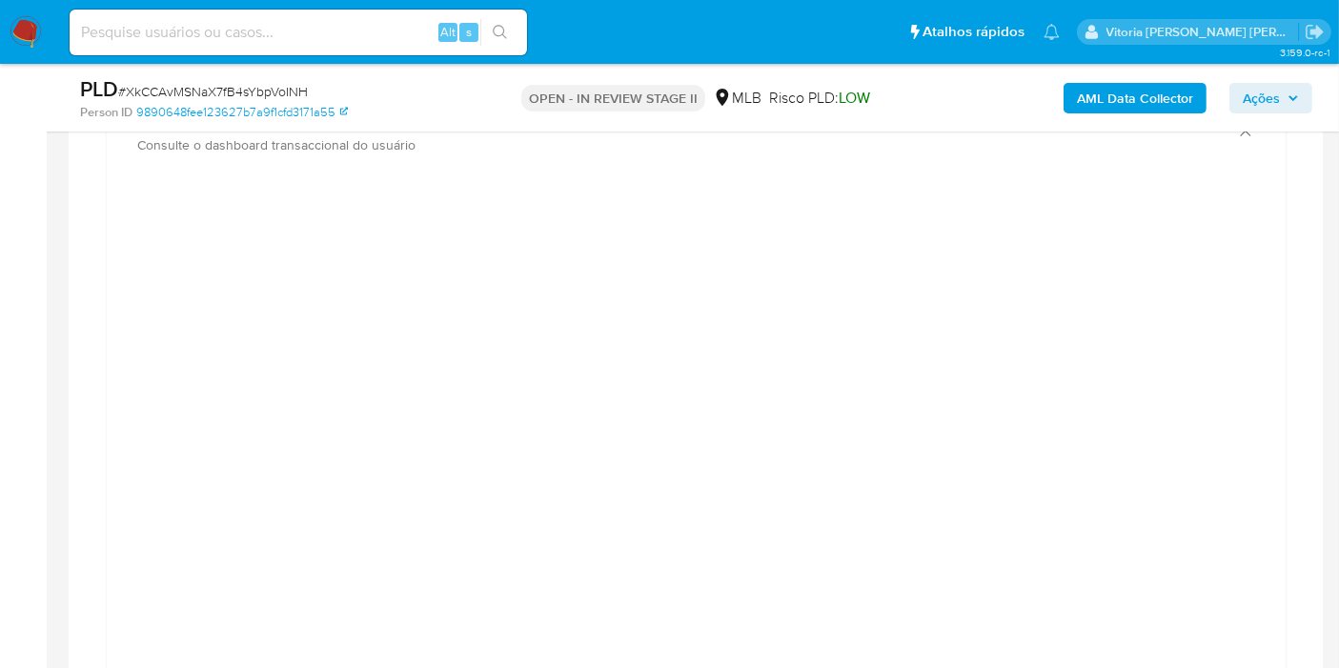
click at [41, 559] on aside "Bandeja Painel Screening Pesquisa em Listas Watchlist Ferramentas Operações em …" at bounding box center [23, 420] width 47 height 3805
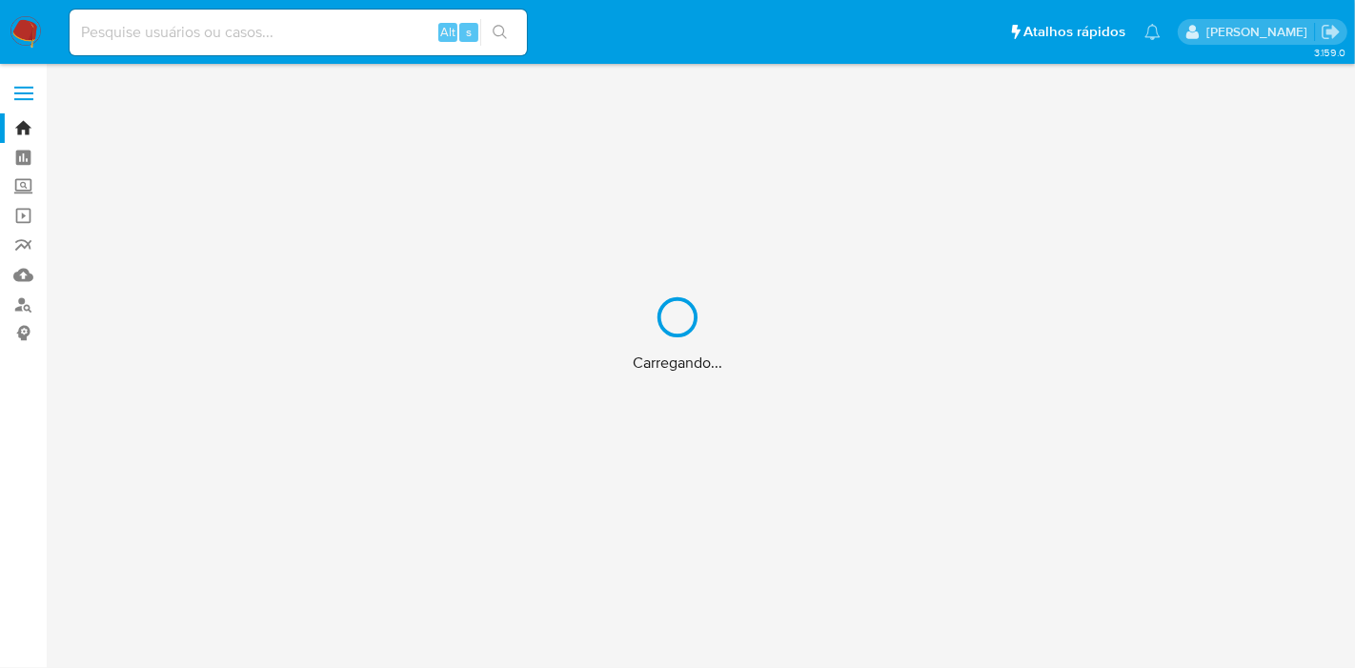
click at [283, 37] on div "Carregando..." at bounding box center [677, 334] width 1355 height 668
click at [273, 28] on div "Carregando..." at bounding box center [677, 334] width 1355 height 668
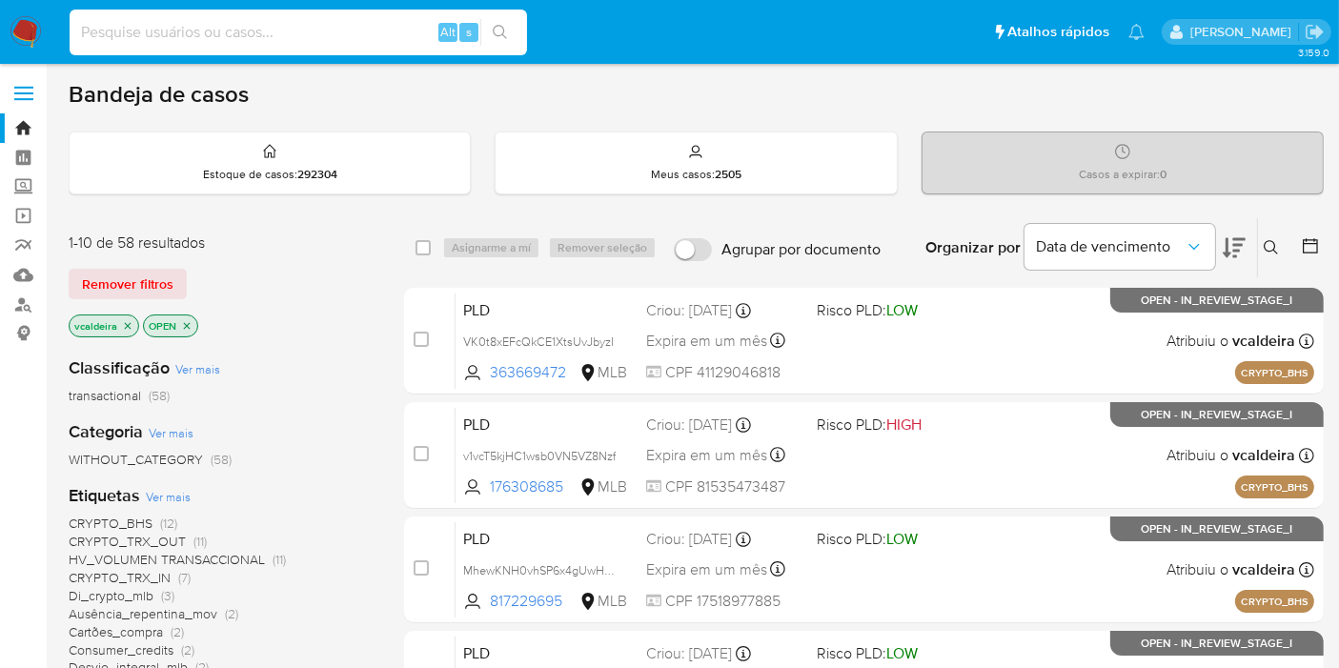
click at [163, 35] on input at bounding box center [298, 32] width 457 height 25
paste input "krAmjcLTY24z6aaYJwjmhbOi"
type input "krAmjcLTY24z6aaYJwjmhbOi"
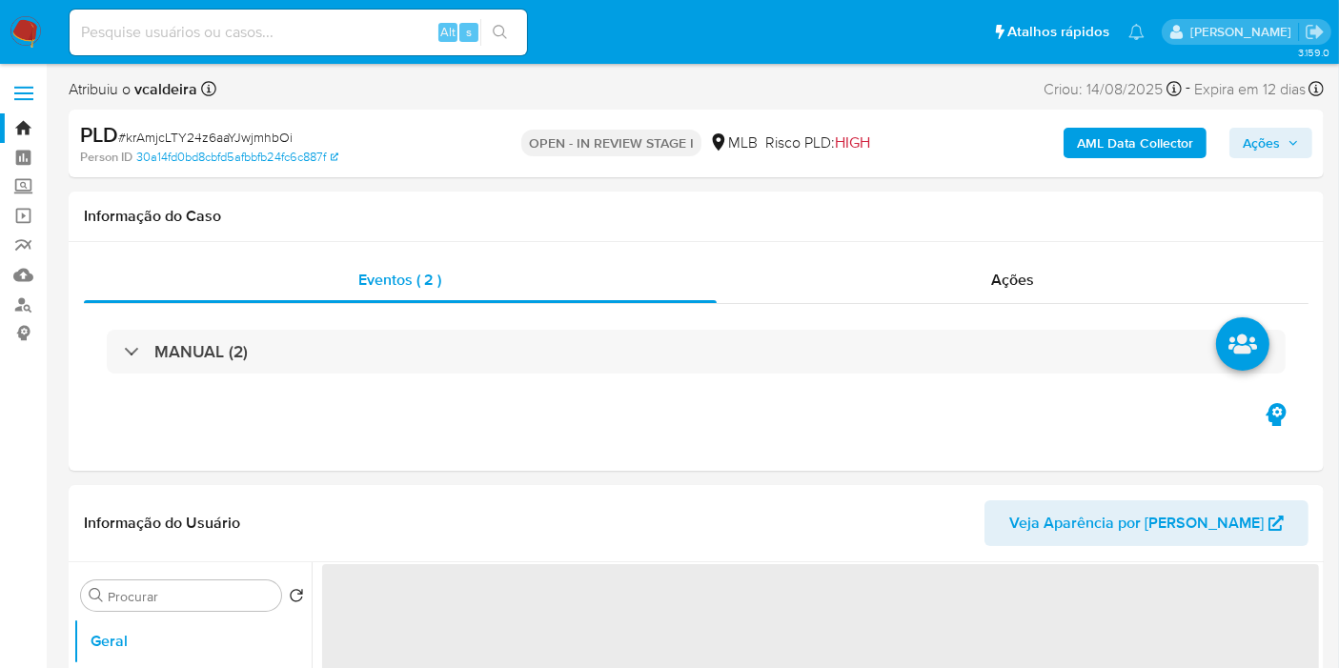
select select "10"
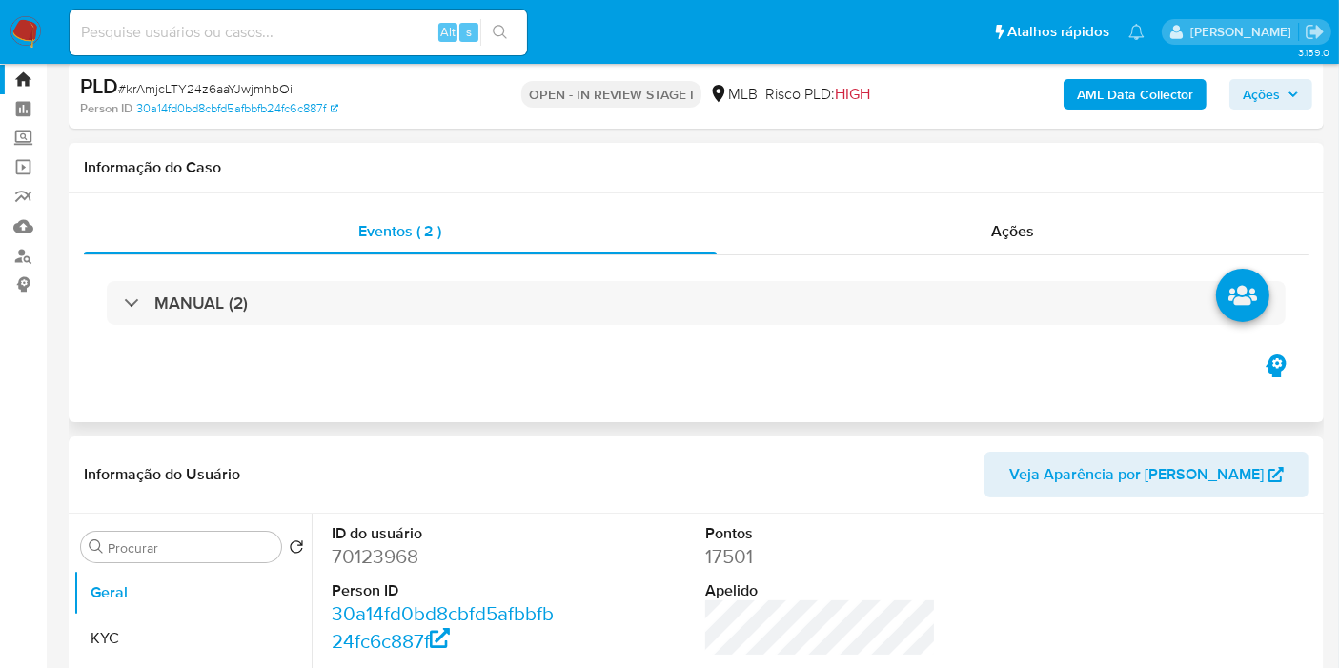
scroll to position [317, 0]
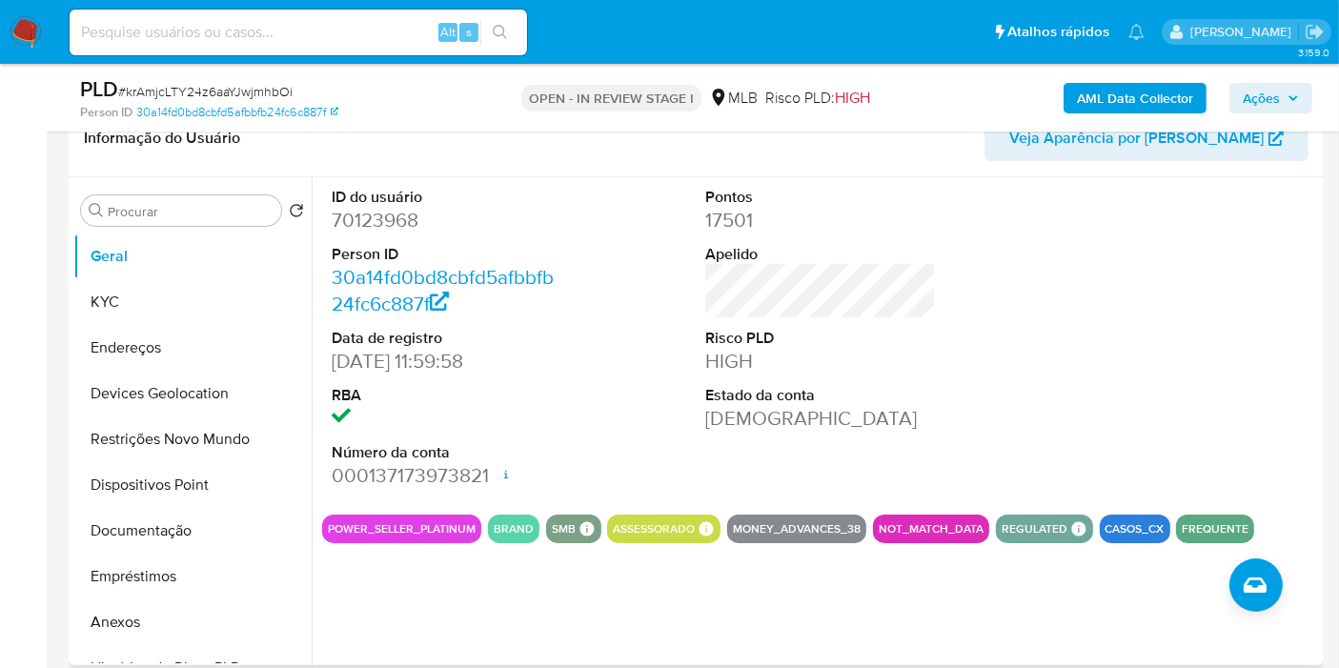
click at [358, 219] on dd "70123968" at bounding box center [447, 220] width 231 height 27
copy dd "70123968"
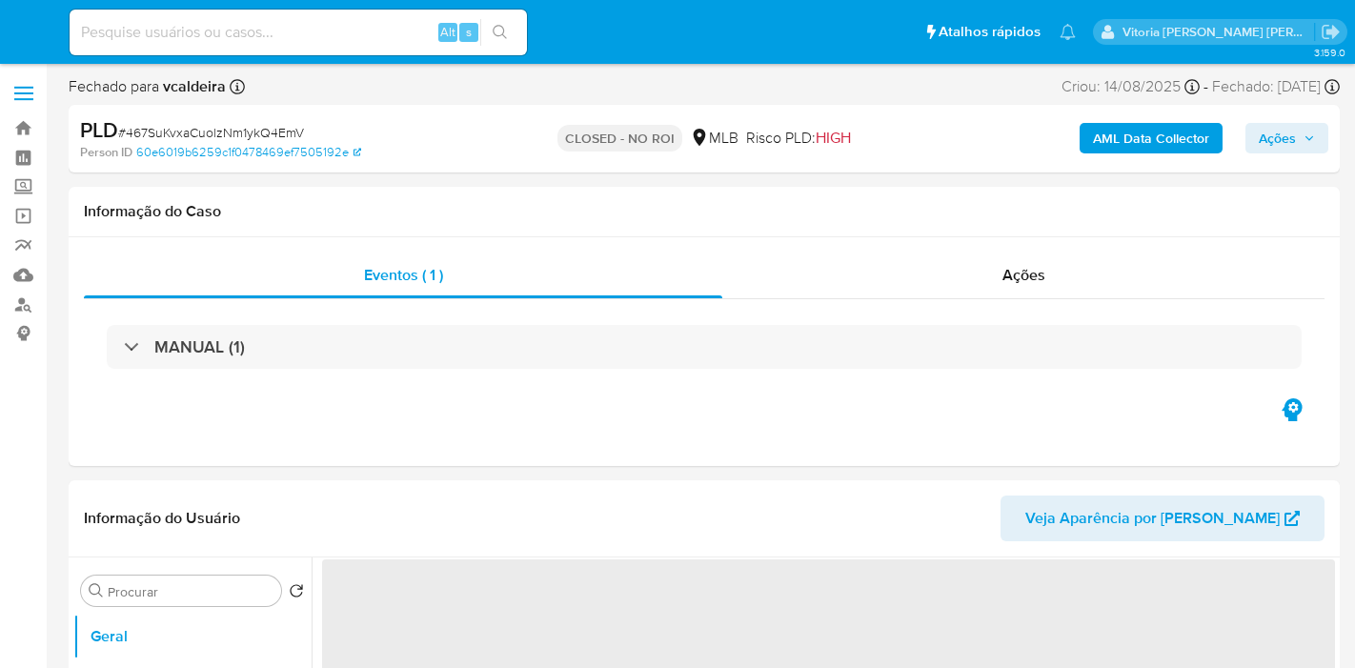
select select "10"
